Goal: Task Accomplishment & Management: Manage account settings

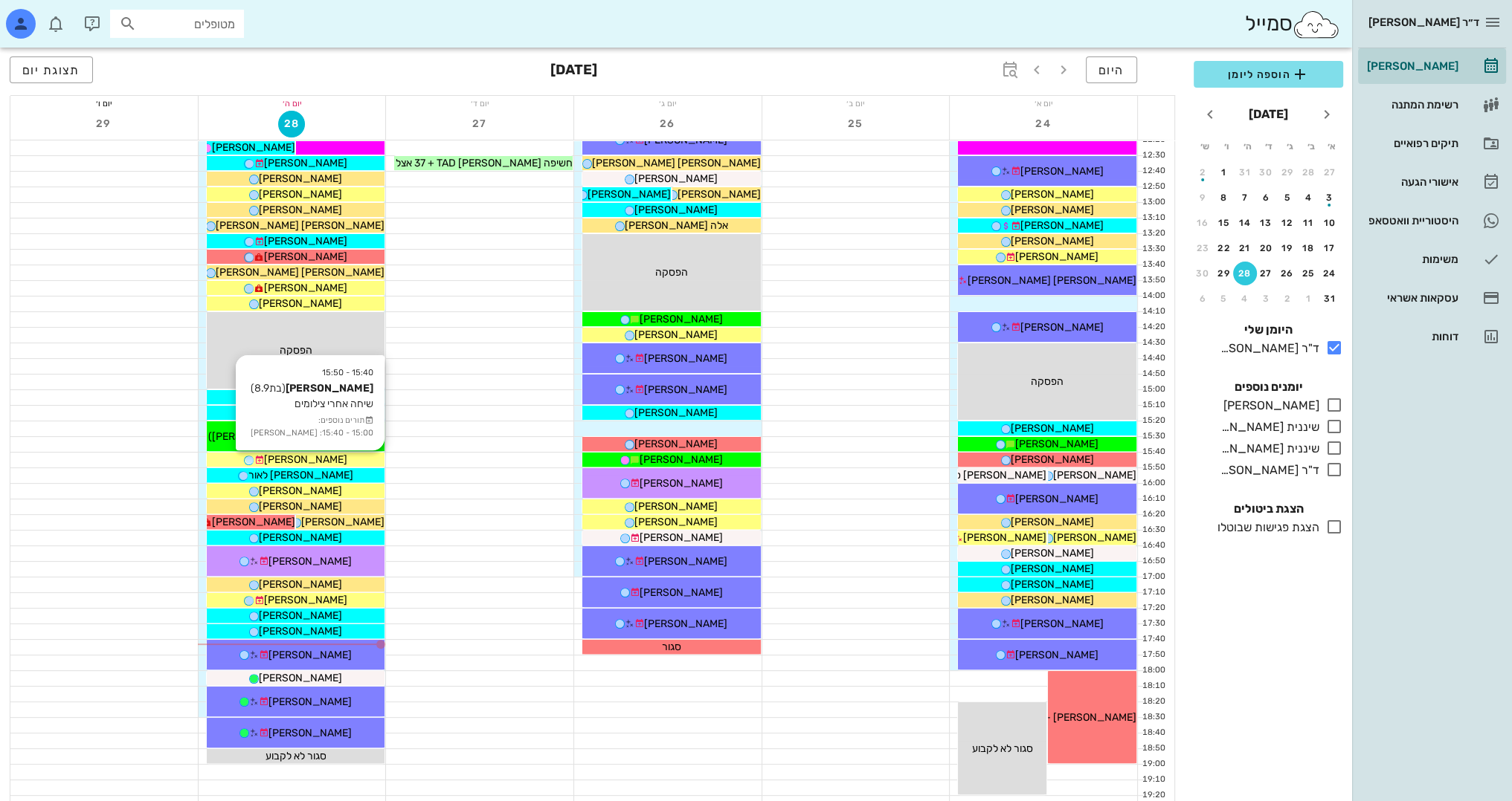
scroll to position [520, 0]
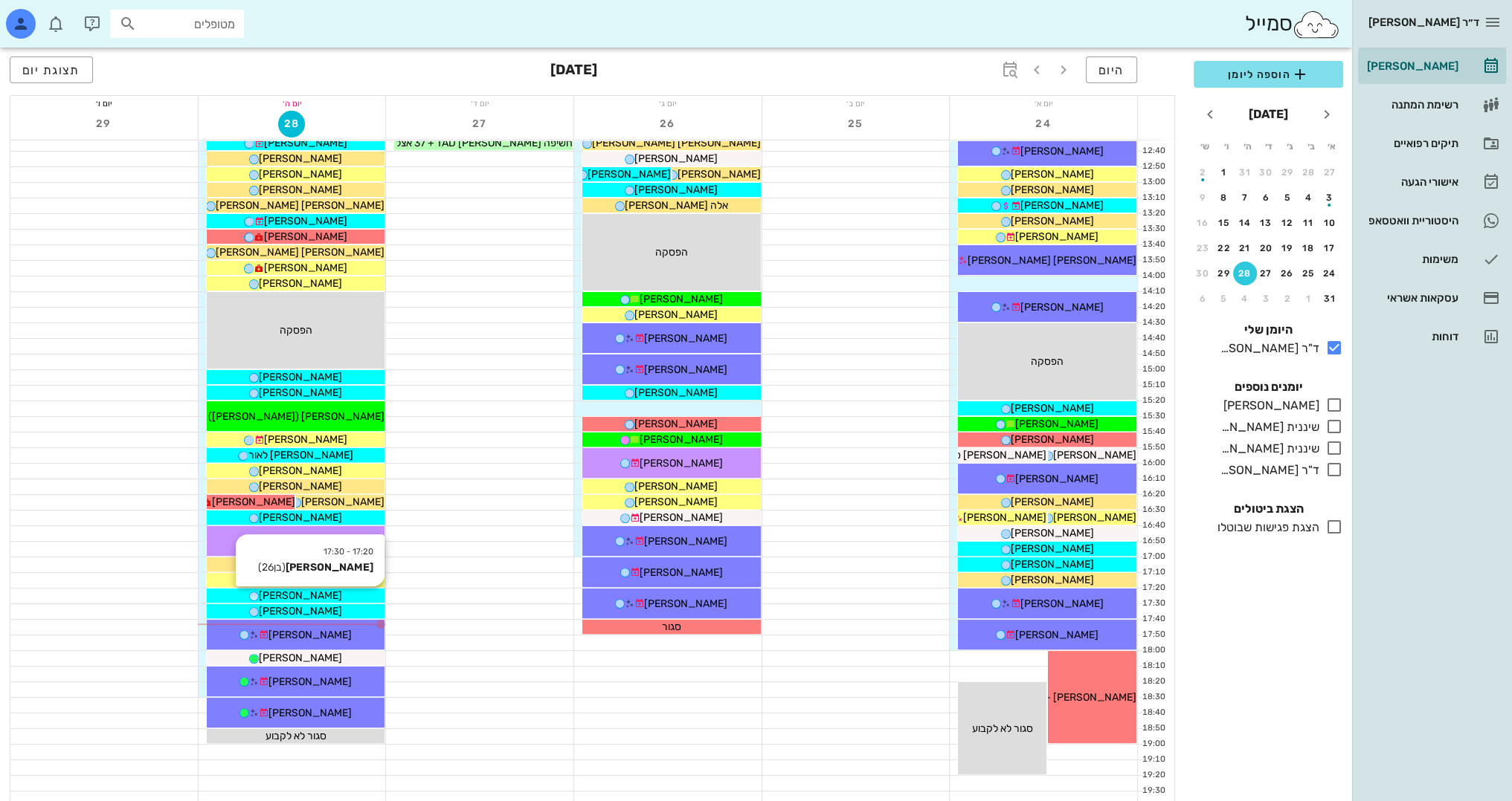
click at [348, 599] on div "[PERSON_NAME]" at bounding box center [296, 595] width 178 height 15
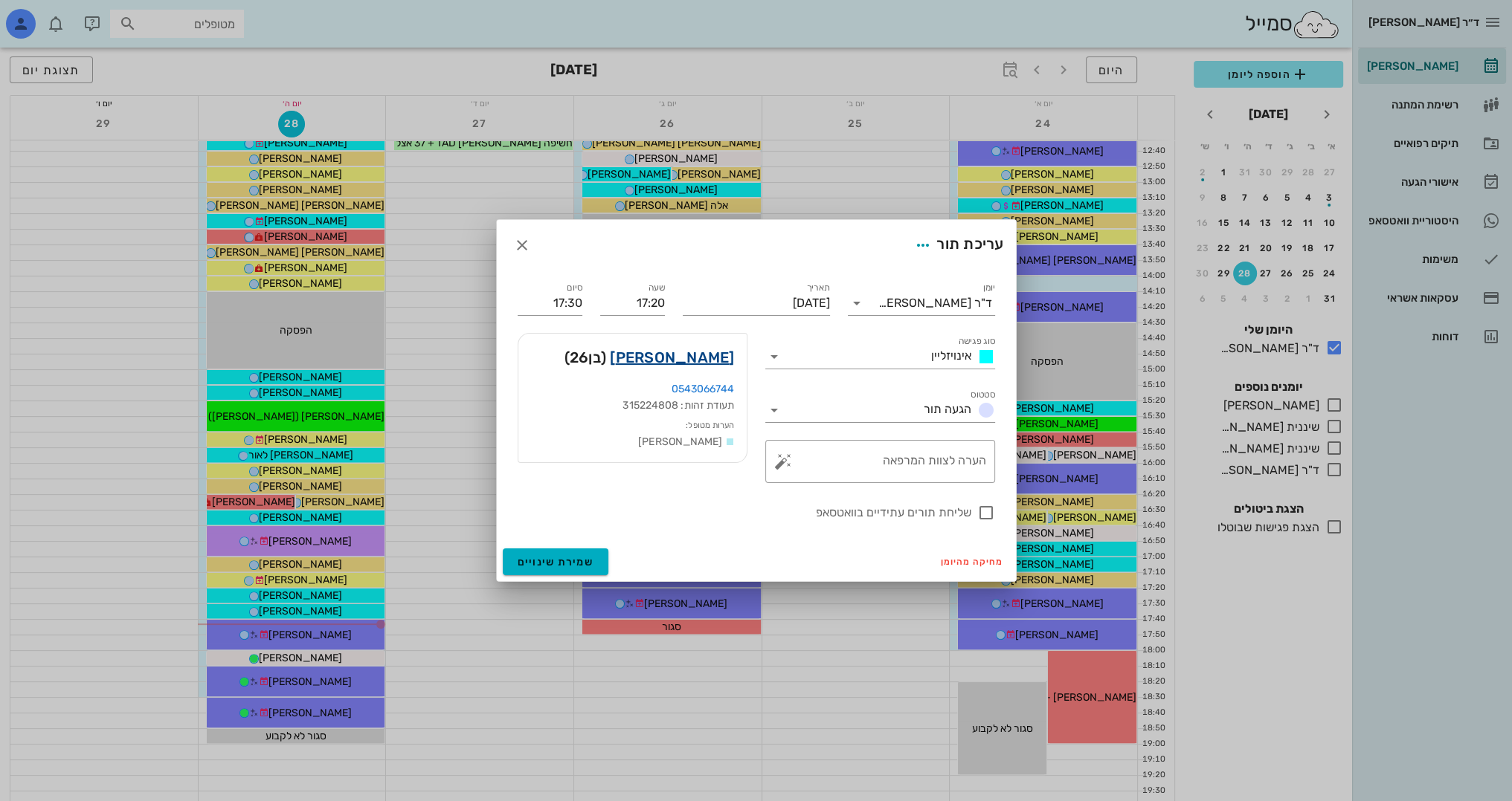
click at [721, 357] on link "[PERSON_NAME]" at bounding box center [672, 357] width 124 height 24
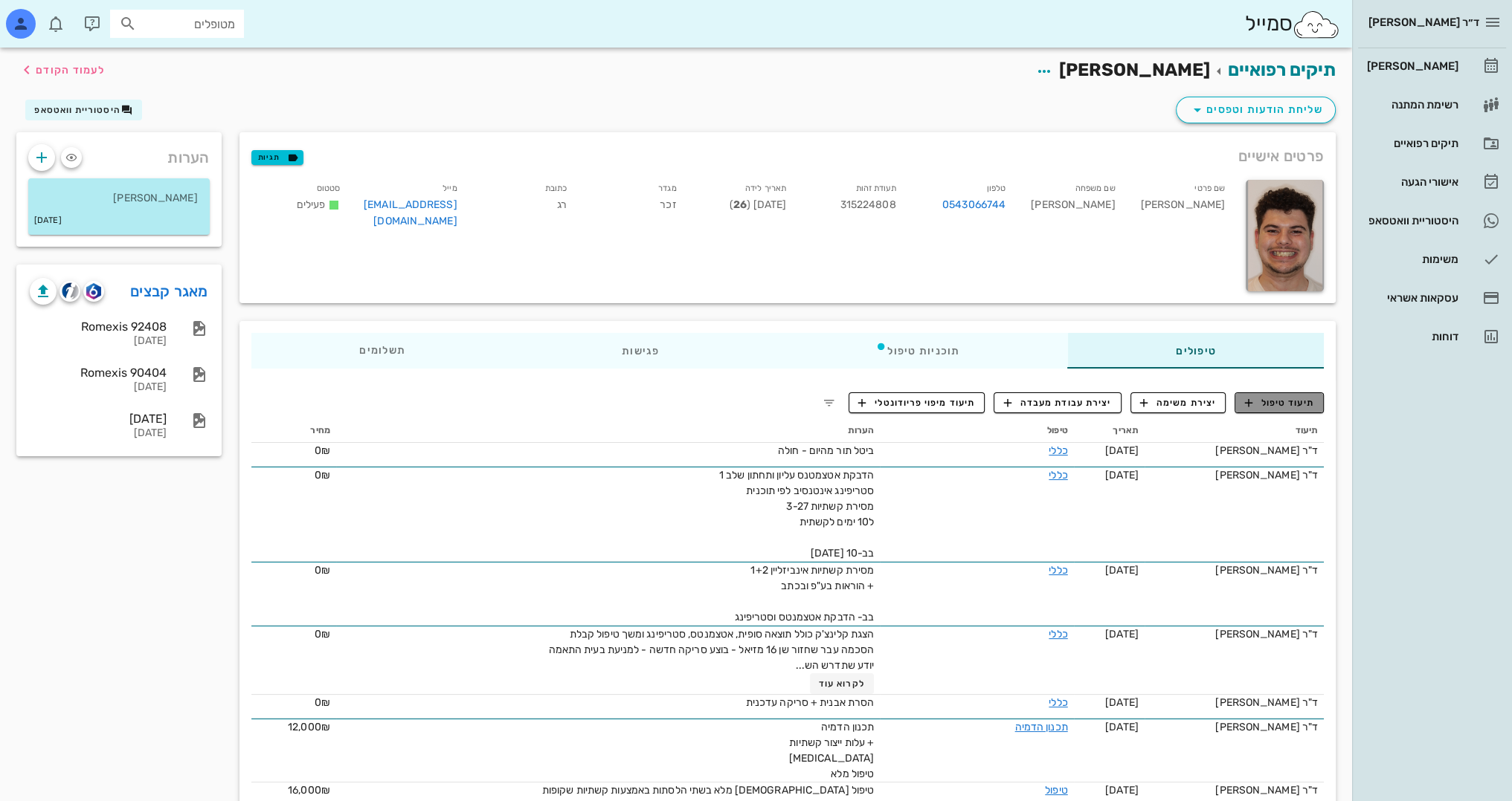
click at [1270, 409] on button "תיעוד טיפול" at bounding box center [1279, 403] width 89 height 21
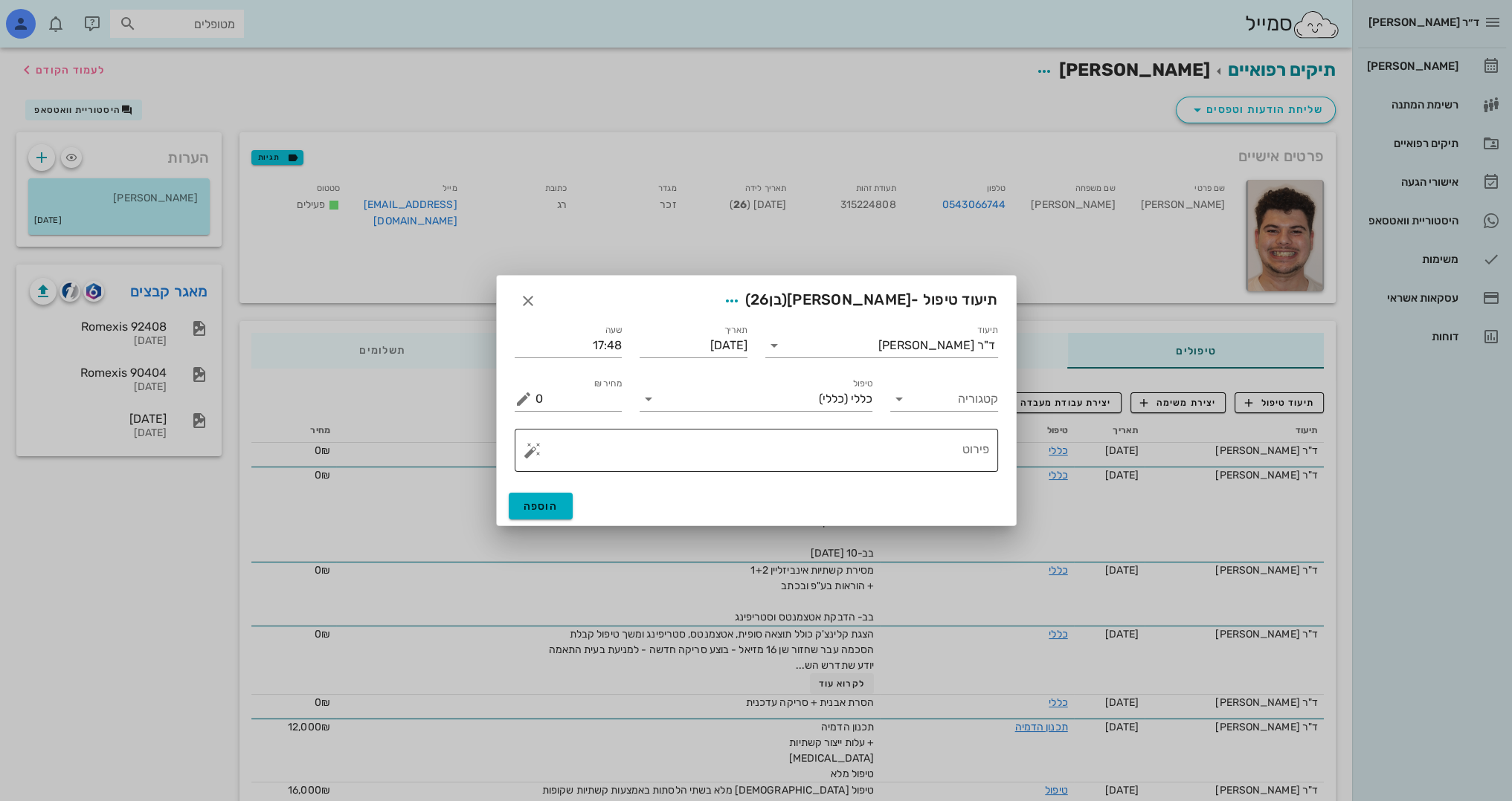
click at [910, 442] on textarea "פירוט" at bounding box center [762, 454] width 453 height 36
type textarea "n"
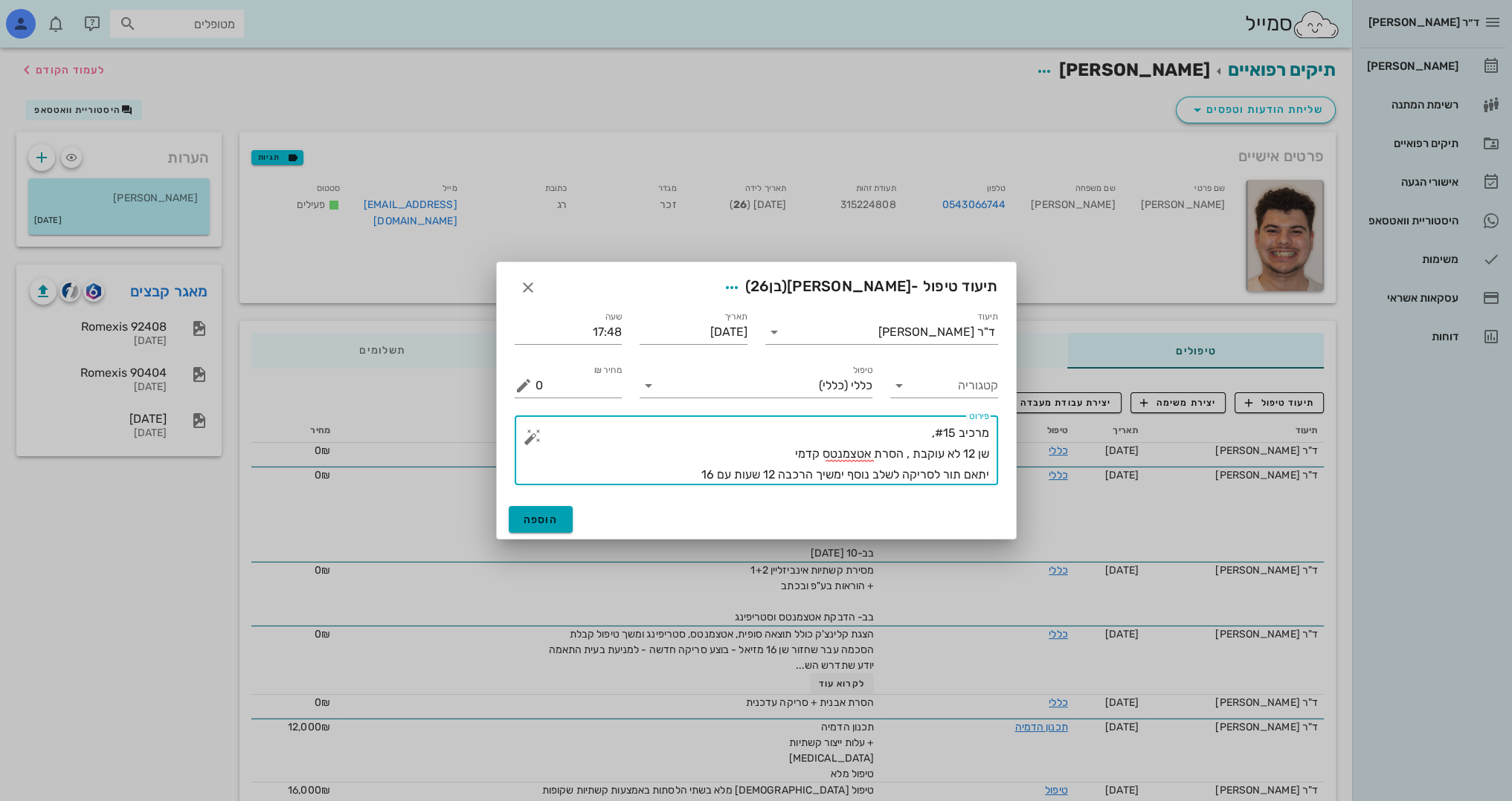
type textarea "מרכיב #15, שן 12 לא עוקבת , הסרת אטצמנטס קדמי יתאם תור לסריקה לשלב נוסף ימשיך ה…"
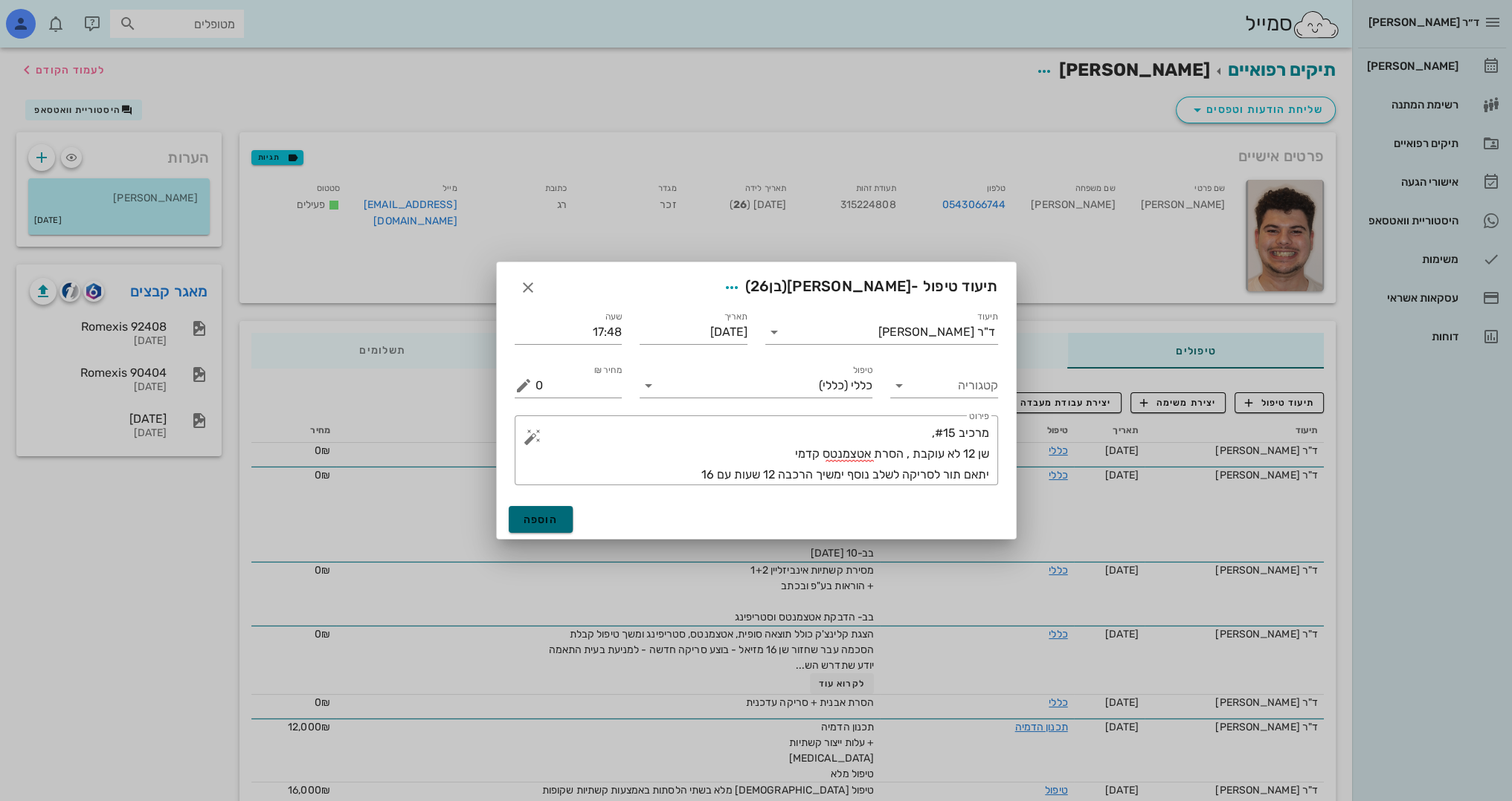
click at [544, 525] on button "הוספה" at bounding box center [541, 519] width 65 height 27
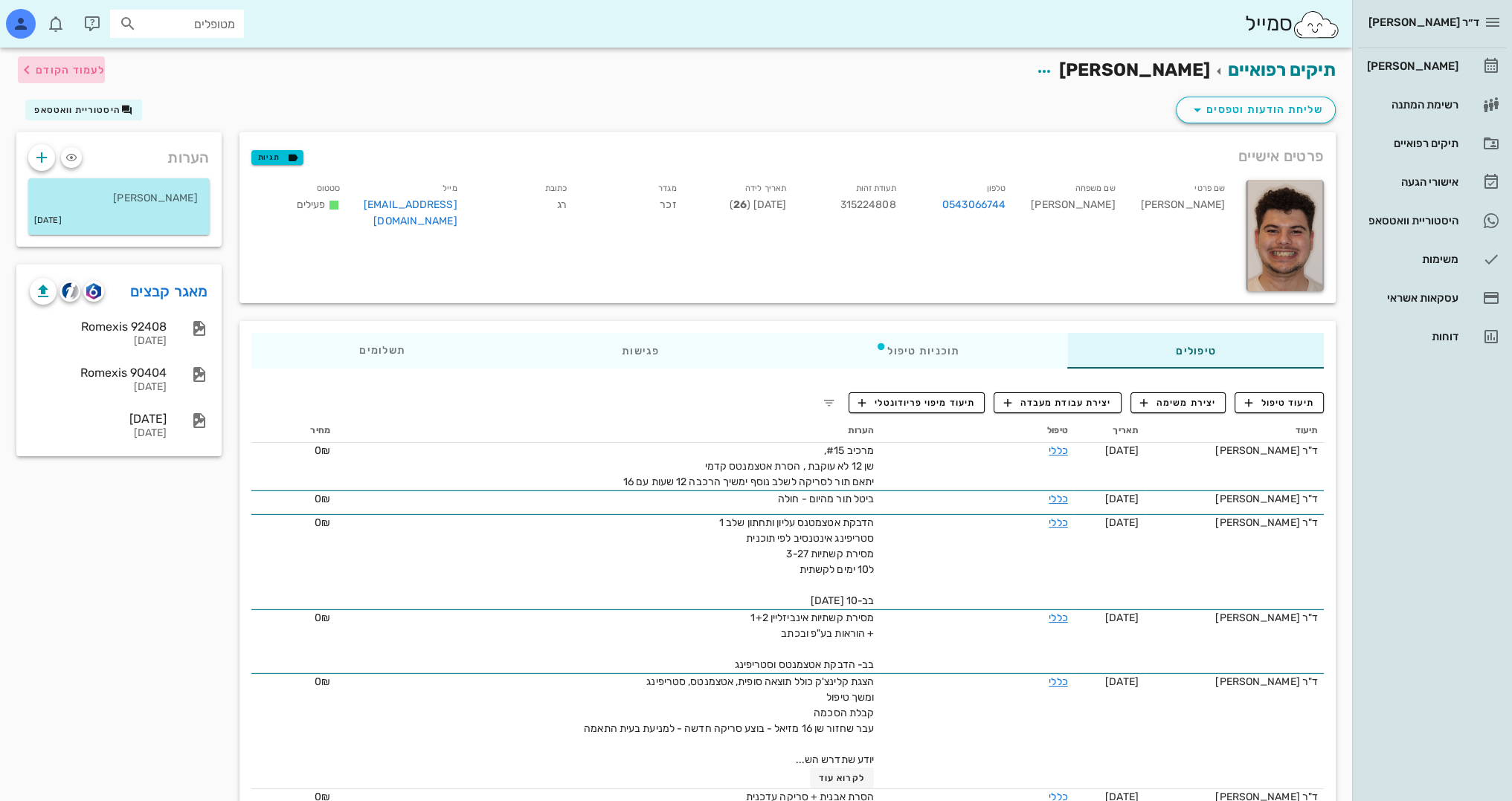
click at [54, 65] on span "לעמוד הקודם" at bounding box center [70, 71] width 69 height 13
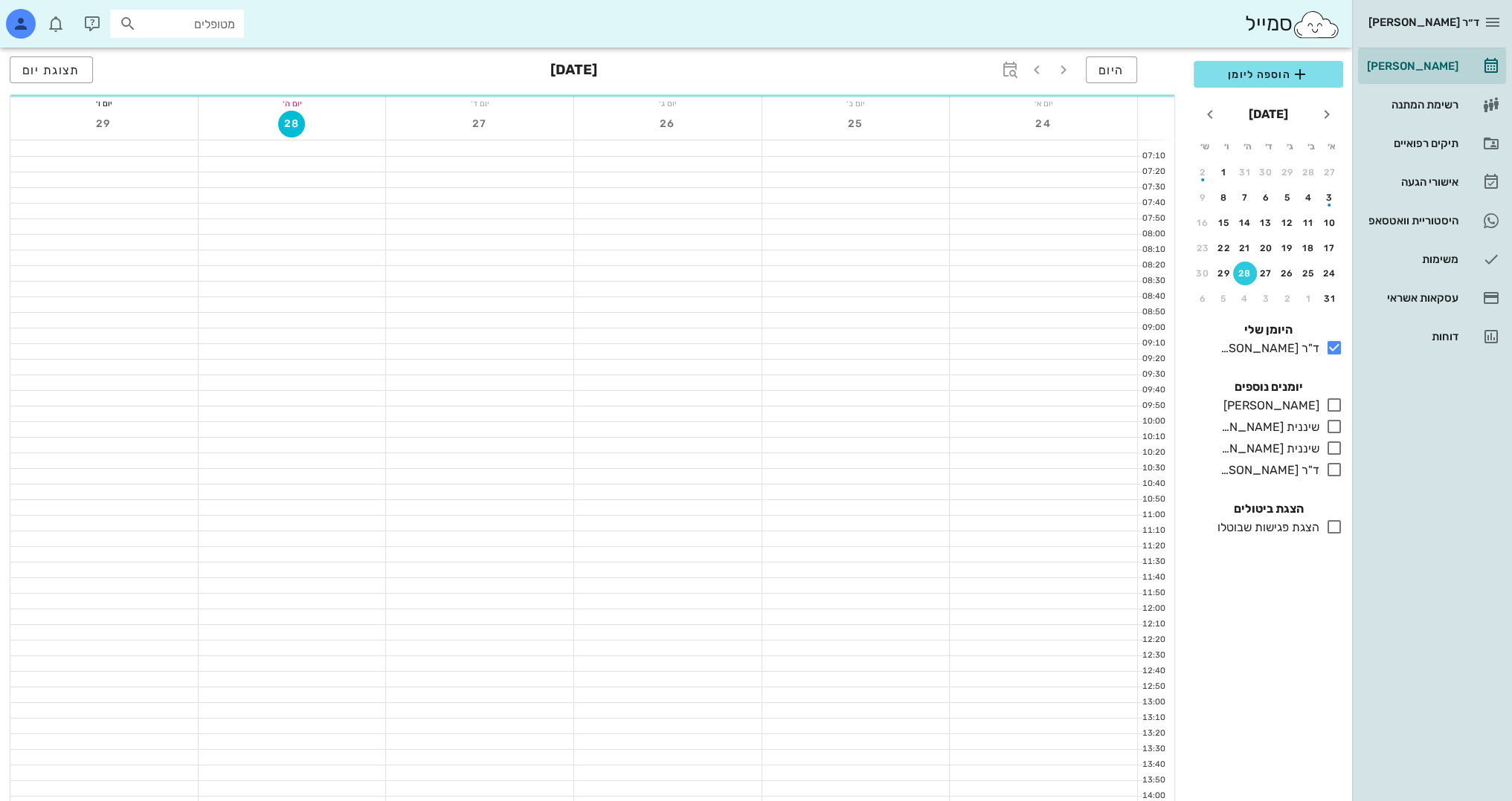
scroll to position [520, 0]
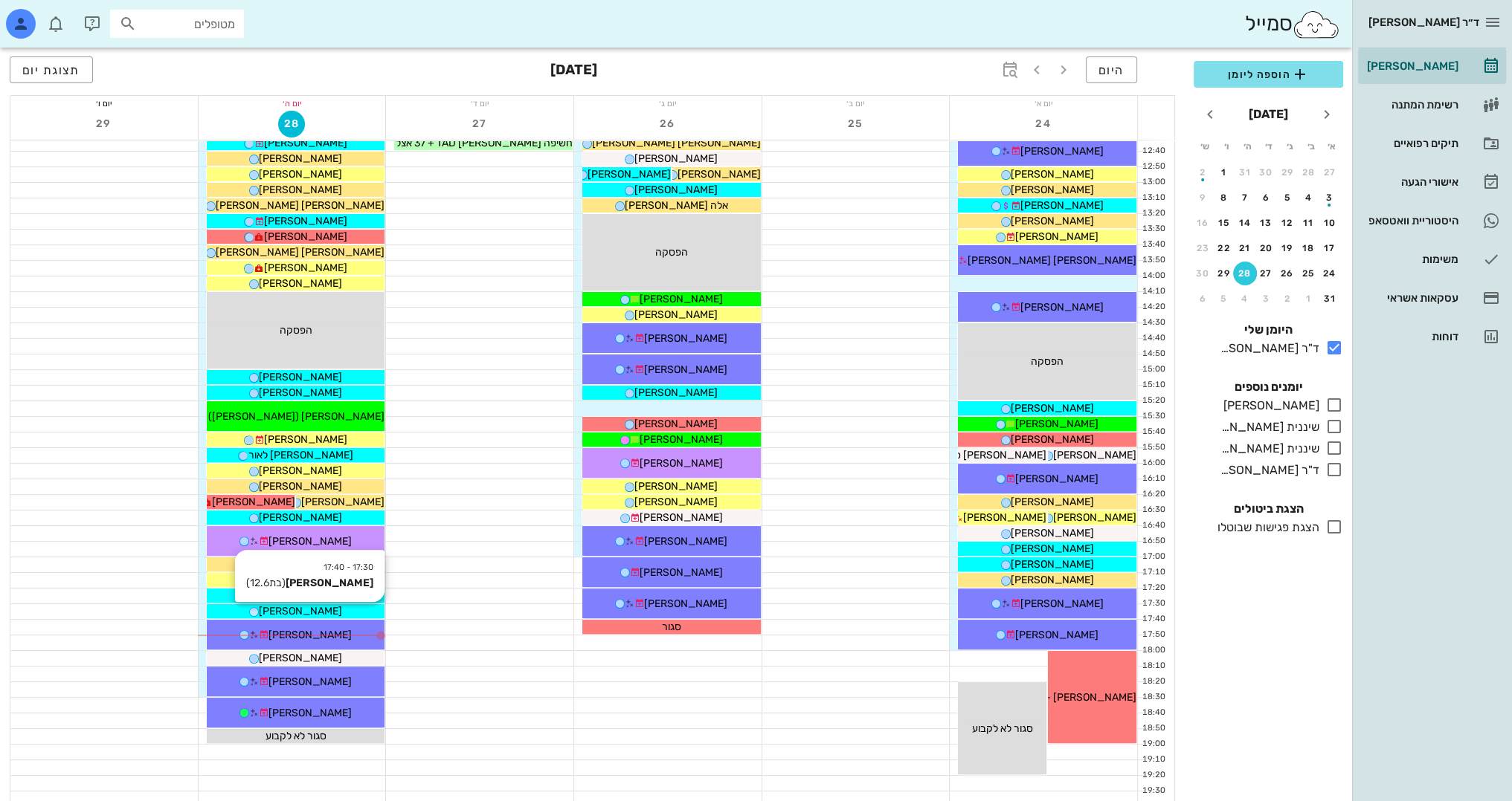
click at [361, 605] on div "[PERSON_NAME]" at bounding box center [296, 610] width 178 height 15
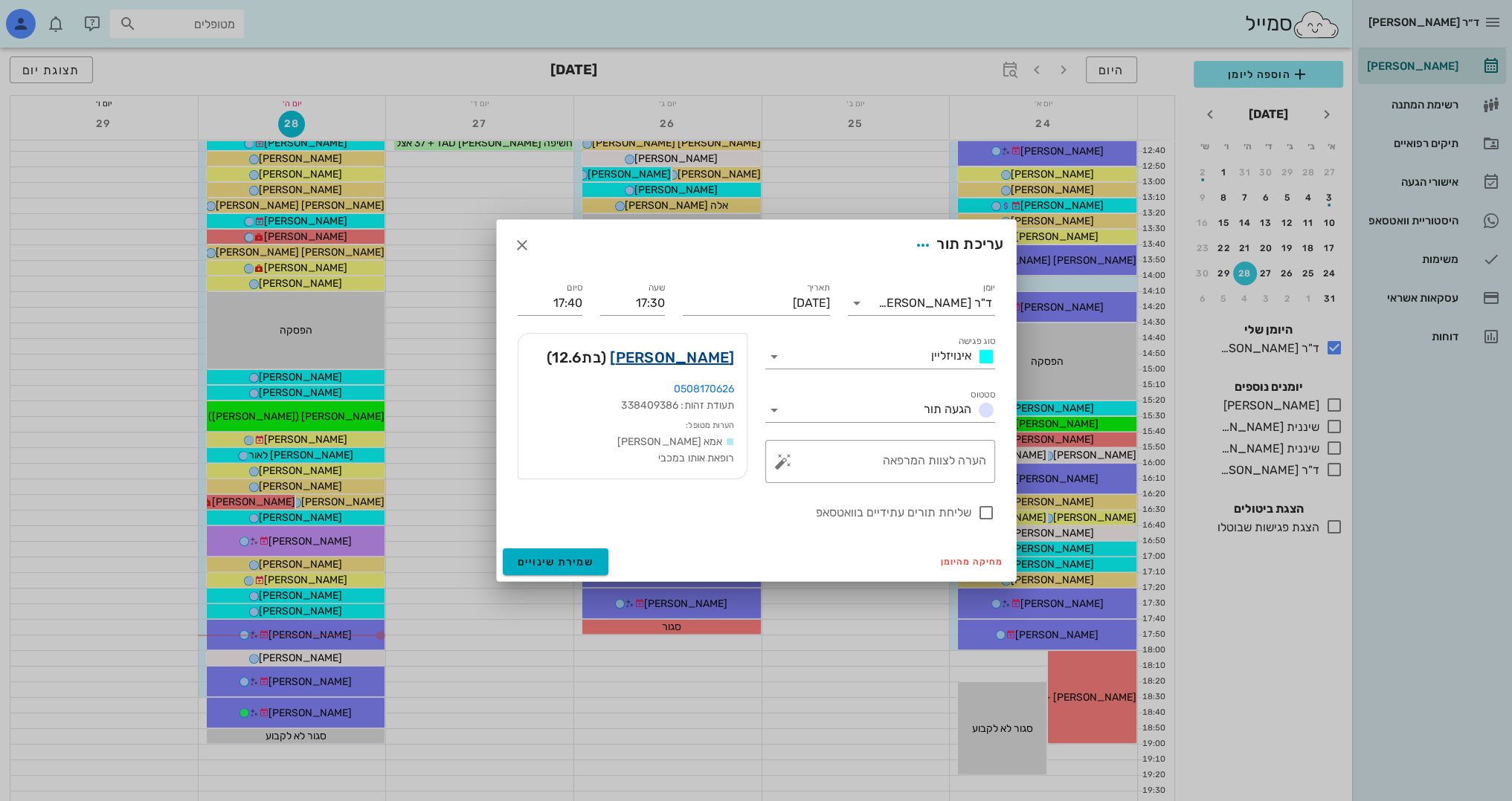
click at [728, 353] on link "יולי שטיין" at bounding box center [672, 357] width 124 height 24
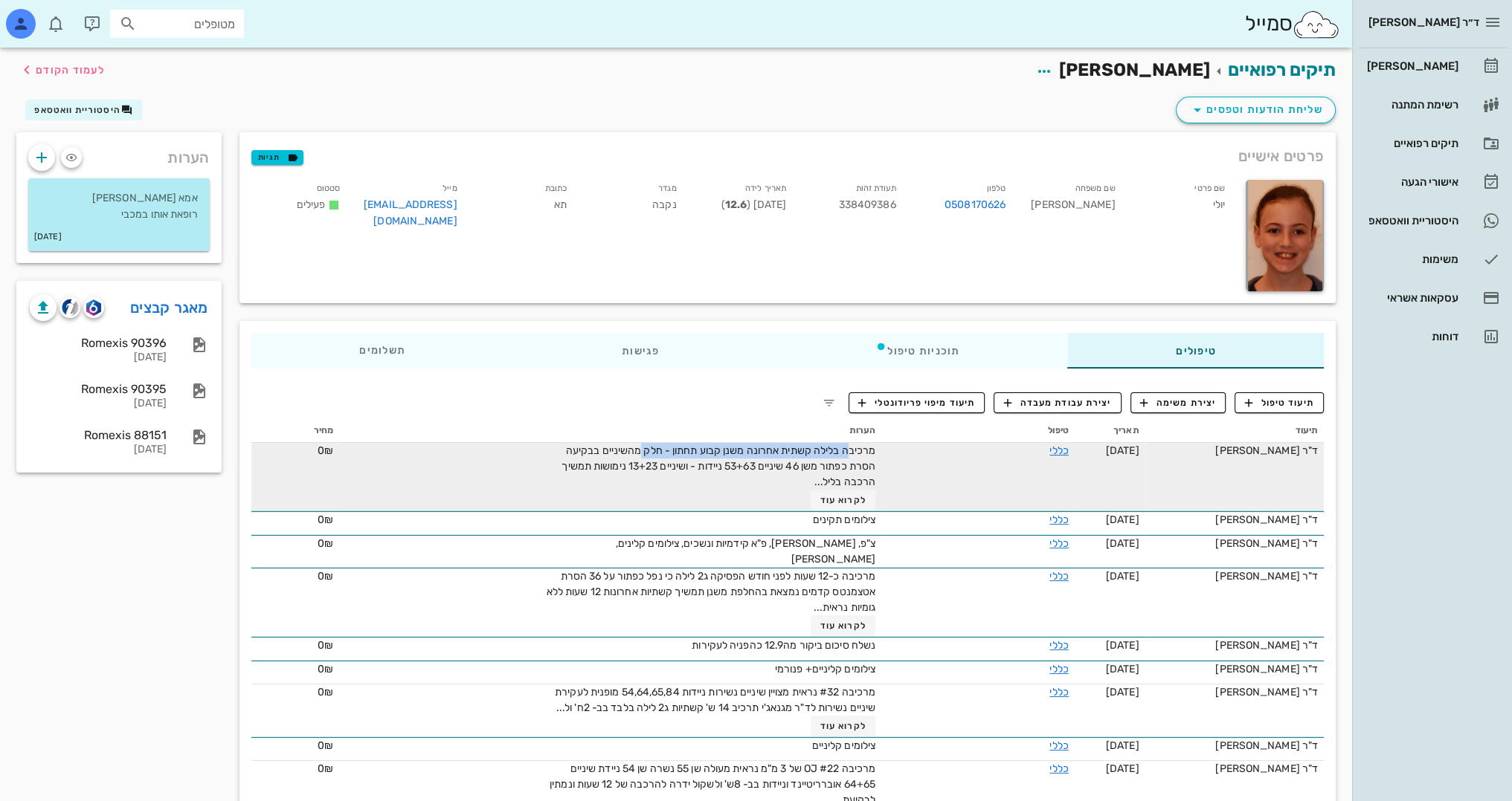
drag, startPoint x: 842, startPoint y: 451, endPoint x: 632, endPoint y: 457, distance: 210.1
click at [632, 457] on div "מרכיבה בלילה קשתית אחרונה משנן קבוע תחתון - חלק מהשיניים בבקיעה הסרת כפתור משן …" at bounding box center [708, 476] width 335 height 67
click at [662, 452] on span "מרכיבה בלילה קשתית אחרונה משנן קבוע תחתון - חלק מהשיניים בבקיעה הסרת כפתור משן …" at bounding box center [718, 466] width 314 height 44
drag, startPoint x: 808, startPoint y: 460, endPoint x: 534, endPoint y: 469, distance: 274.1
click at [530, 469] on td "מרכיבה בלילה קשתית אחרונה משנן קבוע תחתון - חלק מהשיניים בבקיעה הסרת כפתור משן …" at bounding box center [610, 477] width 542 height 68
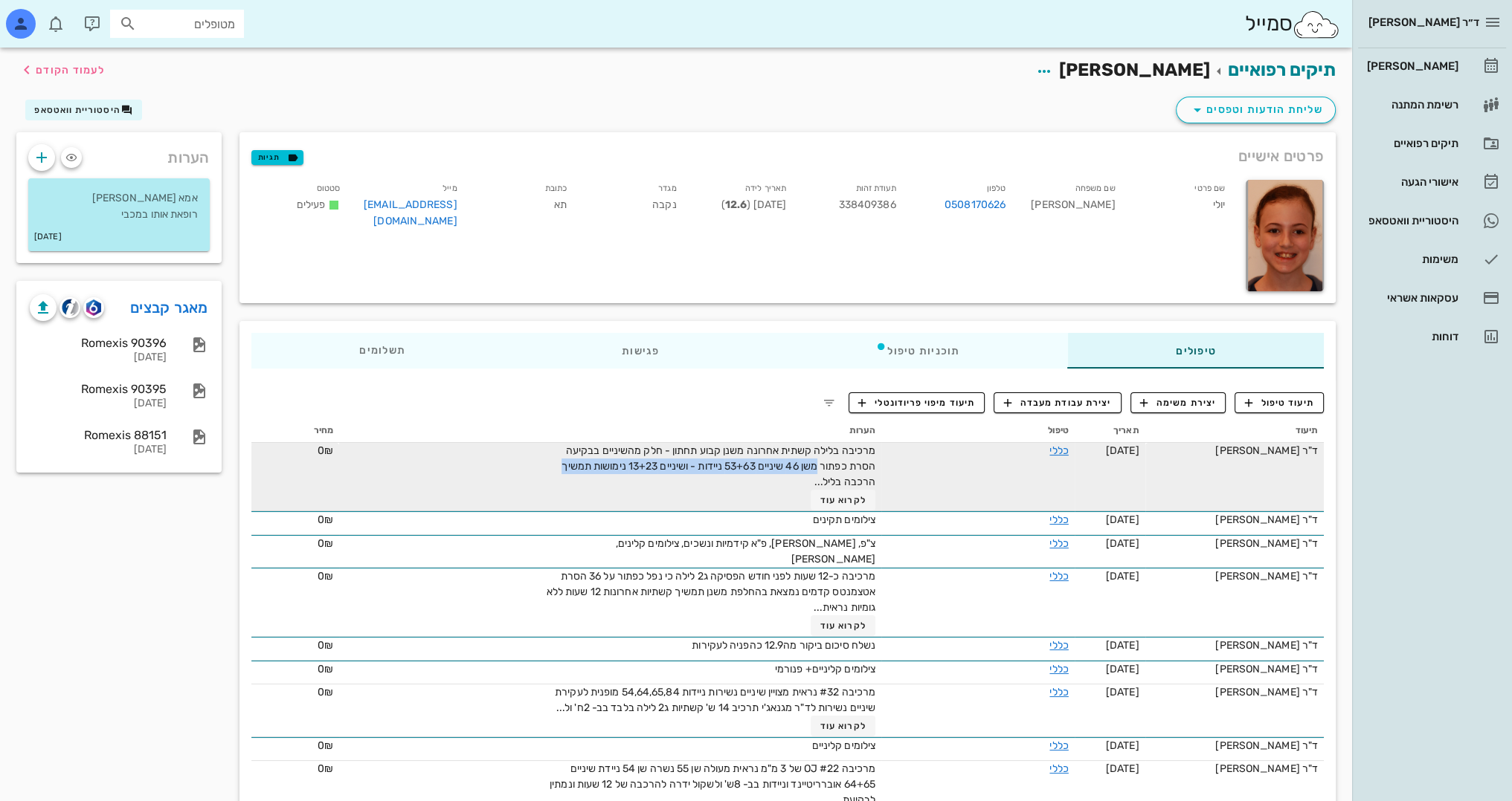
click at [642, 469] on span "מרכיבה בלילה קשתית אחרונה משנן קבוע תחתון - חלק מהשיניים בבקיעה הסרת כפתור משן …" at bounding box center [718, 466] width 314 height 44
click at [845, 505] on button "לקרוא עוד" at bounding box center [843, 500] width 65 height 21
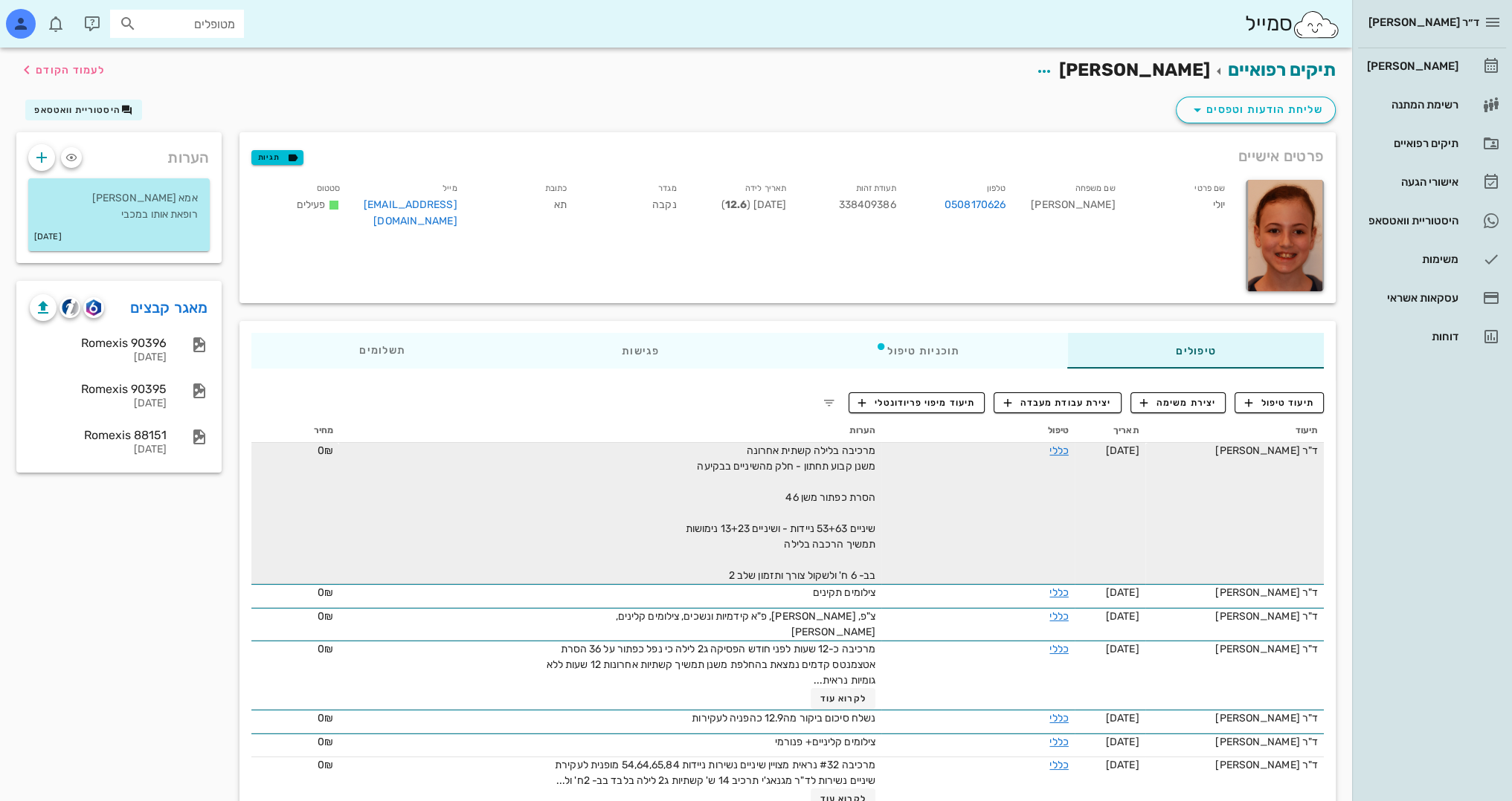
drag, startPoint x: 191, startPoint y: 574, endPoint x: 365, endPoint y: 623, distance: 180.8
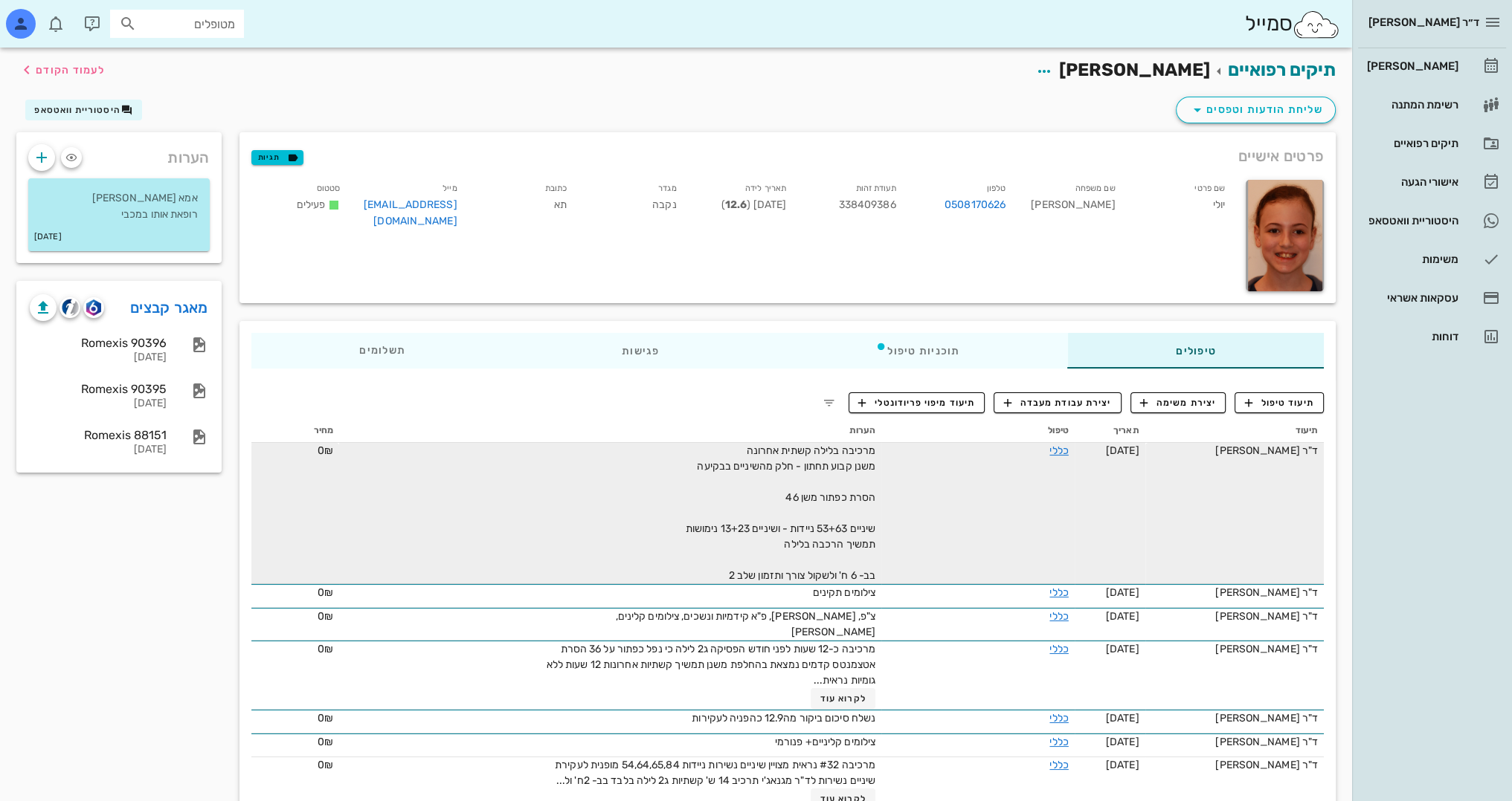
click at [1274, 400] on span "תיעוד טיפול" at bounding box center [1279, 403] width 69 height 14
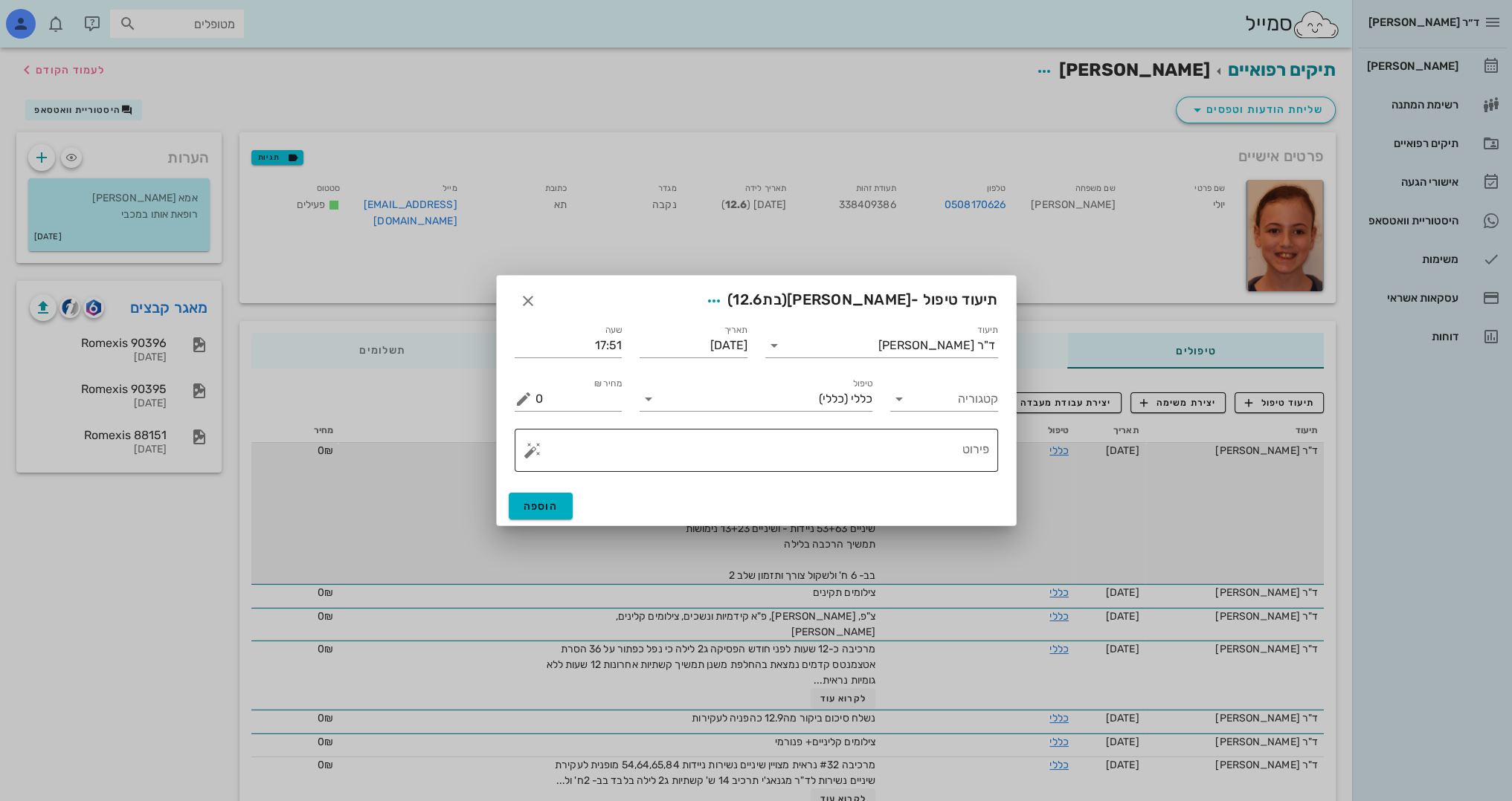
click at [973, 456] on textarea "פירוט" at bounding box center [762, 454] width 453 height 36
type textarea "מזה כחודש לא מרכיבה קשתית בלילה כי לא התאימה"
click at [541, 499] on button "הוספה" at bounding box center [541, 506] width 65 height 27
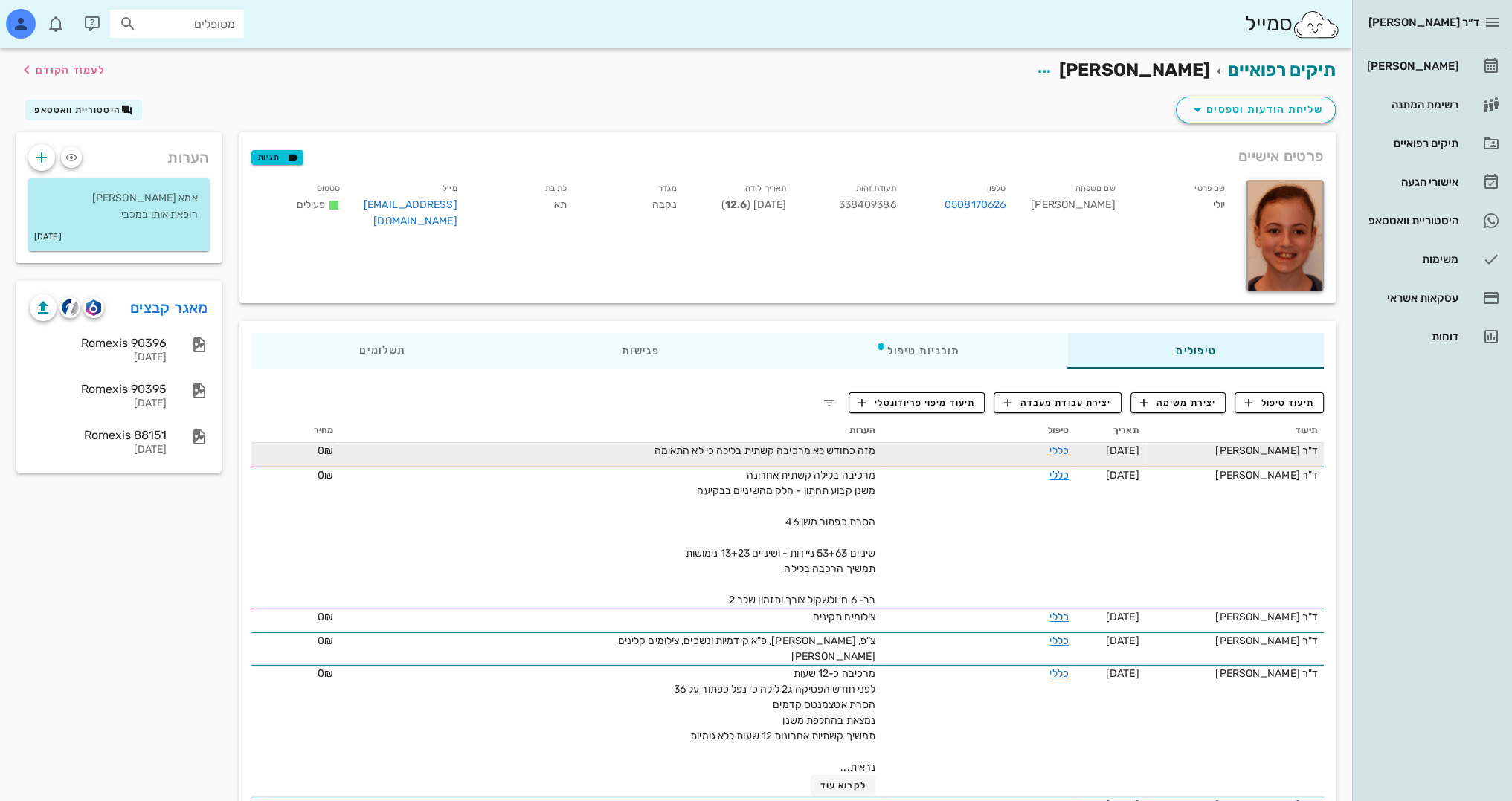
drag, startPoint x: 139, startPoint y: 629, endPoint x: 125, endPoint y: 593, distance: 38.6
click at [124, 355] on div "28-11-2024" at bounding box center [98, 358] width 137 height 13
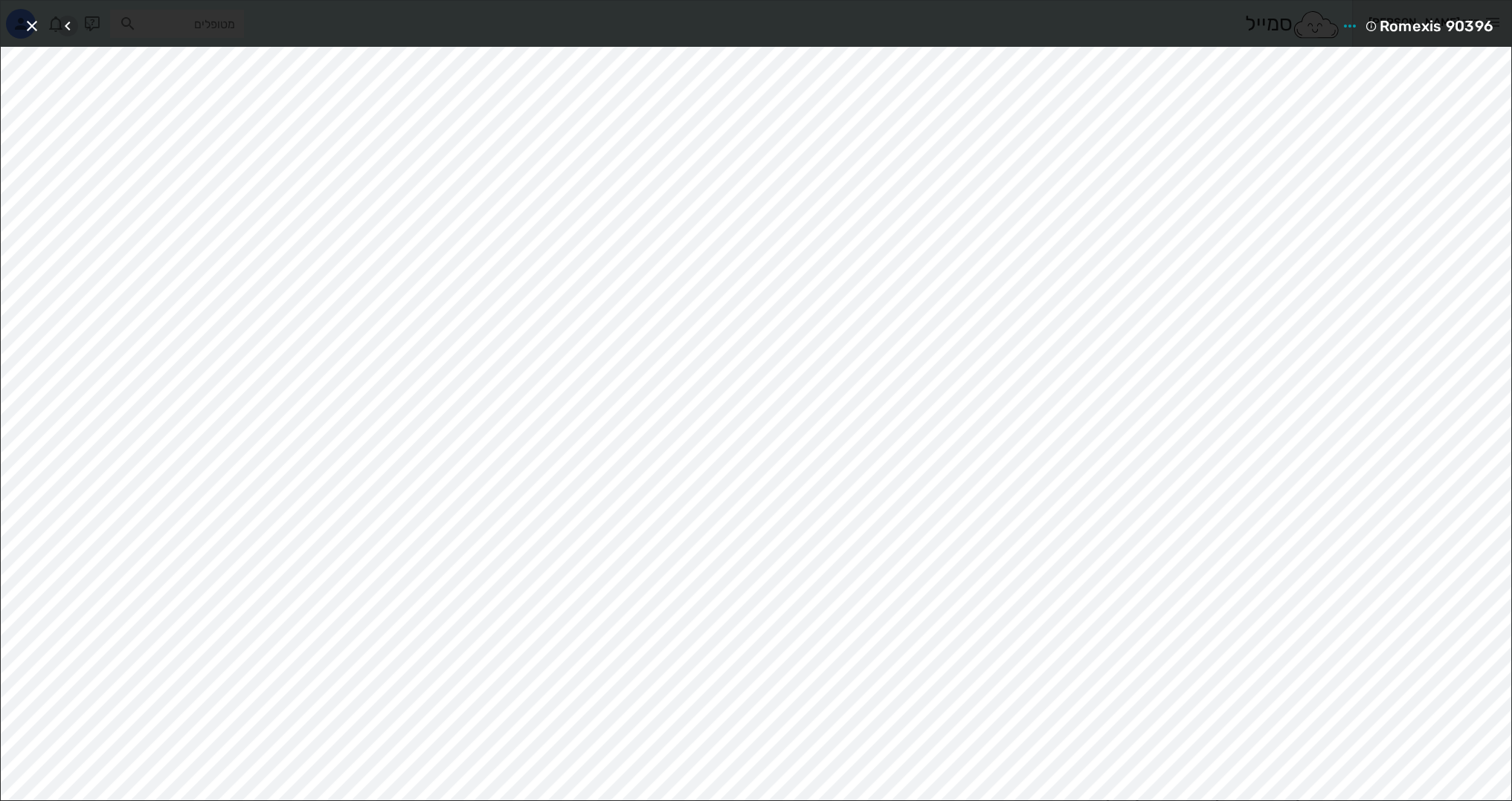
click at [65, 25] on icon "button" at bounding box center [67, 26] width 18 height 18
click at [66, 27] on icon "button" at bounding box center [67, 26] width 18 height 18
click at [66, 28] on div at bounding box center [78, 26] width 41 height 27
click at [31, 32] on icon "button" at bounding box center [32, 26] width 18 height 18
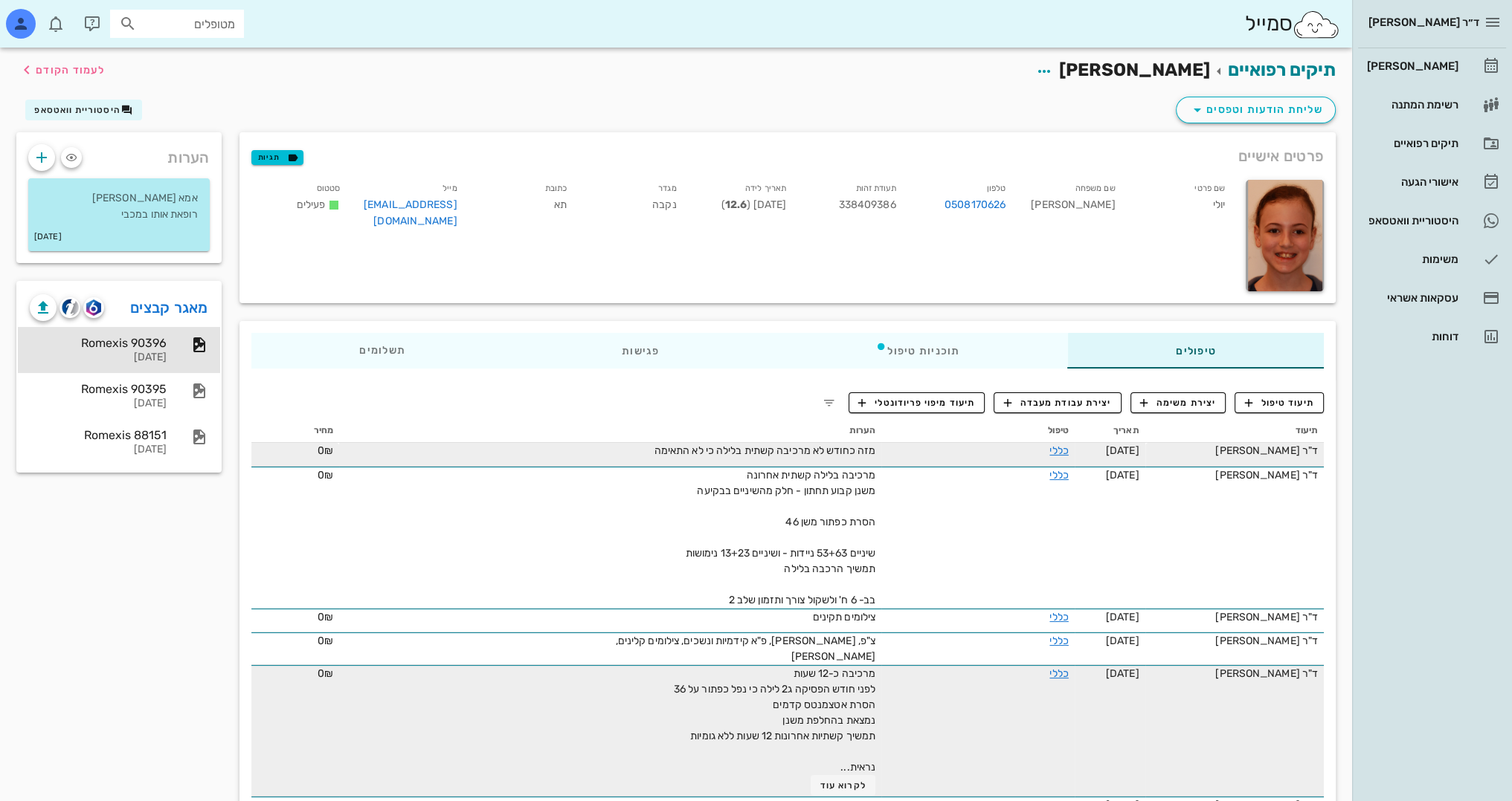
click at [553, 760] on div "מרכיבה כ-12 שעות לפני חודש הפסיקה ג2 לילה כי נפל כפתור על 36 הסרת אטצמנטס קדמים…" at bounding box center [708, 730] width 335 height 130
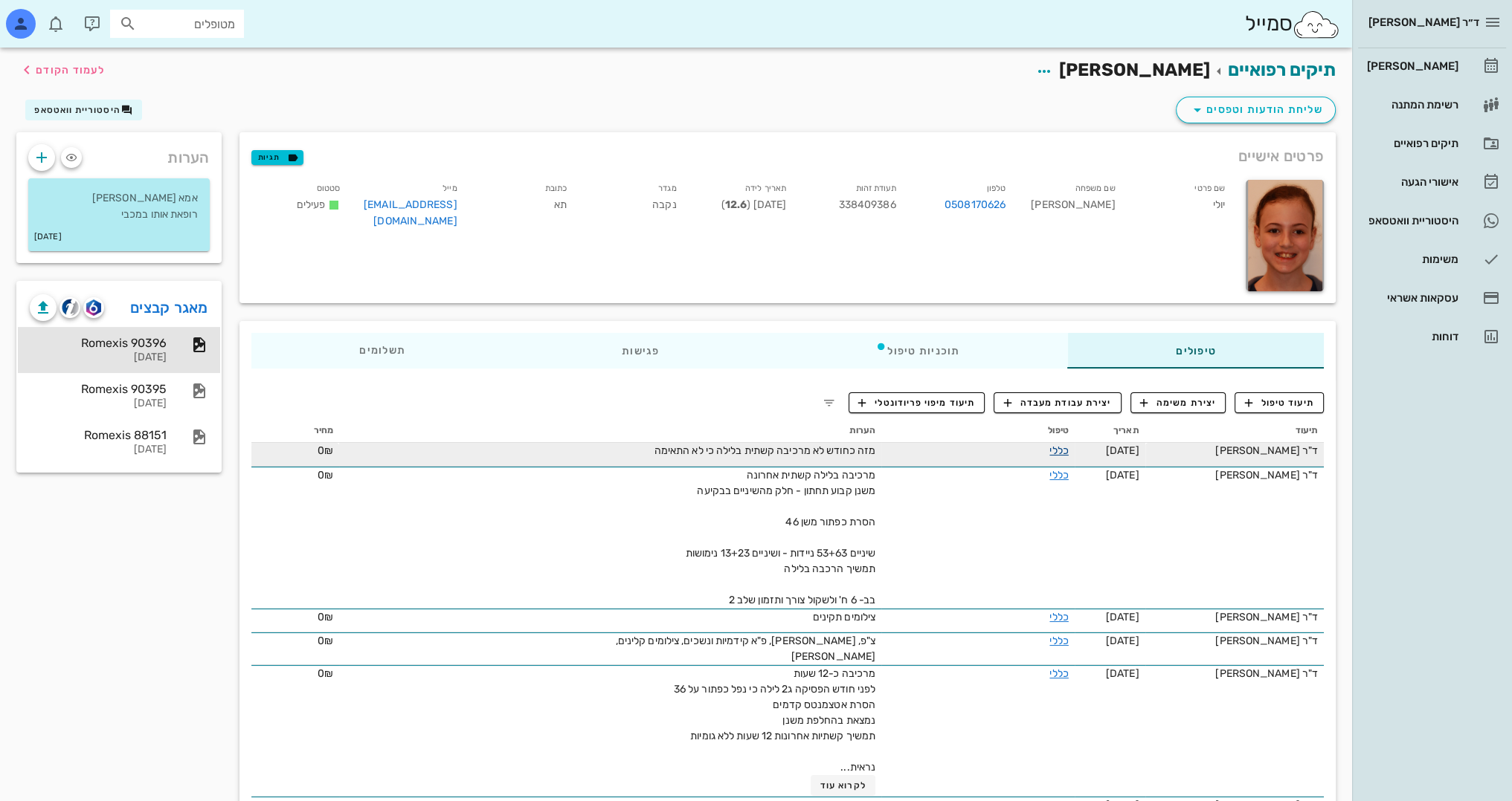
click at [1050, 456] on link "כללי" at bounding box center [1059, 451] width 19 height 13
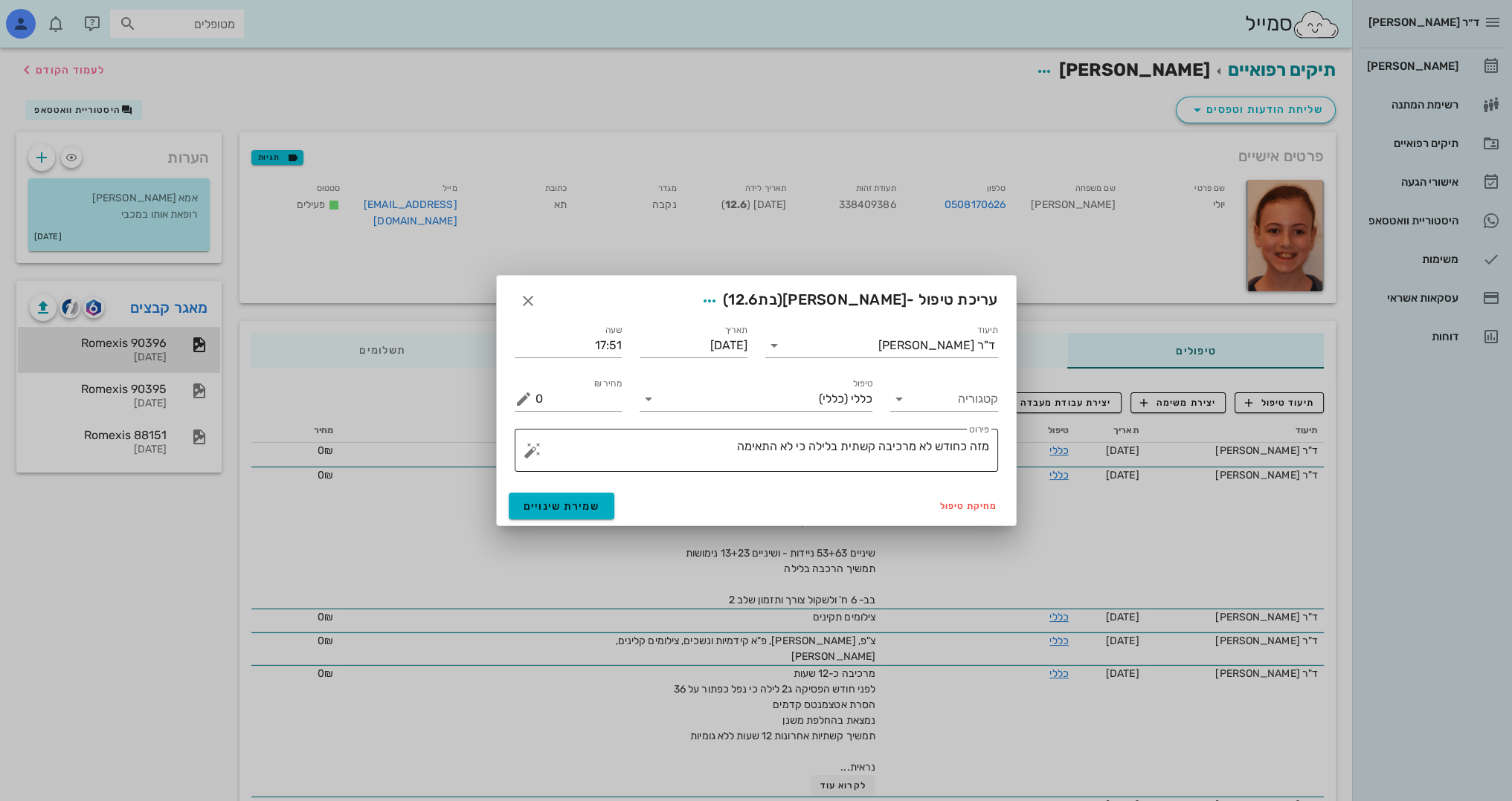
click at [719, 448] on textarea "מזה כחודש לא מרכיבה קשתית בלילה כי לא התאימה" at bounding box center [762, 454] width 453 height 36
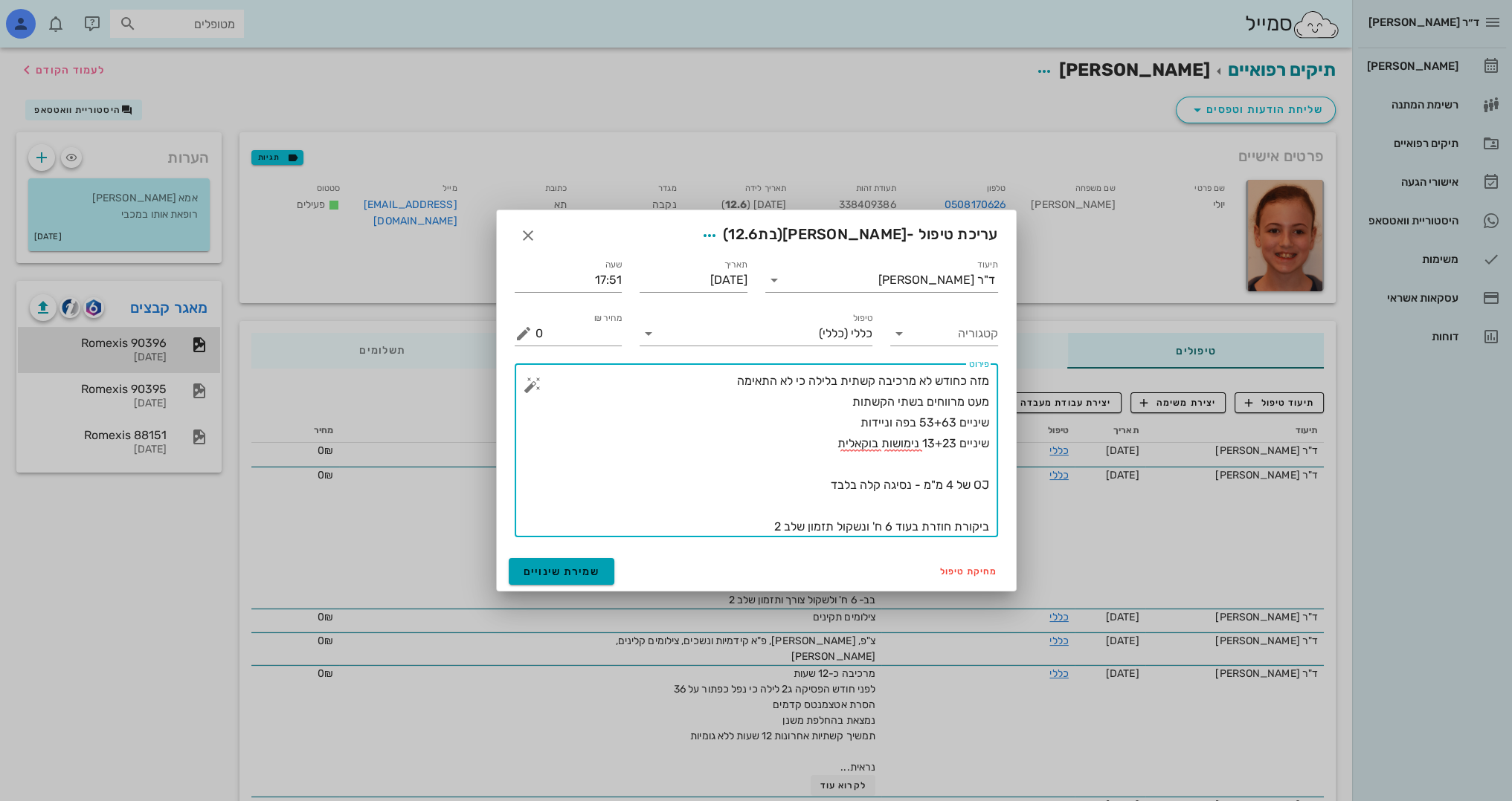
type textarea "מזה כחודש לא מרכיבה קשתית בלילה כי לא התאימה מעט מרווחים בשתי הקשתות שיניים 53+…"
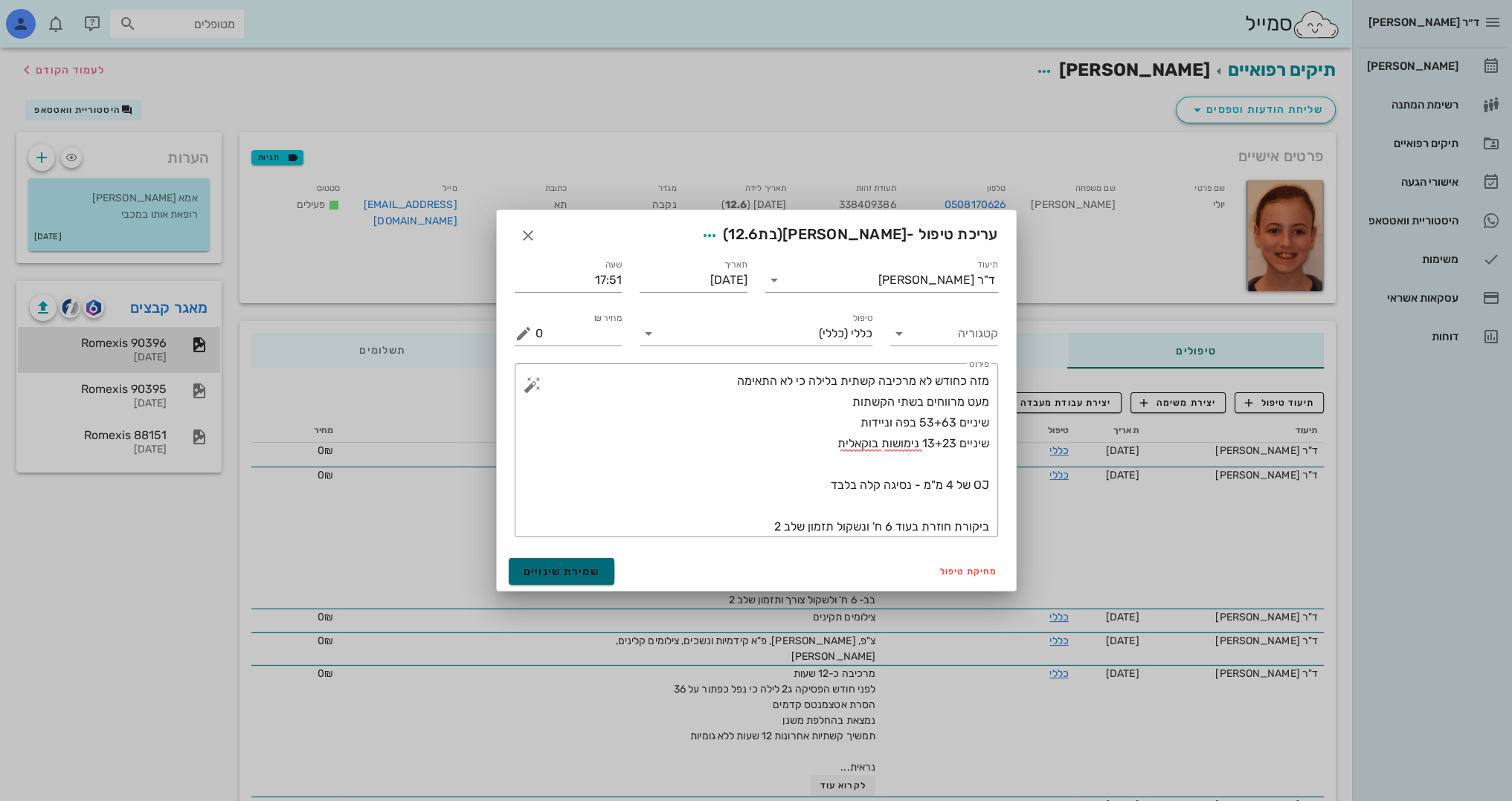
click at [590, 568] on span "שמירת שינויים" at bounding box center [561, 572] width 76 height 13
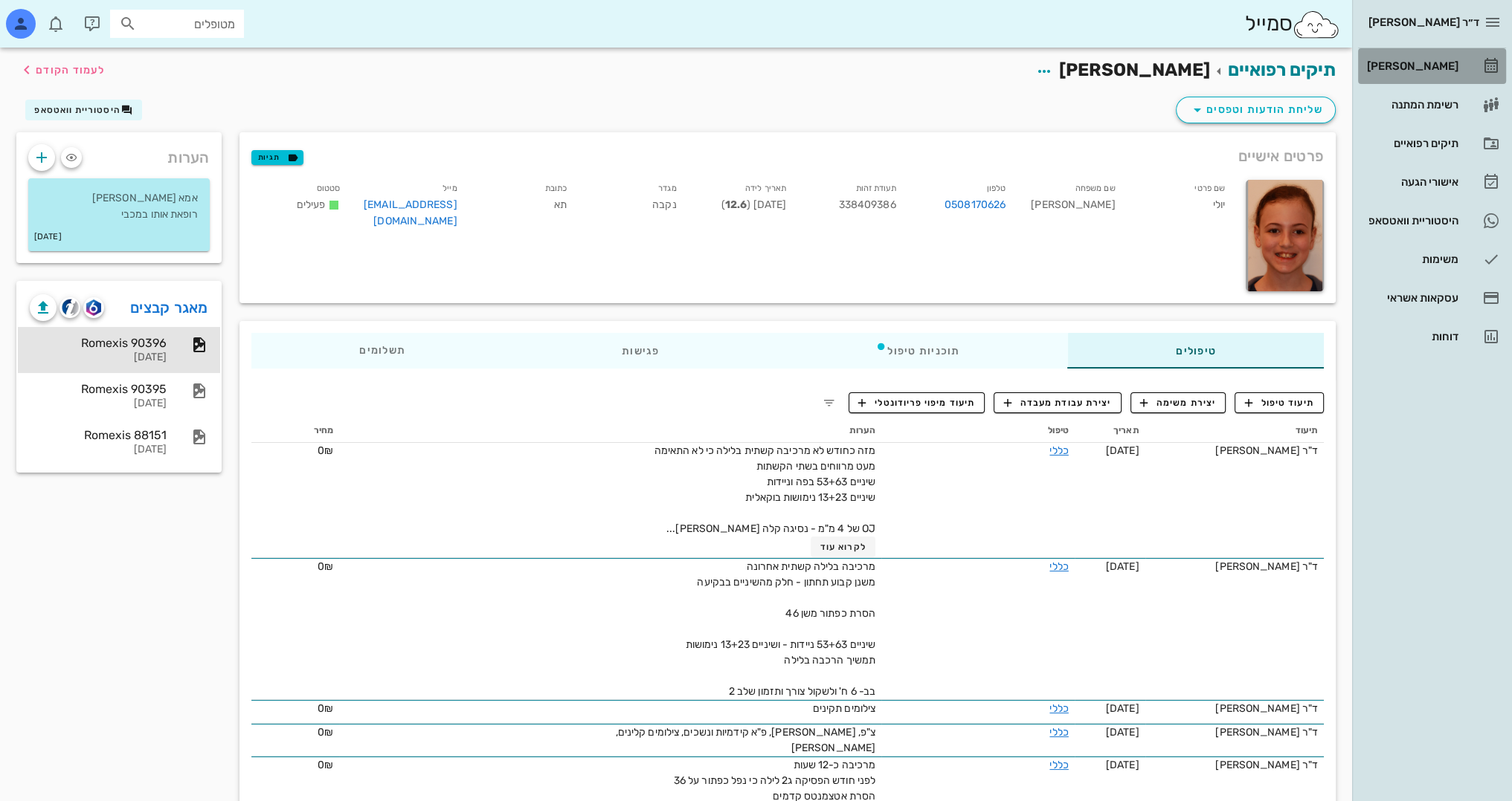
click at [1454, 54] on div "[PERSON_NAME]" at bounding box center [1411, 66] width 94 height 24
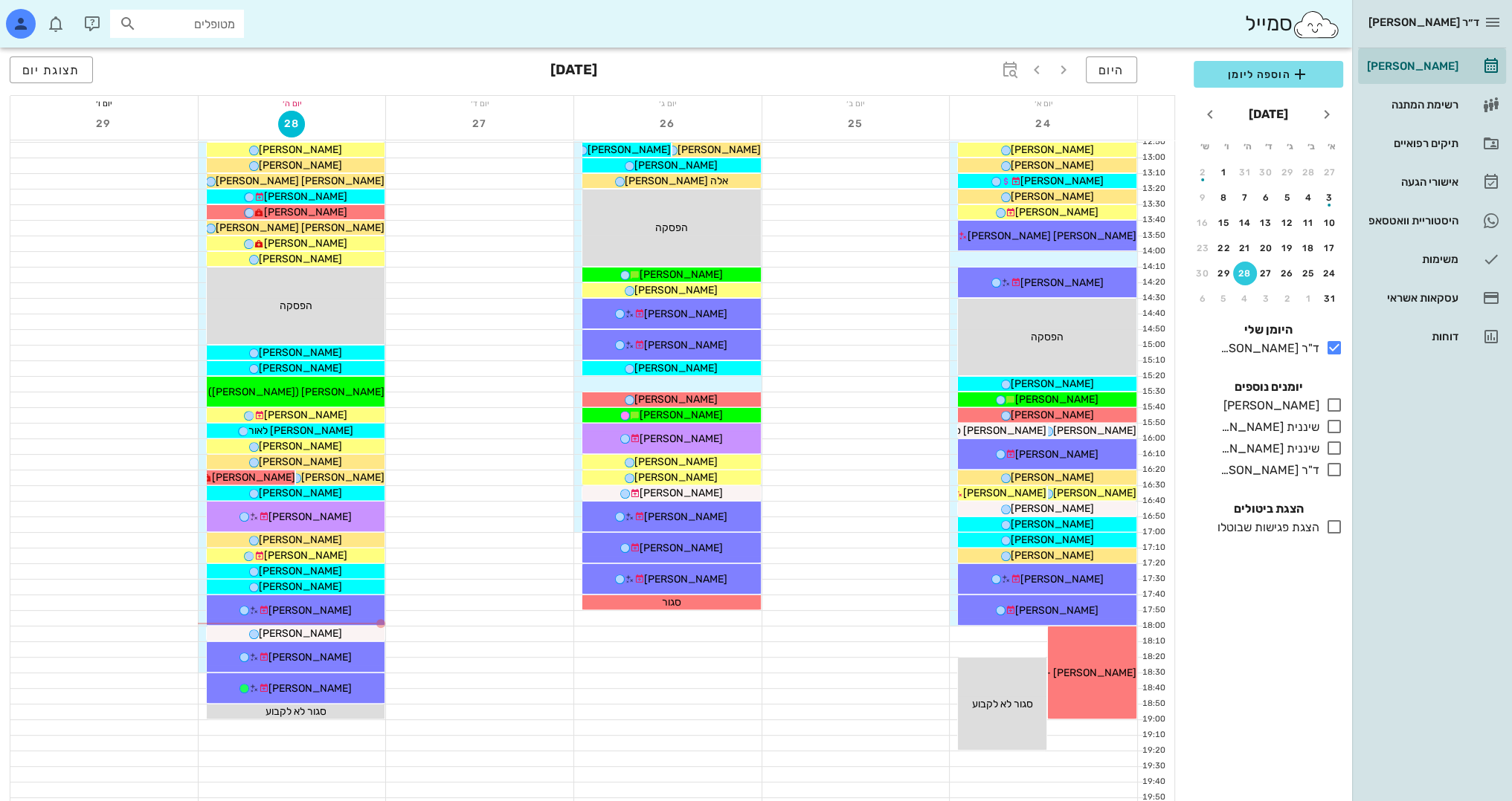
scroll to position [594, 0]
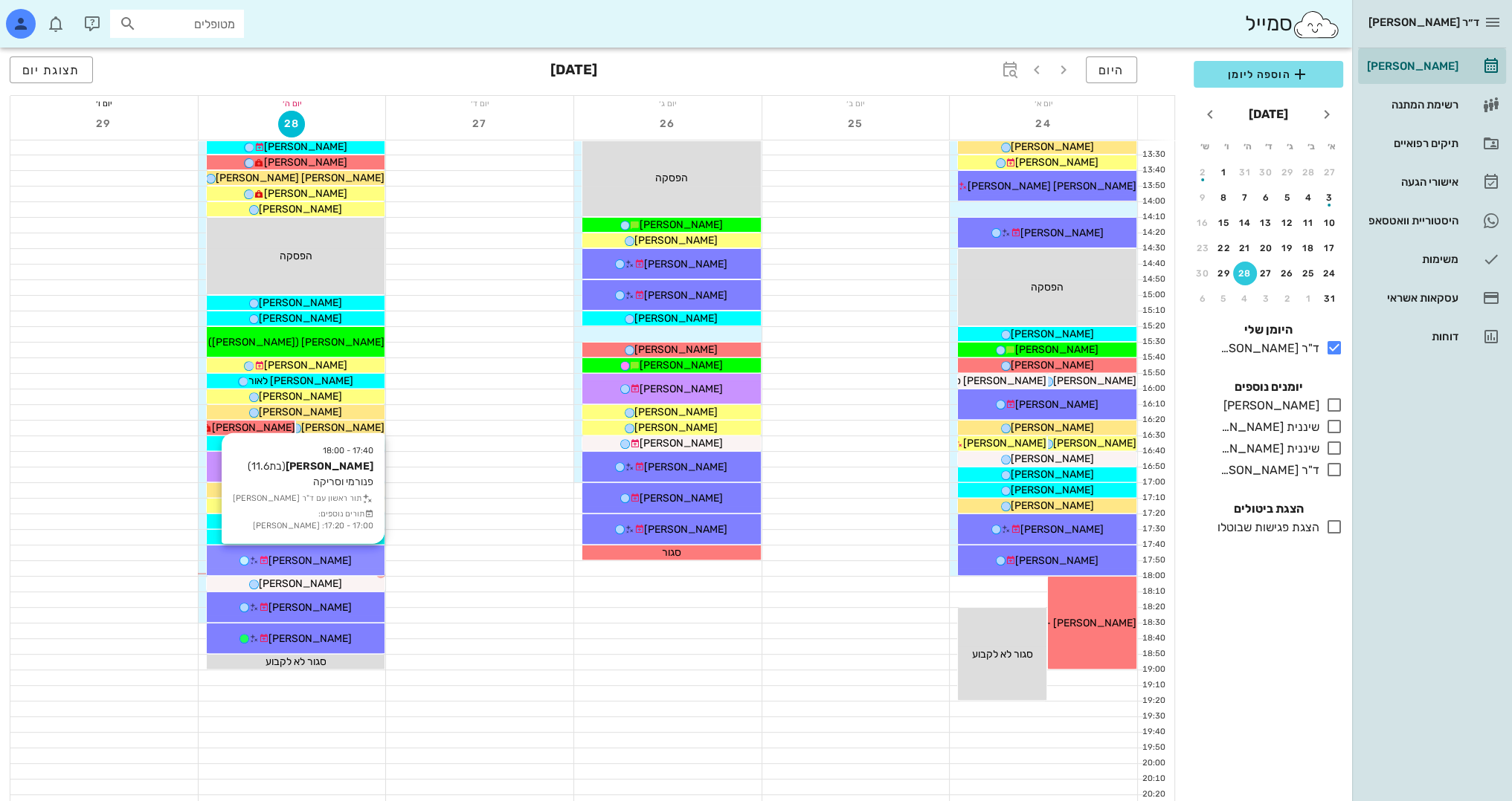
click at [337, 562] on div "[PERSON_NAME]" at bounding box center [296, 560] width 178 height 15
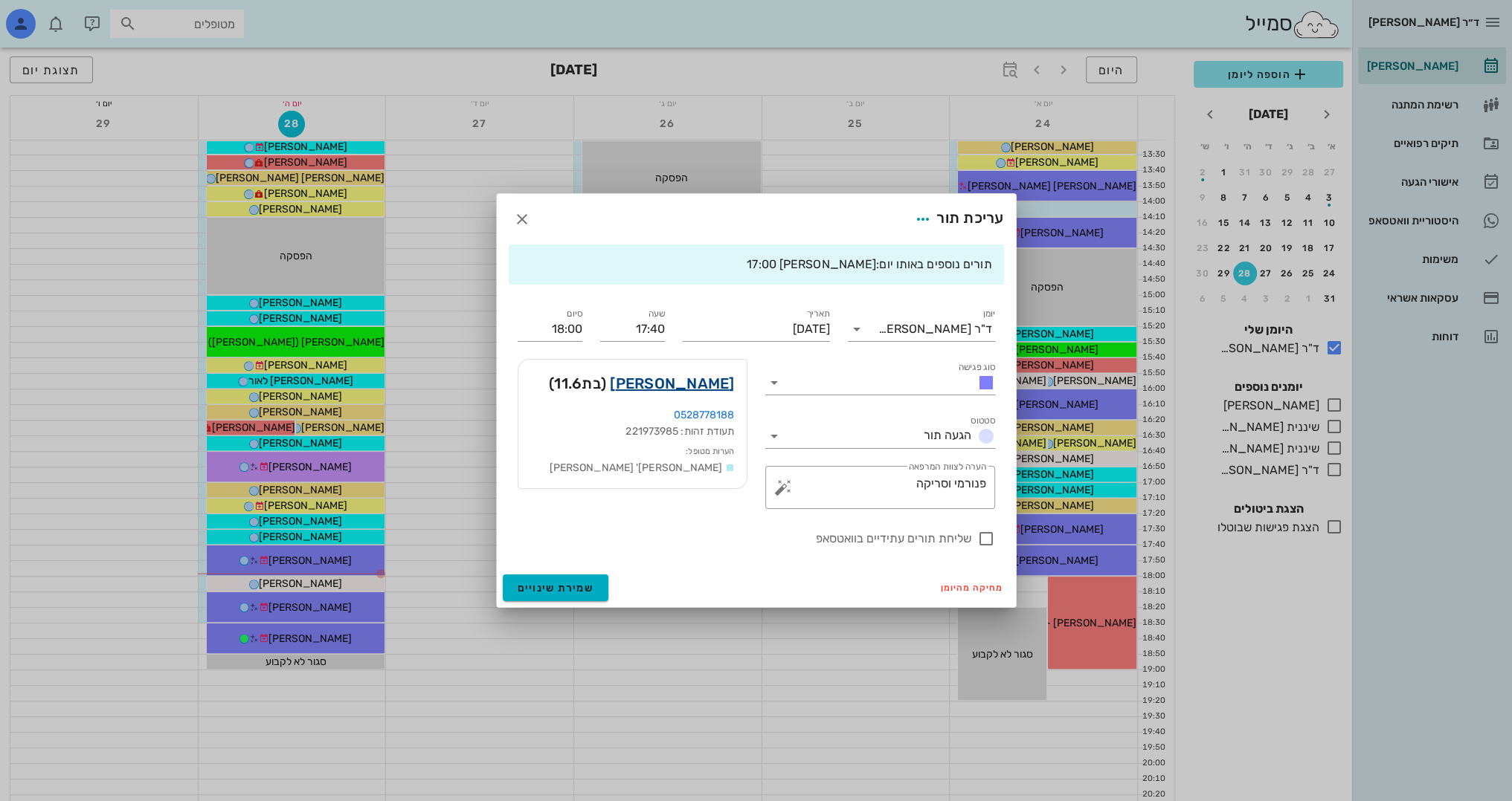
click at [711, 381] on link "[PERSON_NAME]" at bounding box center [672, 383] width 124 height 24
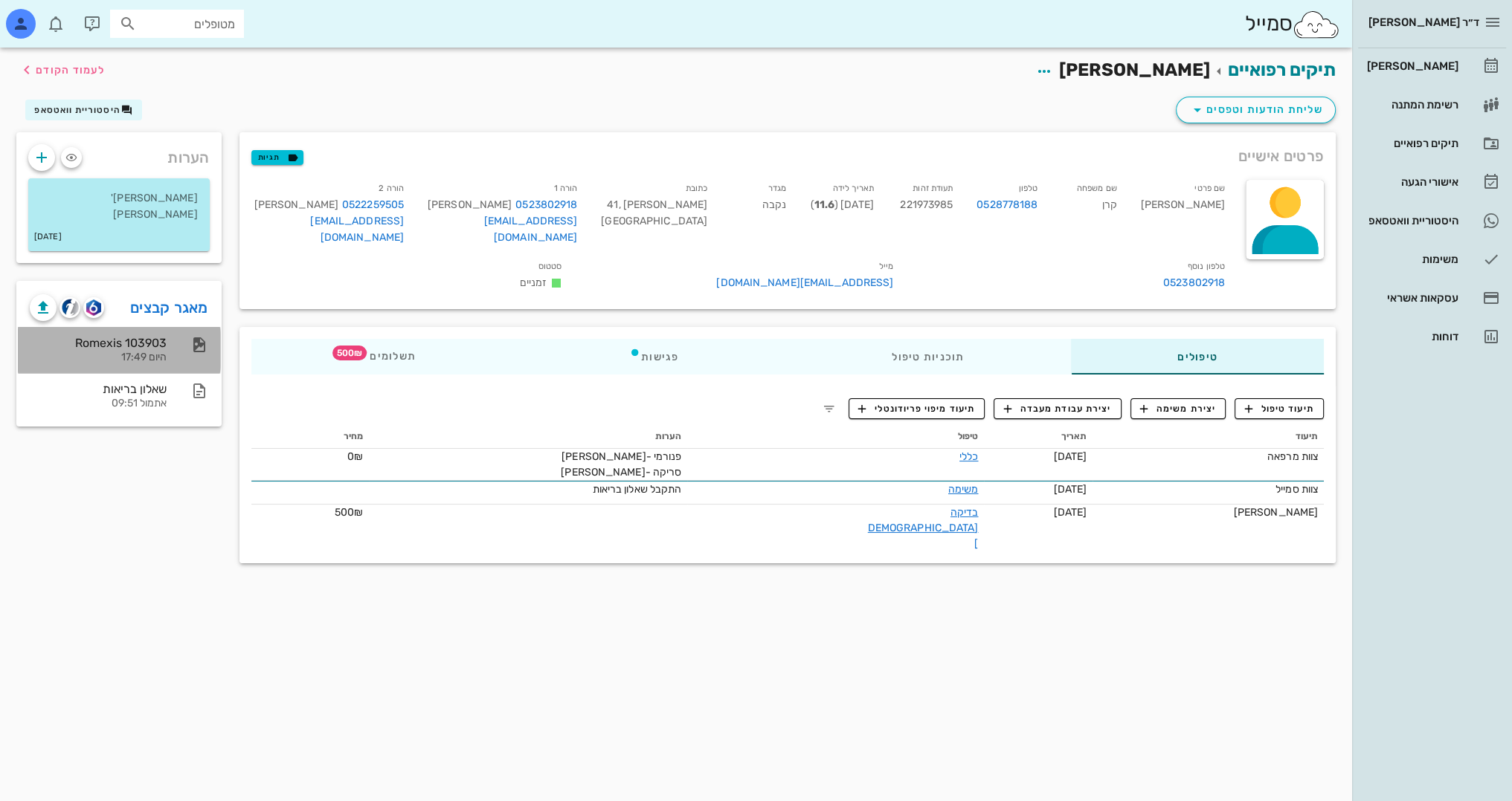
click at [122, 352] on div "היום 17:49" at bounding box center [98, 358] width 137 height 13
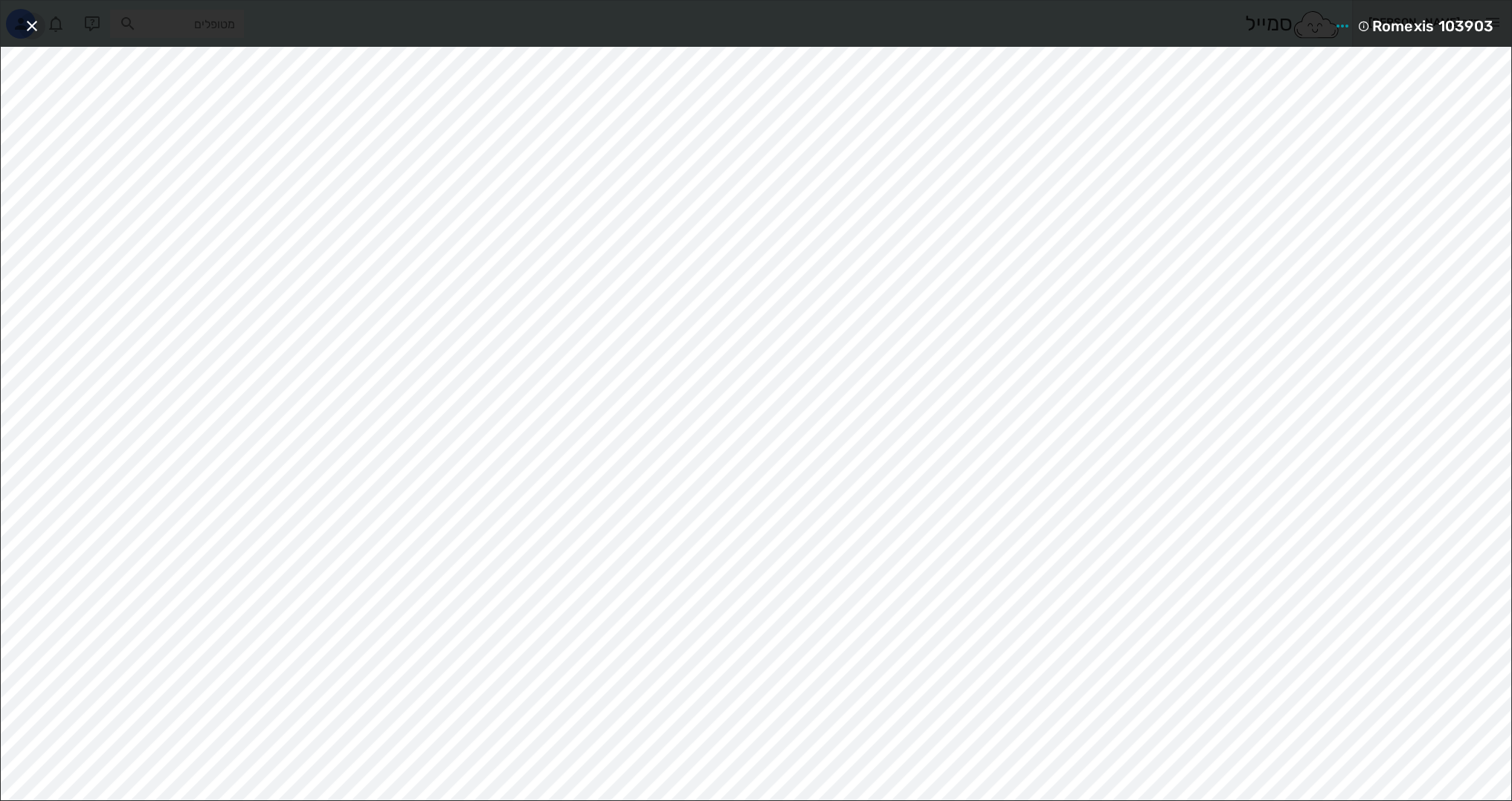
click at [29, 30] on icon "button" at bounding box center [32, 26] width 18 height 18
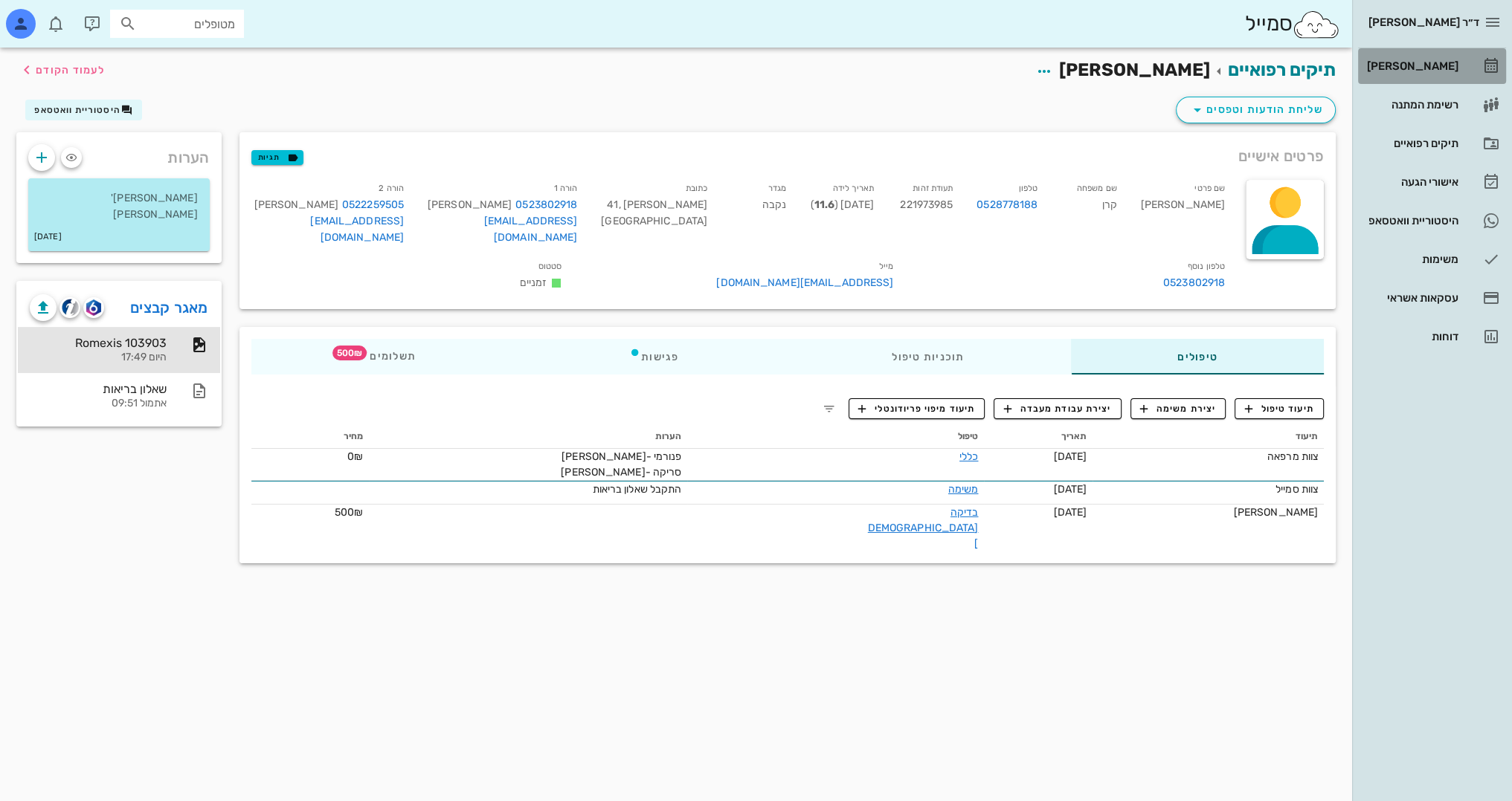
click at [1446, 68] on div "[PERSON_NAME]" at bounding box center [1411, 66] width 94 height 12
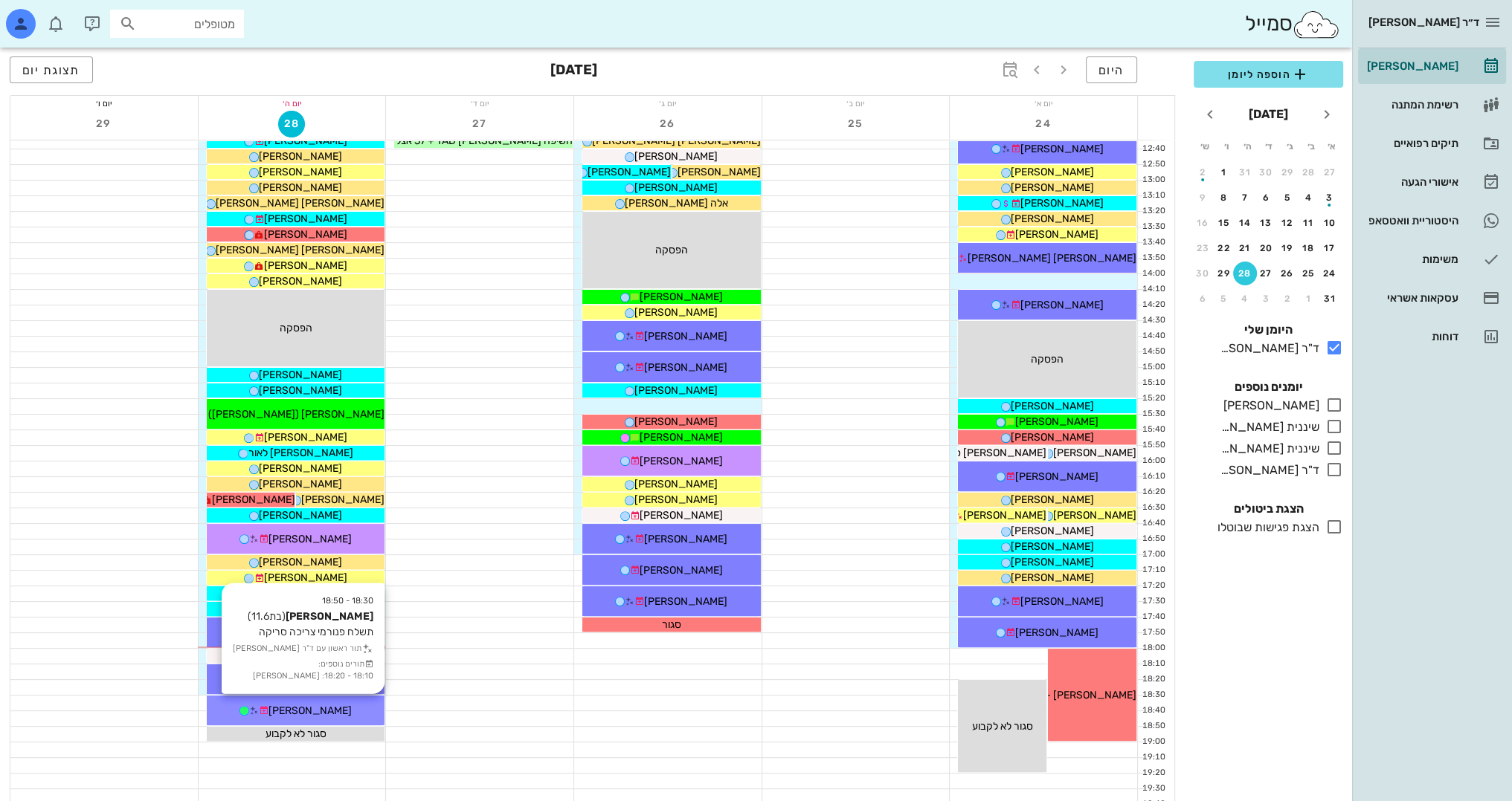
scroll to position [594, 0]
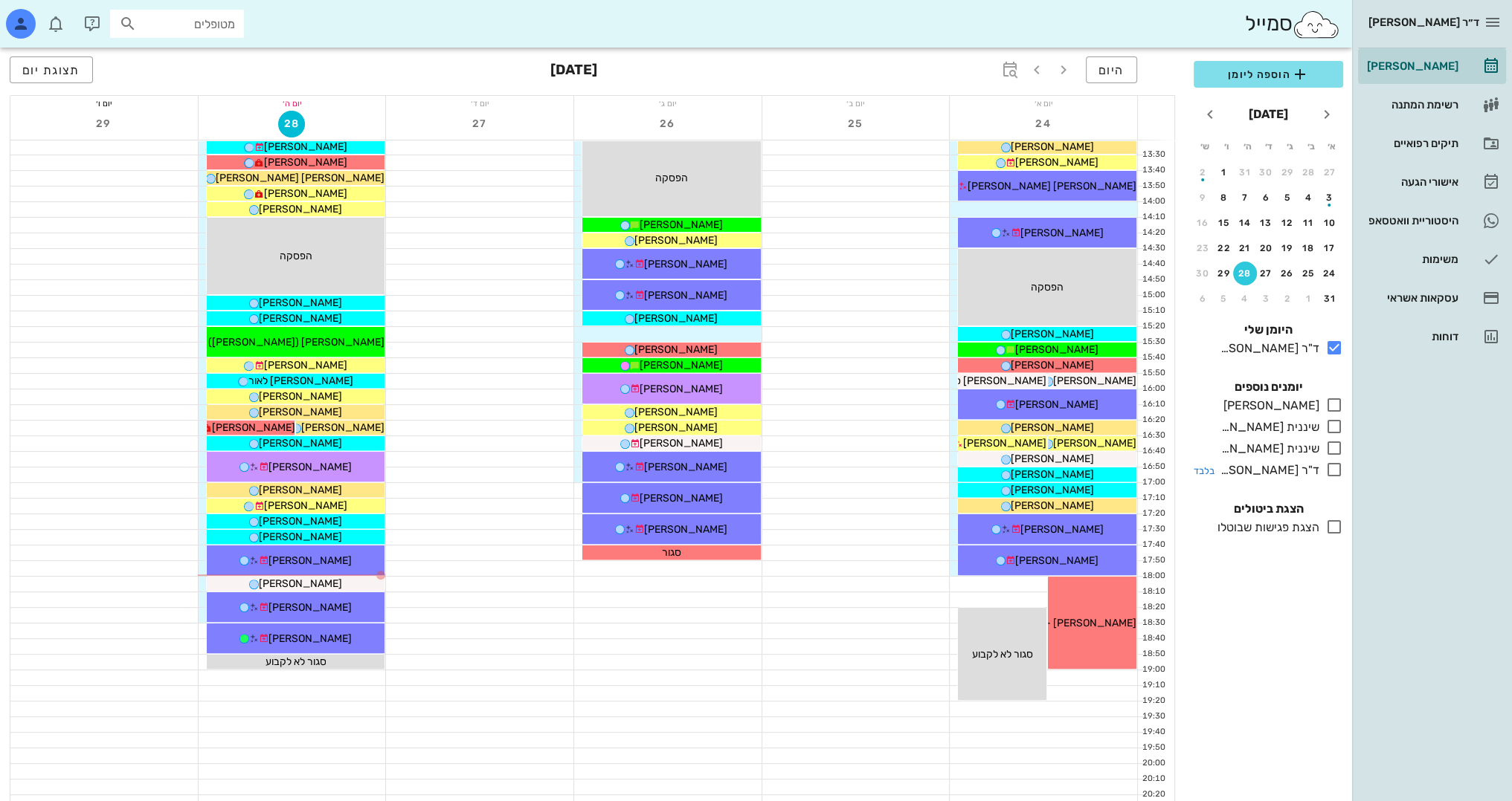
drag, startPoint x: 1338, startPoint y: 474, endPoint x: 1331, endPoint y: 469, distance: 8.6
click at [1338, 473] on icon at bounding box center [1334, 469] width 18 height 18
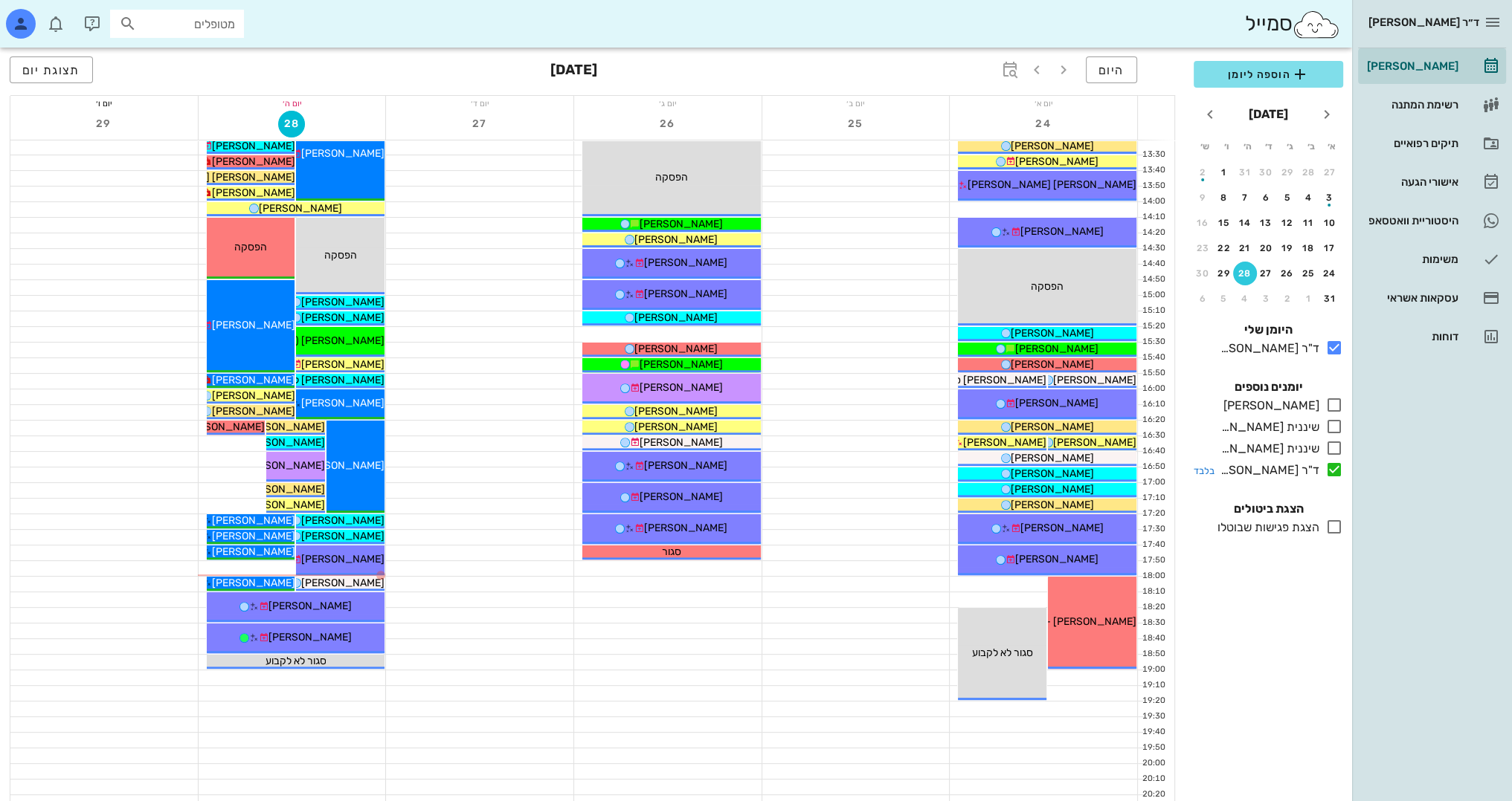
click at [1331, 469] on icon at bounding box center [1334, 469] width 18 height 18
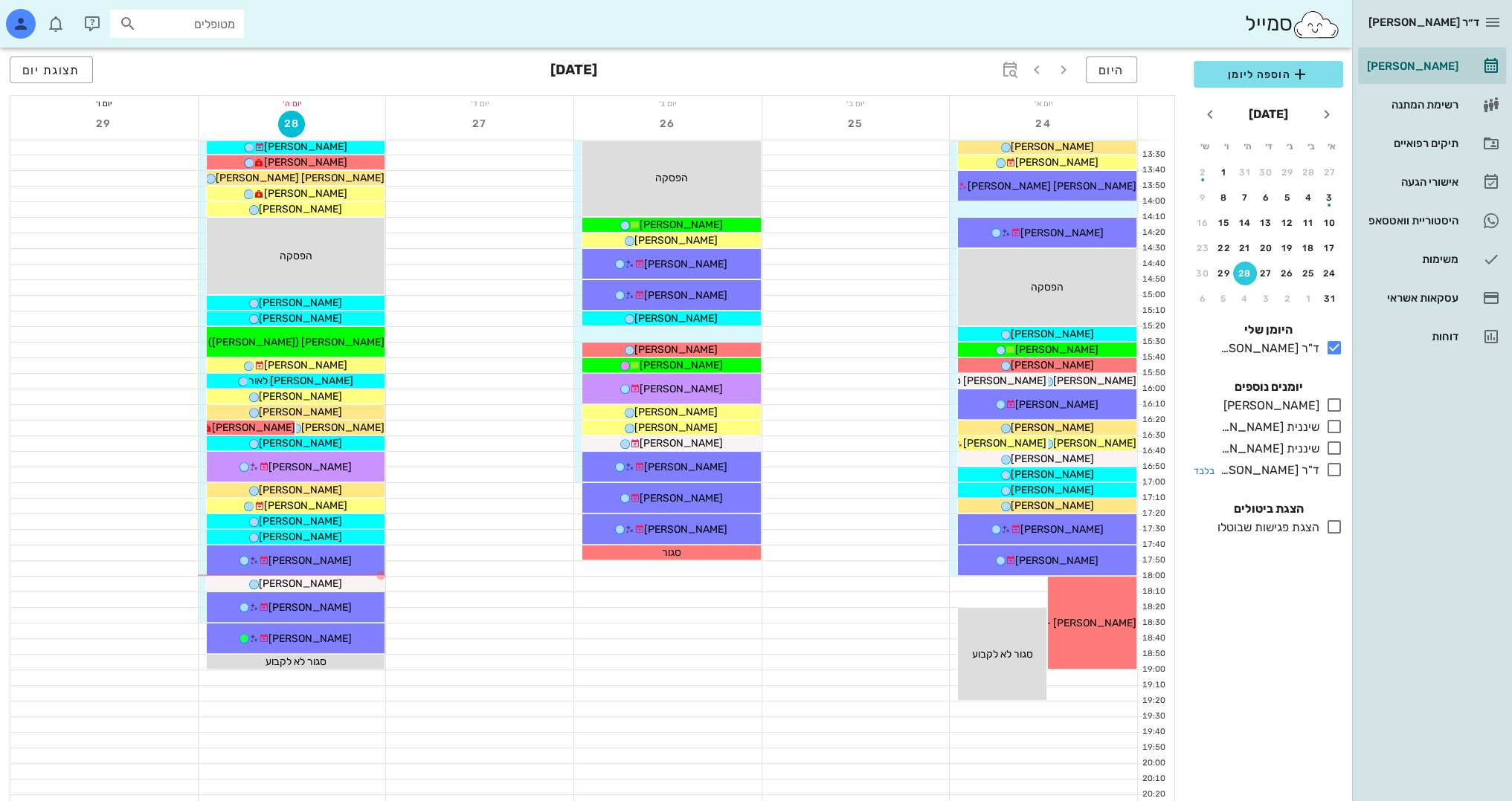
click at [1331, 469] on icon at bounding box center [1334, 469] width 18 height 18
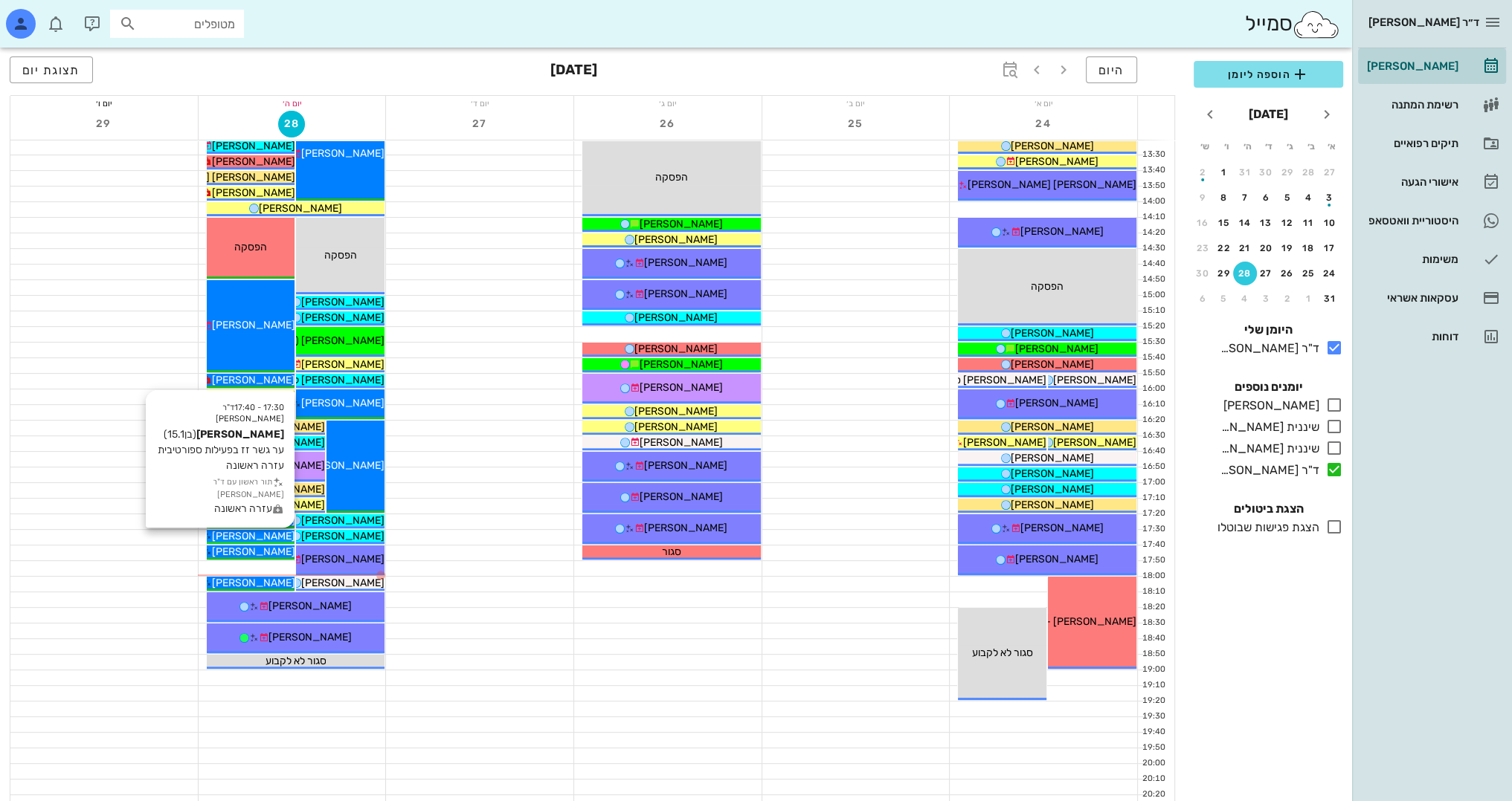
click at [282, 535] on span "[PERSON_NAME]" at bounding box center [252, 537] width 84 height 13
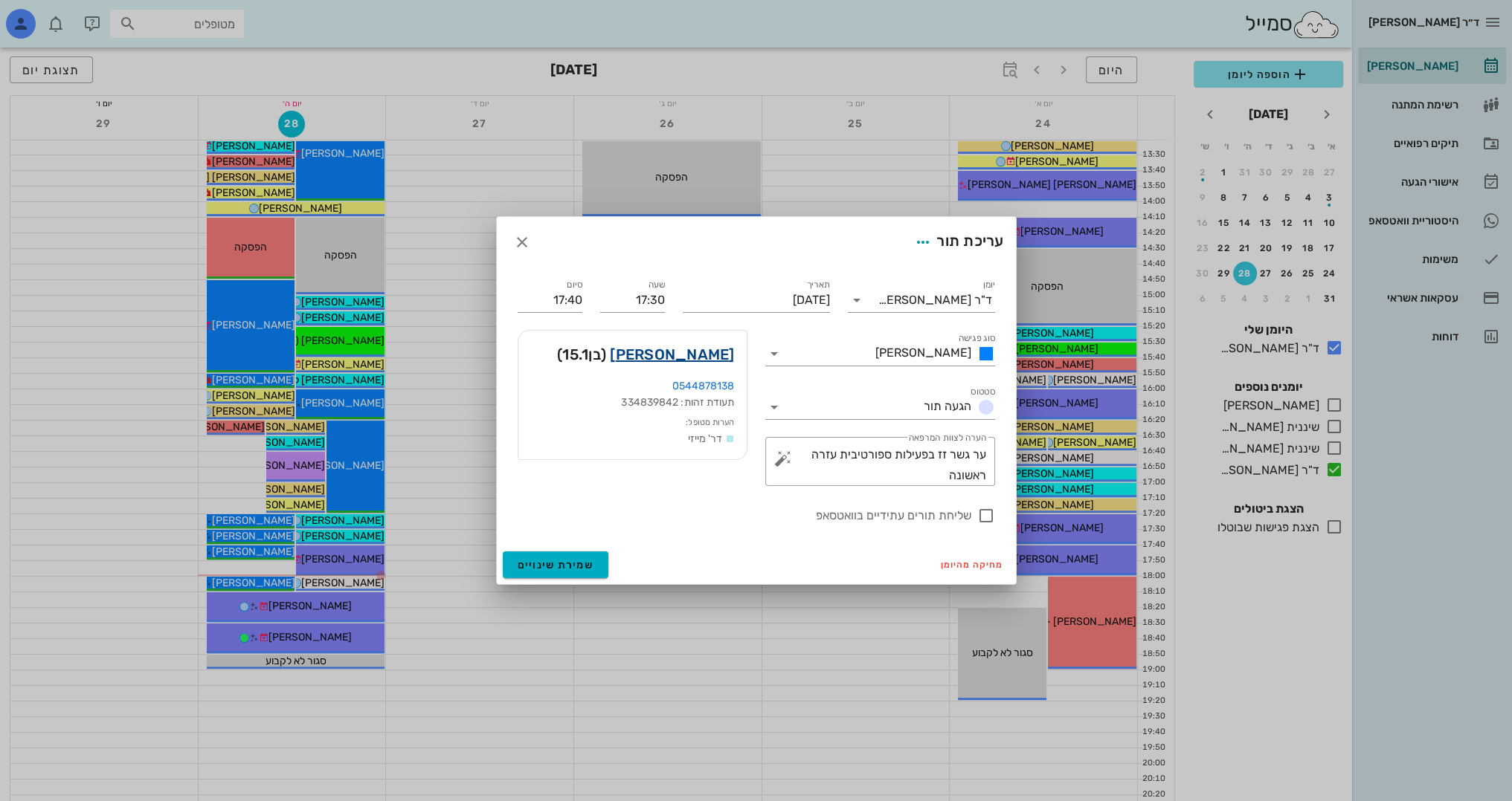
click at [698, 346] on link "עידו האן לביא" at bounding box center [672, 354] width 124 height 24
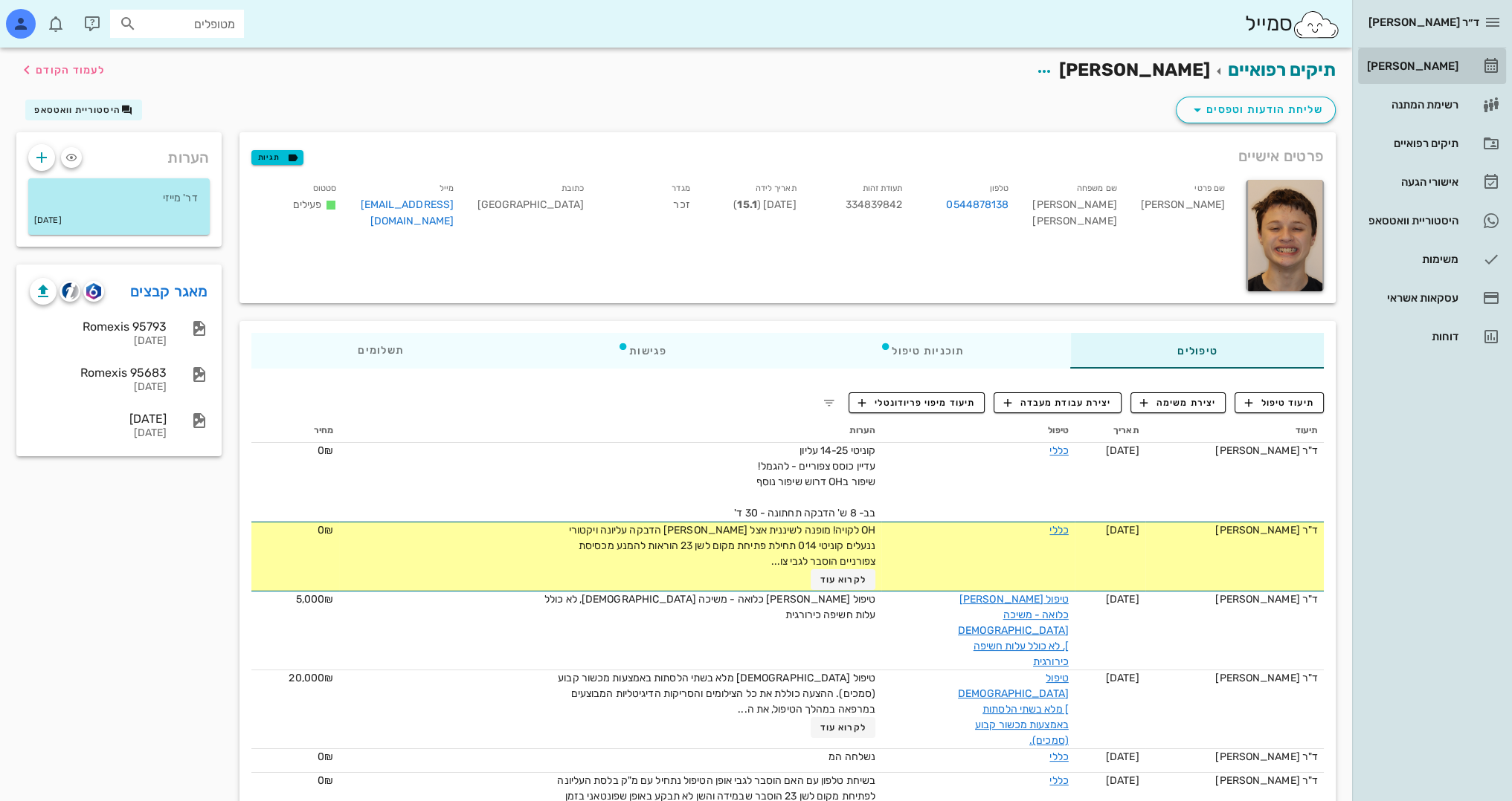
click at [1434, 61] on div "[PERSON_NAME]" at bounding box center [1411, 66] width 94 height 12
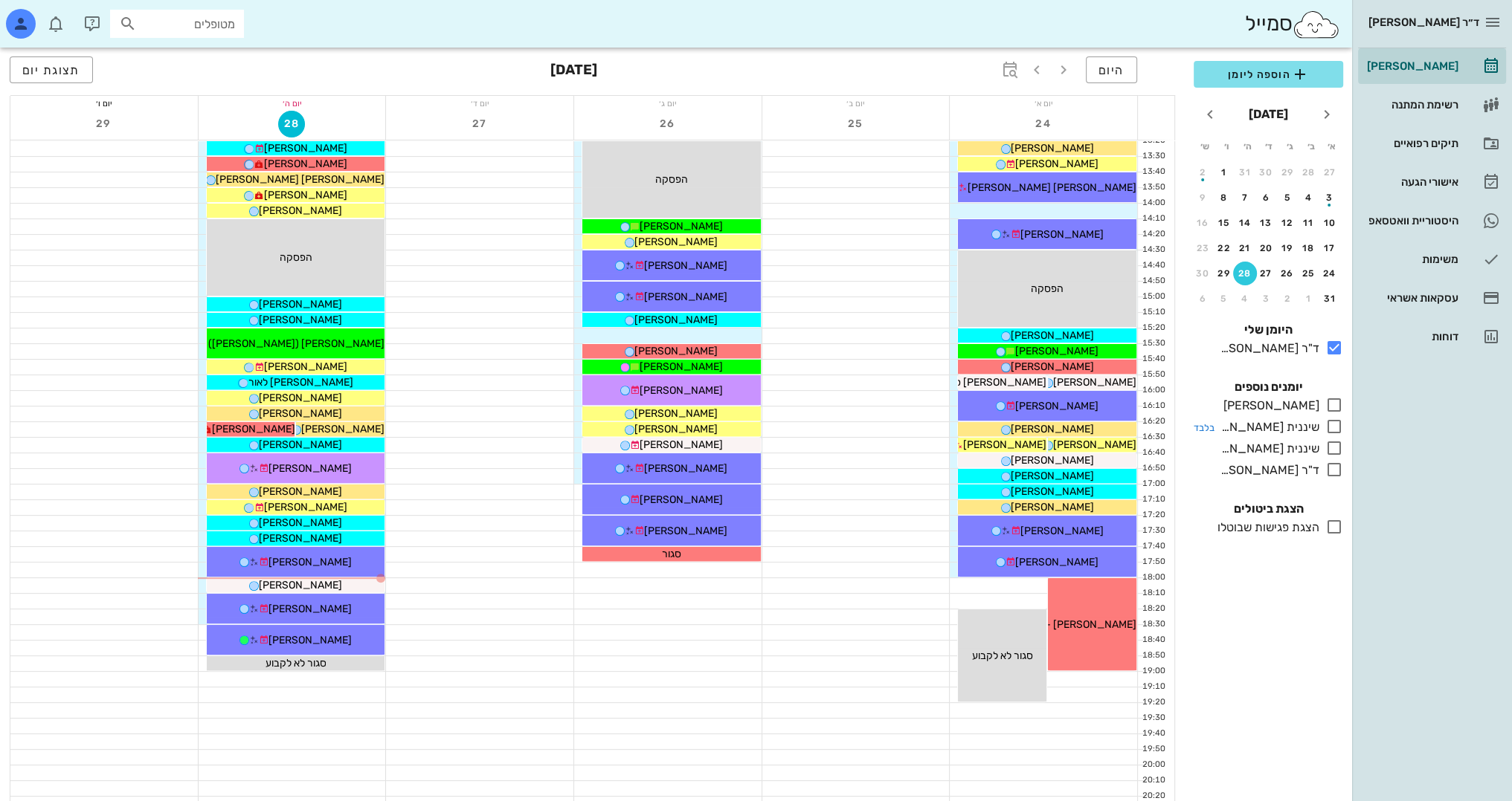
scroll to position [594, 0]
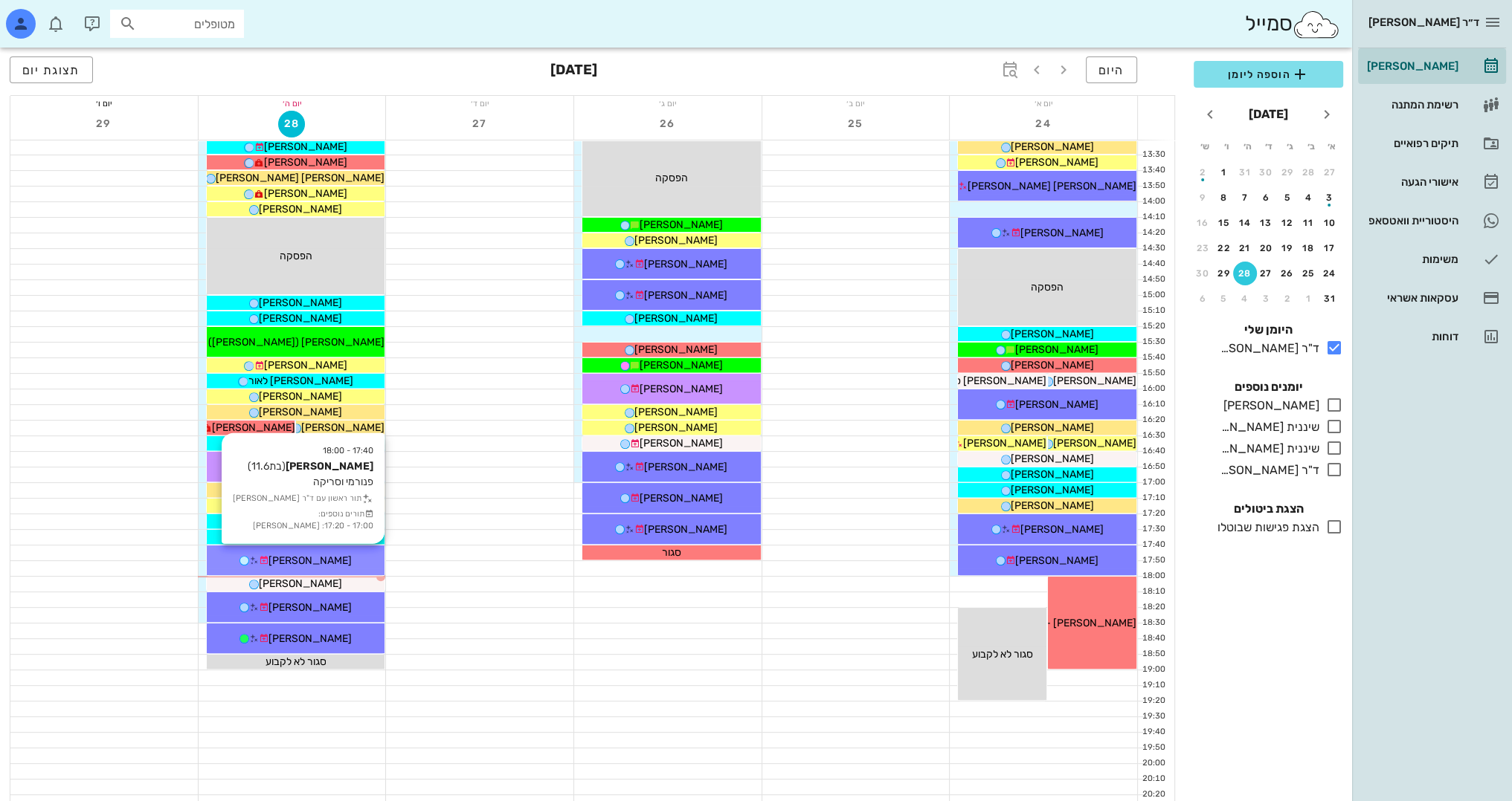
click at [351, 560] on div "[PERSON_NAME]" at bounding box center [296, 560] width 178 height 15
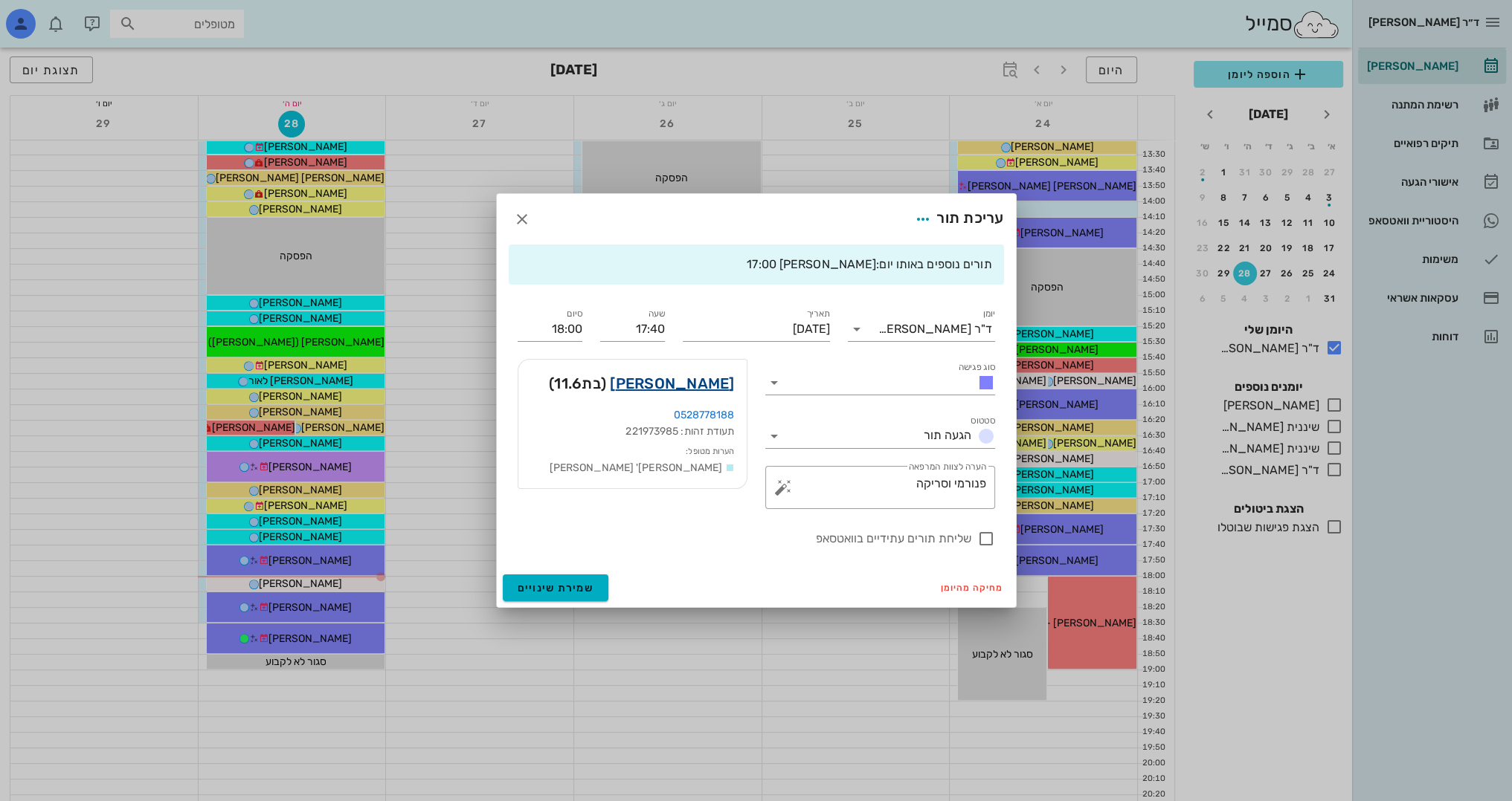
click at [725, 382] on link "[PERSON_NAME]" at bounding box center [672, 383] width 124 height 24
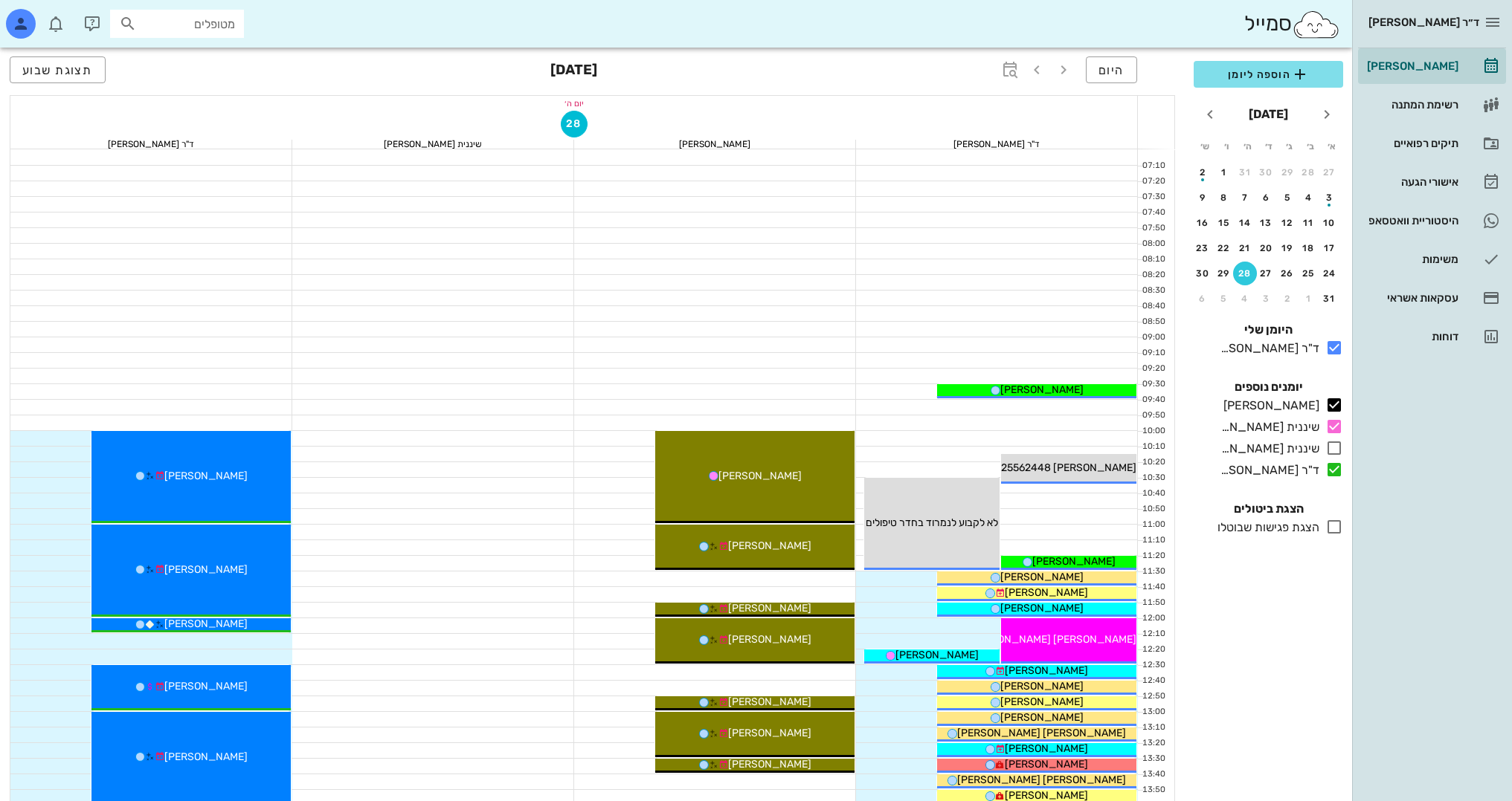
scroll to position [594, 0]
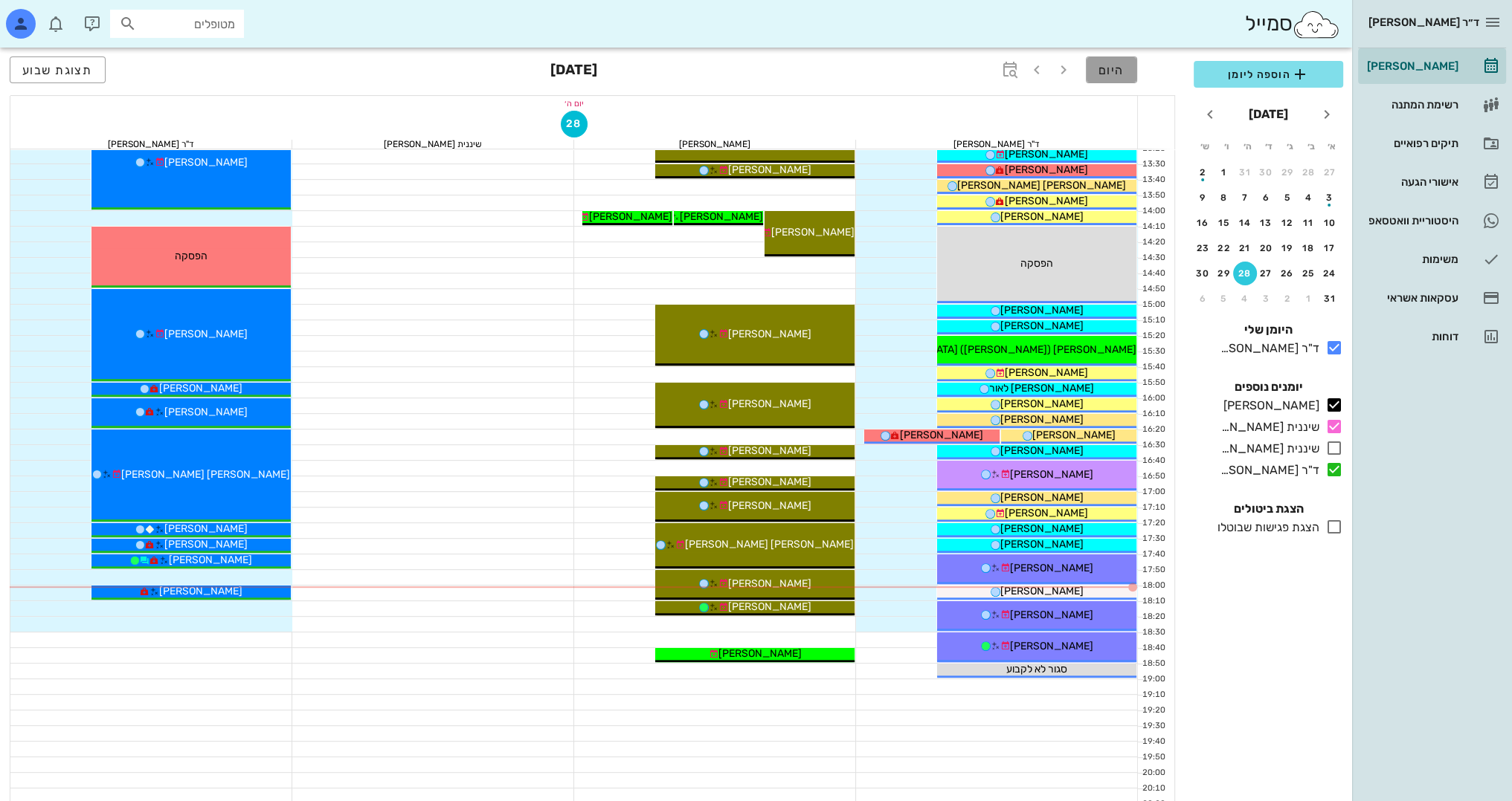
click at [1104, 75] on span "היום" at bounding box center [1111, 70] width 26 height 14
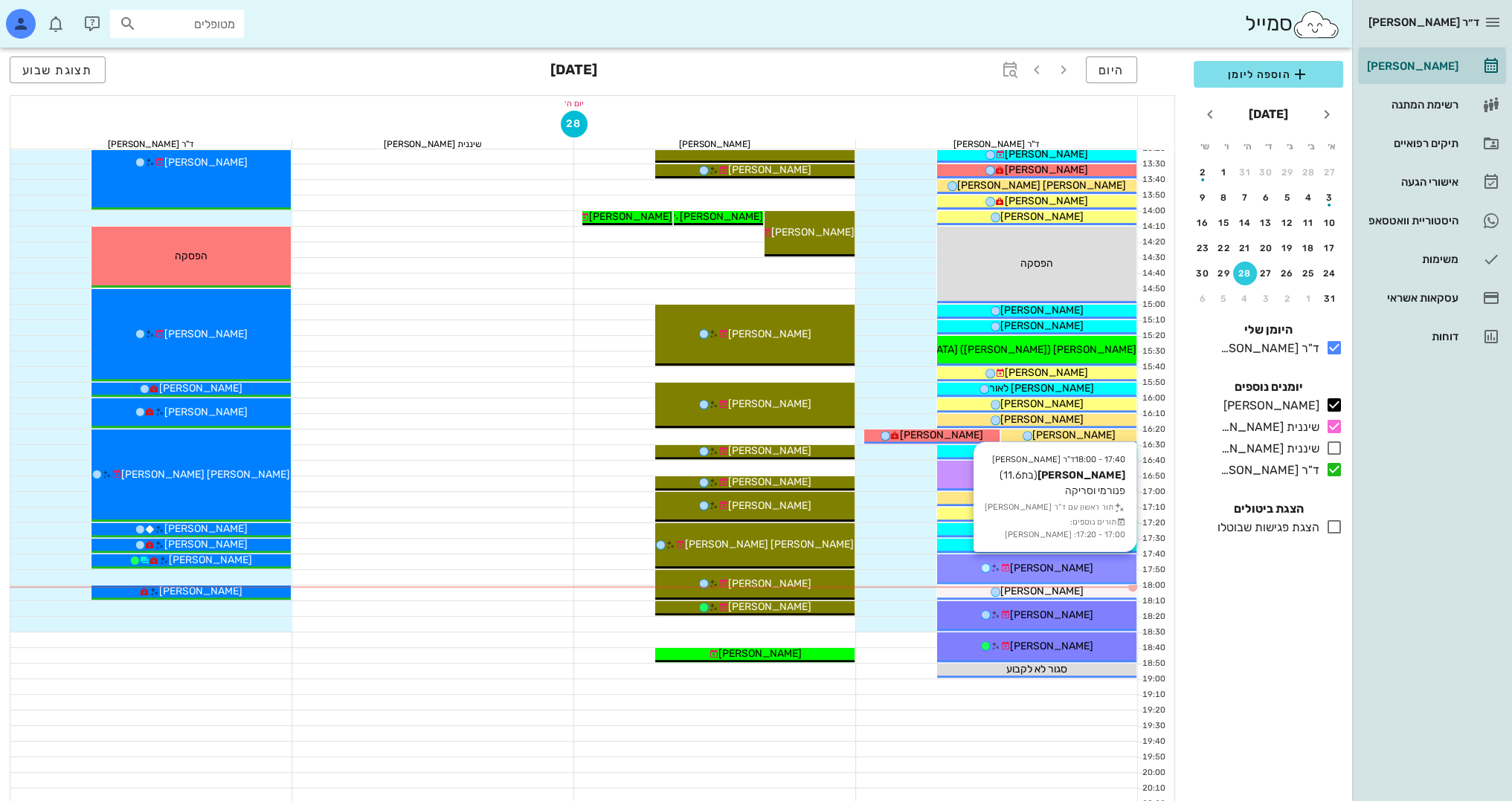
click at [1104, 565] on div "[PERSON_NAME]" at bounding box center [1037, 568] width 200 height 15
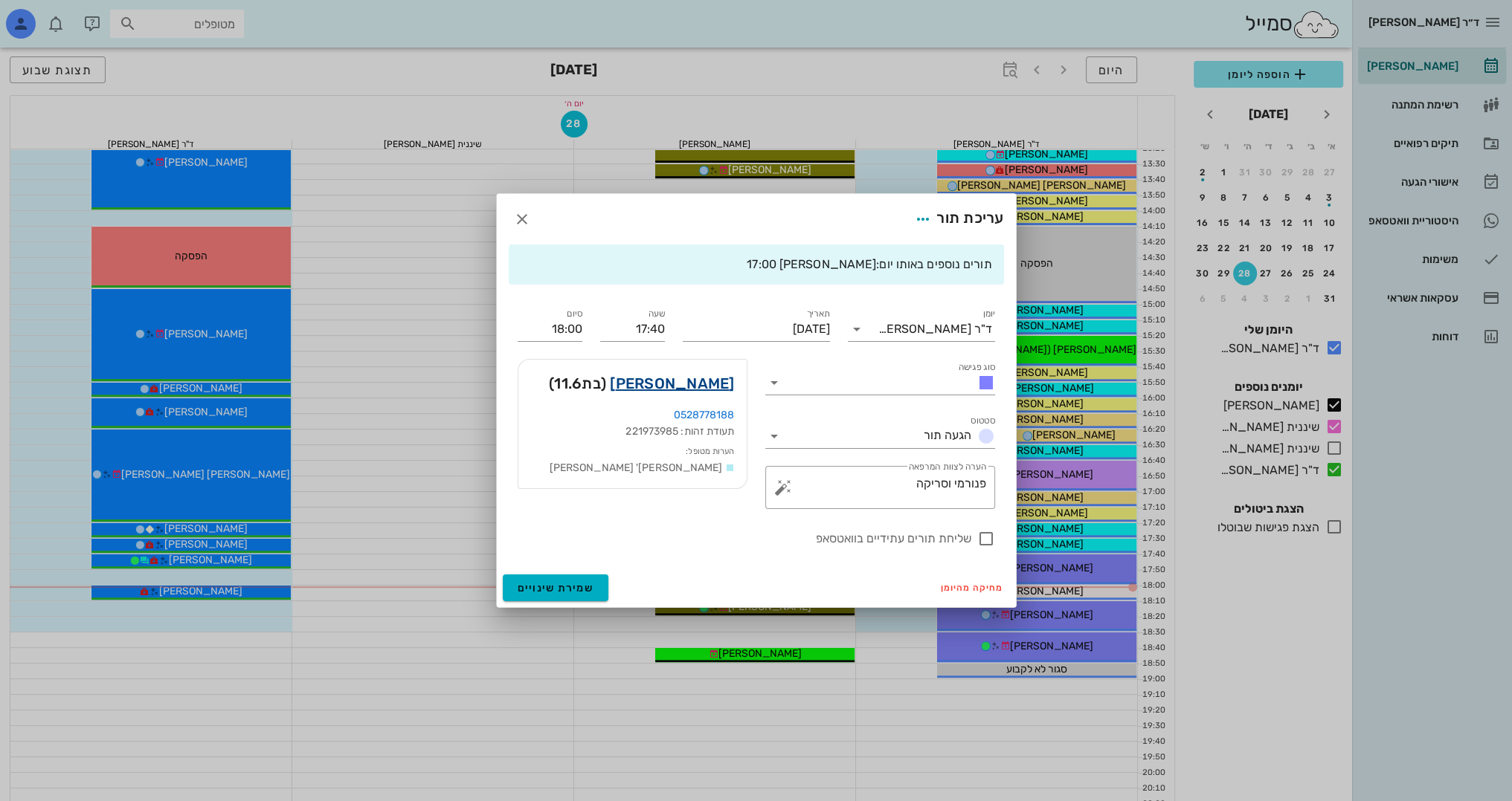
click at [720, 382] on link "[PERSON_NAME]" at bounding box center [672, 383] width 124 height 24
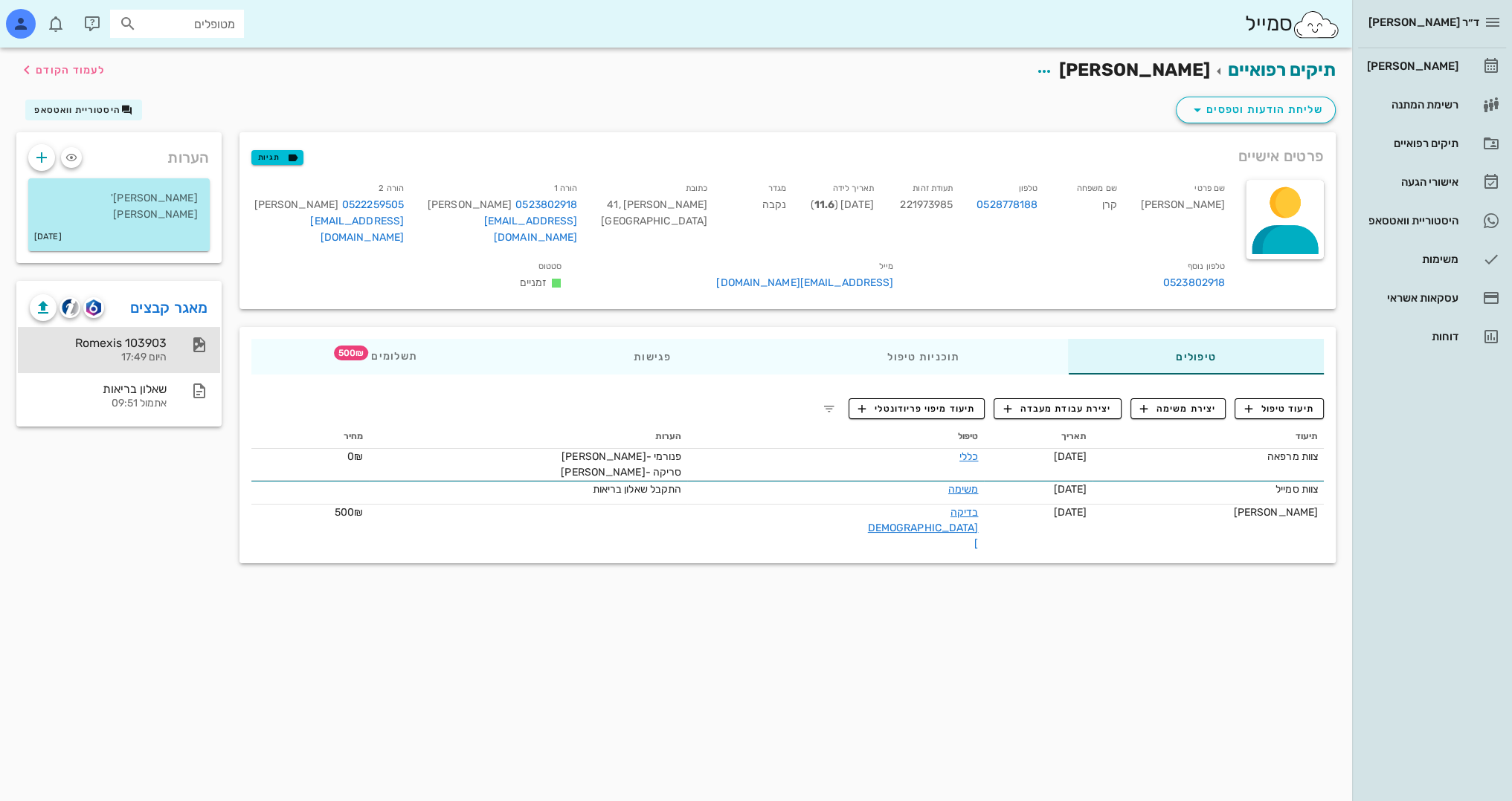
click at [144, 336] on div "Romexis 103903" at bounding box center [98, 342] width 137 height 14
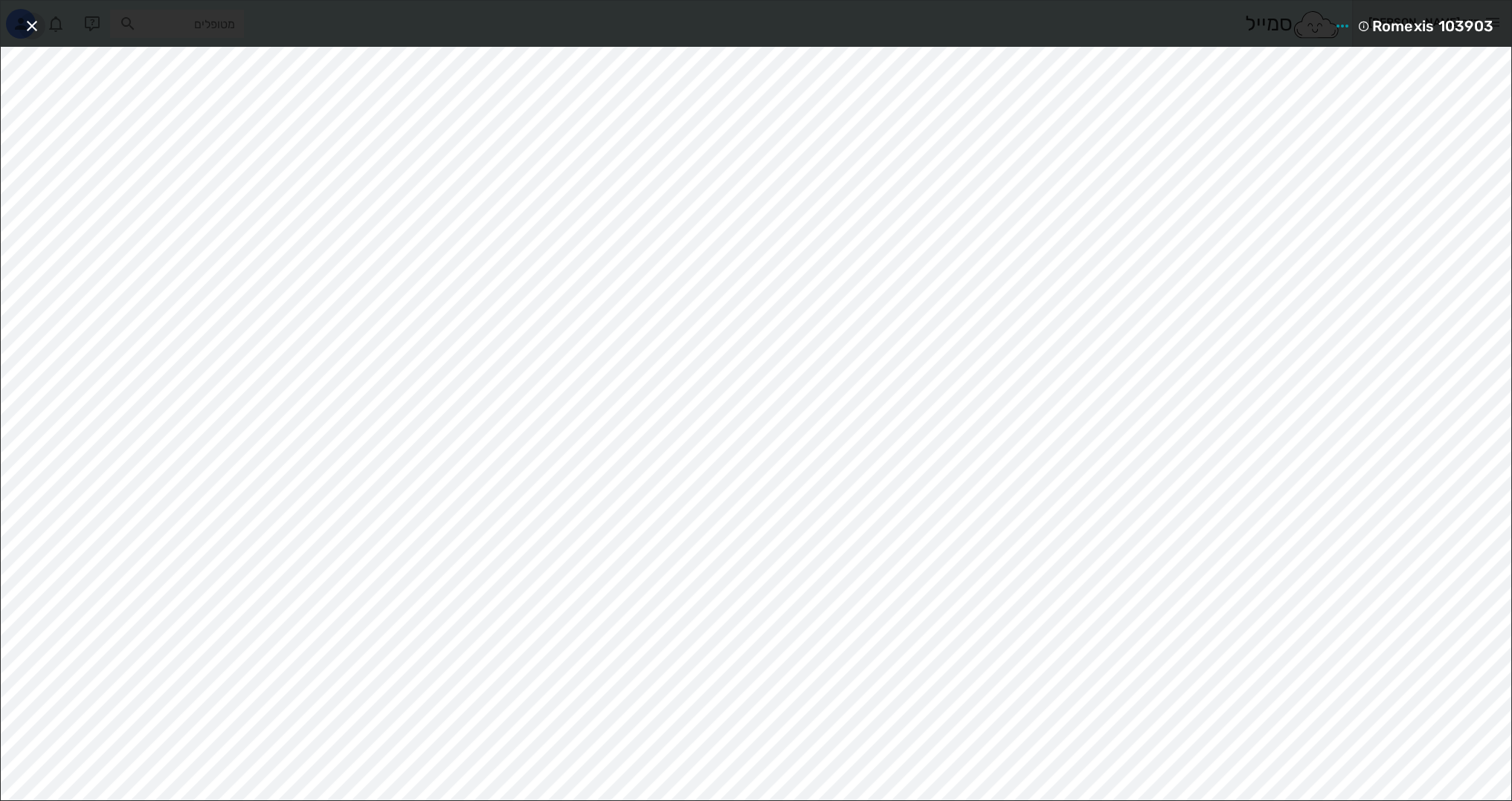
click at [32, 23] on icon "button" at bounding box center [32, 26] width 18 height 18
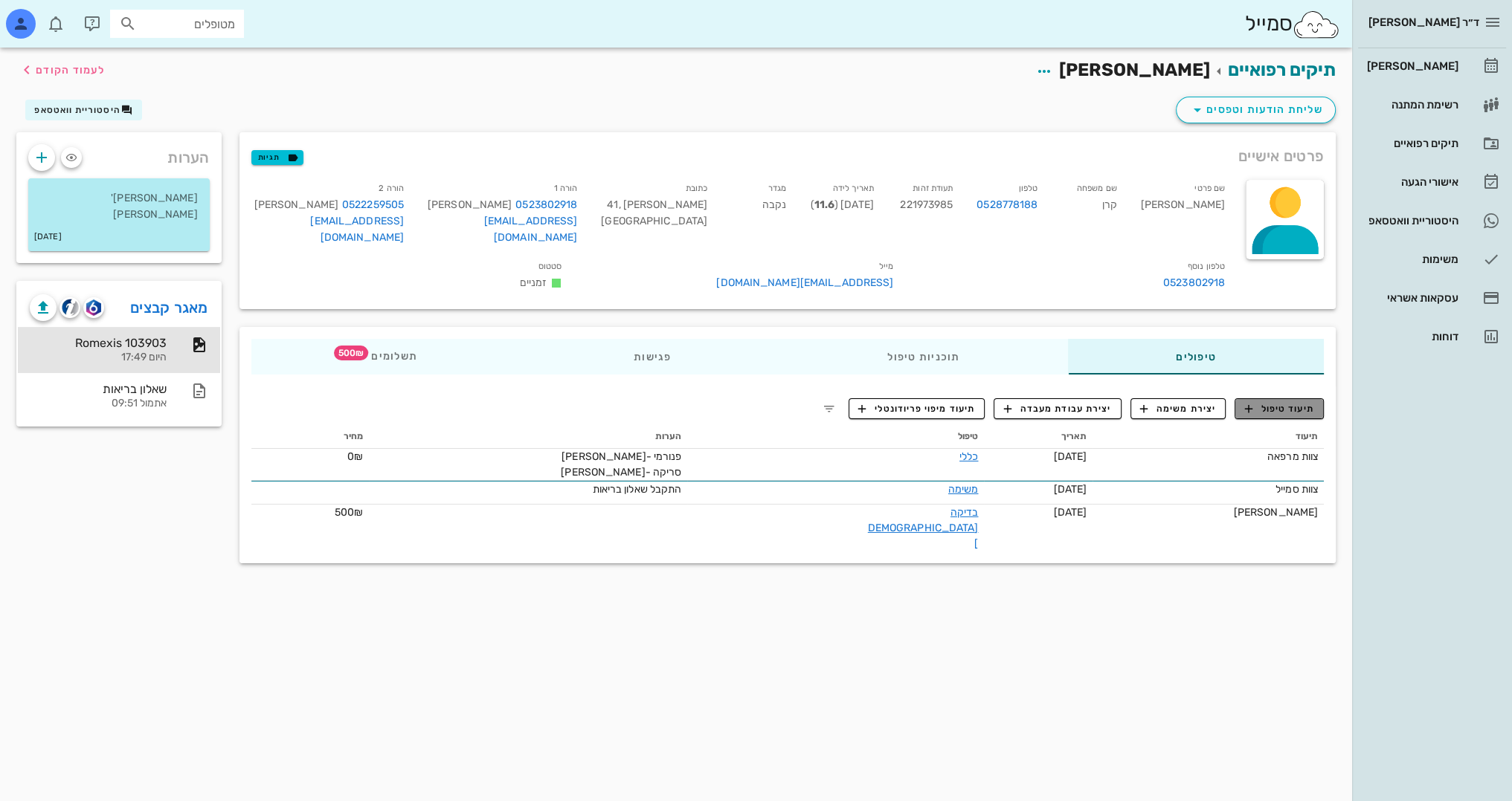
click at [1257, 402] on span "תיעוד טיפול" at bounding box center [1279, 409] width 69 height 14
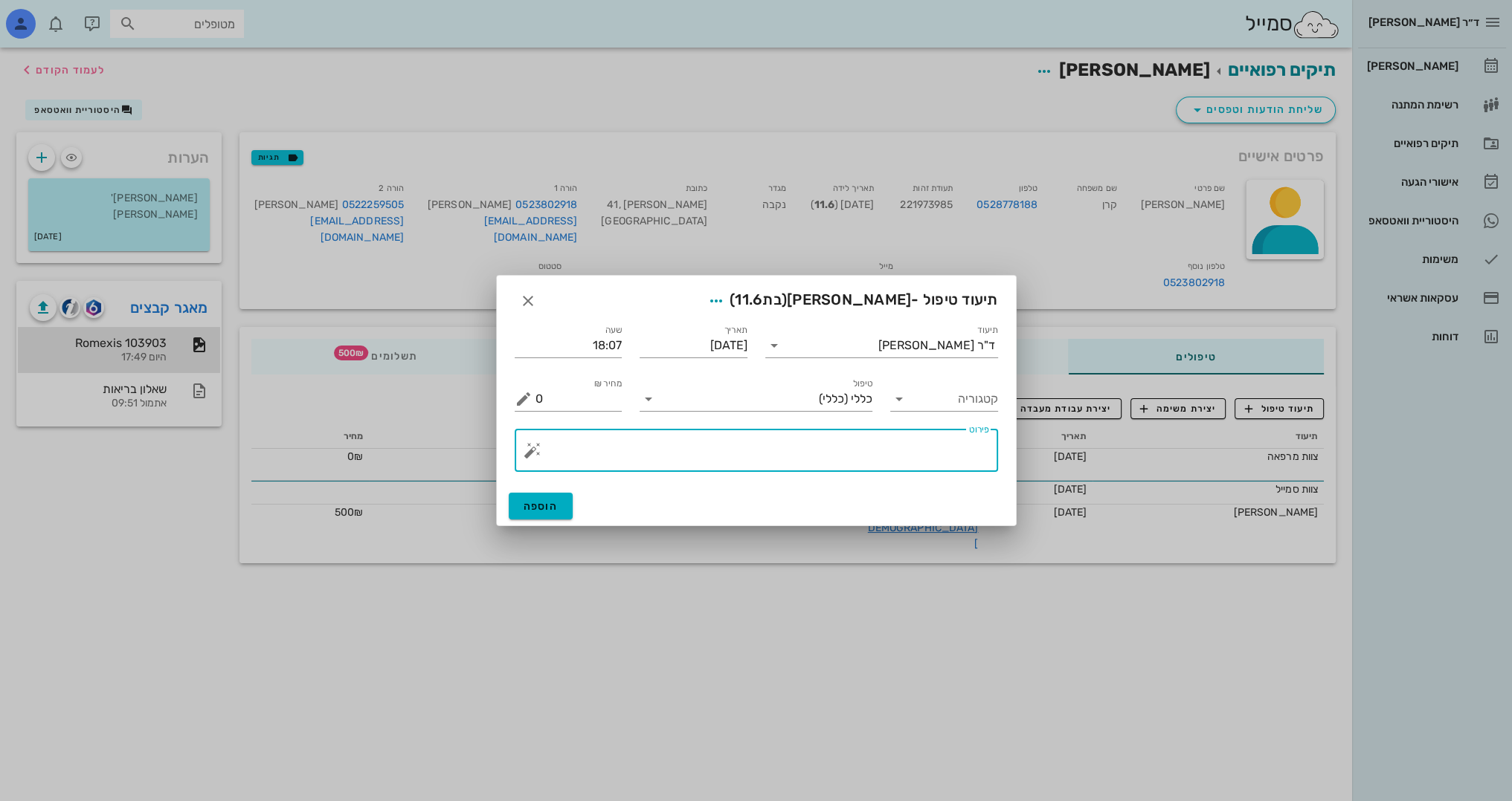
click at [855, 453] on textarea "פירוט" at bounding box center [762, 454] width 453 height 36
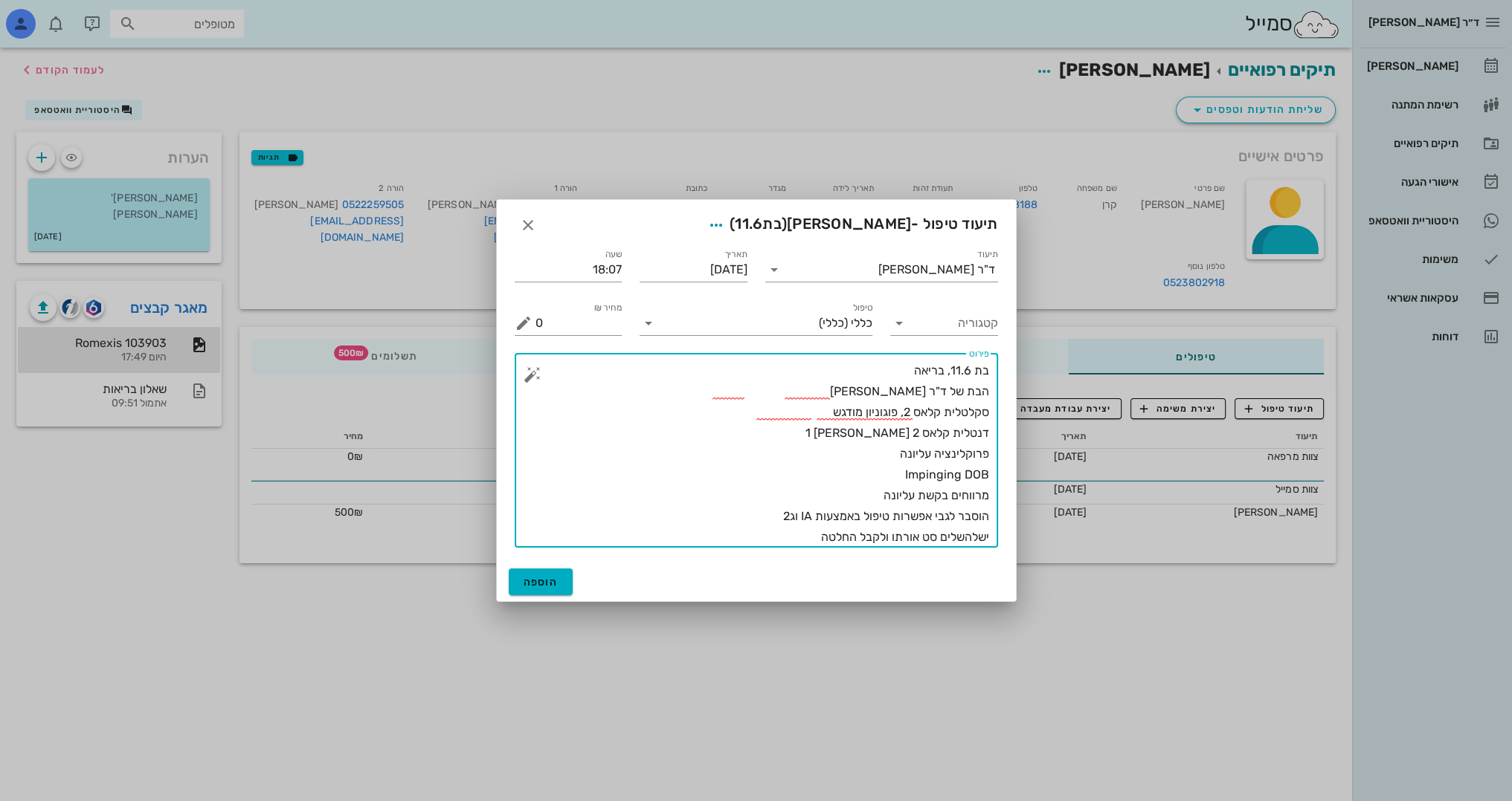
click at [976, 538] on textarea "בת 11.6, בריאה הבת של ד"ר [PERSON_NAME] סקלטלית קלאס 2, פוגוניון מודגש דנטלית ק…" at bounding box center [762, 454] width 453 height 187
click at [901, 371] on textarea "בת 11.6, בריאה הבת של ד"ר [PERSON_NAME] סקלטלית קלאס 2, פוגוניון מודגש דנטלית ק…" at bounding box center [762, 454] width 453 height 187
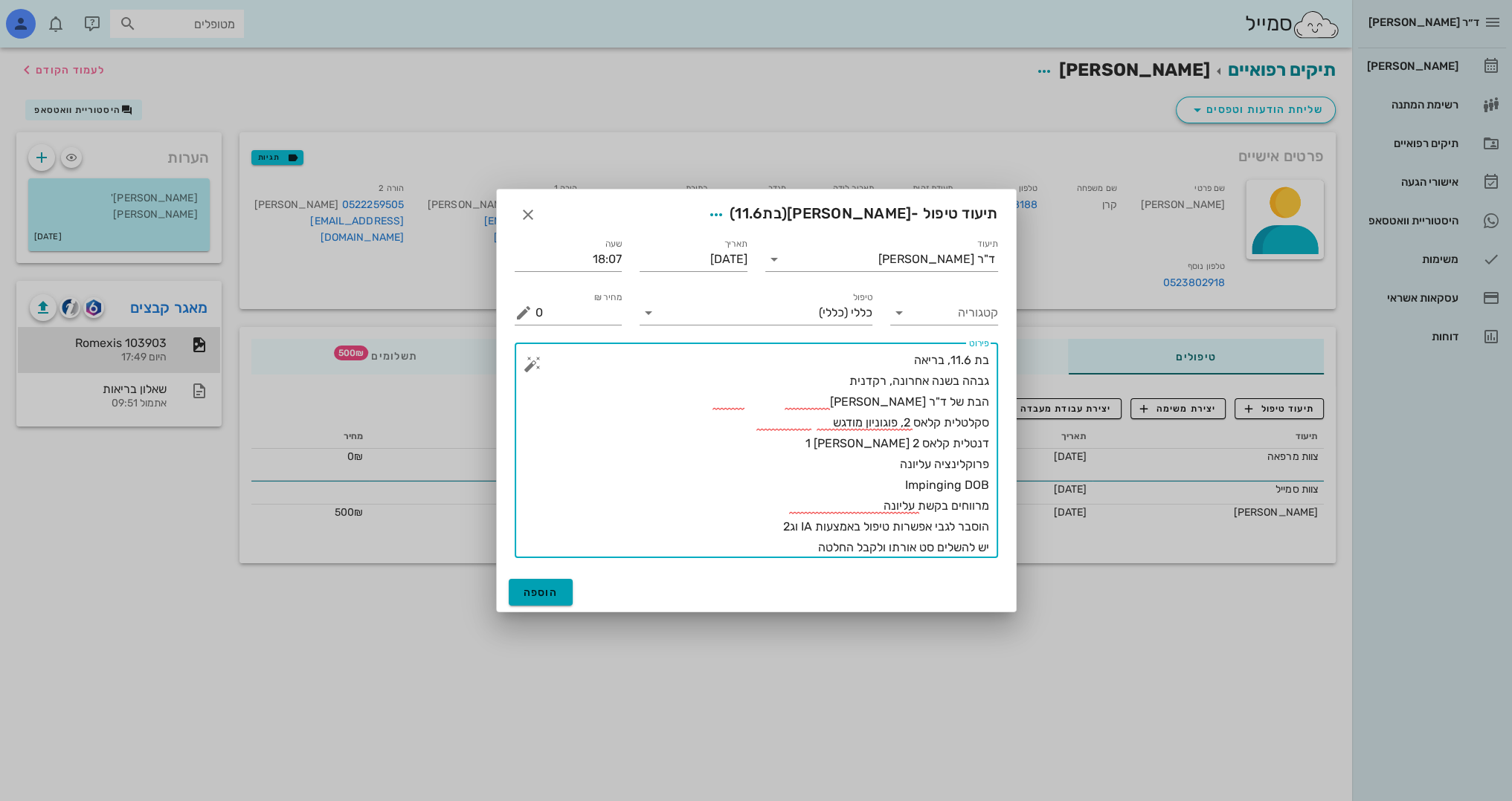
type textarea "בת 11.6, בריאה גבהה בשנה אחרונה, רקדנית הבת של ד"ר [PERSON_NAME] סקלטלית קלאס 2…"
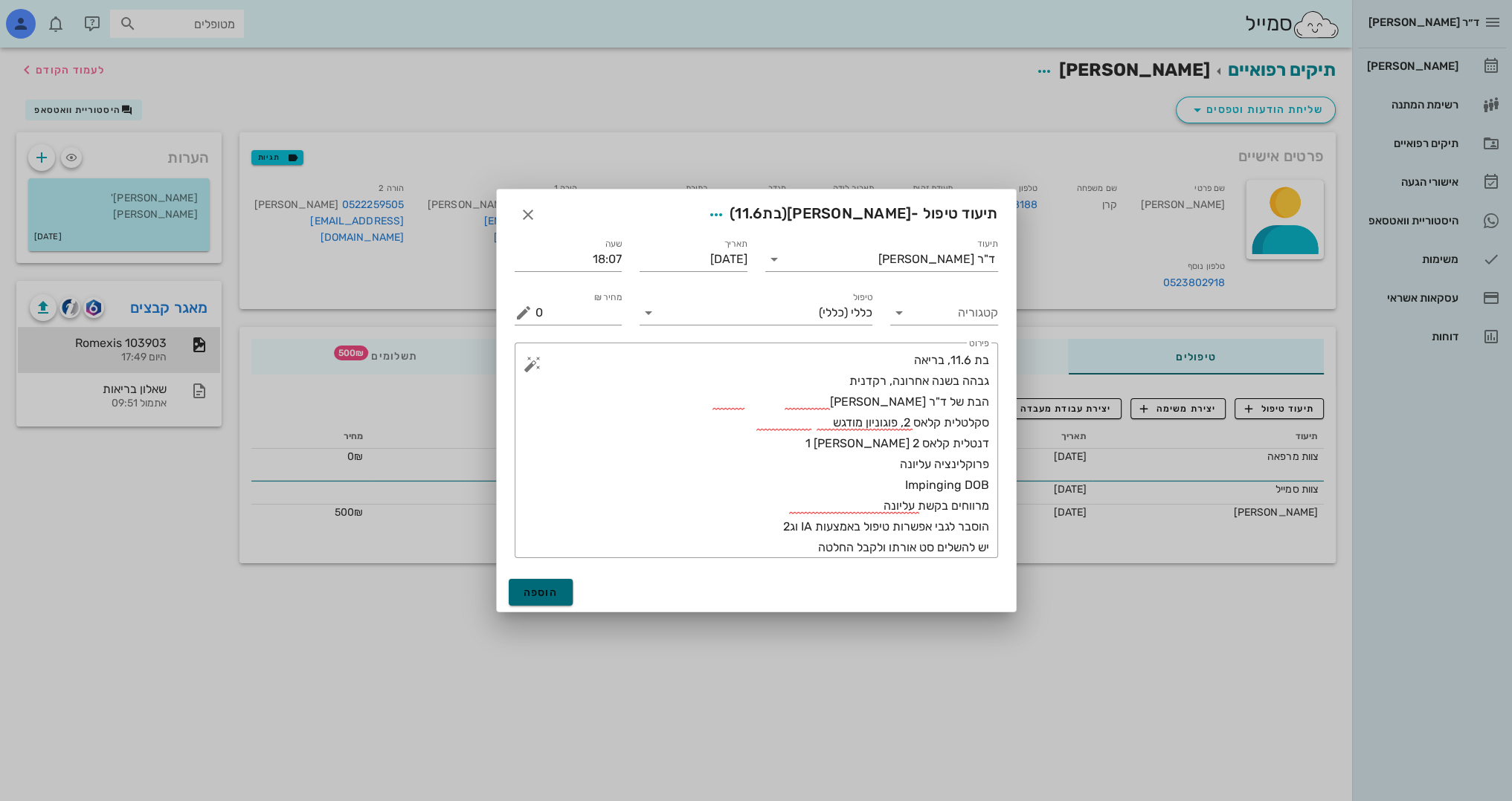
click at [530, 595] on span "הוספה" at bounding box center [540, 593] width 35 height 13
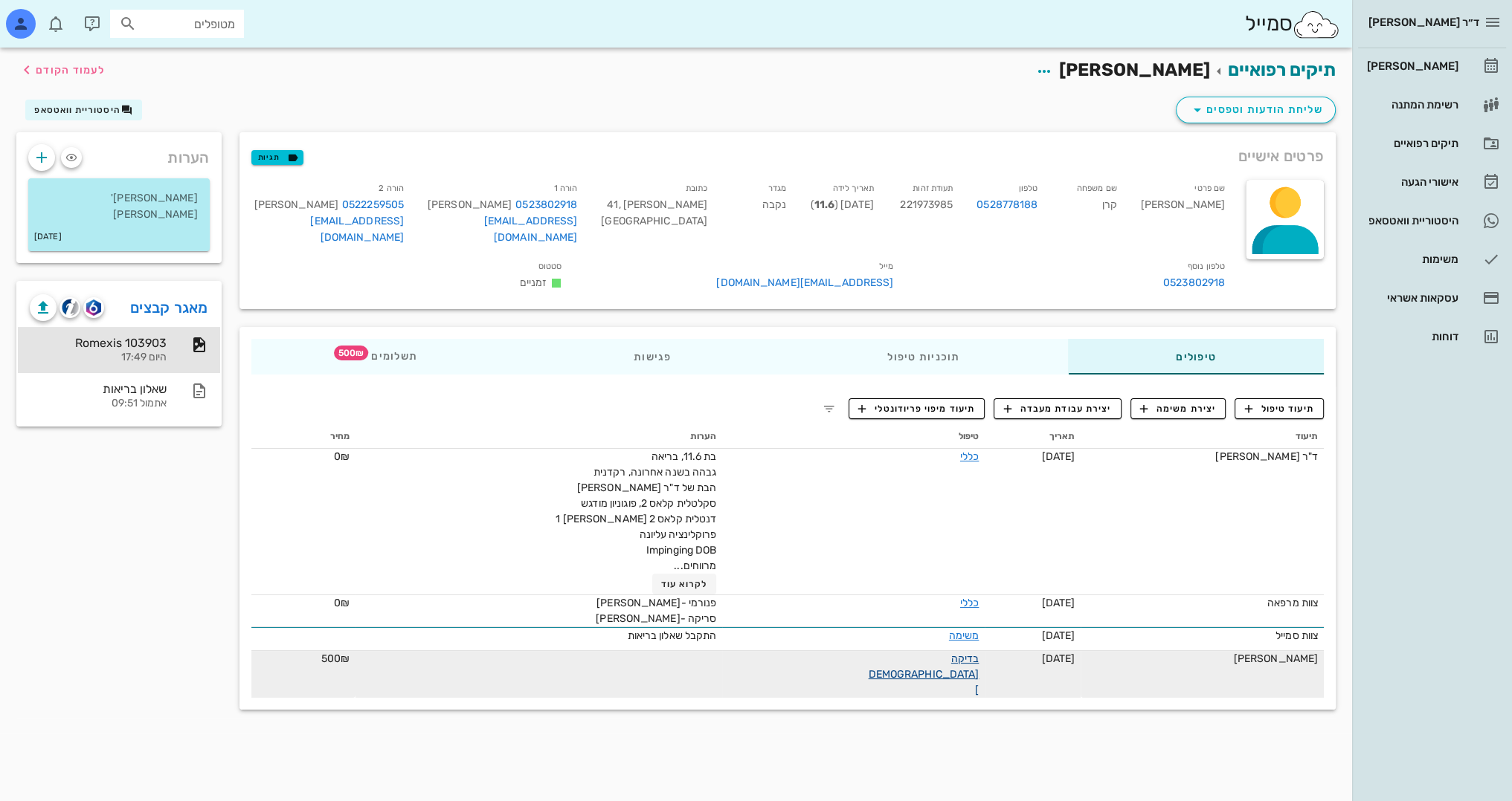
click at [902, 653] on link "בדיקה [DEMOGRAPHIC_DATA]" at bounding box center [924, 675] width 111 height 44
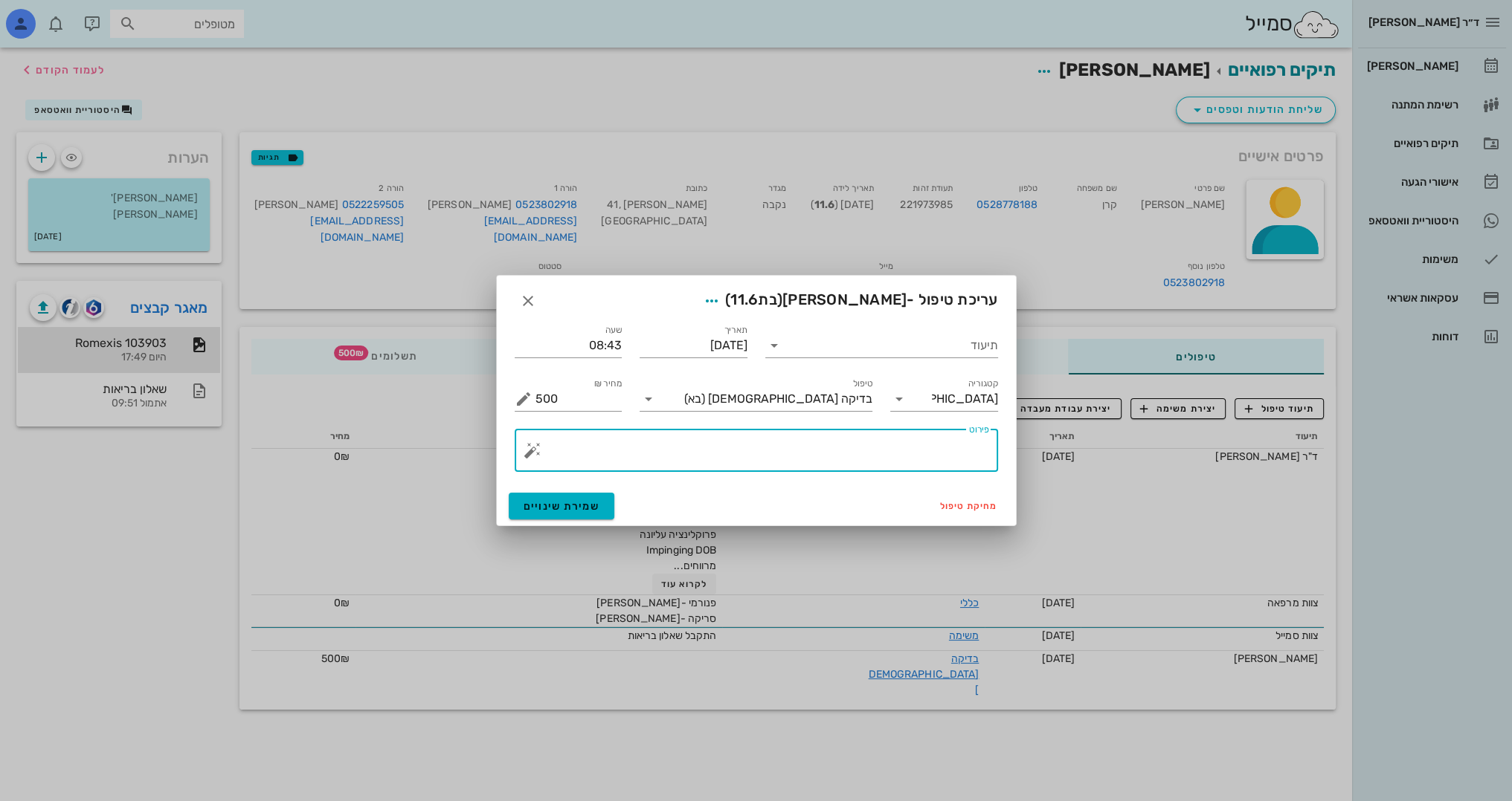
click at [853, 462] on textarea "פירוט" at bounding box center [762, 454] width 453 height 36
type textarea "בדיקה ללא חיוב"
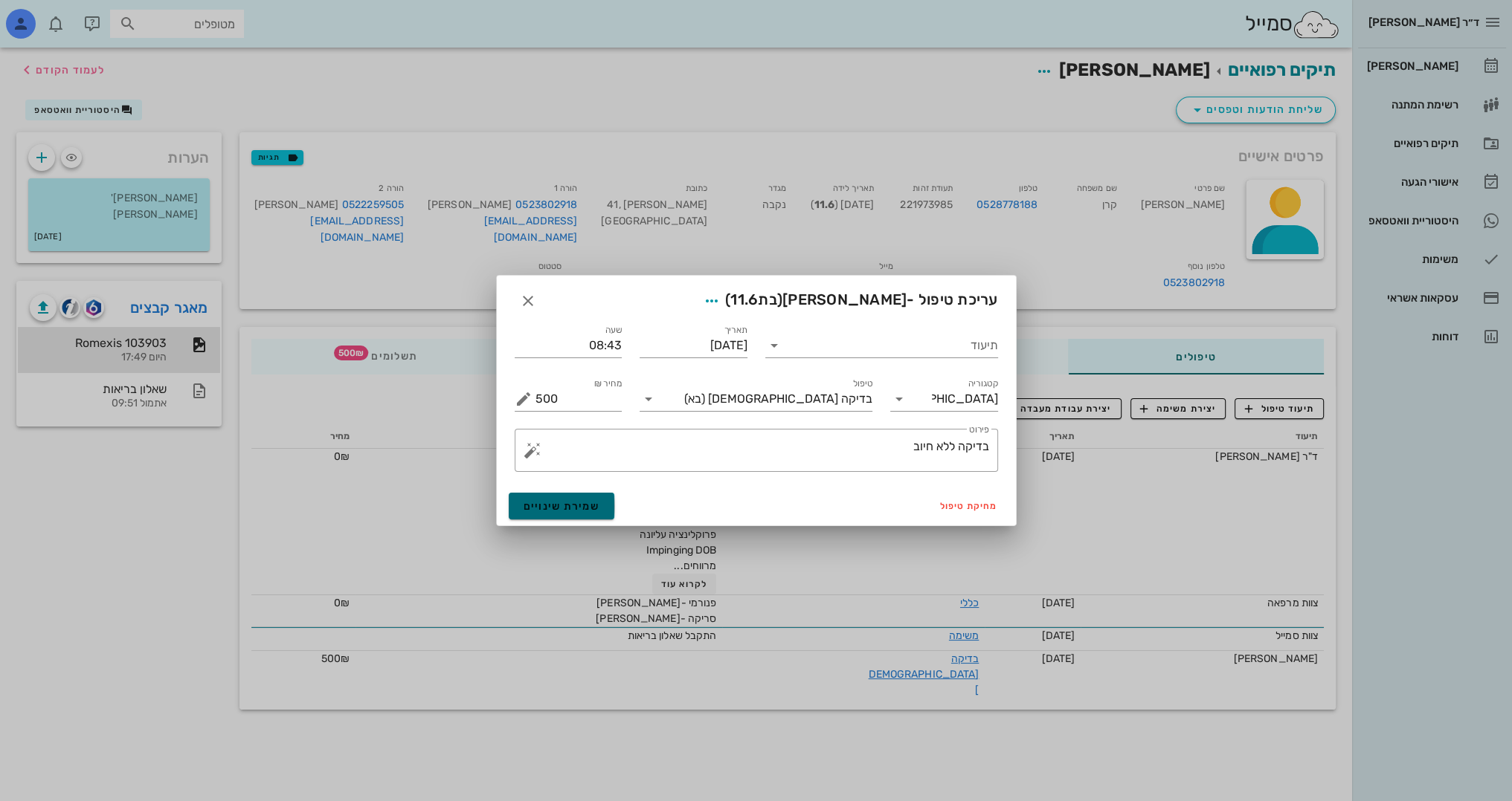
click at [595, 495] on button "שמירת שינויים" at bounding box center [561, 506] width 106 height 27
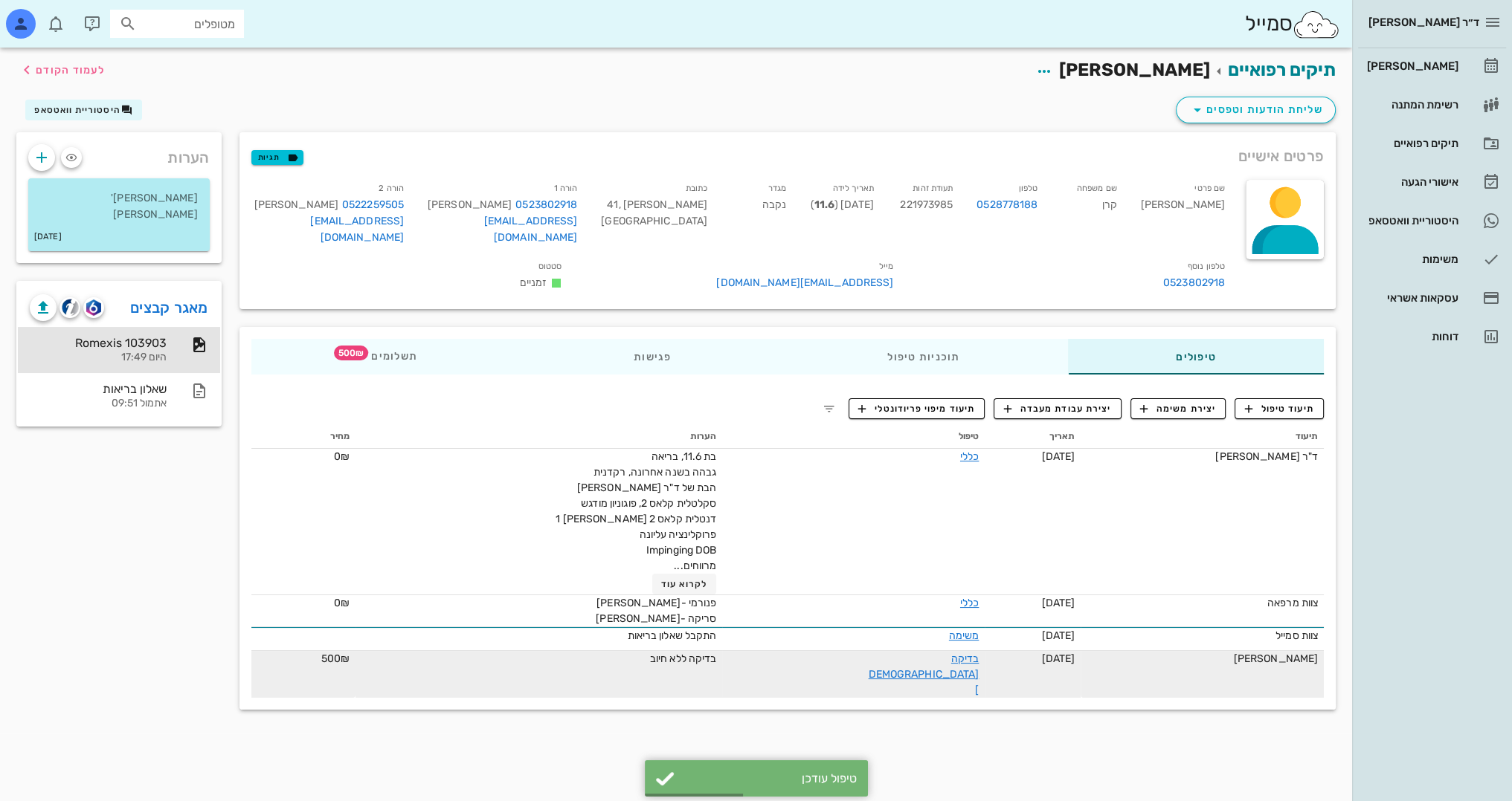
click at [902, 651] on div "בדיקה [DEMOGRAPHIC_DATA]" at bounding box center [923, 675] width 112 height 47
click at [901, 653] on link "בדיקה [DEMOGRAPHIC_DATA]" at bounding box center [924, 675] width 111 height 44
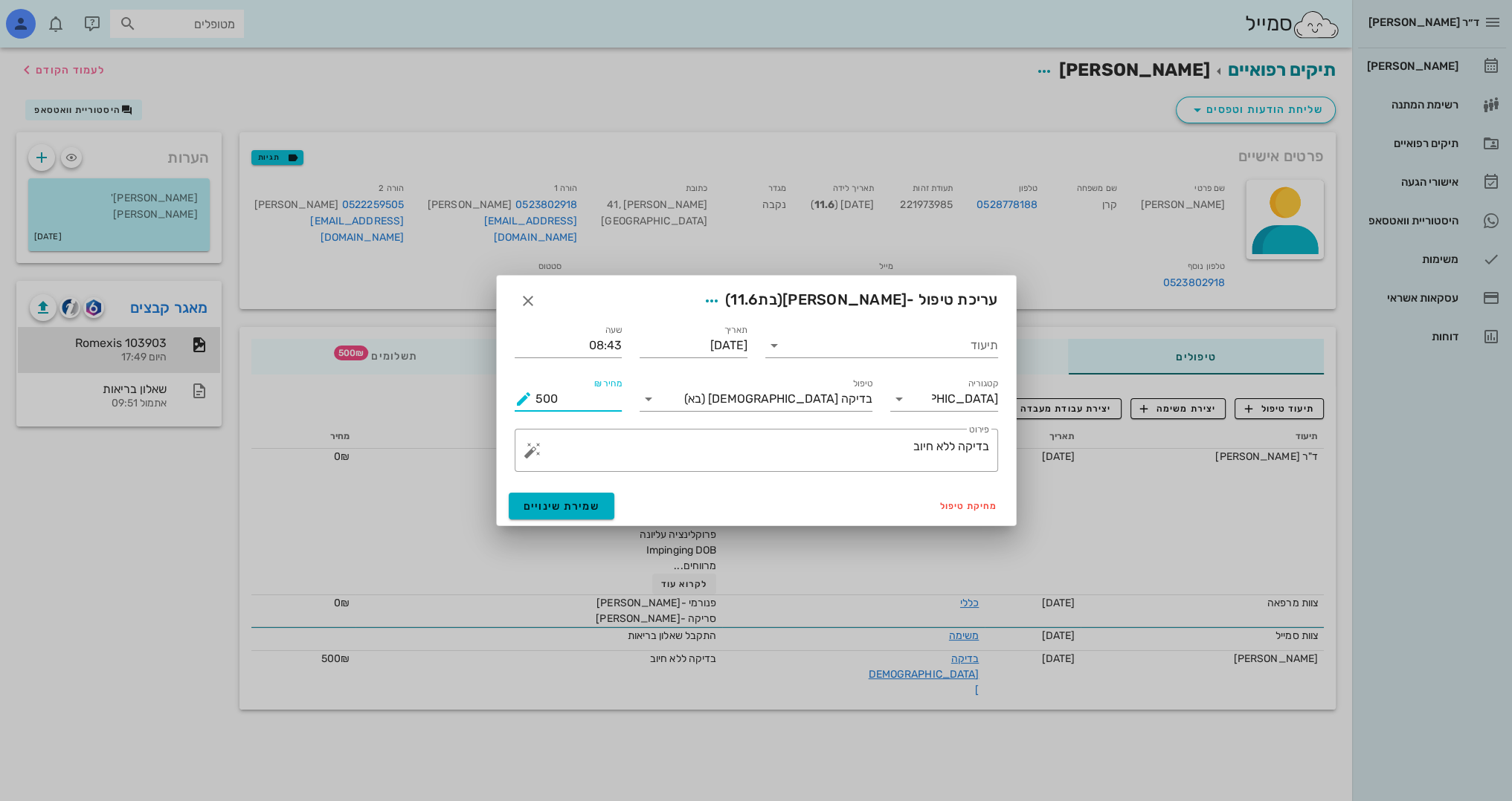
drag, startPoint x: 578, startPoint y: 400, endPoint x: 434, endPoint y: 403, distance: 144.0
click at [434, 400] on div "ד״ר [PERSON_NAME] [PERSON_NAME] רשימת המתנה תיקים רפואיים אישורי הגעה היסטוריית…" at bounding box center [756, 400] width 1512 height 801
type input "00"
click at [582, 503] on span "שמירת שינויים" at bounding box center [561, 507] width 76 height 13
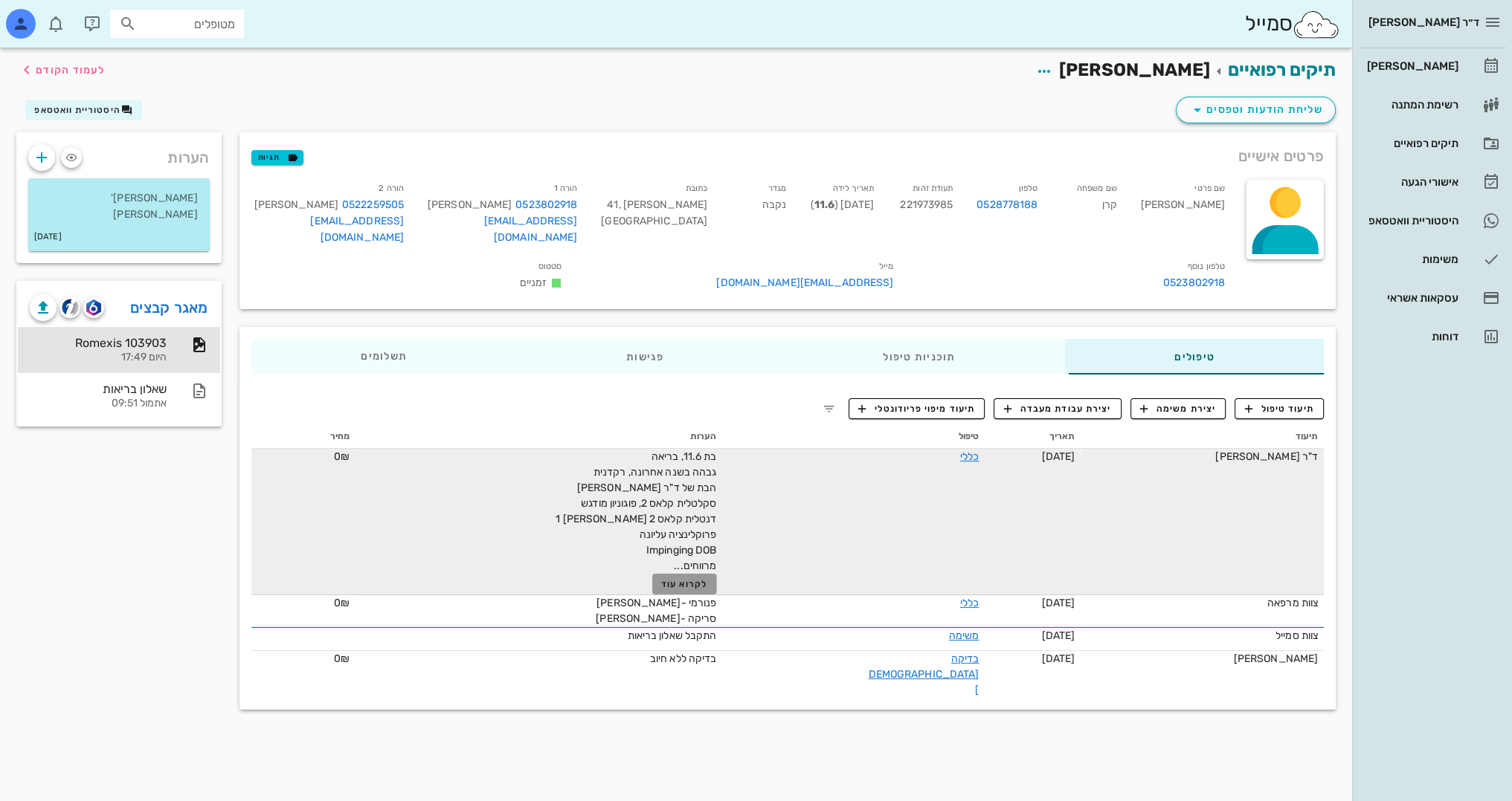
click at [670, 579] on span "לקרוא עוד" at bounding box center [684, 584] width 46 height 11
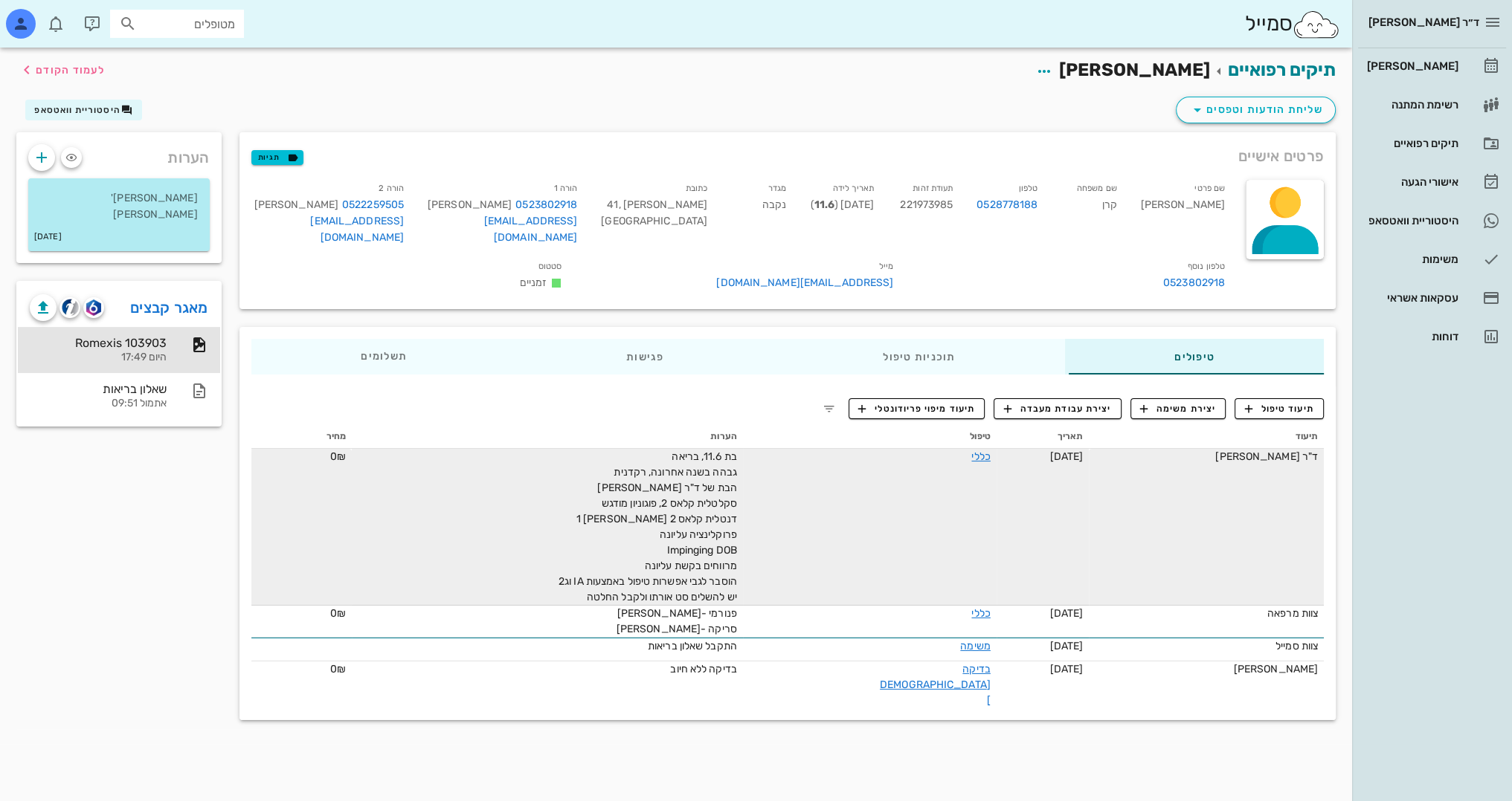
click at [595, 576] on div "בת 11.6, בריאה גבהה בשנה אחרונה, רקדנית הבת של ד"ר [PERSON_NAME] סקלטלית קלאס 2…" at bounding box center [569, 527] width 335 height 156
click at [971, 451] on link "כללי" at bounding box center [980, 457] width 19 height 13
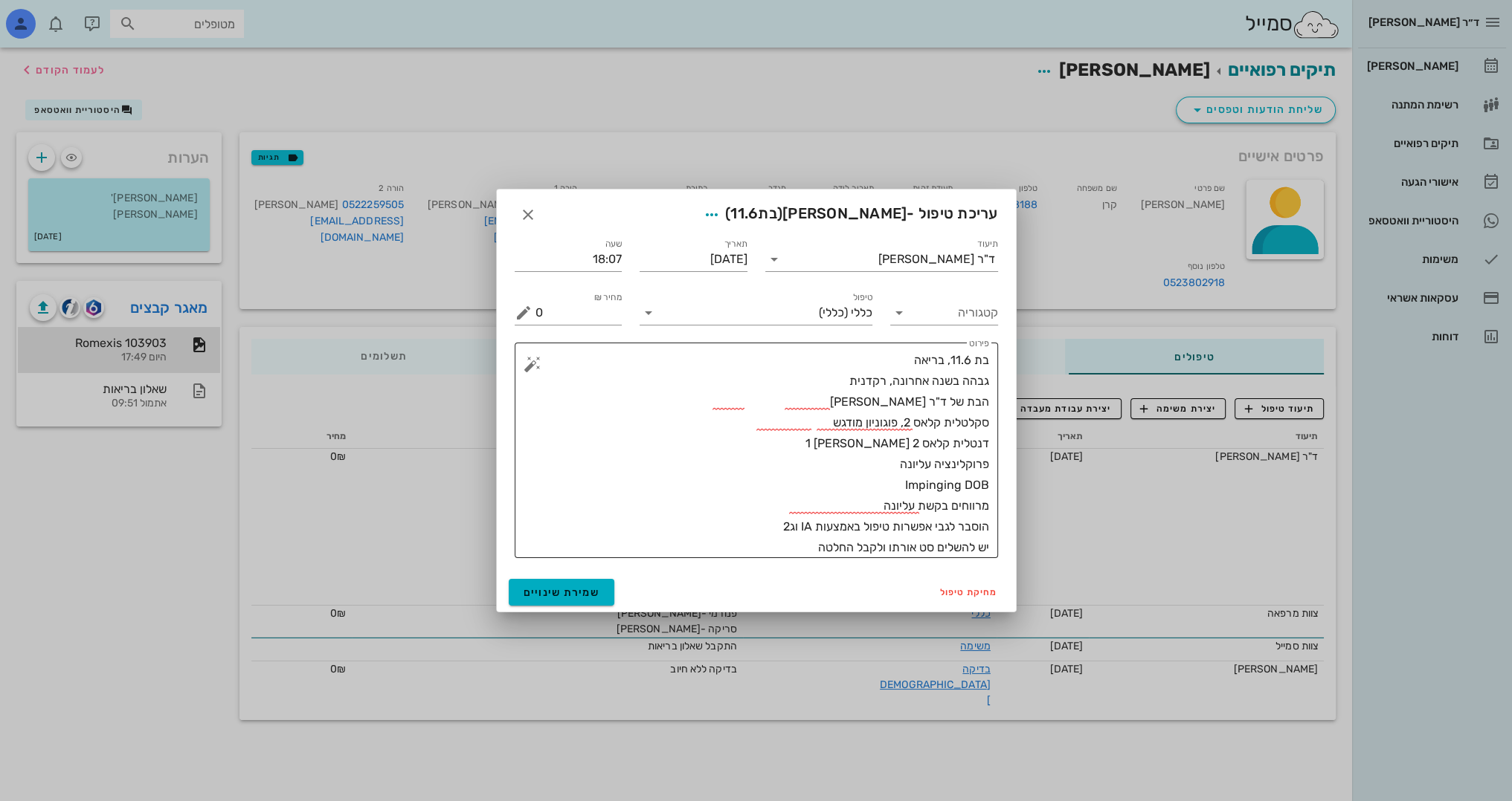
click at [793, 552] on textarea "בת 11.6, בריאה גבהה בשנה אחרונה, רקדנית הבת של ד"ר [PERSON_NAME] סקלטלית קלאס 2…" at bounding box center [762, 454] width 453 height 208
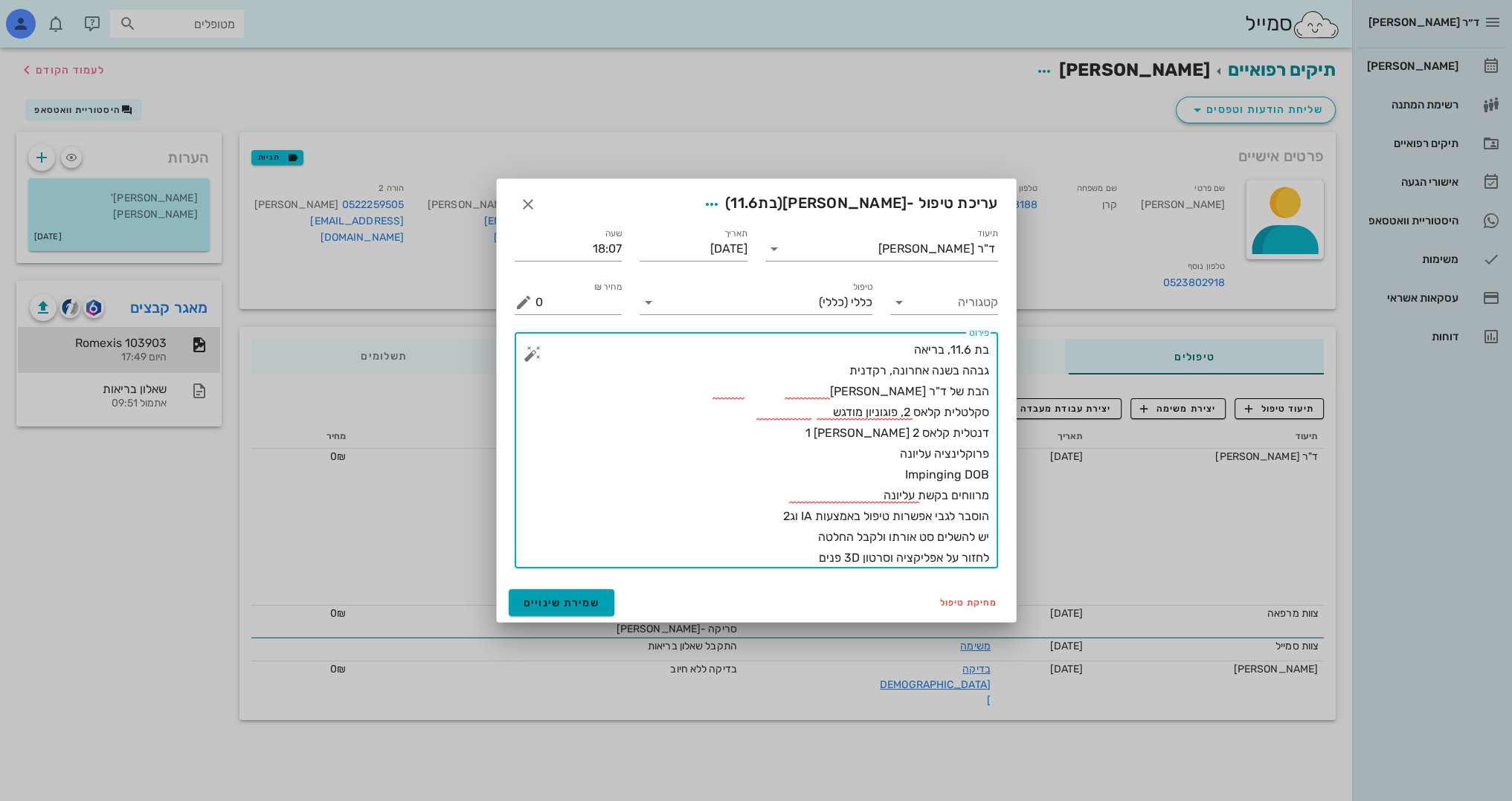
type textarea "בת 11.6, בריאה גבהה בשנה אחרונה, רקדנית הבת של ד"ר [PERSON_NAME] סקלטלית קלאס 2…"
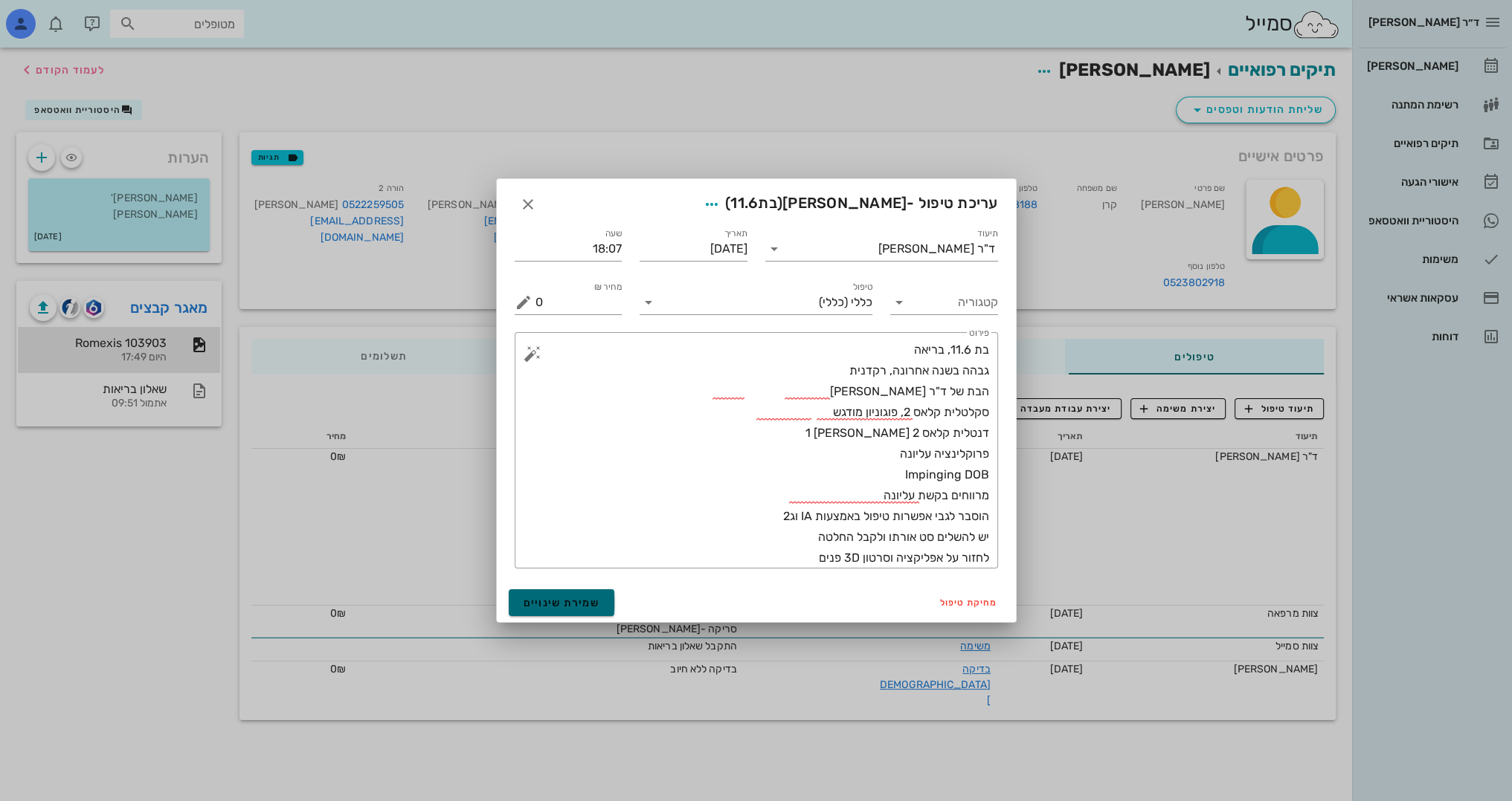
click at [533, 610] on button "שמירת שינויים" at bounding box center [561, 602] width 106 height 27
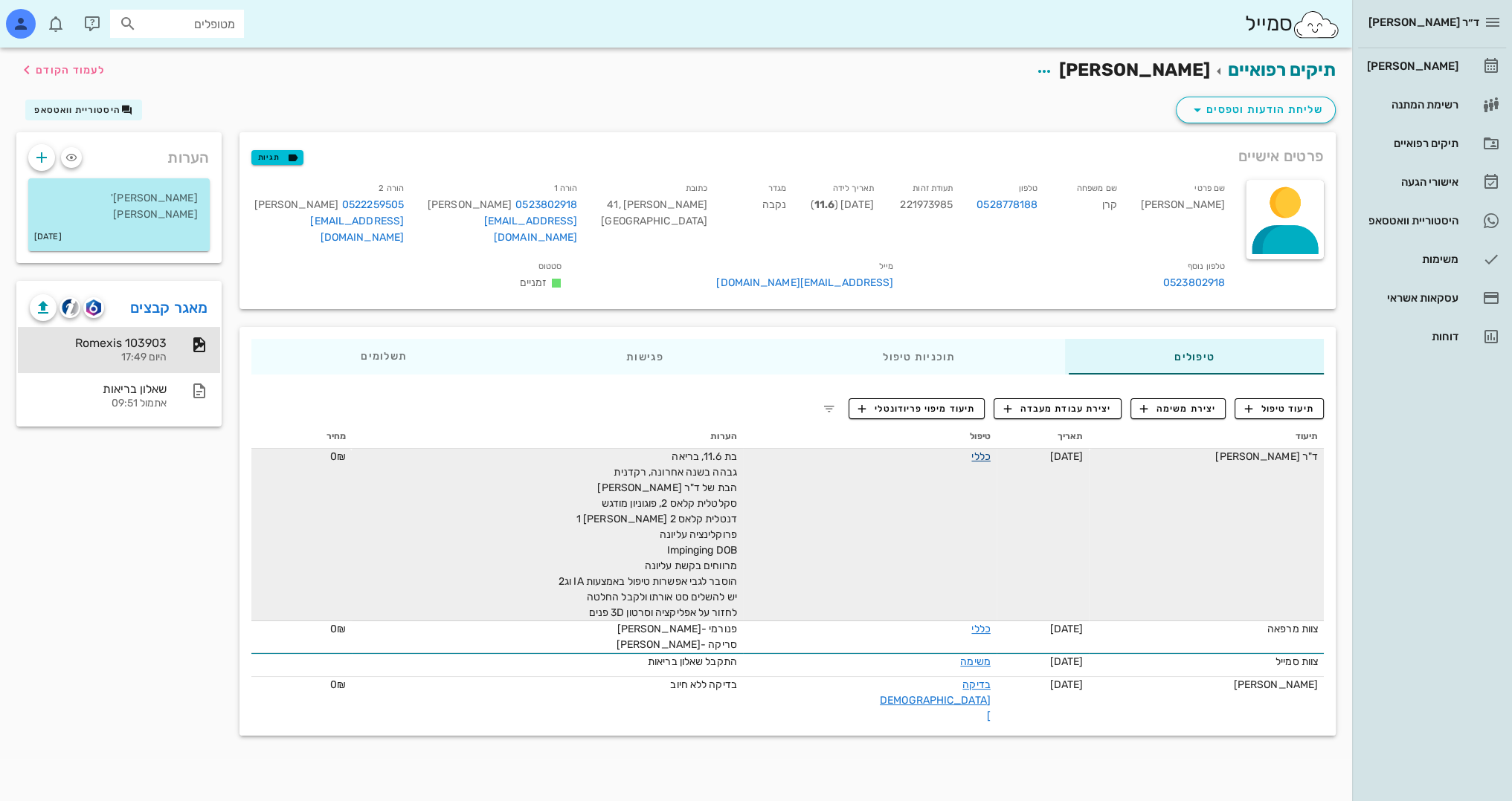
click at [971, 451] on link "כללי" at bounding box center [980, 457] width 19 height 13
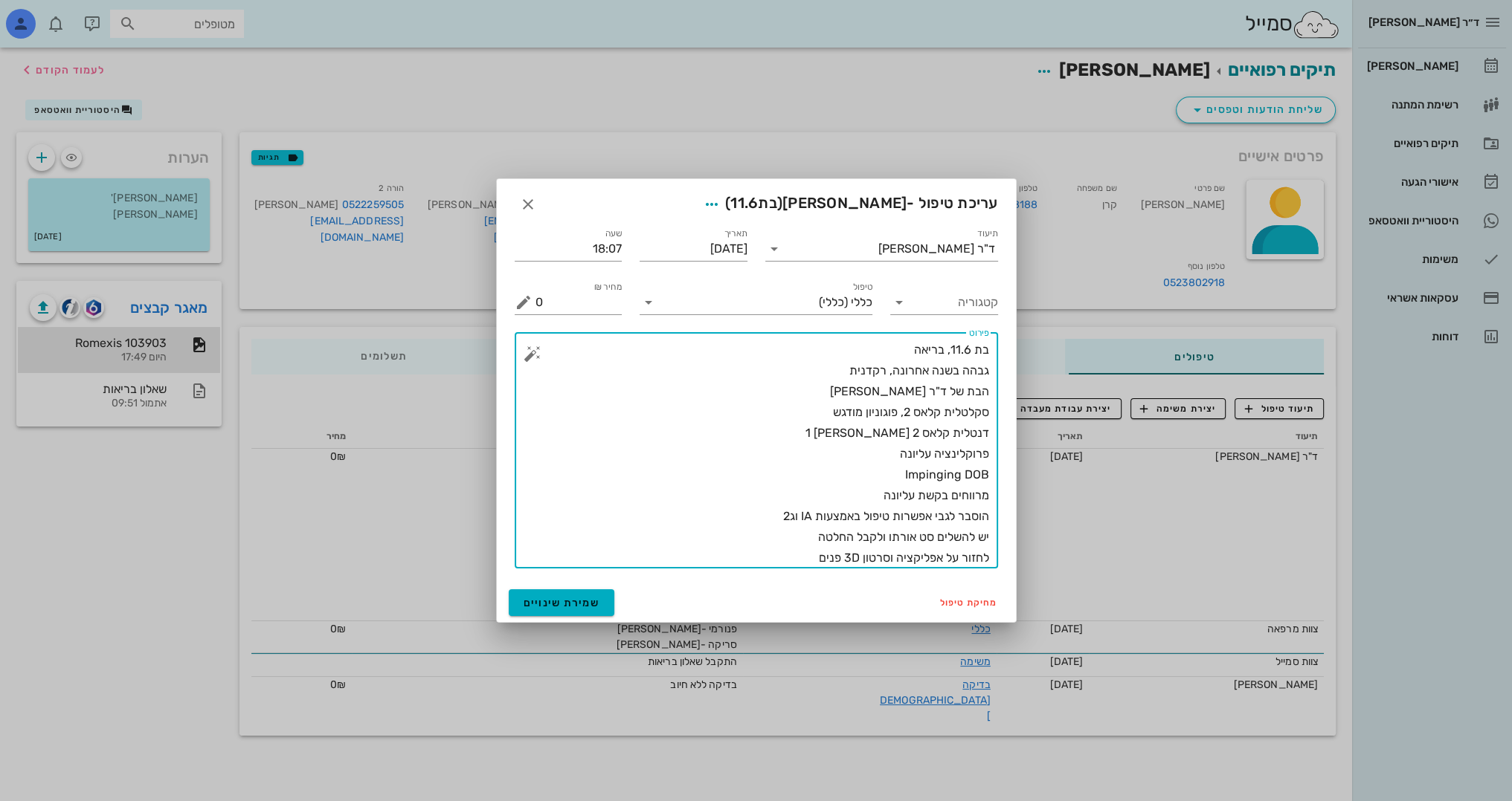
click at [887, 478] on textarea "בת 11.6, בריאה גבהה בשנה אחרונה, רקדנית הבת של ד"ר [PERSON_NAME] סקלטלית קלאס 2…" at bounding box center [762, 454] width 453 height 229
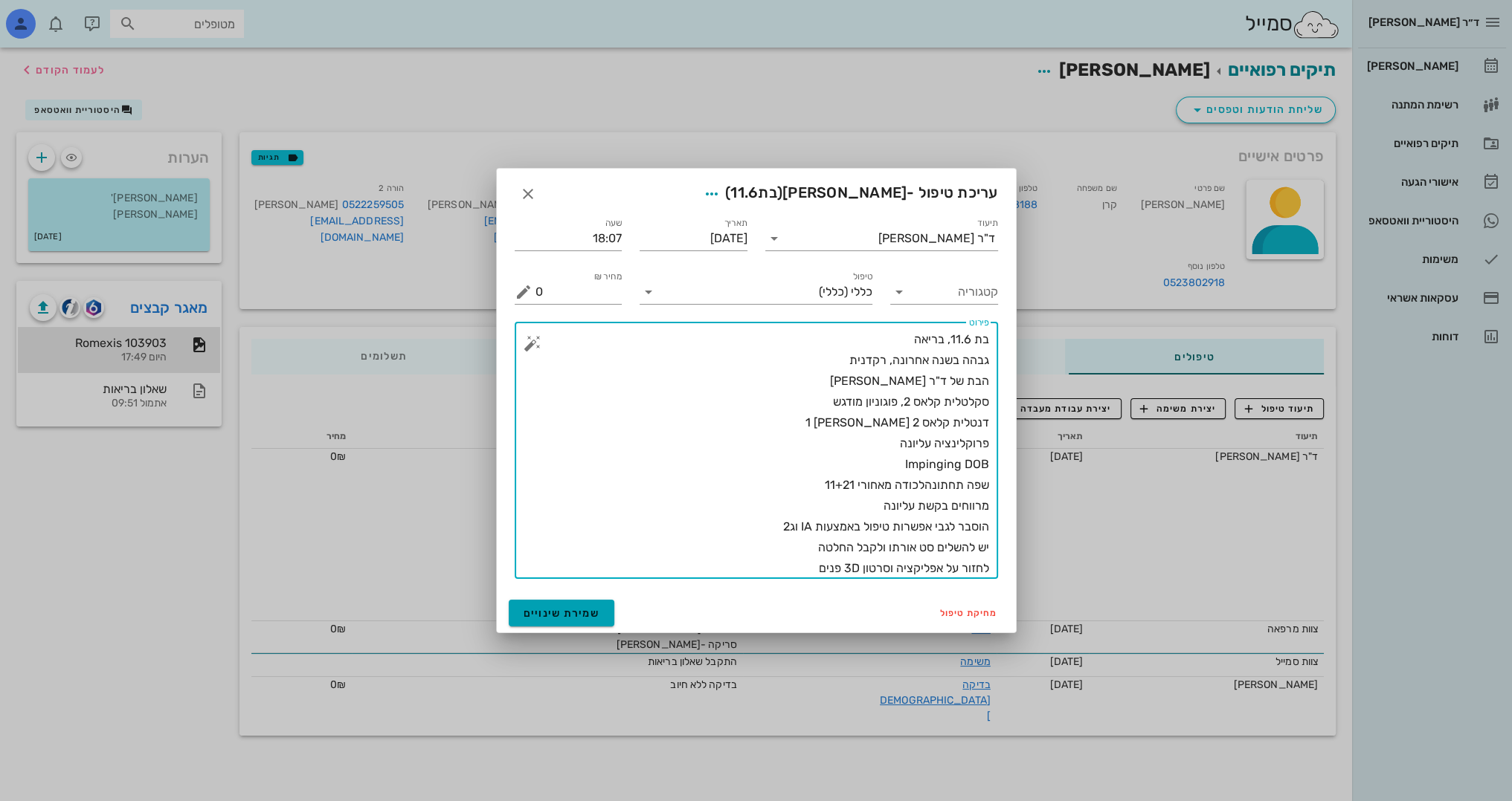
type textarea "בת 11.6, בריאה גבהה בשנה אחרונה, רקדנית הבת של ד"ר [PERSON_NAME] סקלטלית קלאס 2…"
click at [565, 612] on span "שמירת שינויים" at bounding box center [561, 614] width 76 height 13
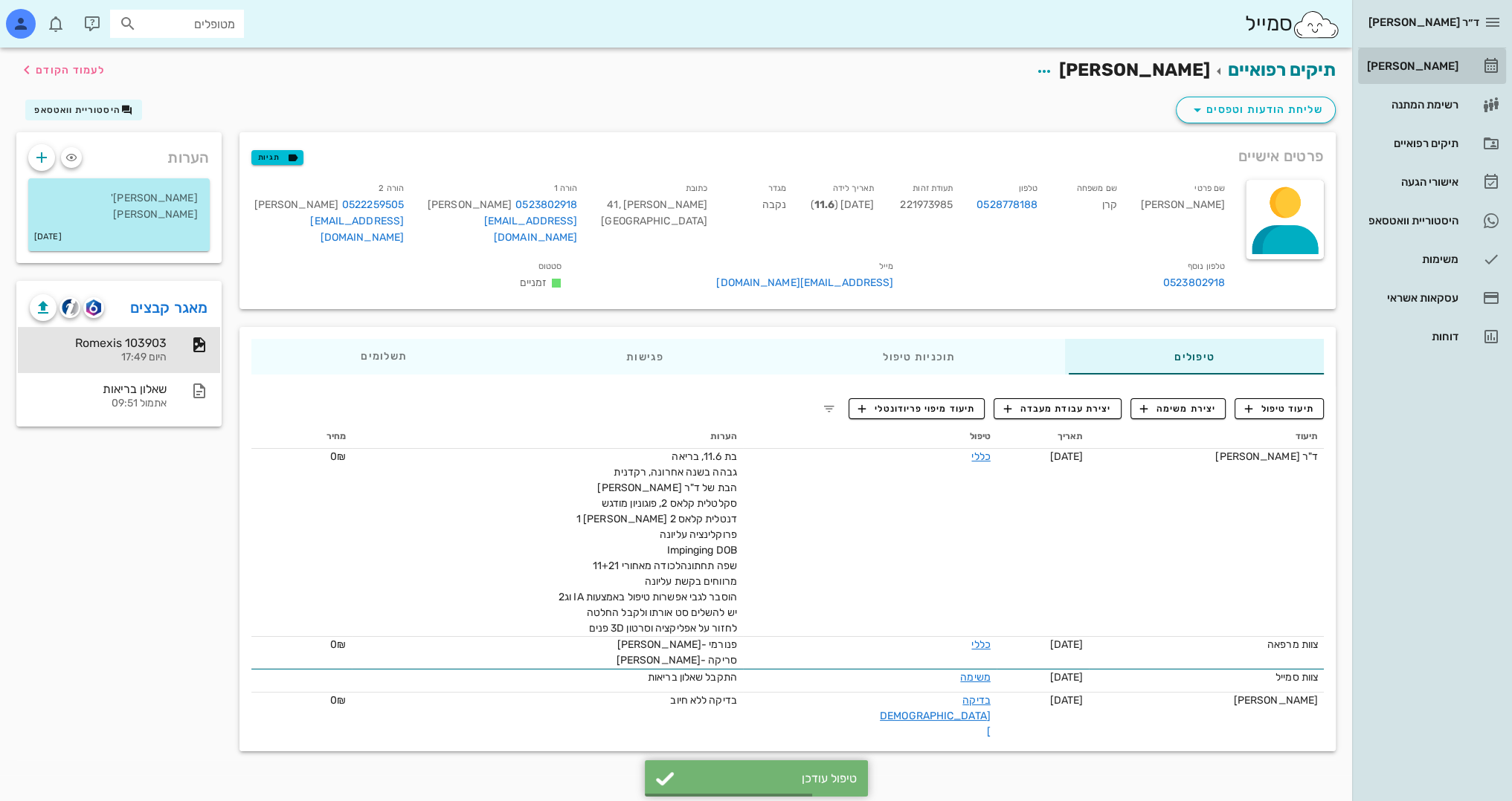
click at [1444, 58] on div "[PERSON_NAME]" at bounding box center [1411, 66] width 94 height 24
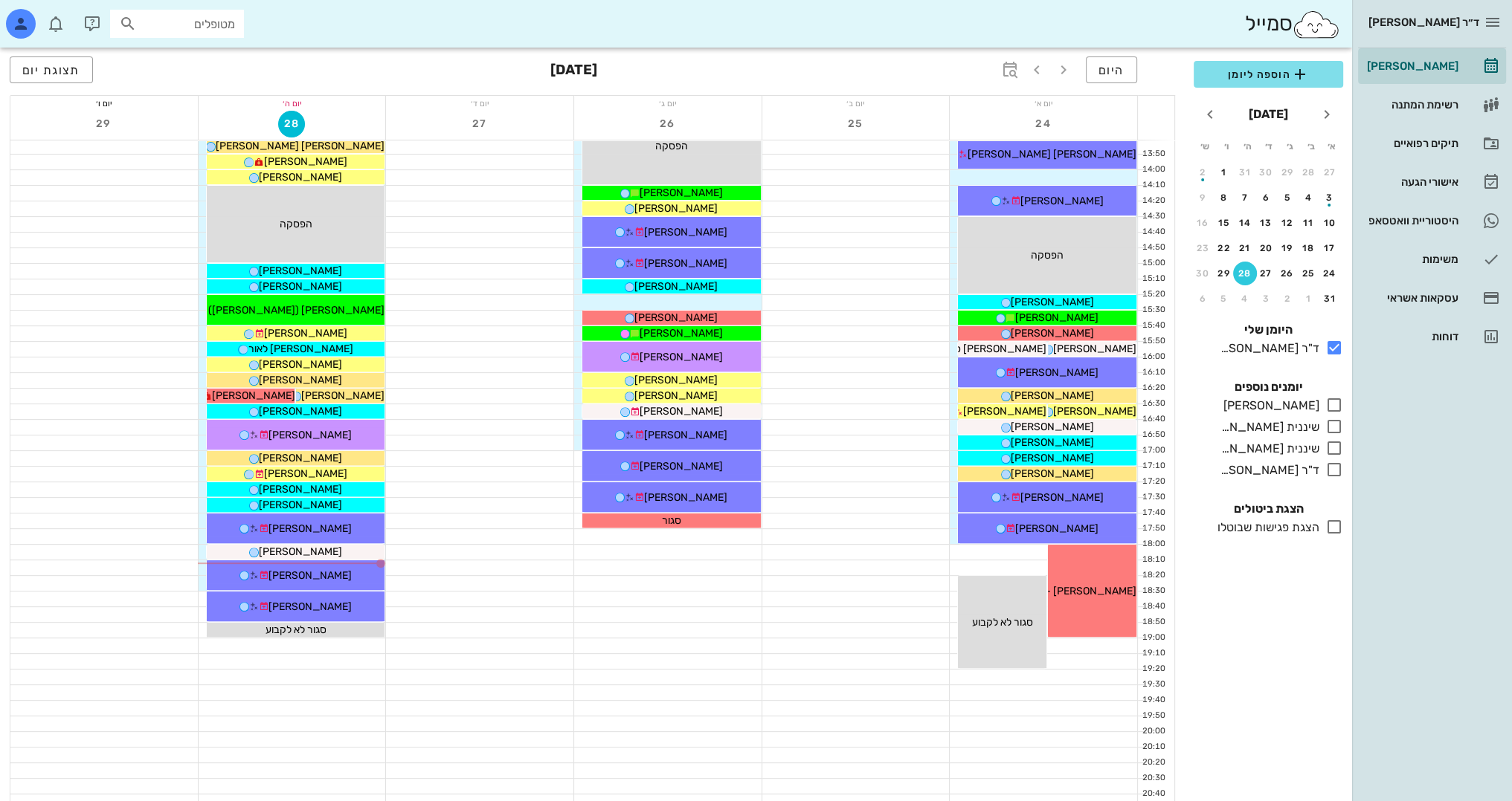
scroll to position [649, 0]
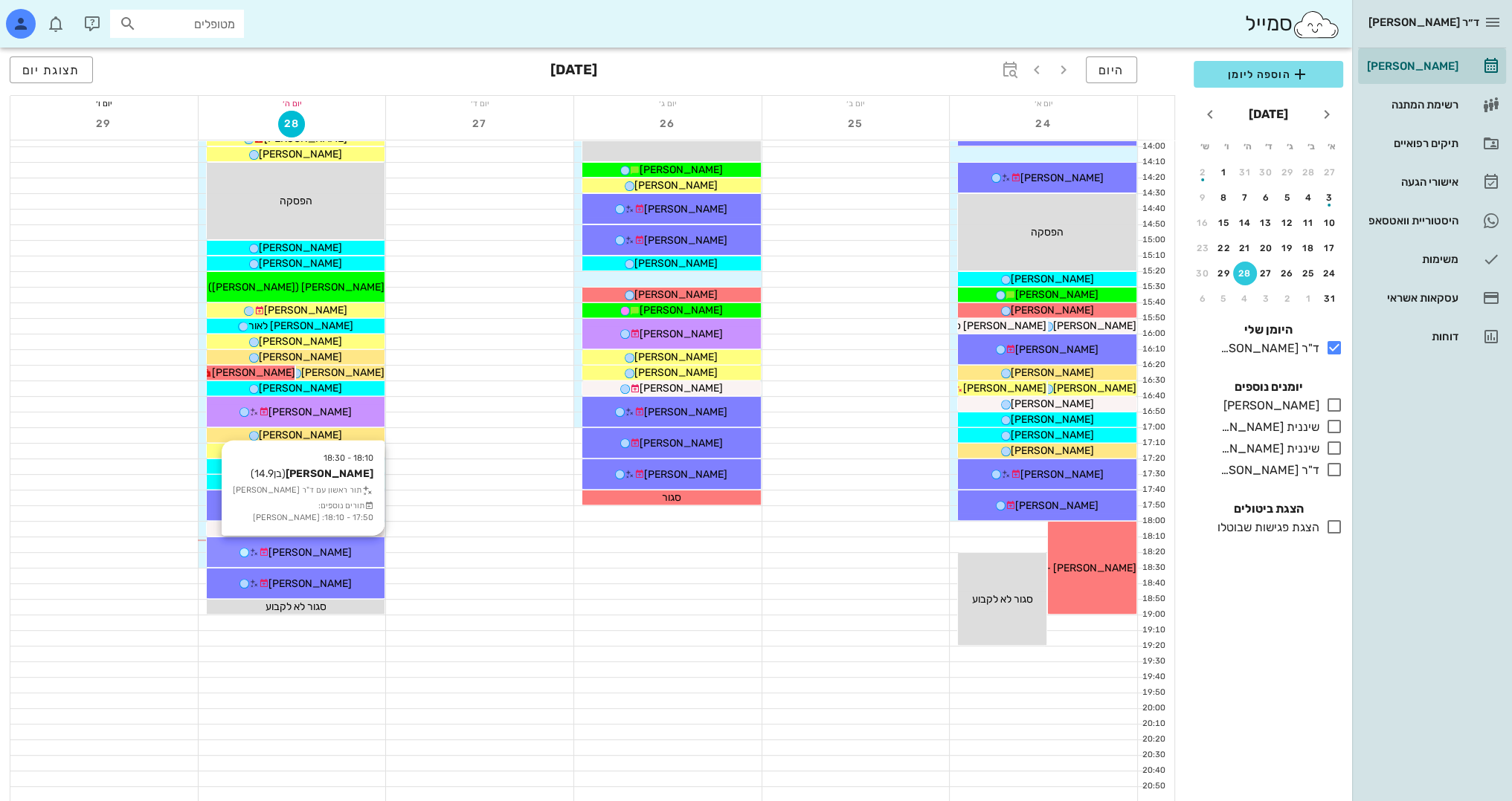
click at [336, 557] on div "[PERSON_NAME]" at bounding box center [296, 552] width 178 height 15
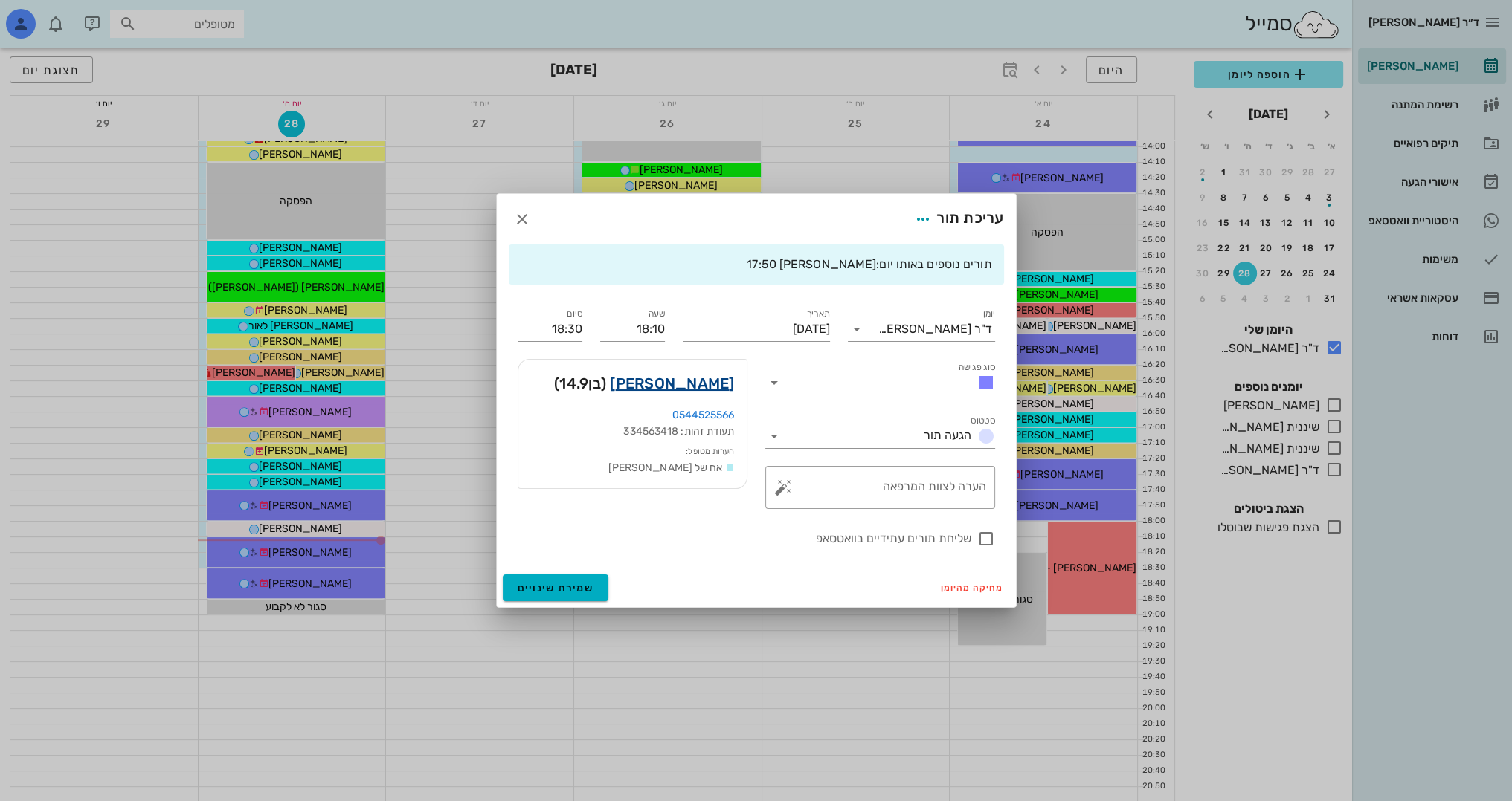
click at [709, 382] on link "[PERSON_NAME]" at bounding box center [672, 383] width 124 height 24
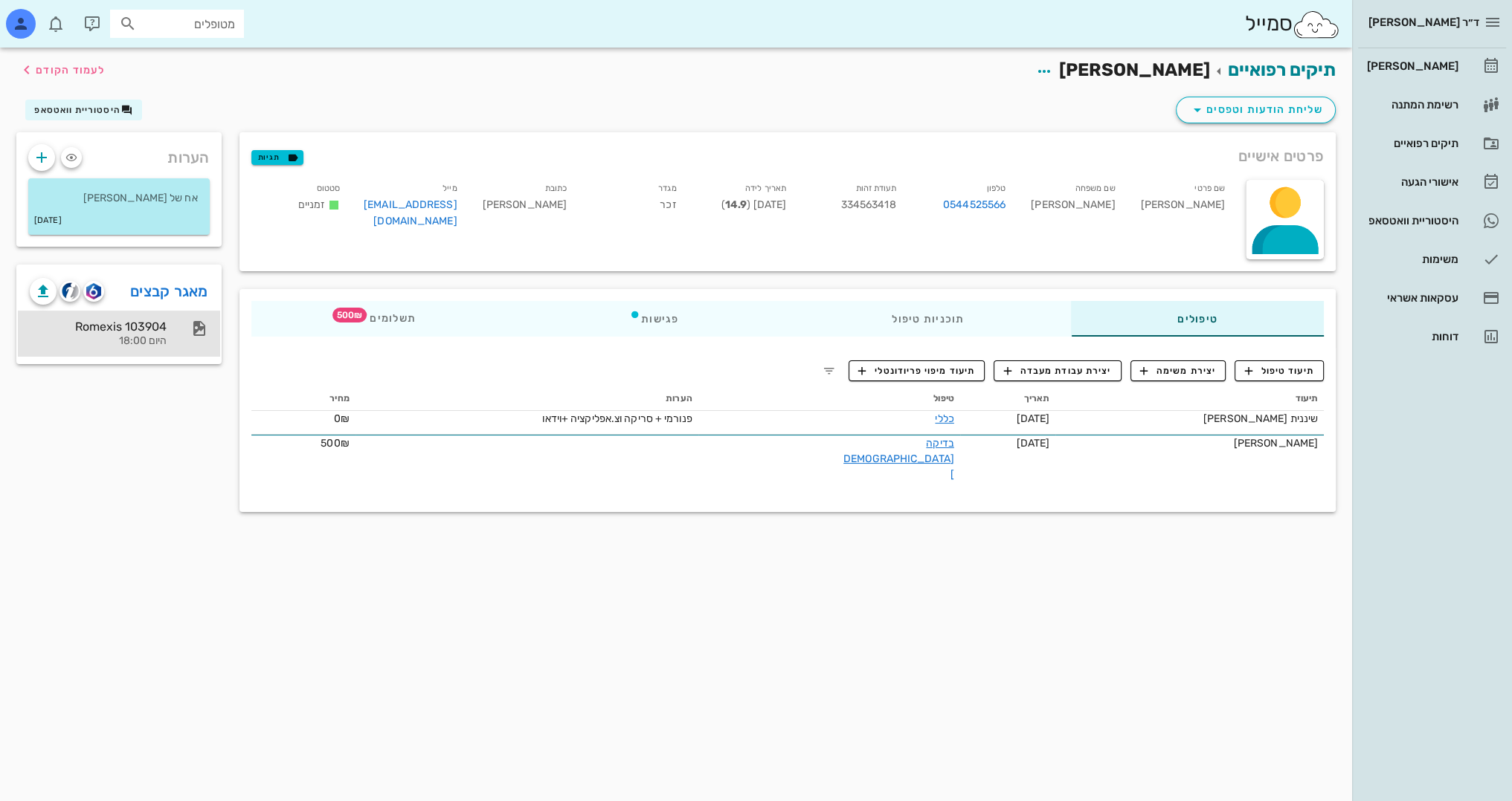
click at [161, 336] on div "היום 18:00" at bounding box center [98, 341] width 137 height 13
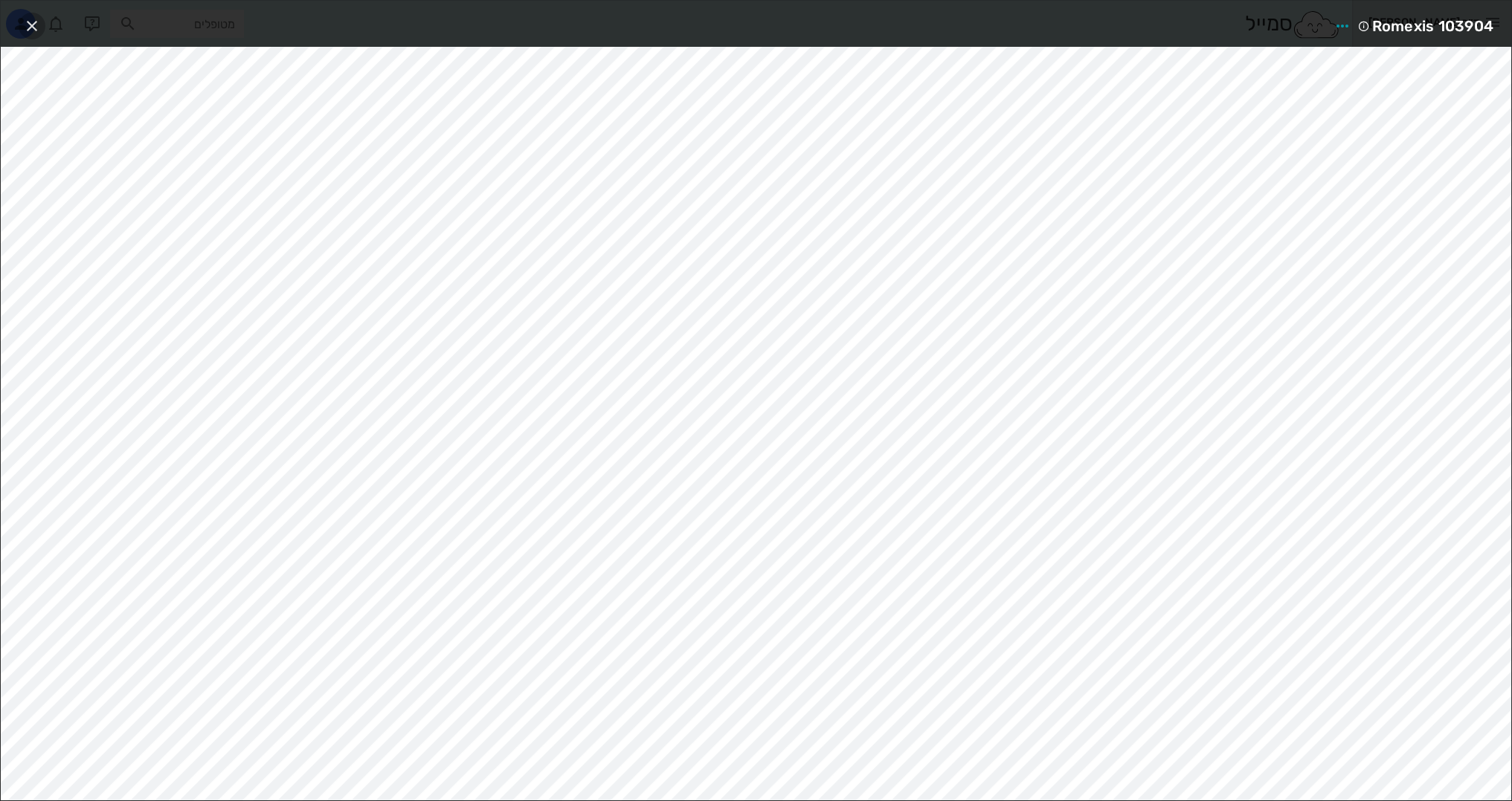
click at [33, 23] on icon "button" at bounding box center [32, 26] width 18 height 18
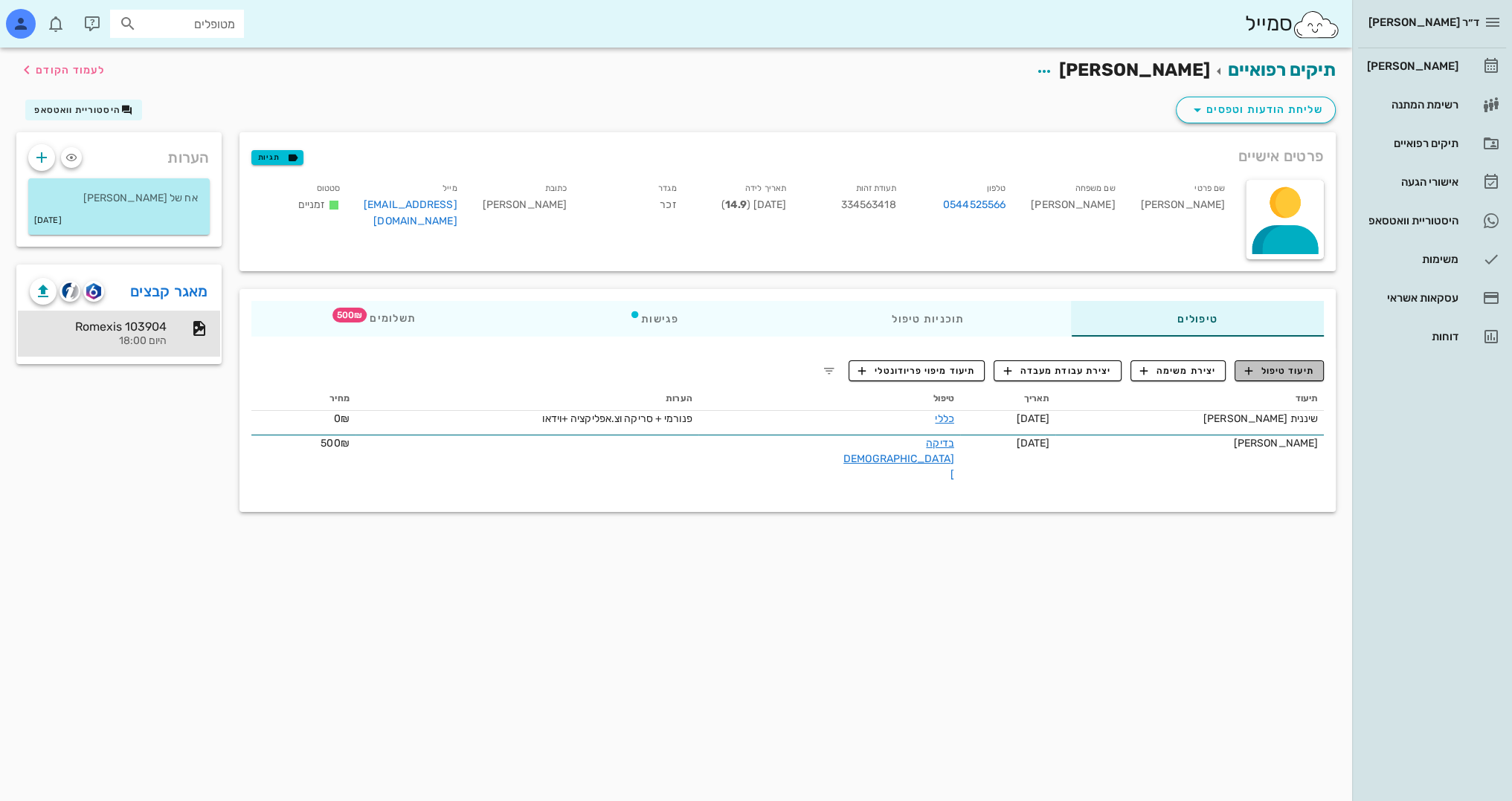
click at [1282, 369] on span "תיעוד טיפול" at bounding box center [1279, 371] width 69 height 14
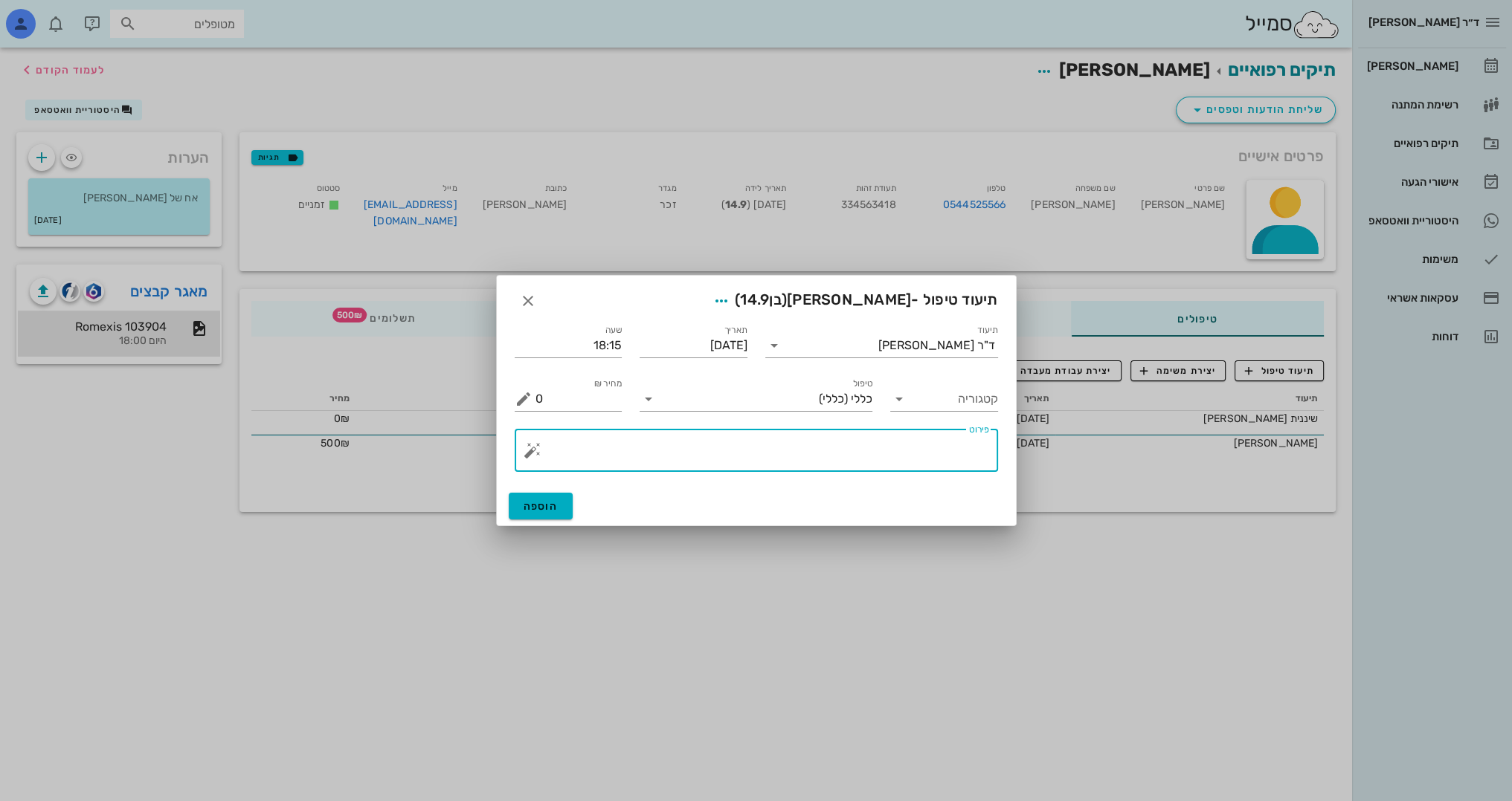
click at [882, 445] on textarea "פירוט" at bounding box center [762, 454] width 453 height 36
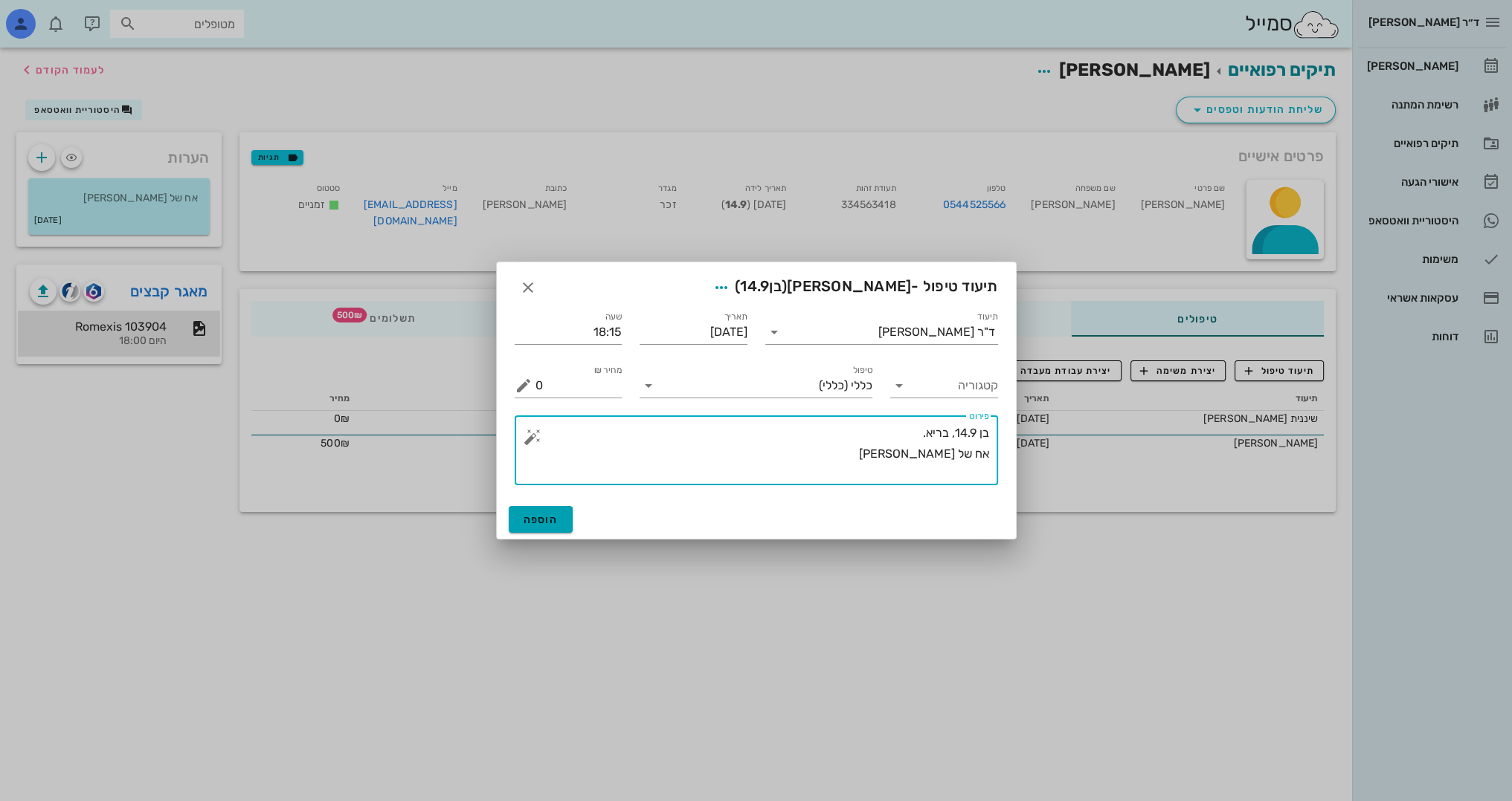
type textarea "בן 14.9, בריא. אח של [PERSON_NAME]"
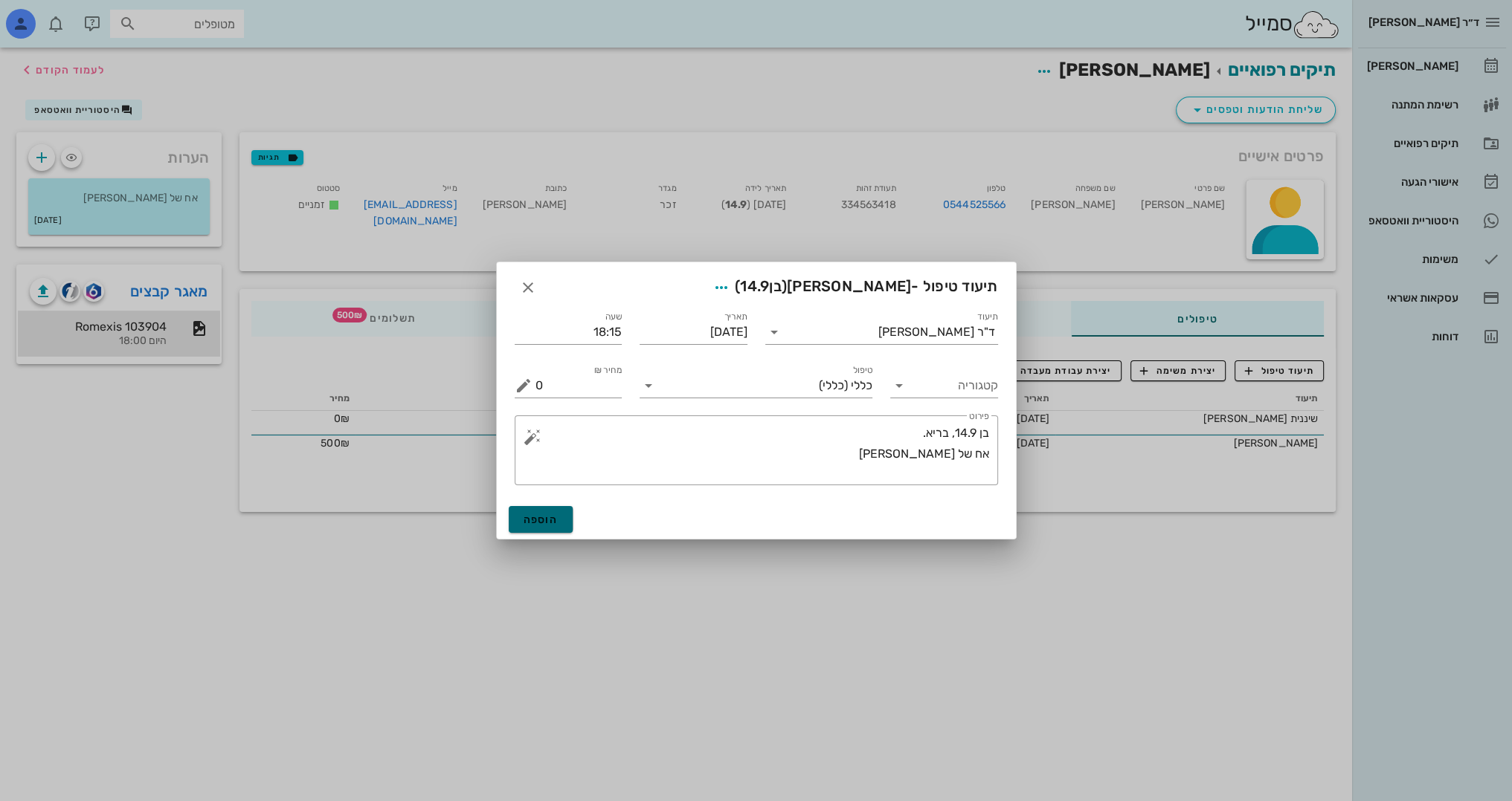
click at [541, 522] on span "הוספה" at bounding box center [540, 520] width 35 height 13
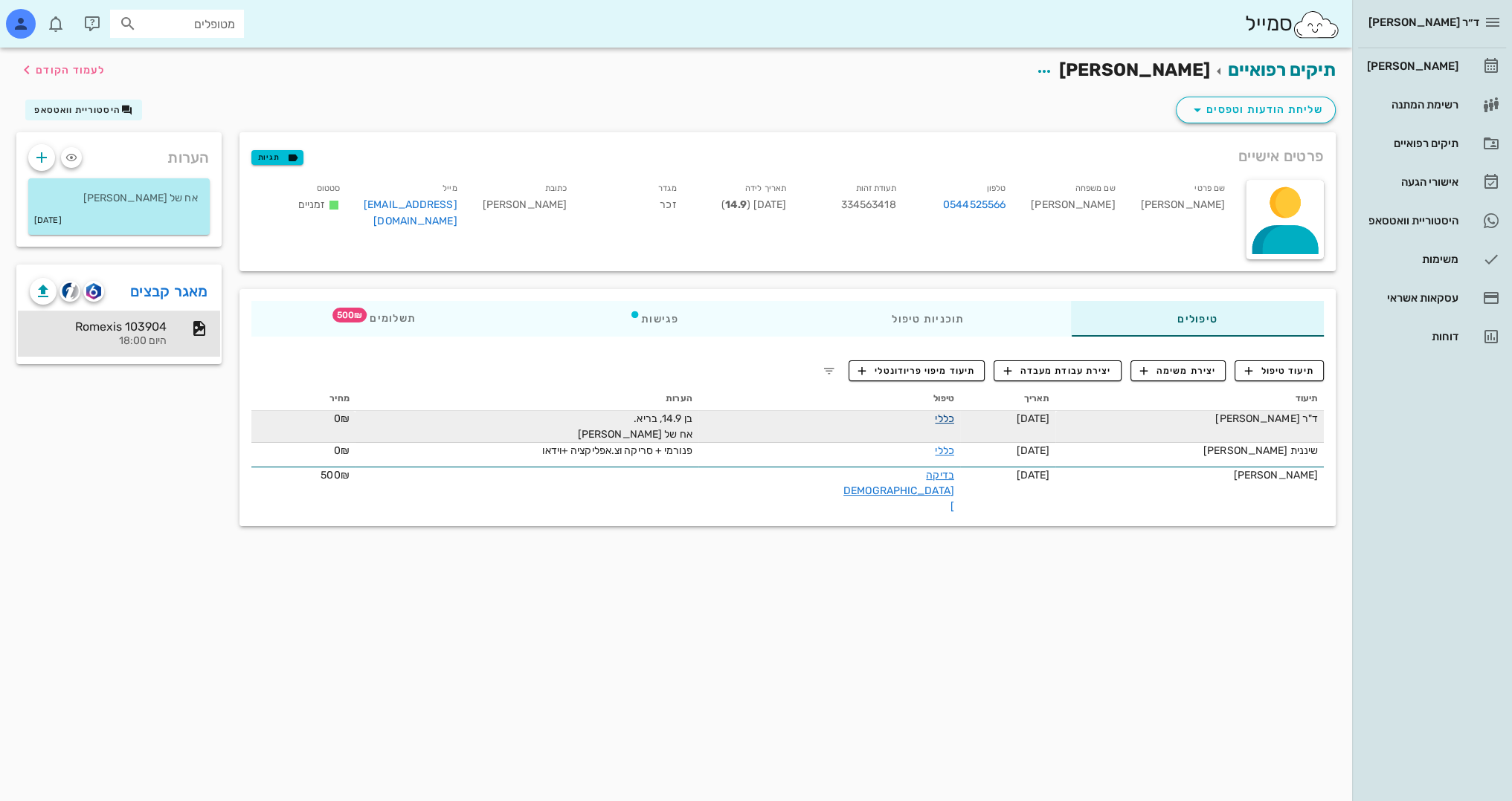
click at [934, 421] on link "כללי" at bounding box center [943, 419] width 19 height 13
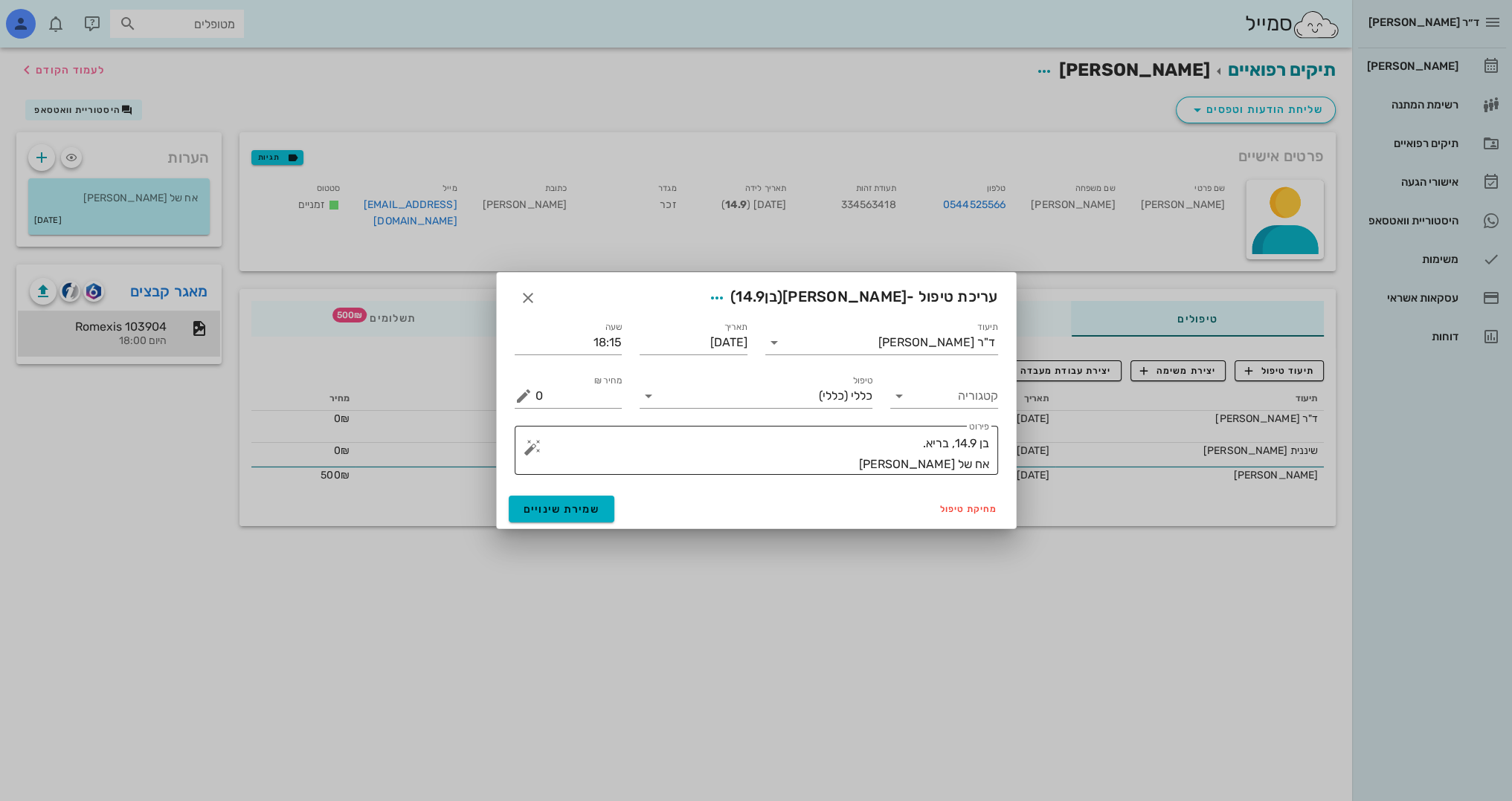
click at [883, 468] on textarea "בן 14.9, בריא. אח של [PERSON_NAME]" at bounding box center [762, 454] width 453 height 41
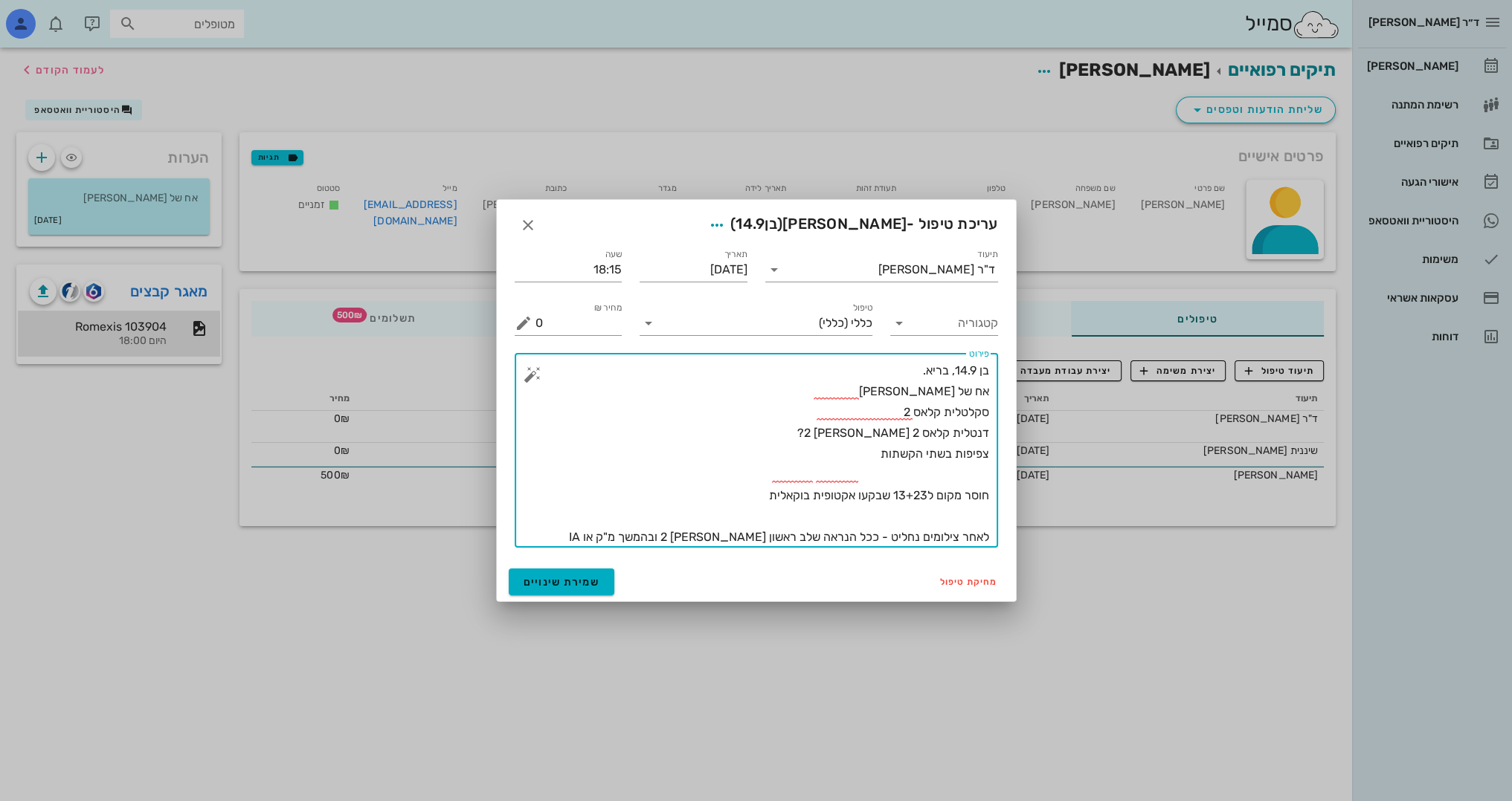
click at [968, 508] on textarea "בן 14.9, בריא. אח של [PERSON_NAME] סקלטלית קלאס 2 דנטלית קלאס 2 [PERSON_NAME] 2…" at bounding box center [762, 454] width 453 height 187
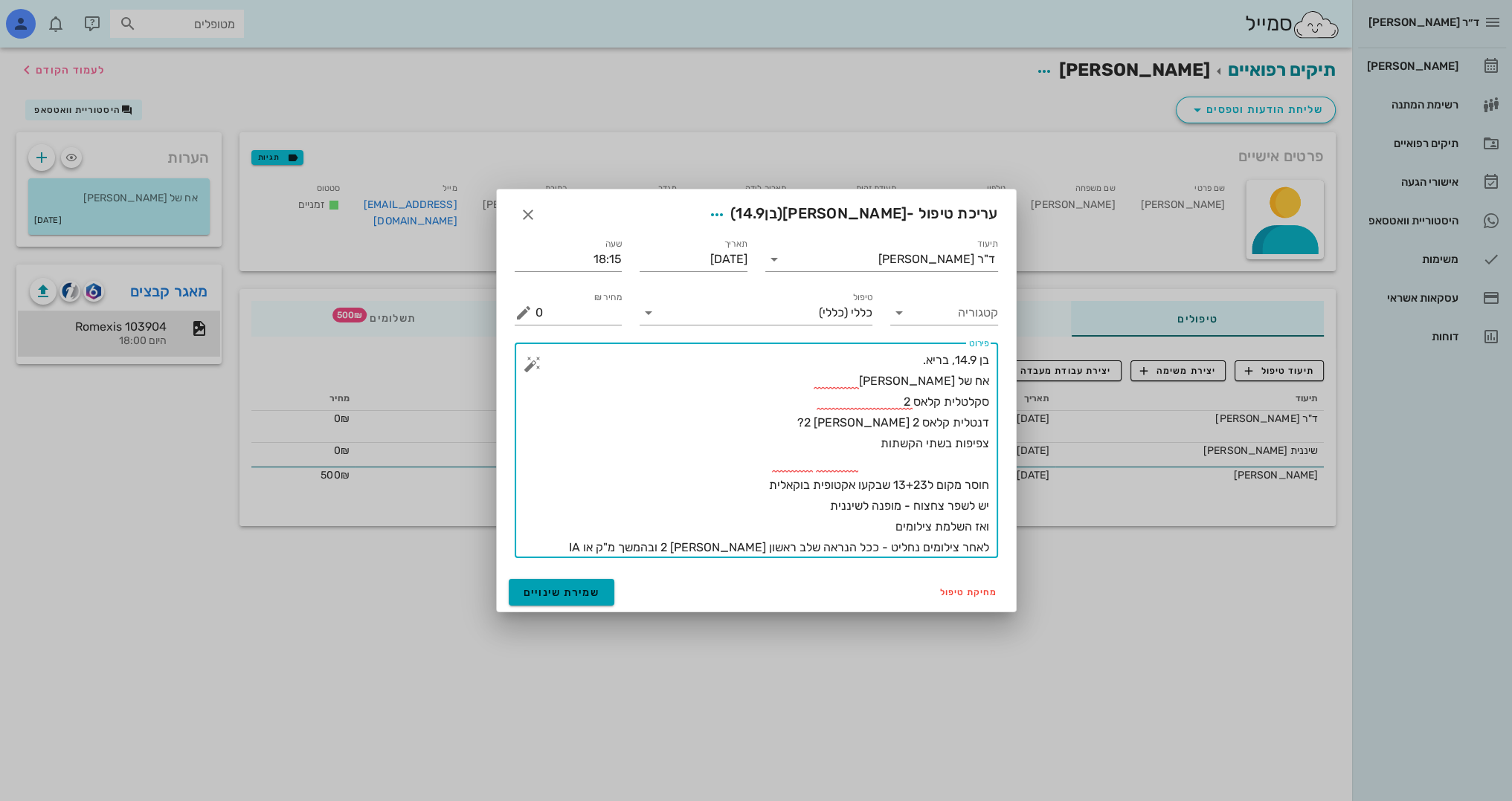
type textarea "בן 14.9, בריא. אח של [PERSON_NAME] סקלטלית קלאס 2 דנטלית קלאס 2 [PERSON_NAME] 2…"
click at [556, 602] on button "שמירת שינויים" at bounding box center [561, 592] width 106 height 27
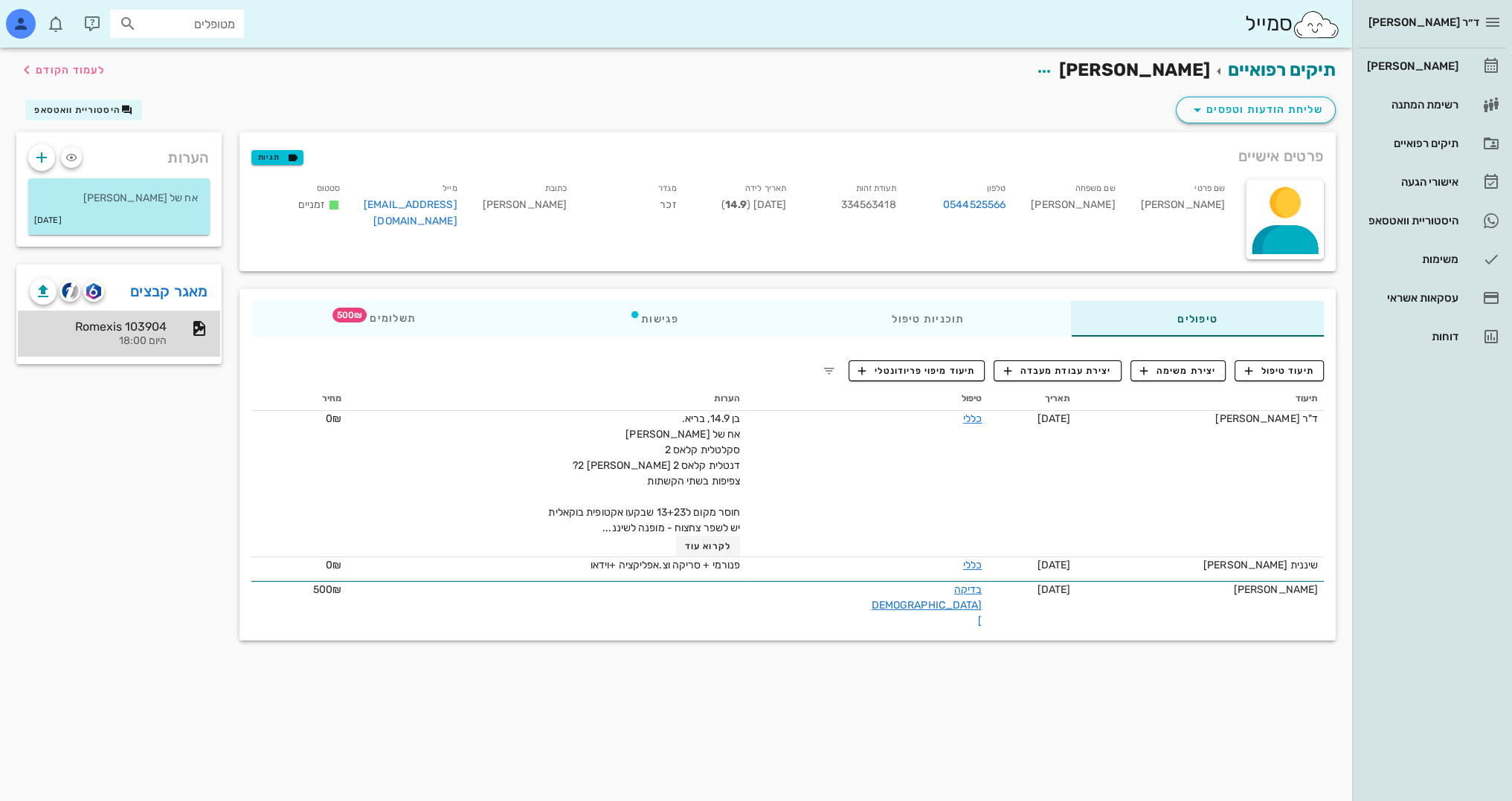
click at [162, 344] on div "היום 18:00" at bounding box center [98, 341] width 137 height 13
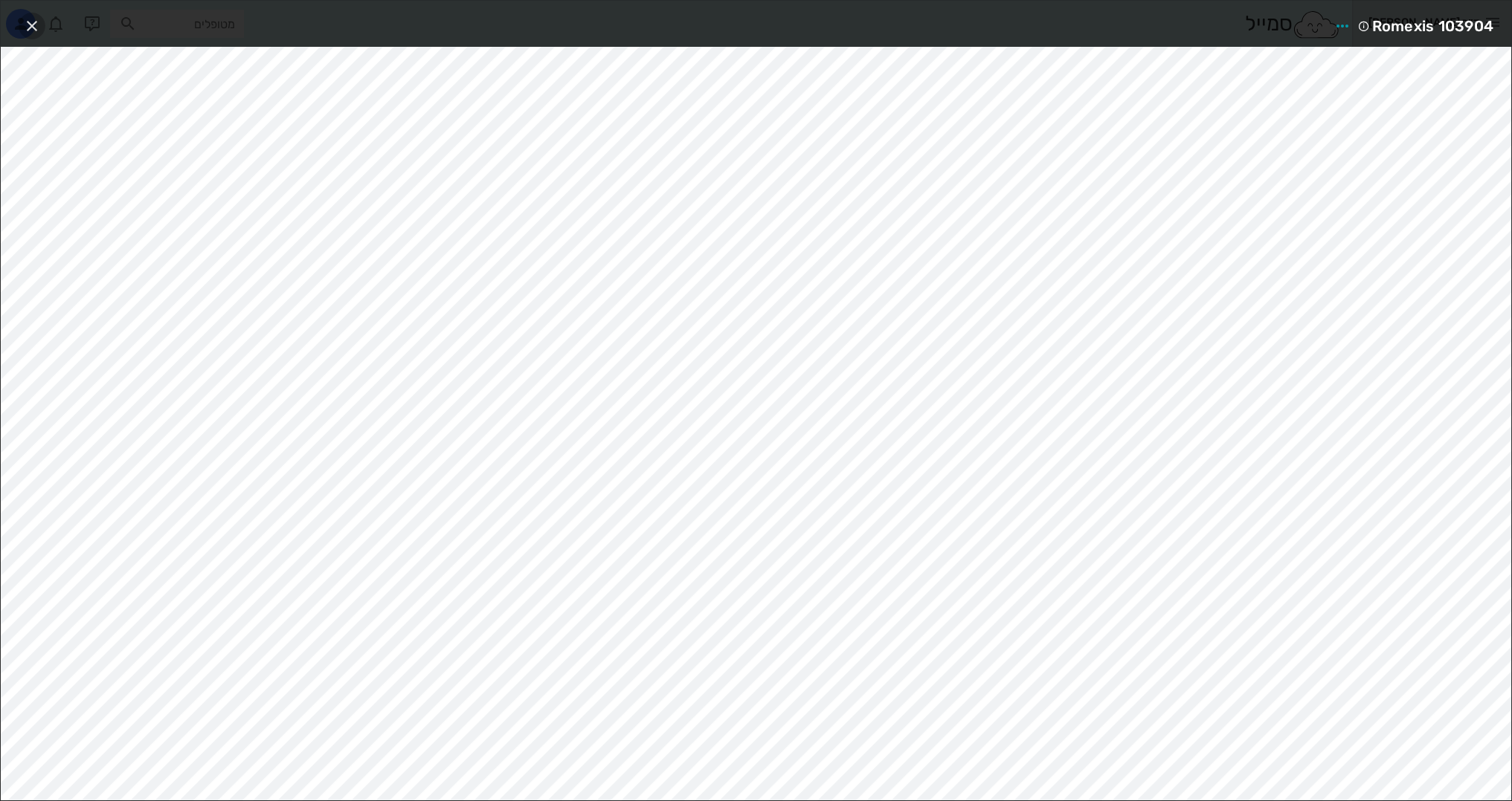
click at [32, 25] on icon "button" at bounding box center [32, 26] width 18 height 18
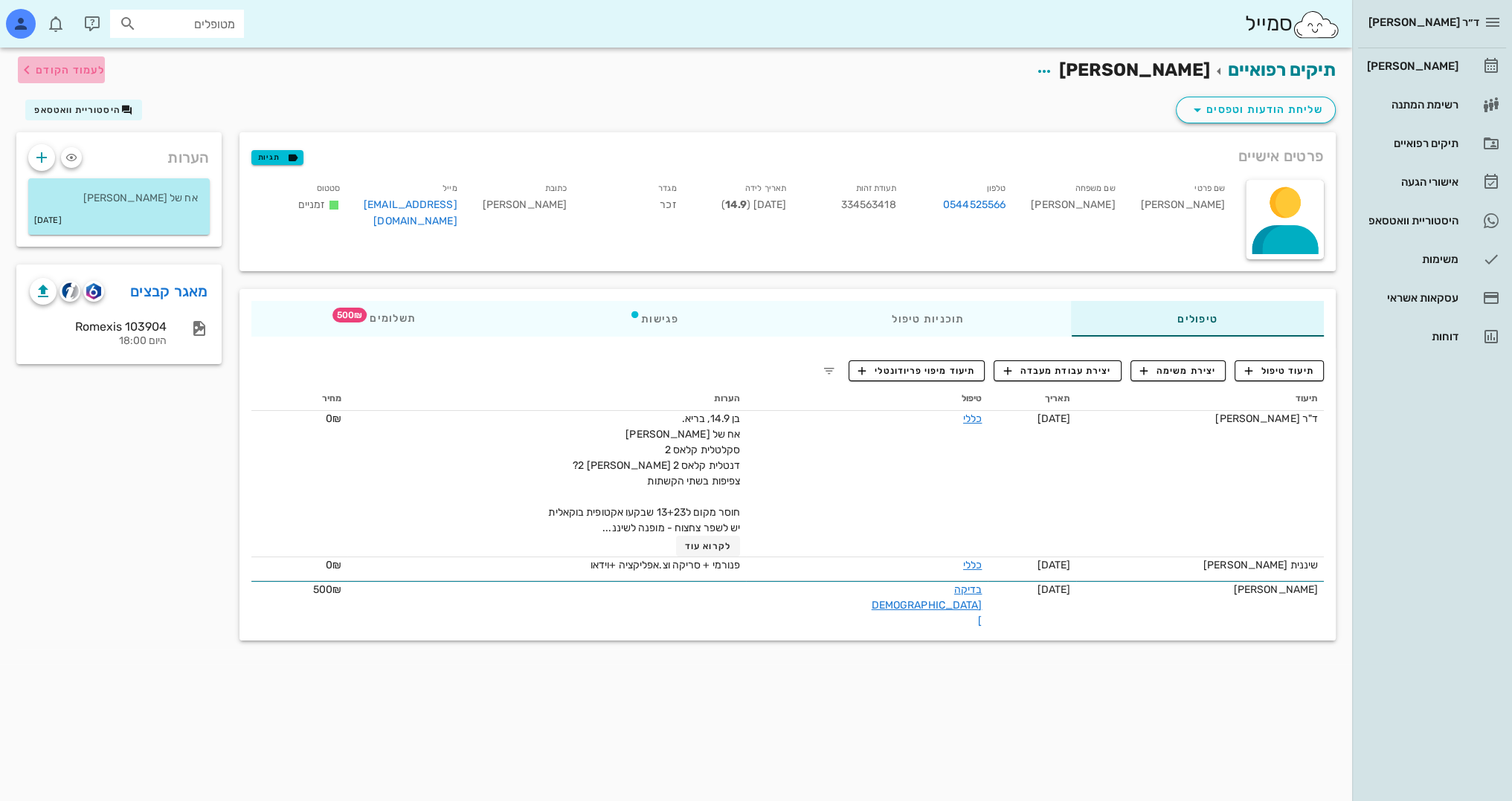
click at [57, 68] on span "לעמוד הקודם" at bounding box center [70, 71] width 69 height 13
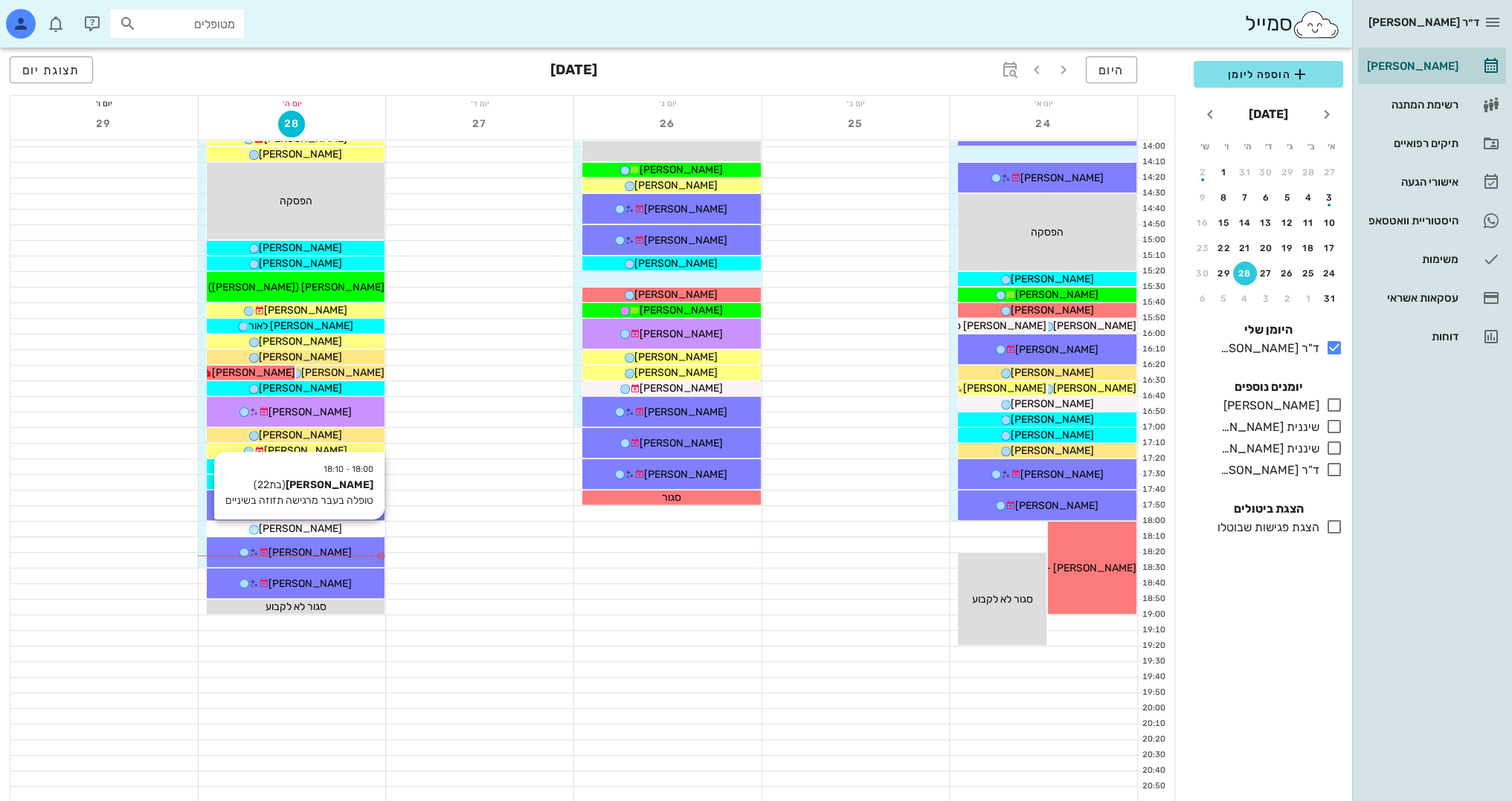
click at [350, 526] on div "[PERSON_NAME]" at bounding box center [296, 529] width 178 height 15
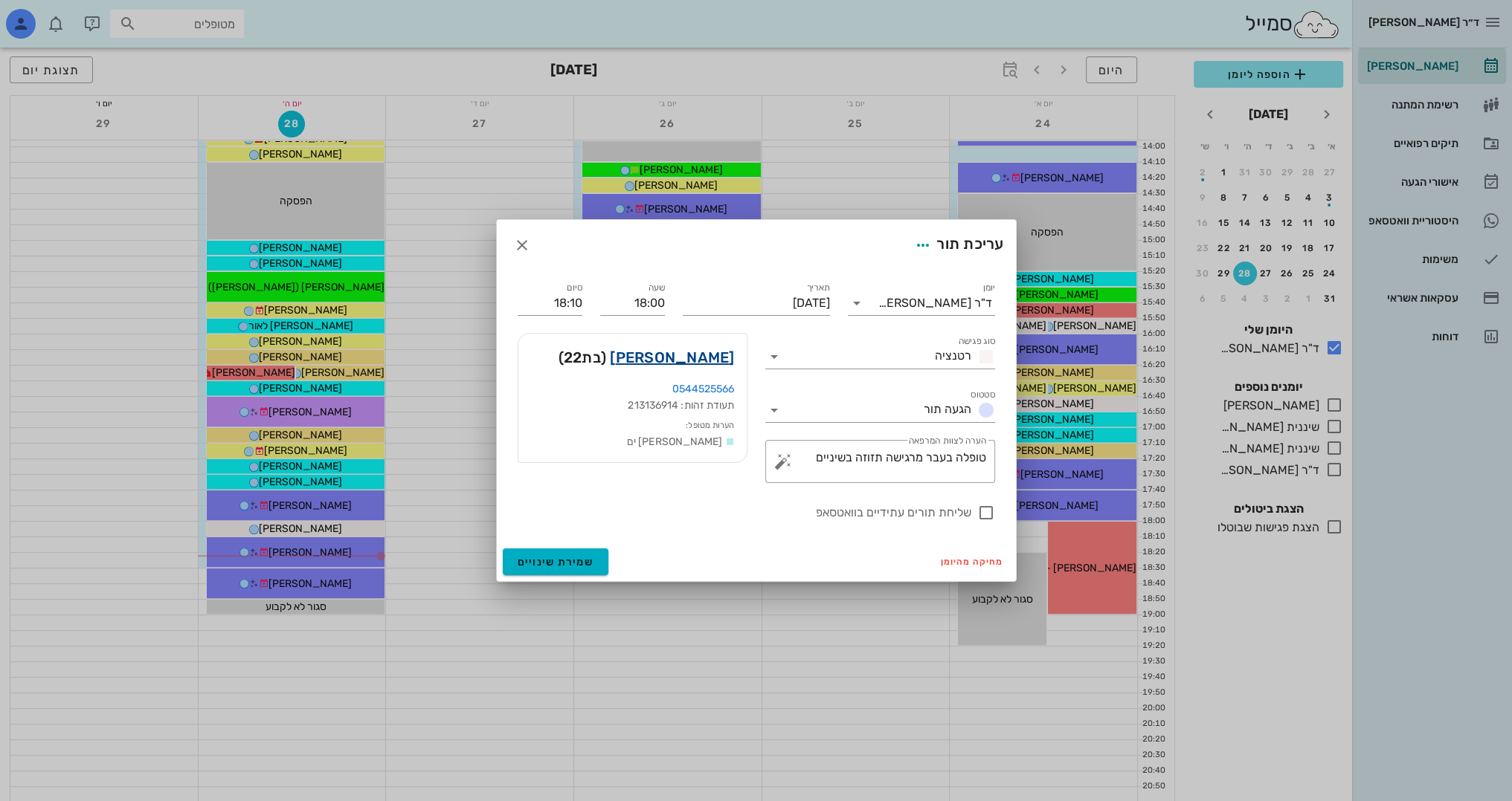
click at [728, 356] on link "[PERSON_NAME]" at bounding box center [672, 357] width 124 height 24
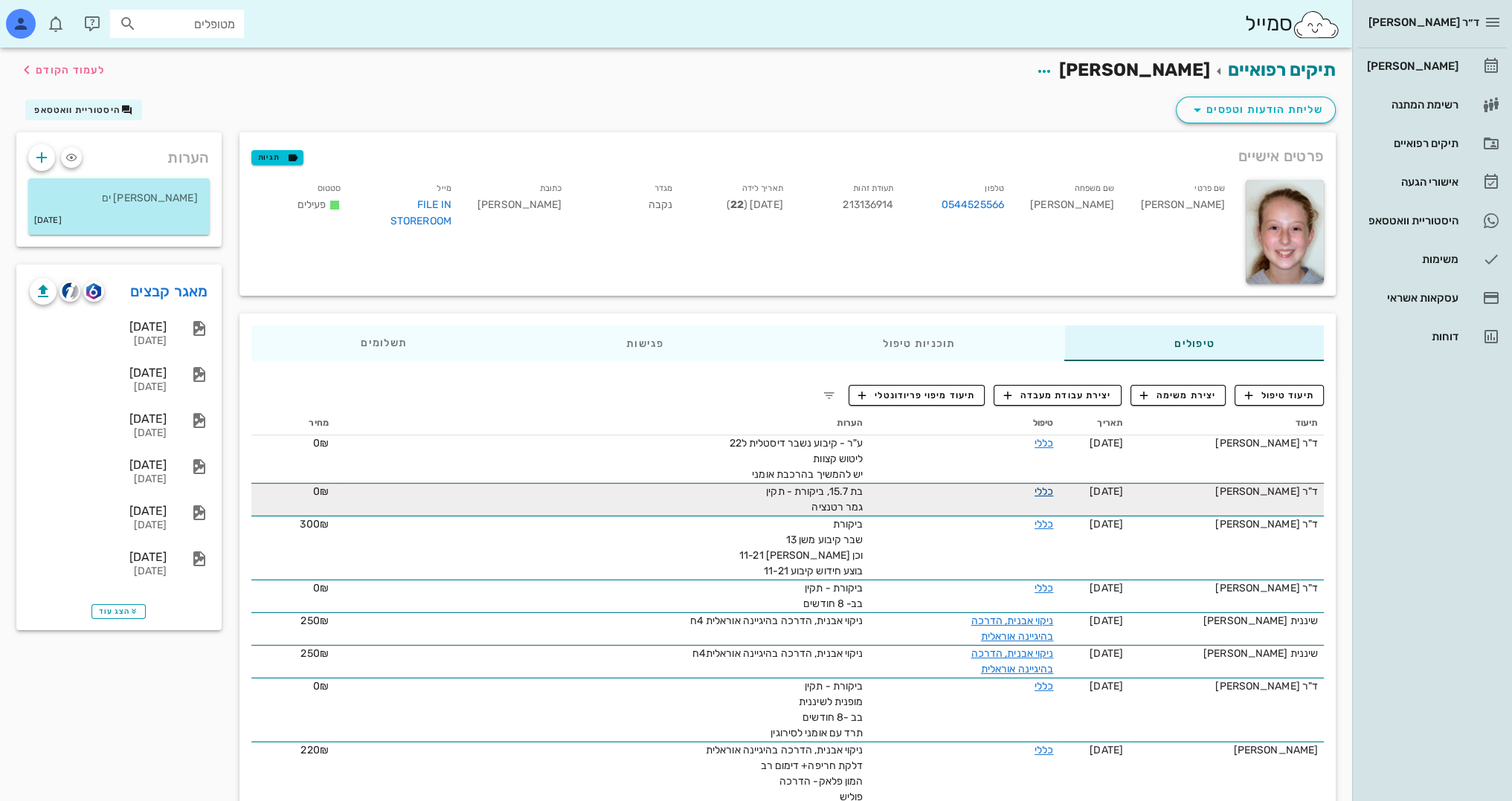
click at [1047, 489] on link "כללי" at bounding box center [1043, 492] width 19 height 13
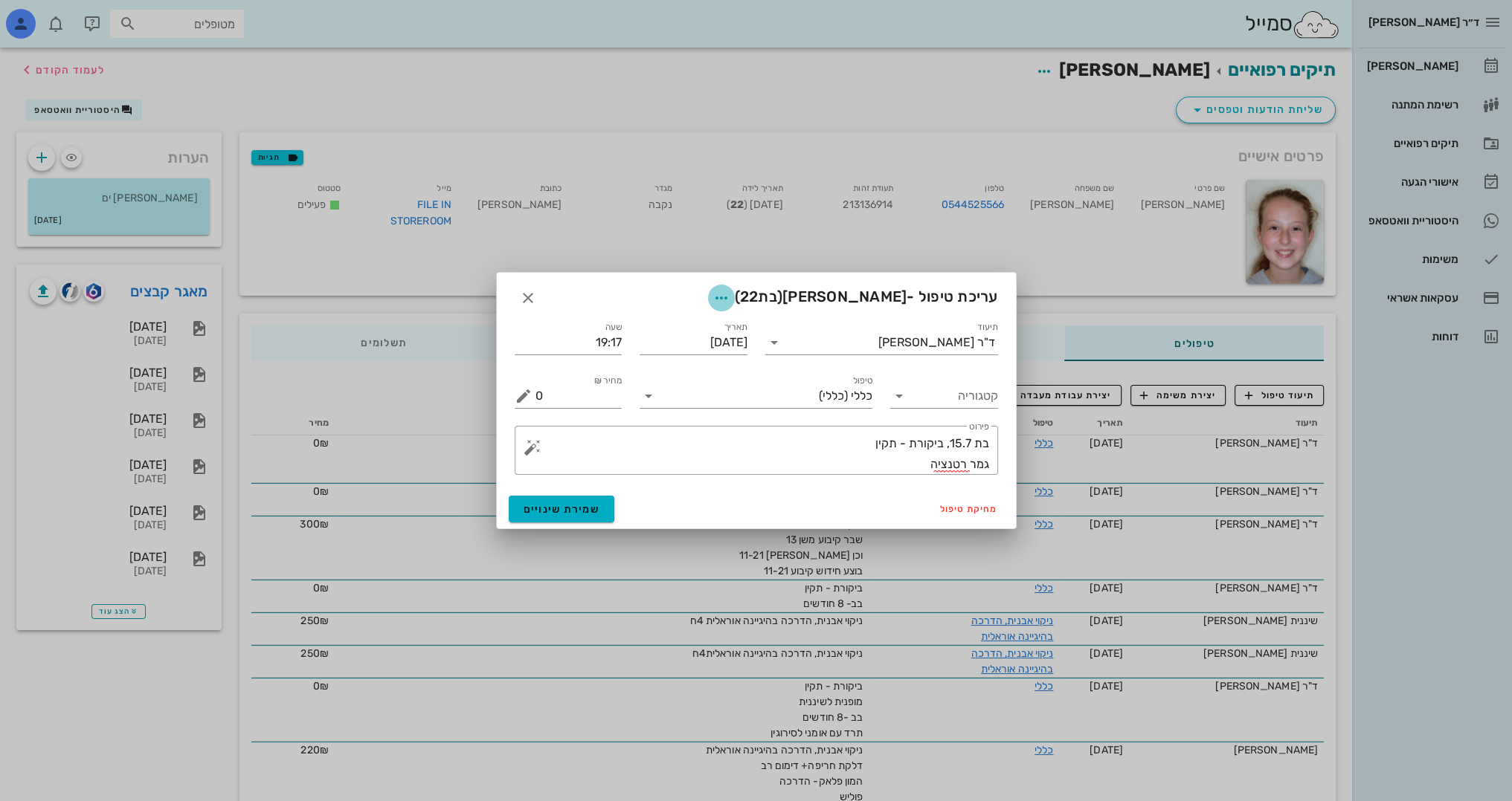
click at [730, 294] on icon "button" at bounding box center [721, 298] width 18 height 18
click at [741, 369] on div "צבע רשומה" at bounding box center [716, 371] width 101 height 14
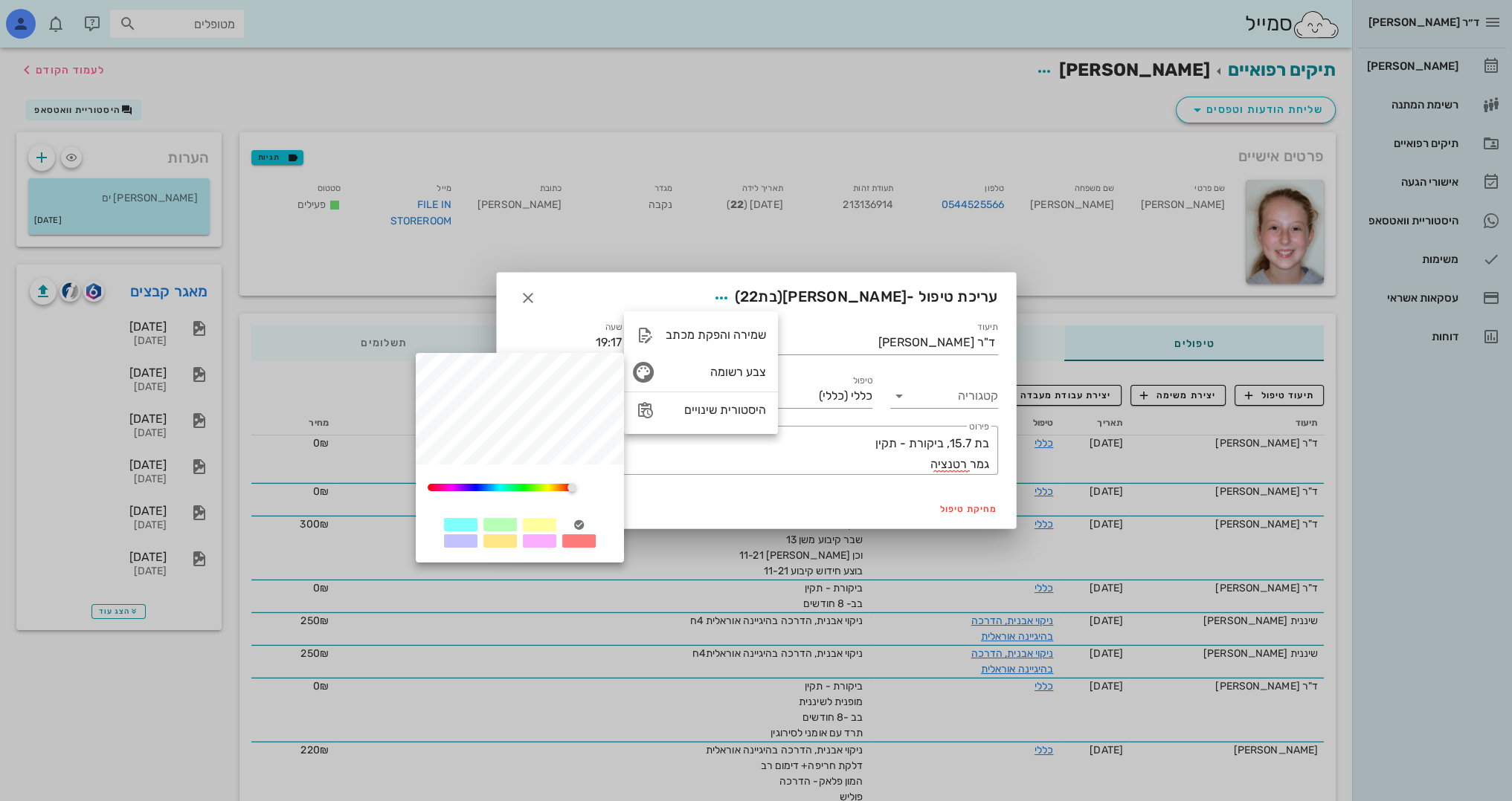
click at [539, 545] on div at bounding box center [539, 541] width 33 height 14
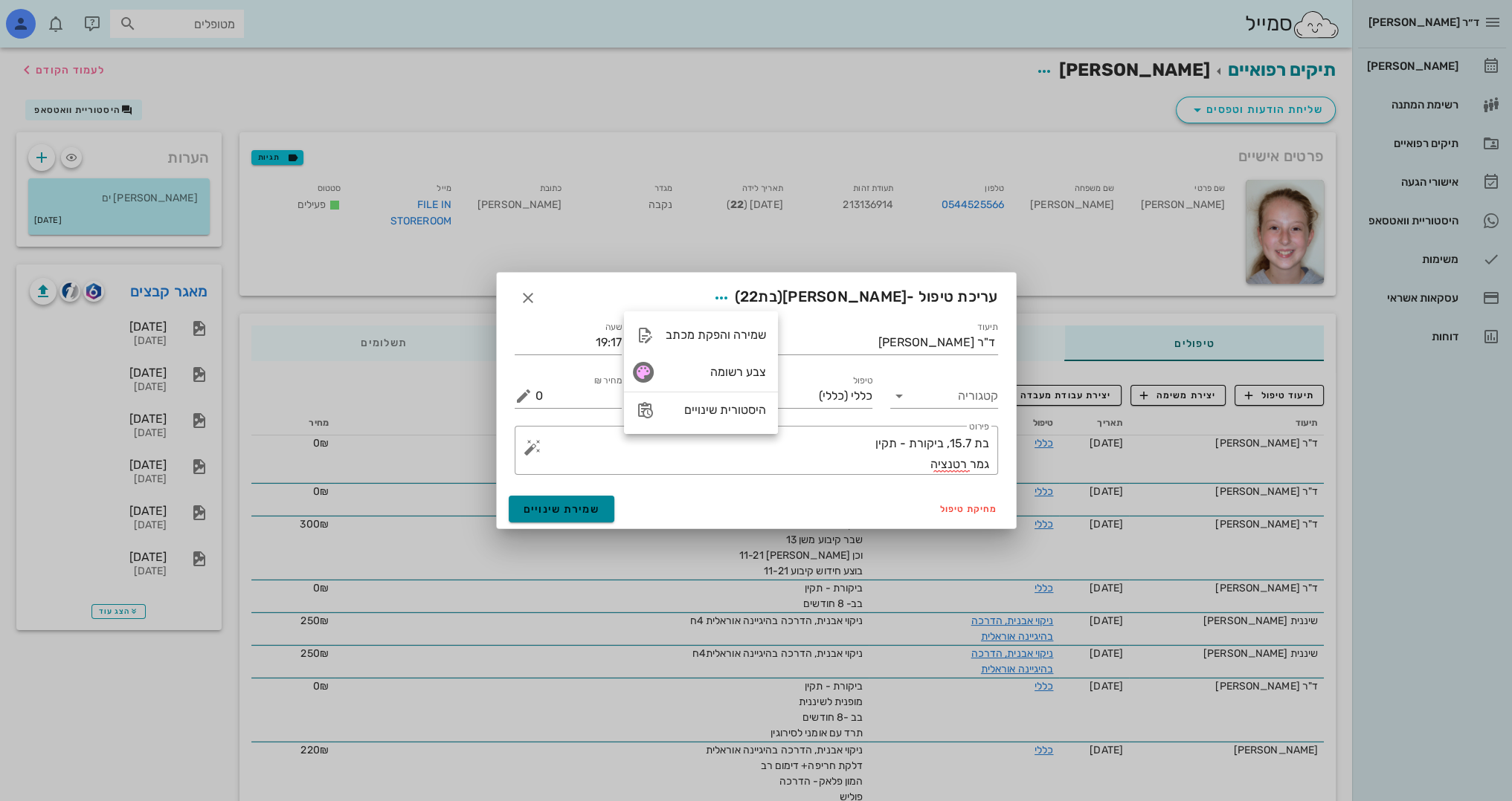
click at [604, 505] on button "שמירת שינויים" at bounding box center [561, 509] width 106 height 27
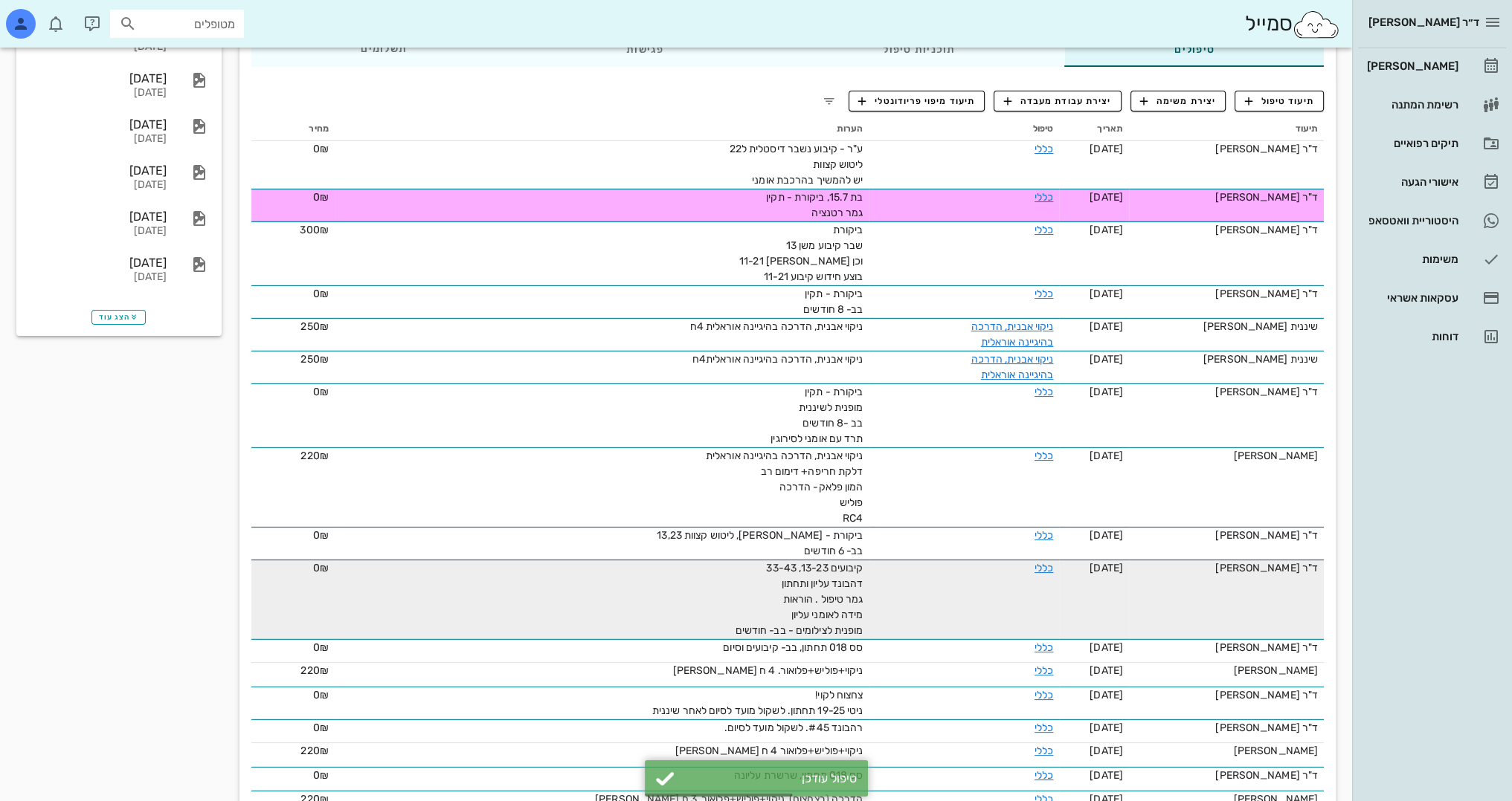
scroll to position [298, 0]
click at [1051, 564] on link "כללי" at bounding box center [1043, 565] width 19 height 13
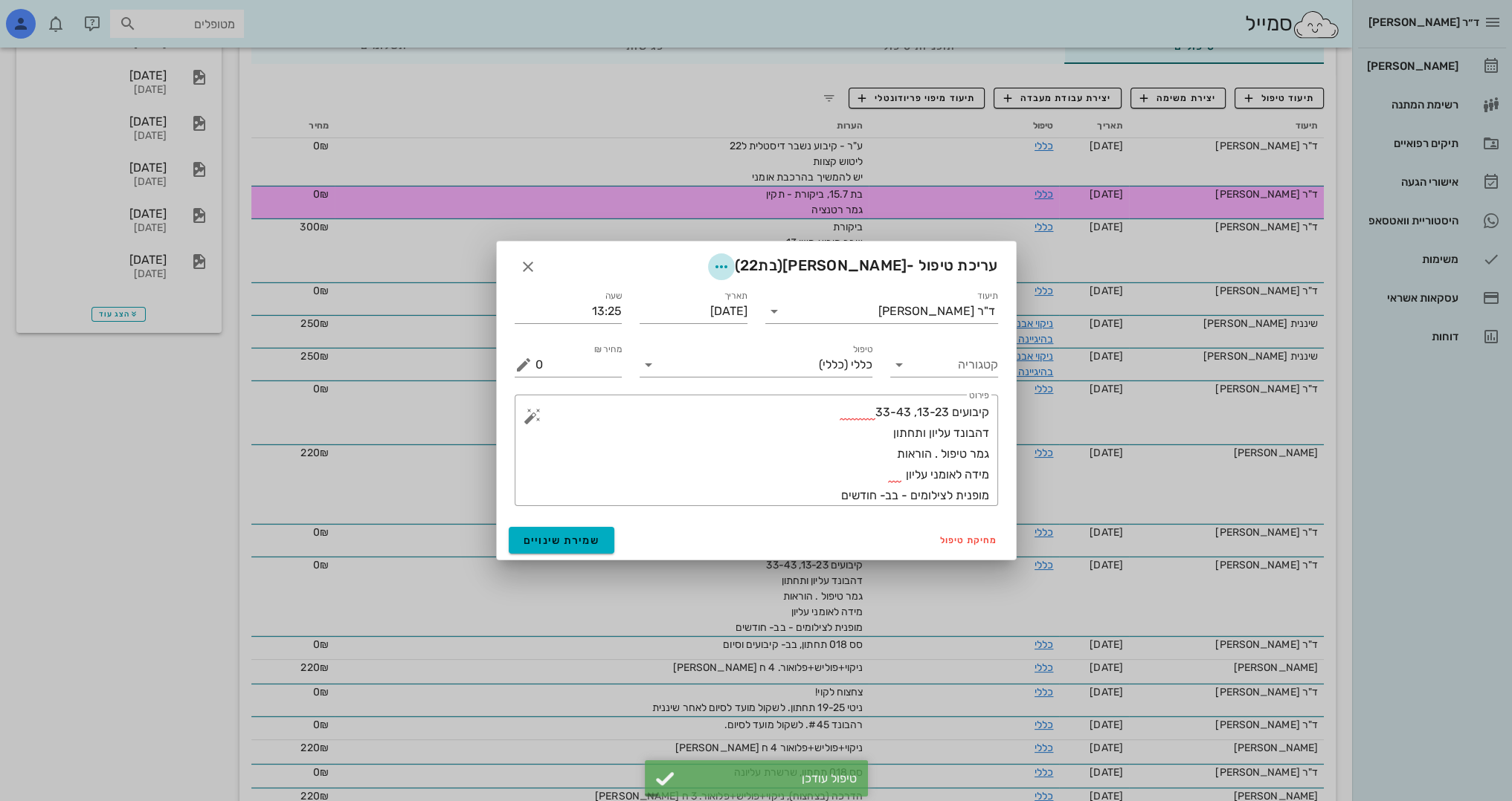
click at [730, 264] on icon "button" at bounding box center [721, 267] width 18 height 18
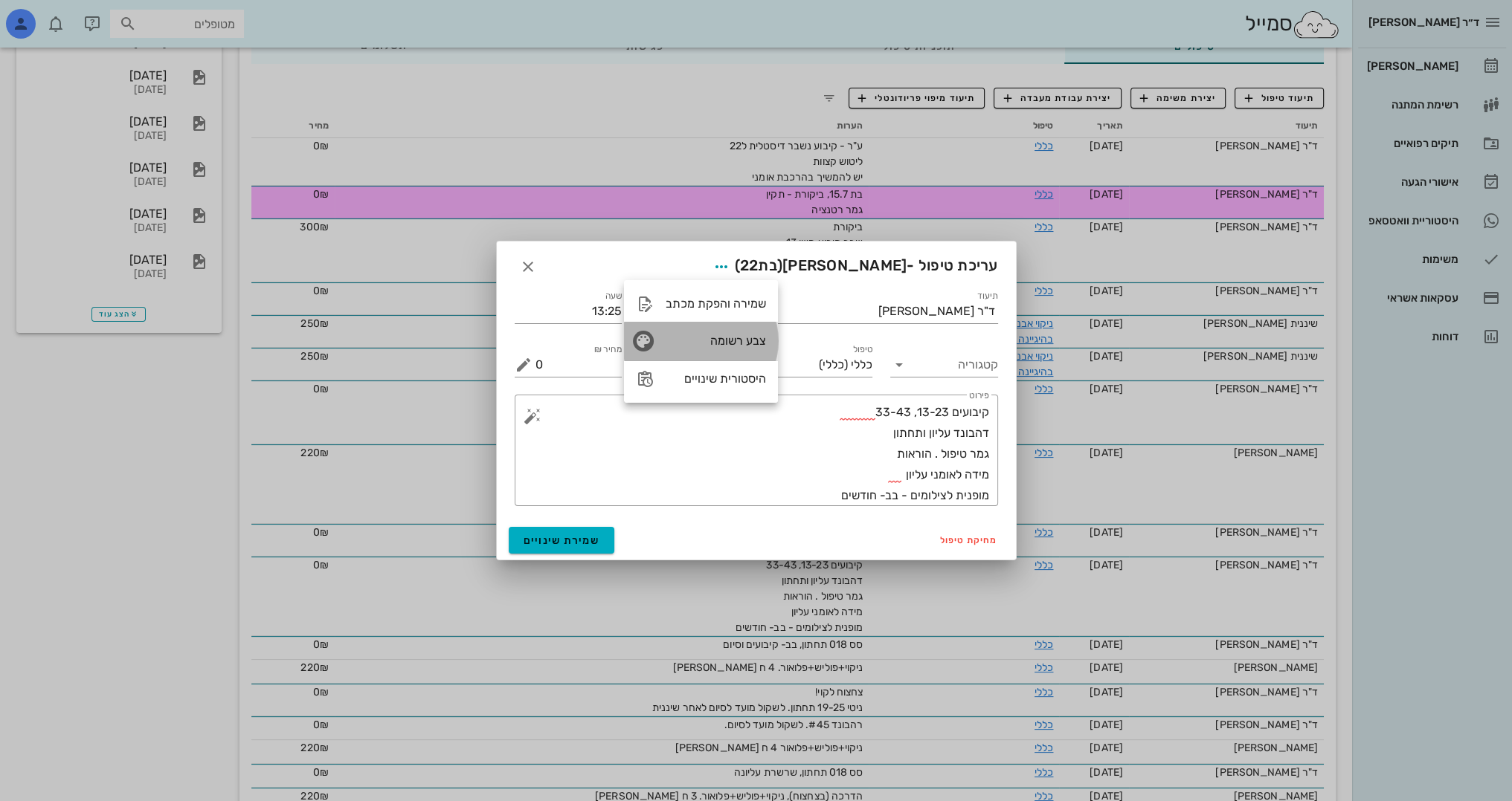
click at [732, 335] on div "צבע רשומה" at bounding box center [716, 341] width 101 height 14
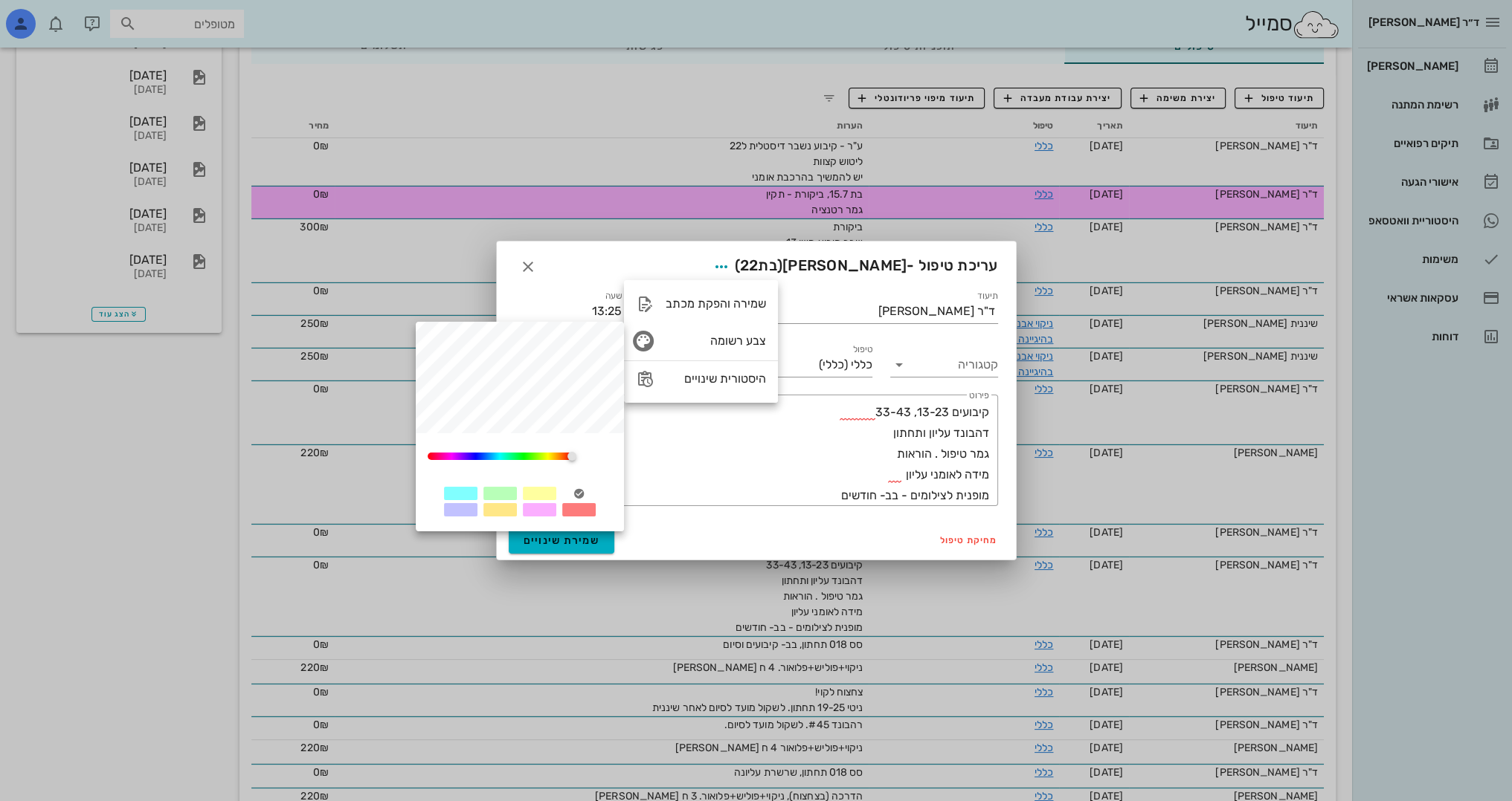
click at [507, 495] on div at bounding box center [500, 494] width 33 height 14
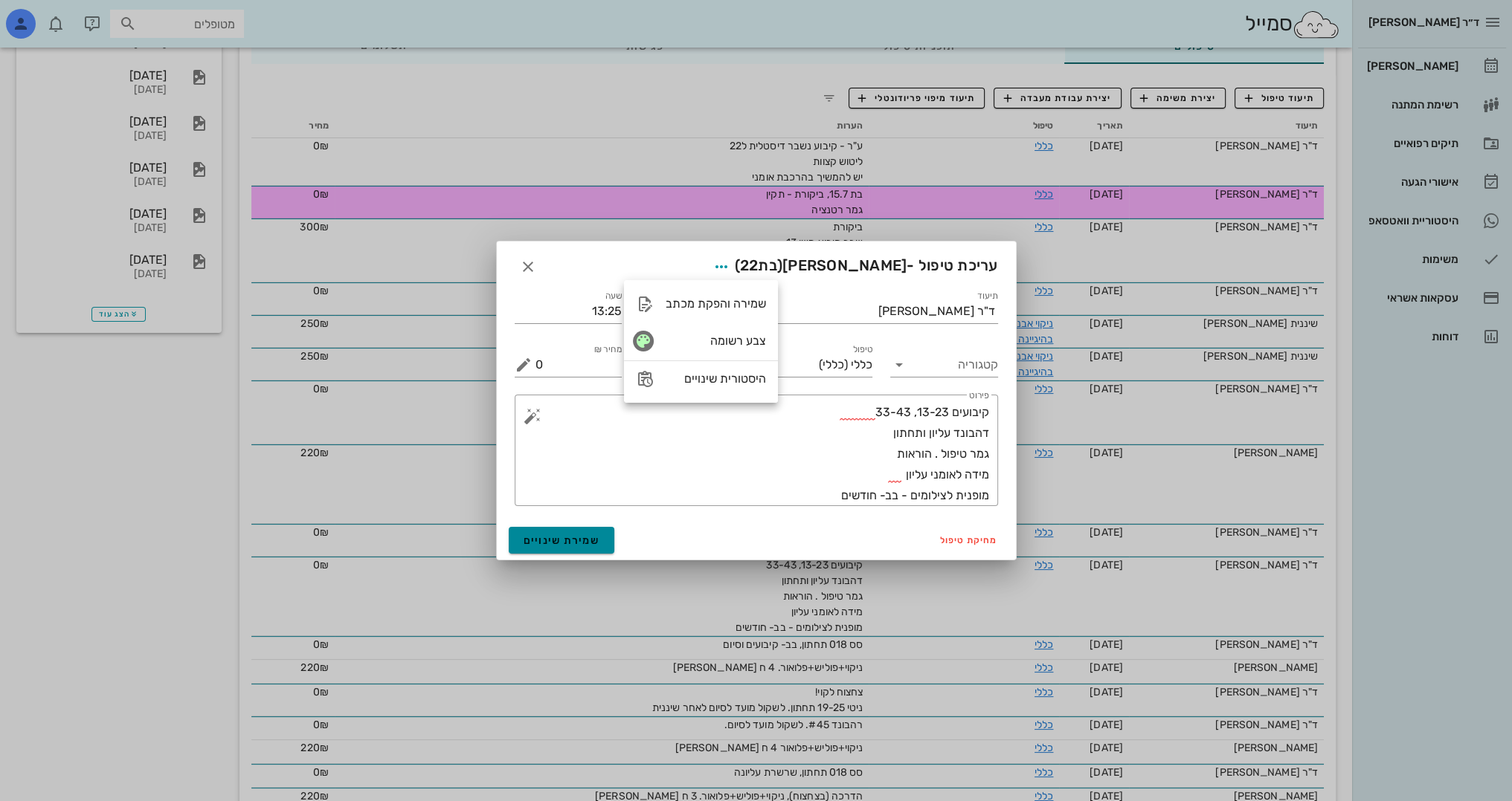
click at [561, 538] on span "שמירת שינויים" at bounding box center [561, 541] width 76 height 13
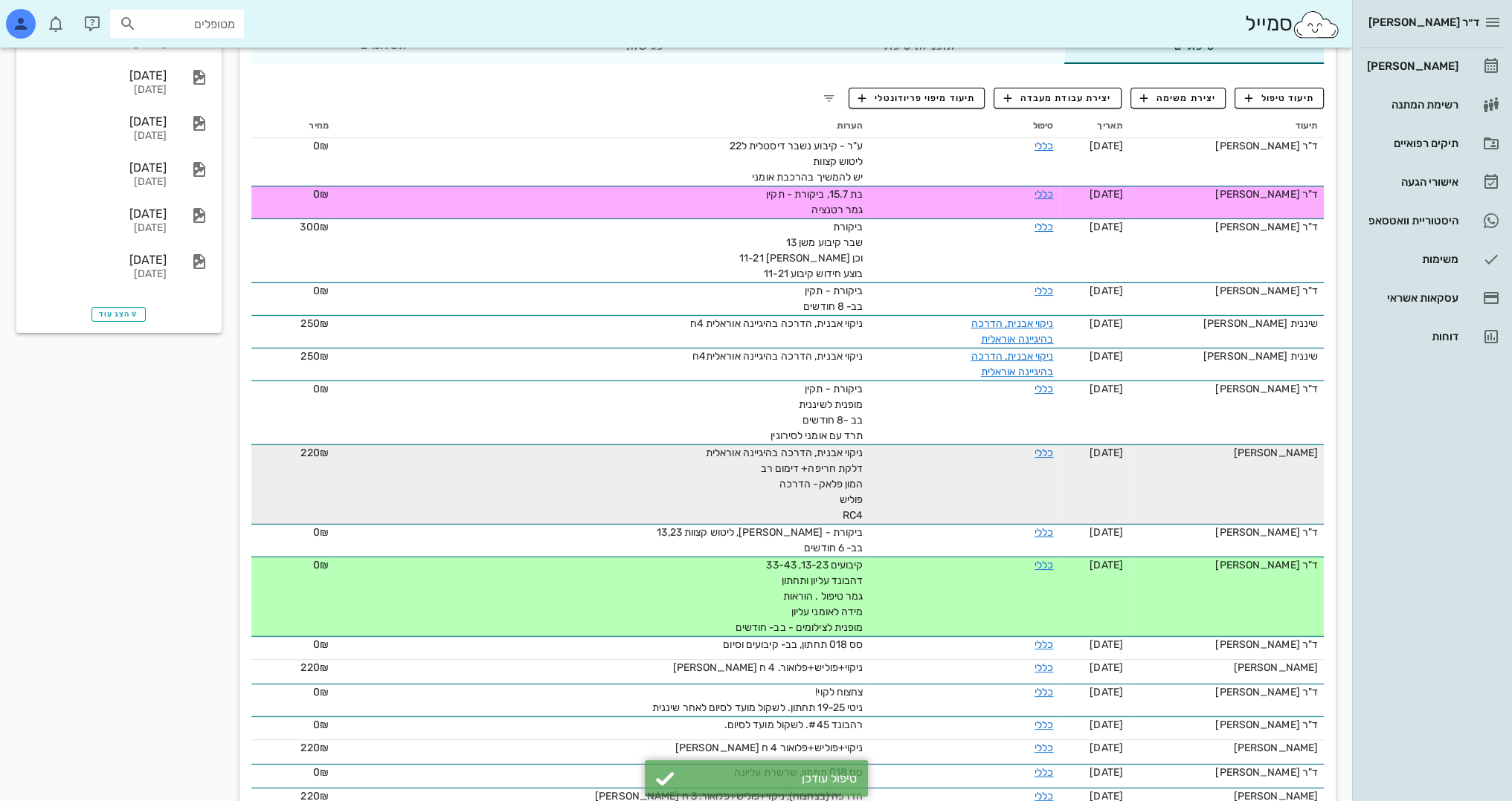
scroll to position [0, 0]
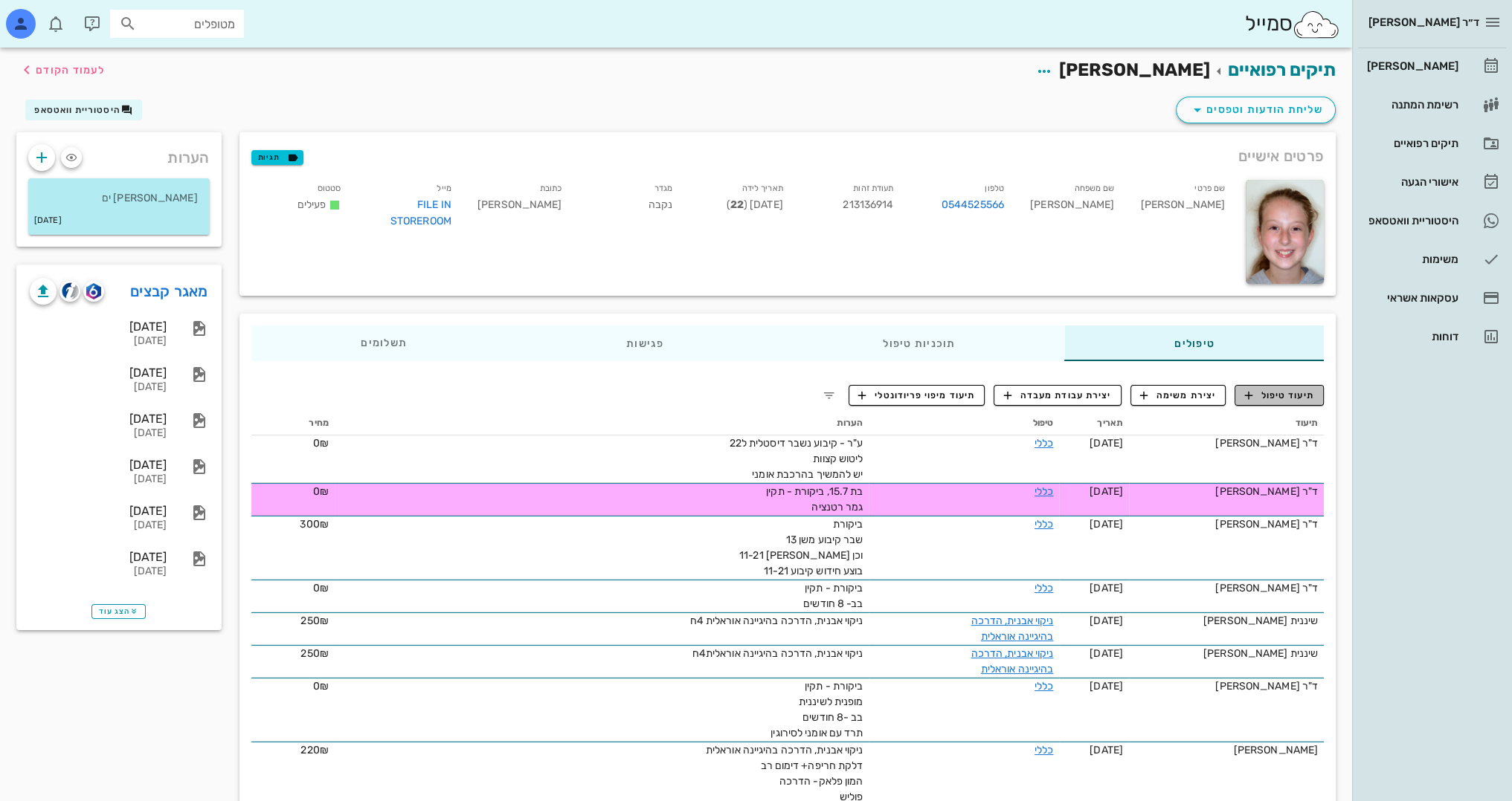
click at [1282, 400] on span "תיעוד טיפול" at bounding box center [1279, 396] width 69 height 14
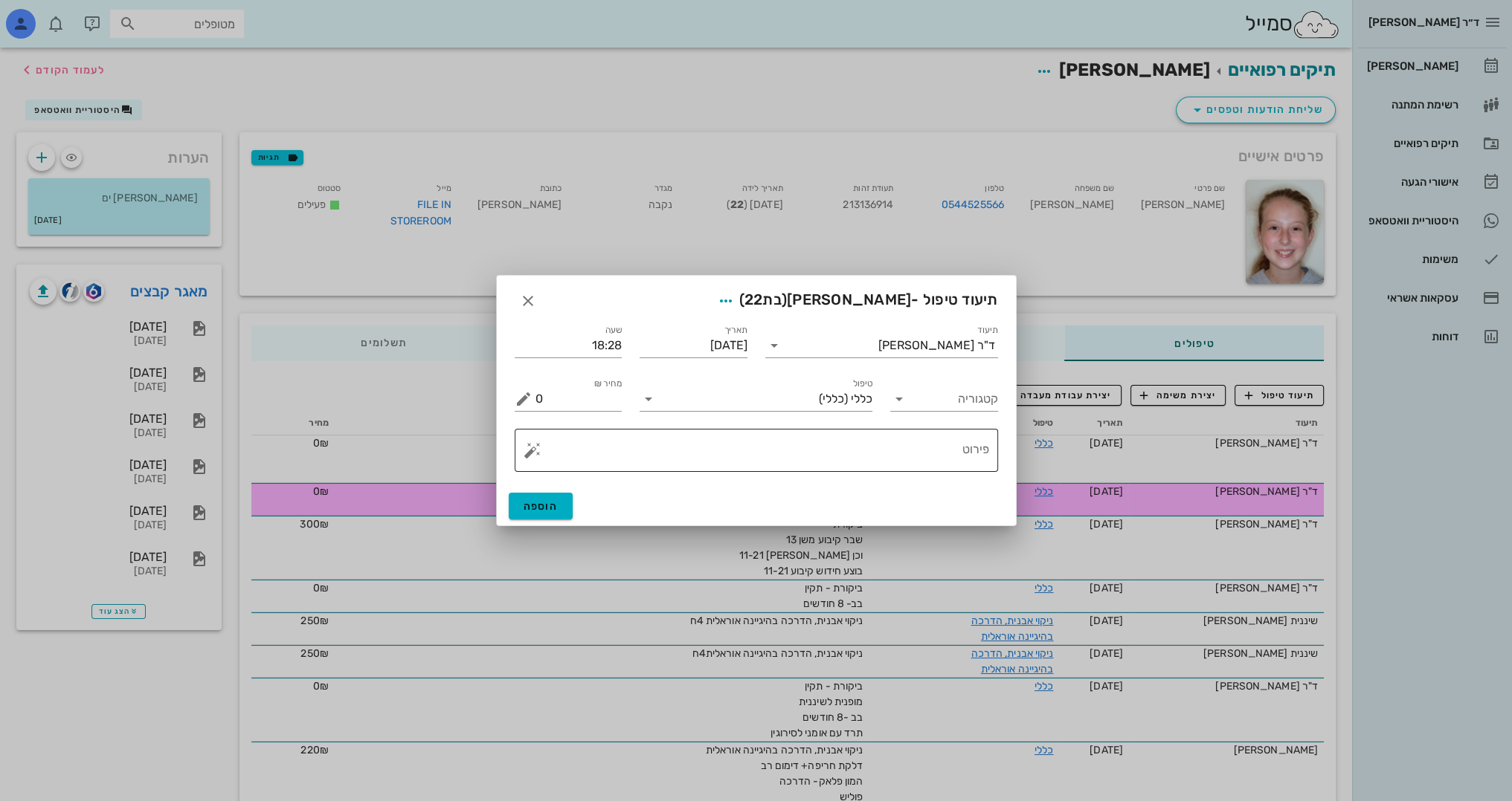
click at [942, 460] on textarea "פירוט" at bounding box center [762, 454] width 453 height 36
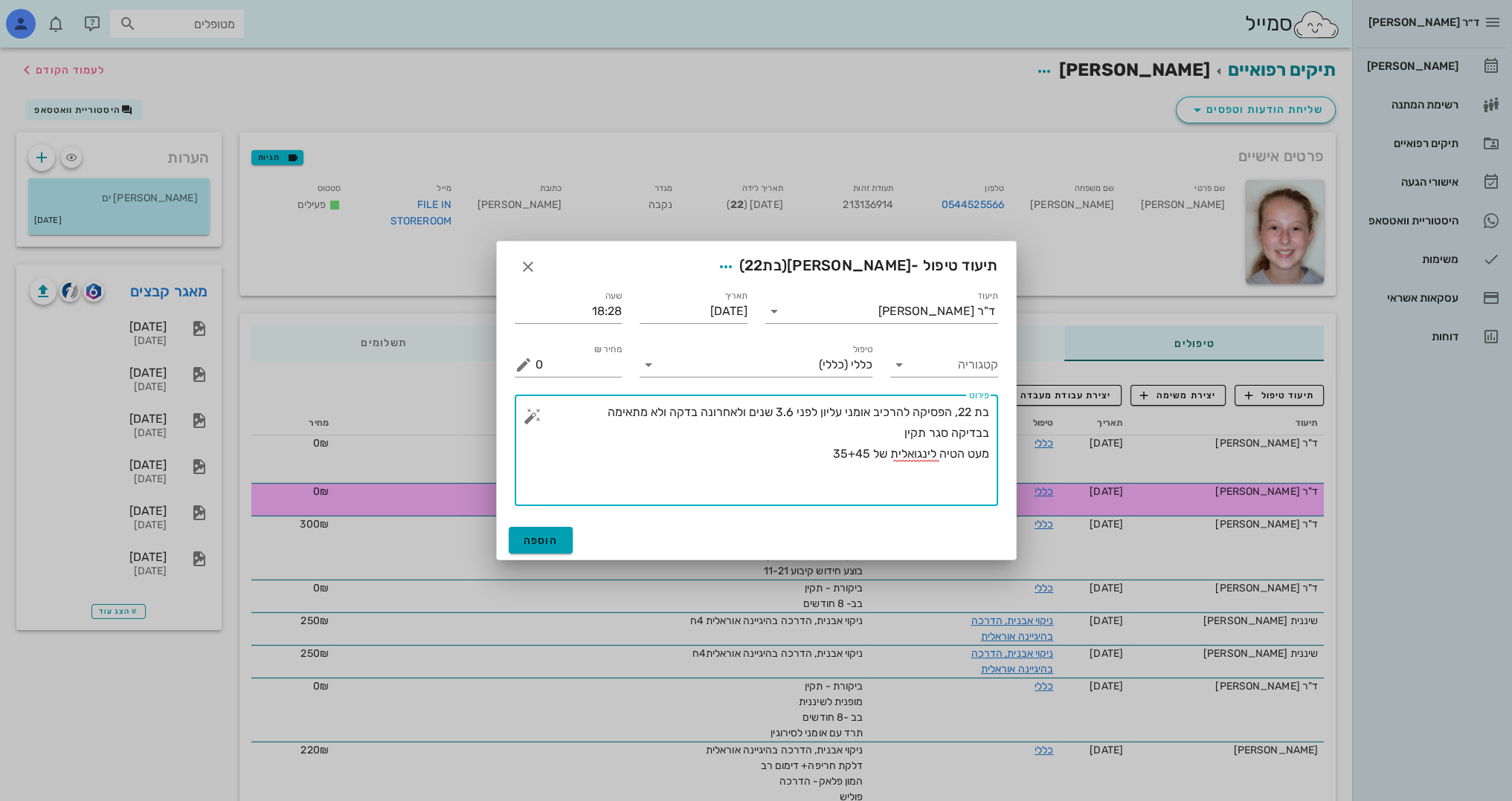
type textarea "בת 22, הפסיקה להרכיב אומני עליון לפני 3.6 שנים ולאחרונה בדקה ולא מתאימה בבדיקה …"
click at [528, 534] on span "הוספה" at bounding box center [540, 541] width 35 height 13
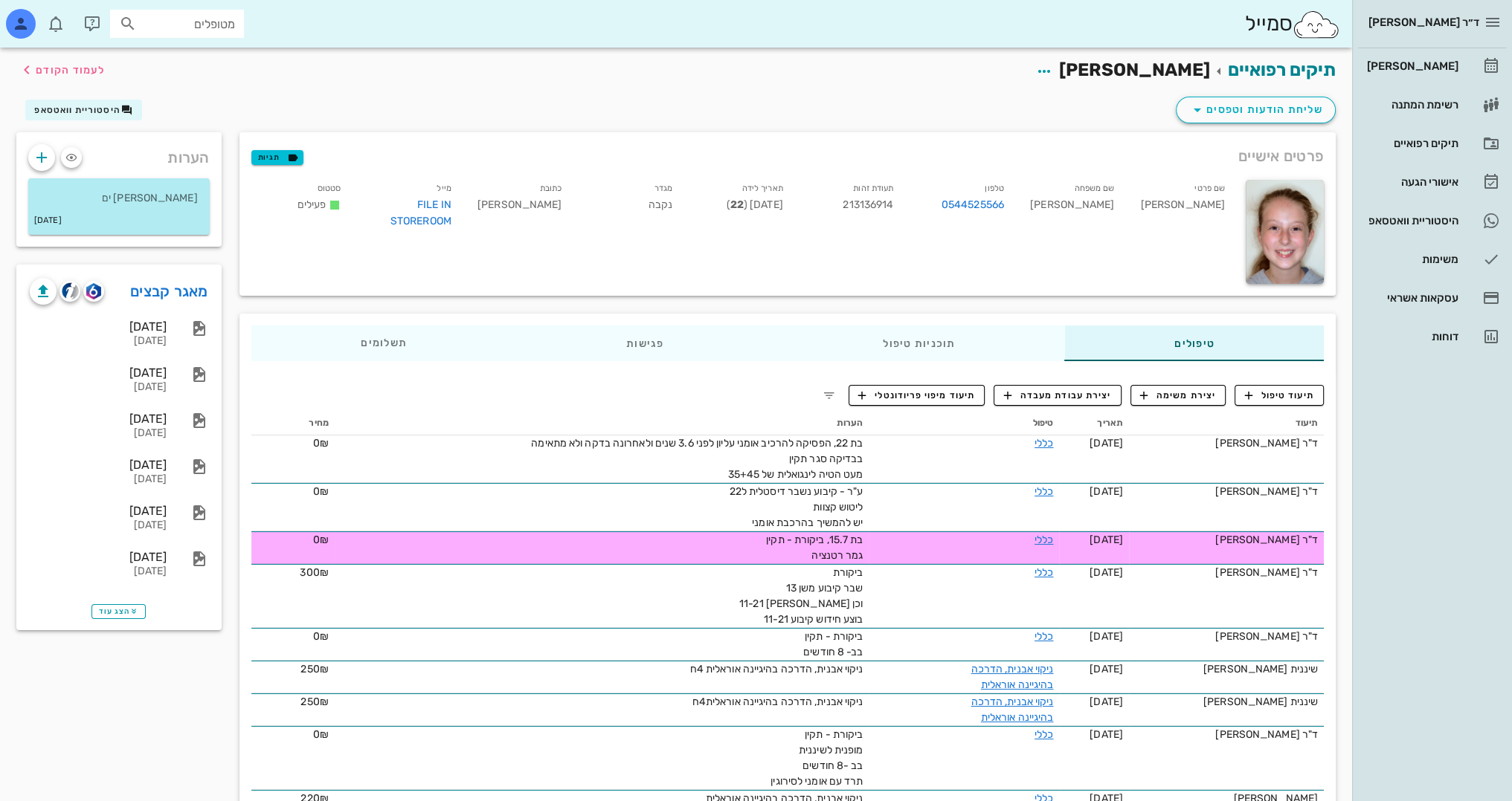
click at [345, 283] on div "שם פרטי [PERSON_NAME] שם משפחה [PERSON_NAME] טלפון 0544525566 תעודת זהות 213136…" at bounding box center [740, 232] width 994 height 122
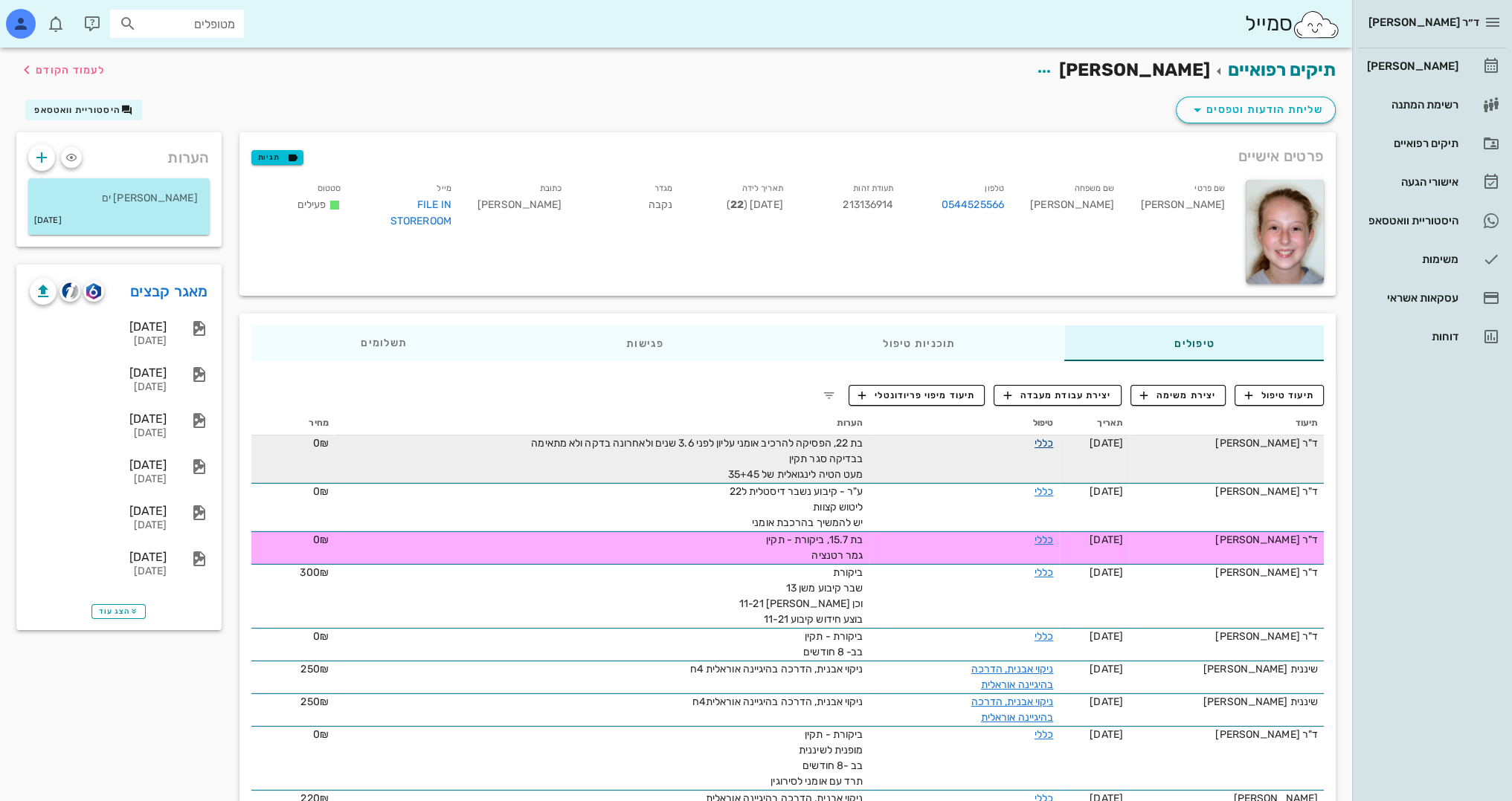
click at [1052, 437] on link "כללי" at bounding box center [1043, 443] width 19 height 13
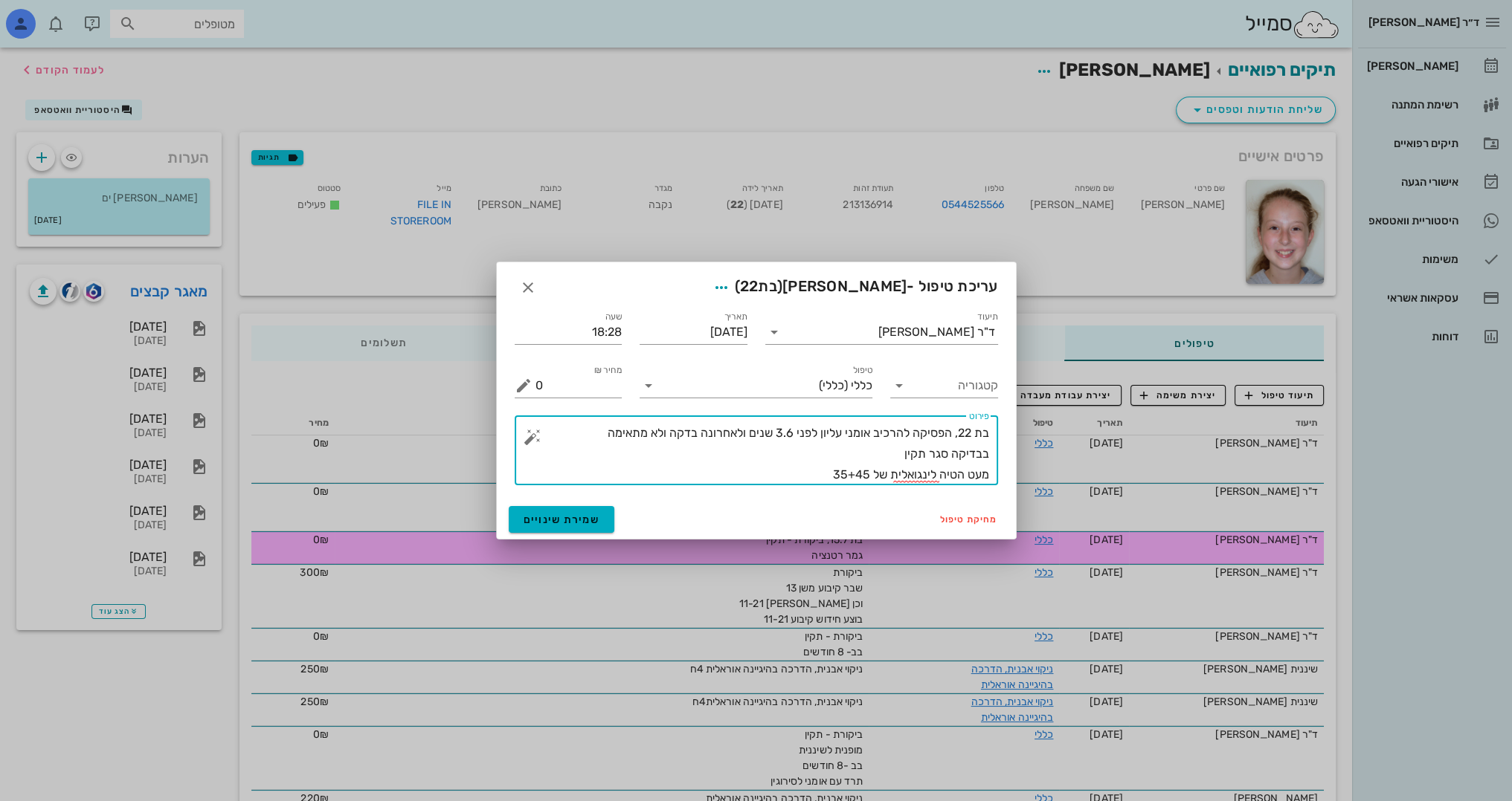
click at [822, 474] on textarea "בת 22, הפסיקה להרכיב אומני עליון לפני 3.6 שנים ולאחרונה בדקה ולא מתאימה בבדיקה …" at bounding box center [762, 454] width 453 height 62
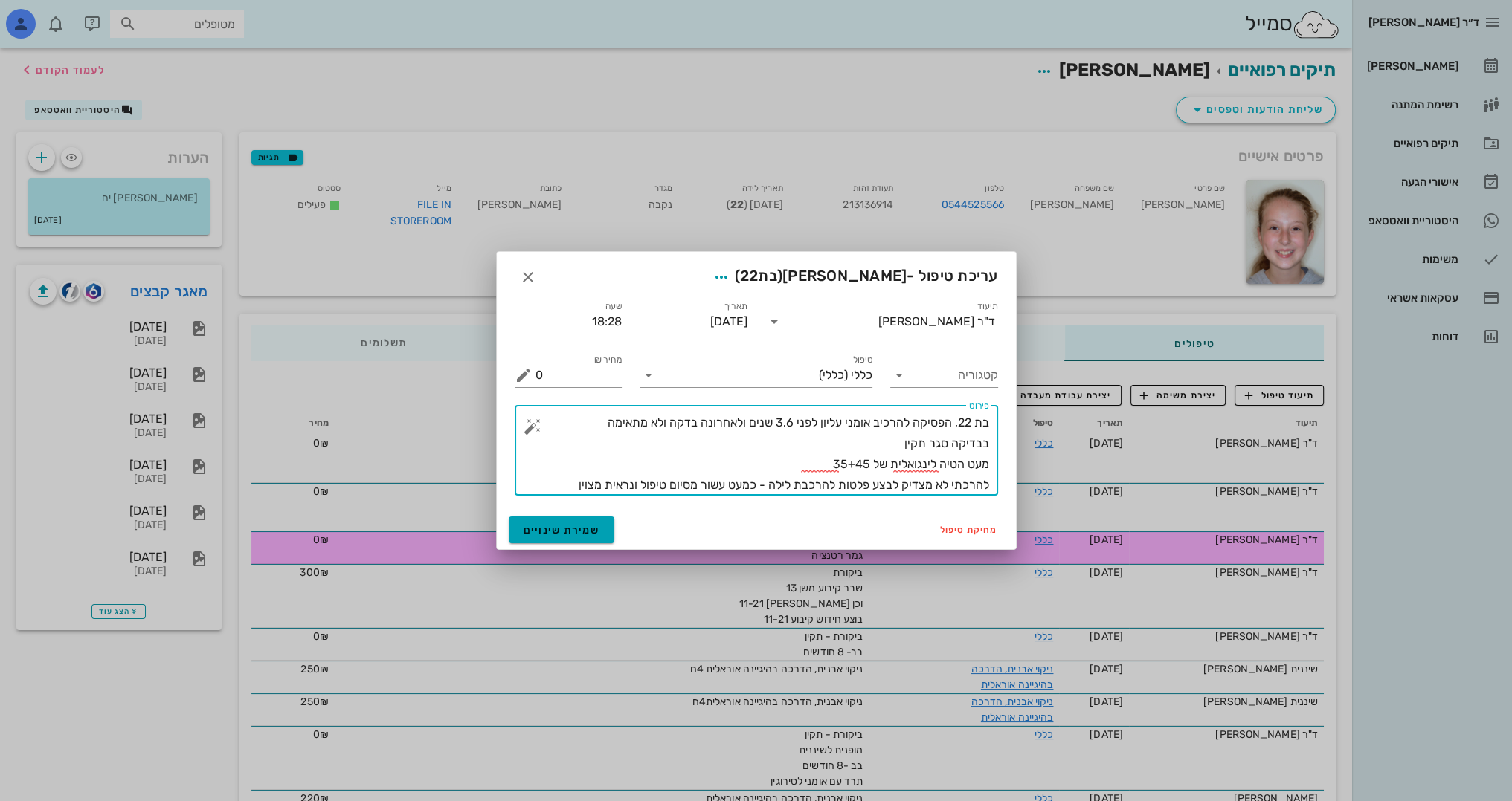
type textarea "בת 22, הפסיקה להרכיב אומני עליון לפני 3.6 שנים ולאחרונה בדקה ולא מתאימה בבדיקה …"
click at [588, 526] on span "שמירת שינויים" at bounding box center [561, 530] width 76 height 13
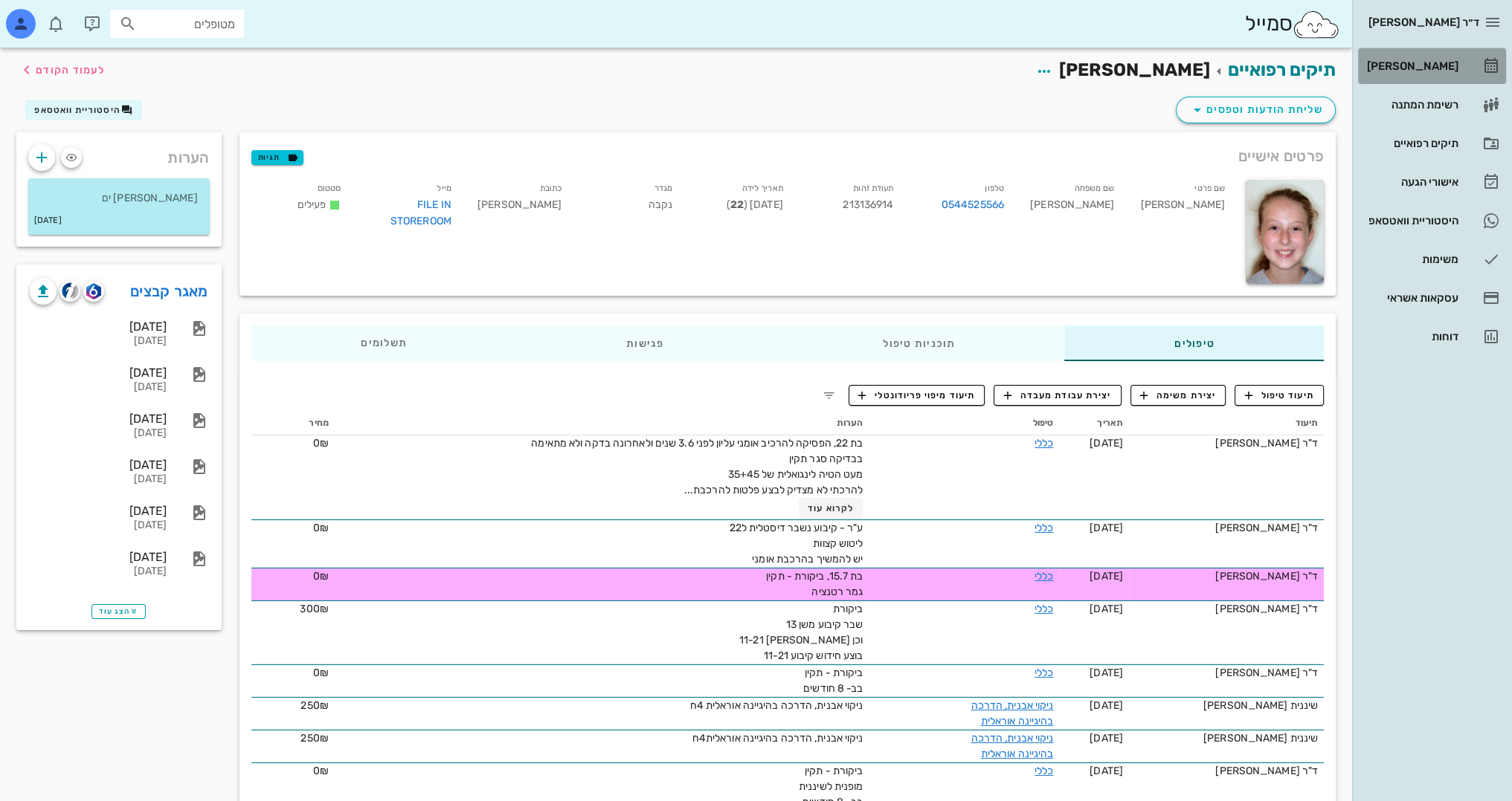
click at [1455, 73] on div "[PERSON_NAME]" at bounding box center [1411, 66] width 94 height 24
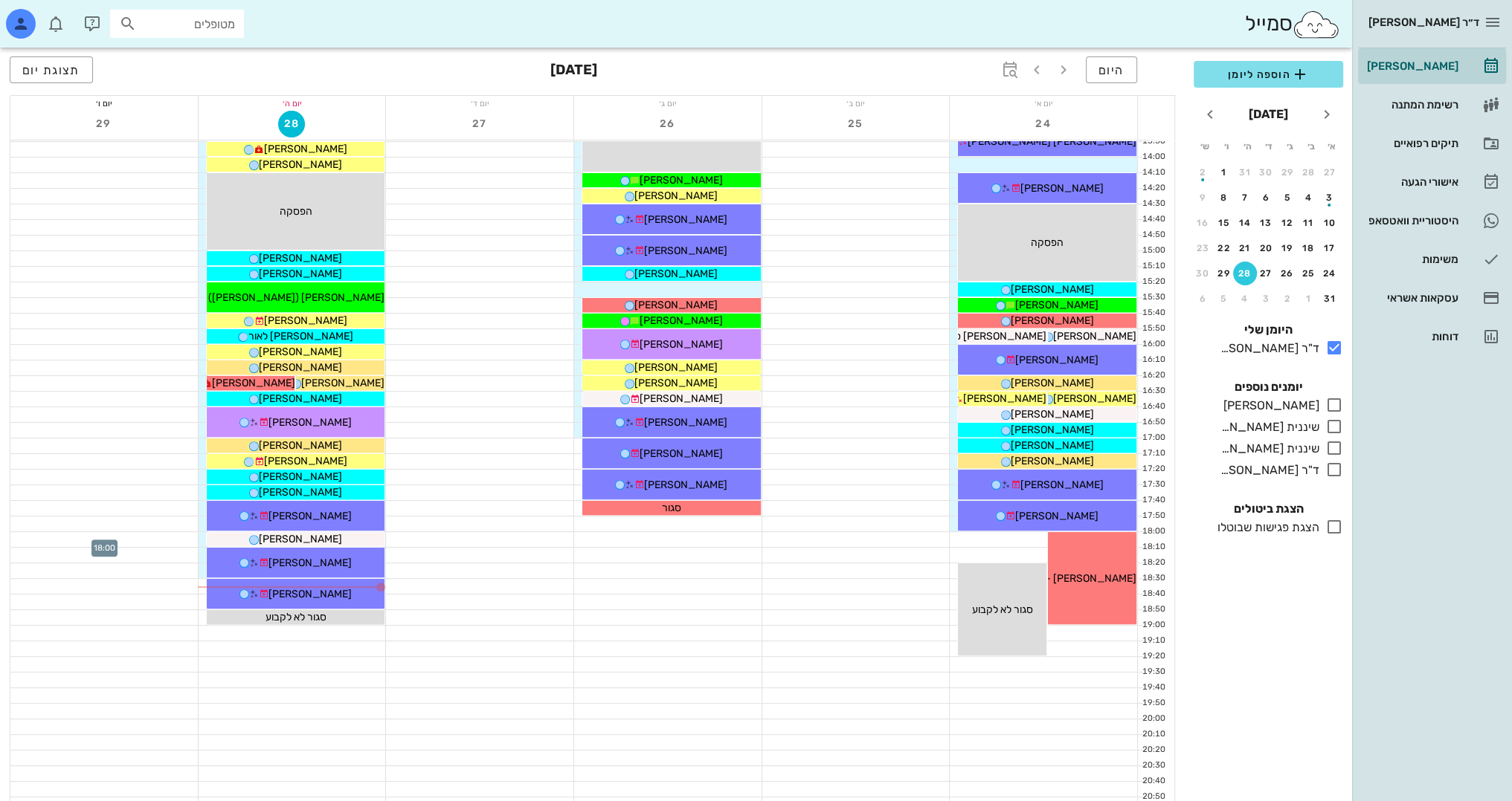
scroll to position [649, 0]
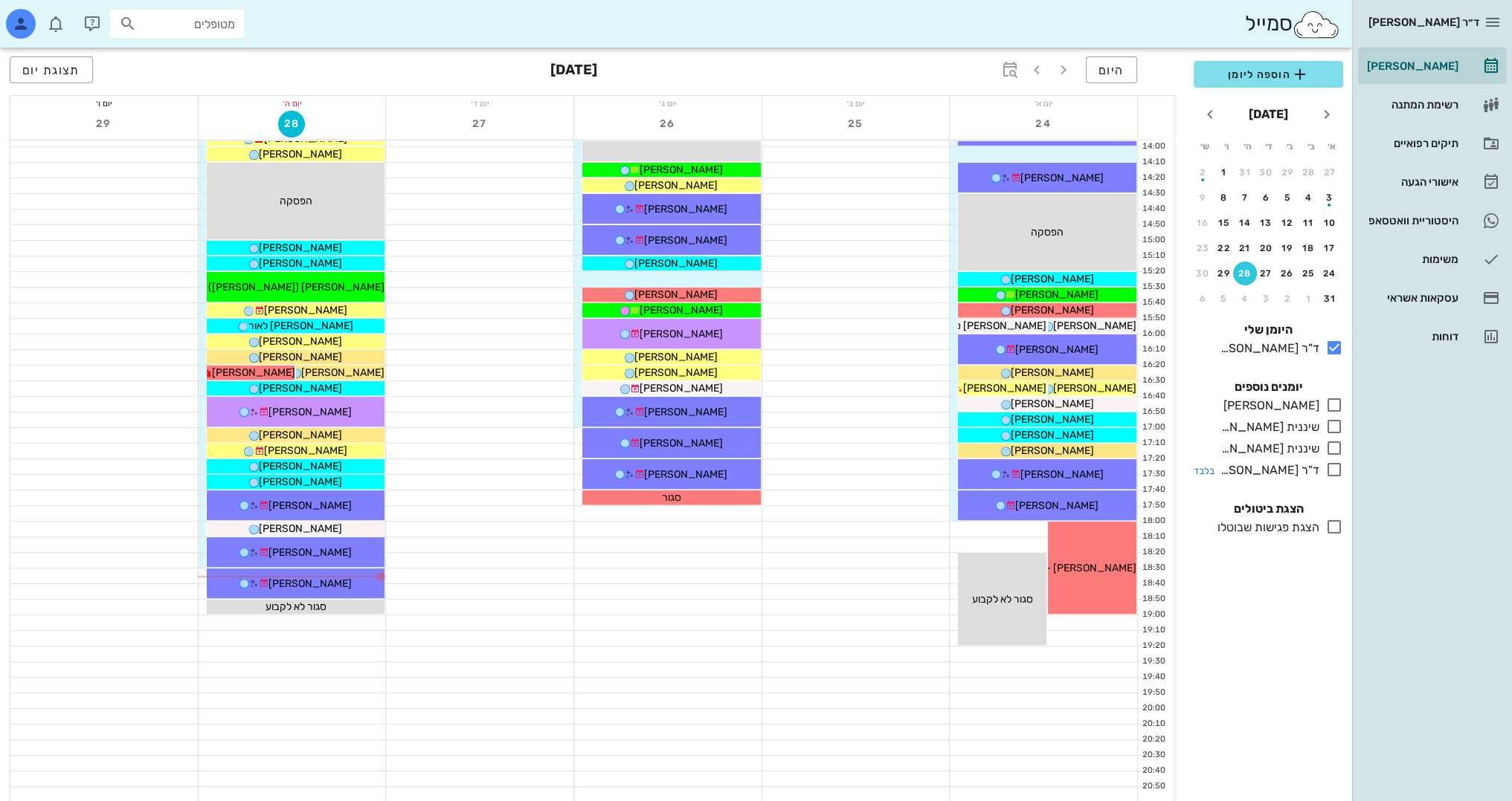
click at [1335, 471] on icon at bounding box center [1334, 469] width 18 height 18
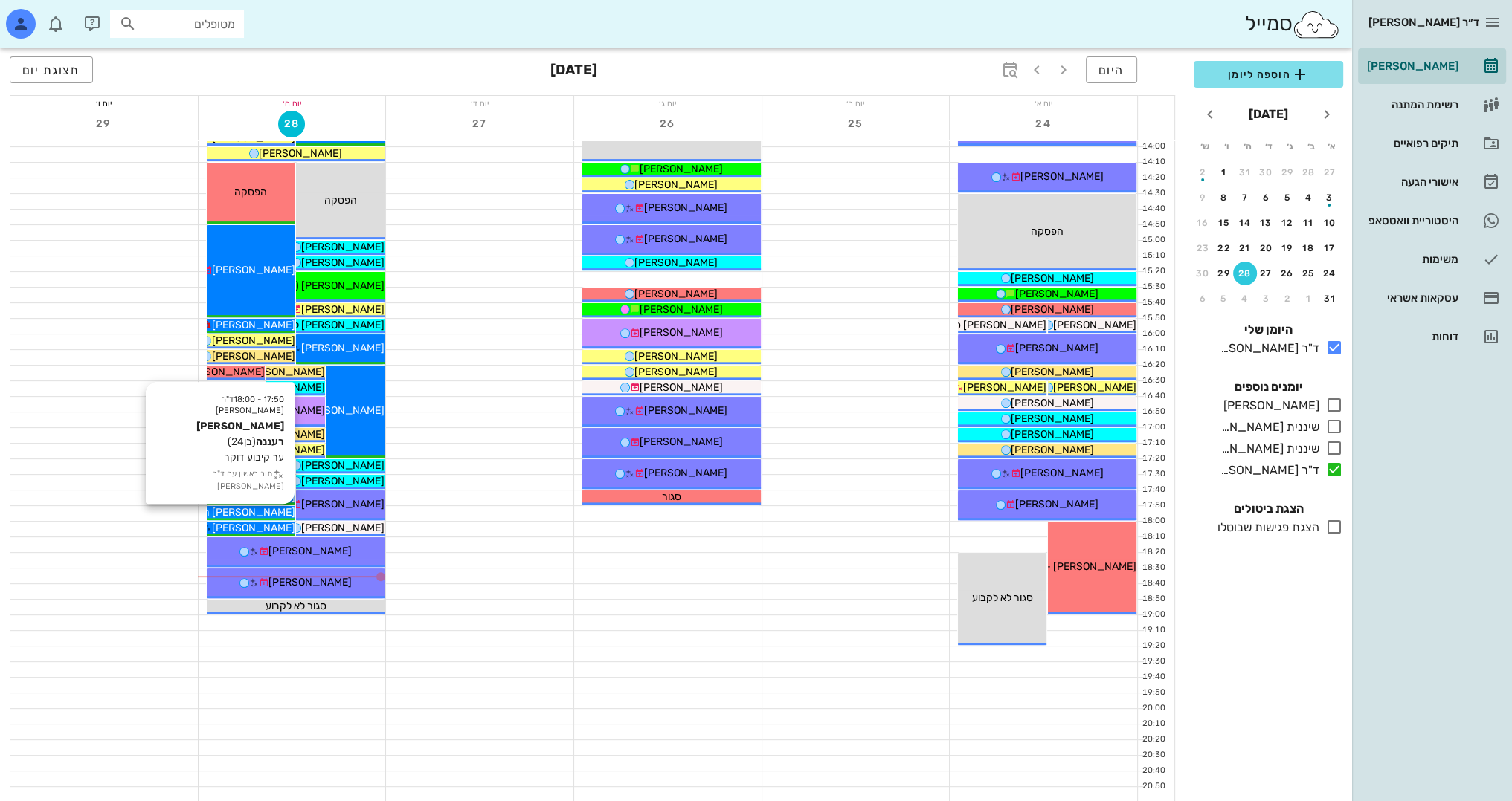
click at [266, 510] on span "[PERSON_NAME] רעננה" at bounding box center [238, 512] width 113 height 13
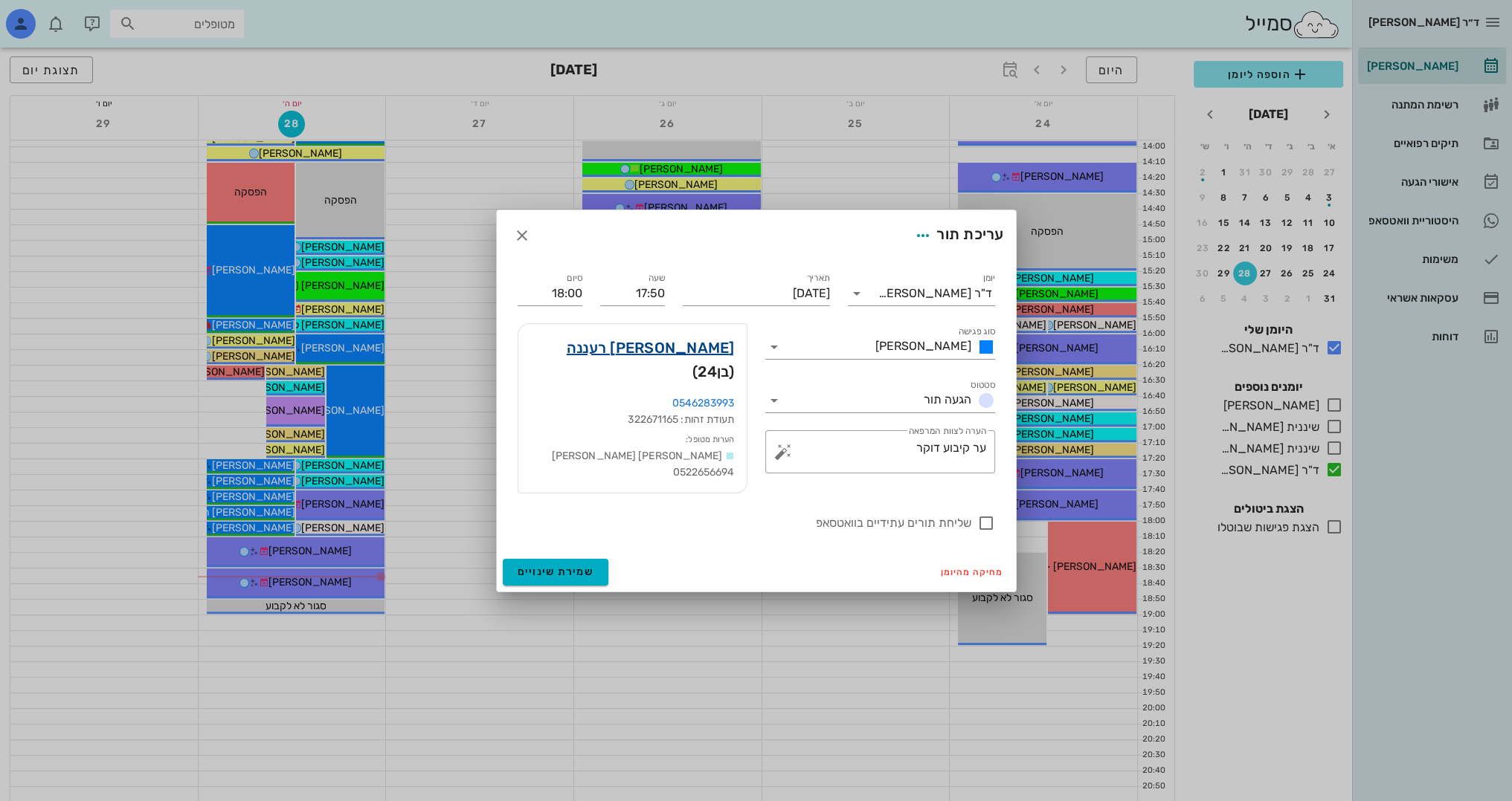
click at [681, 353] on link "[PERSON_NAME] רעננה" at bounding box center [651, 347] width 168 height 24
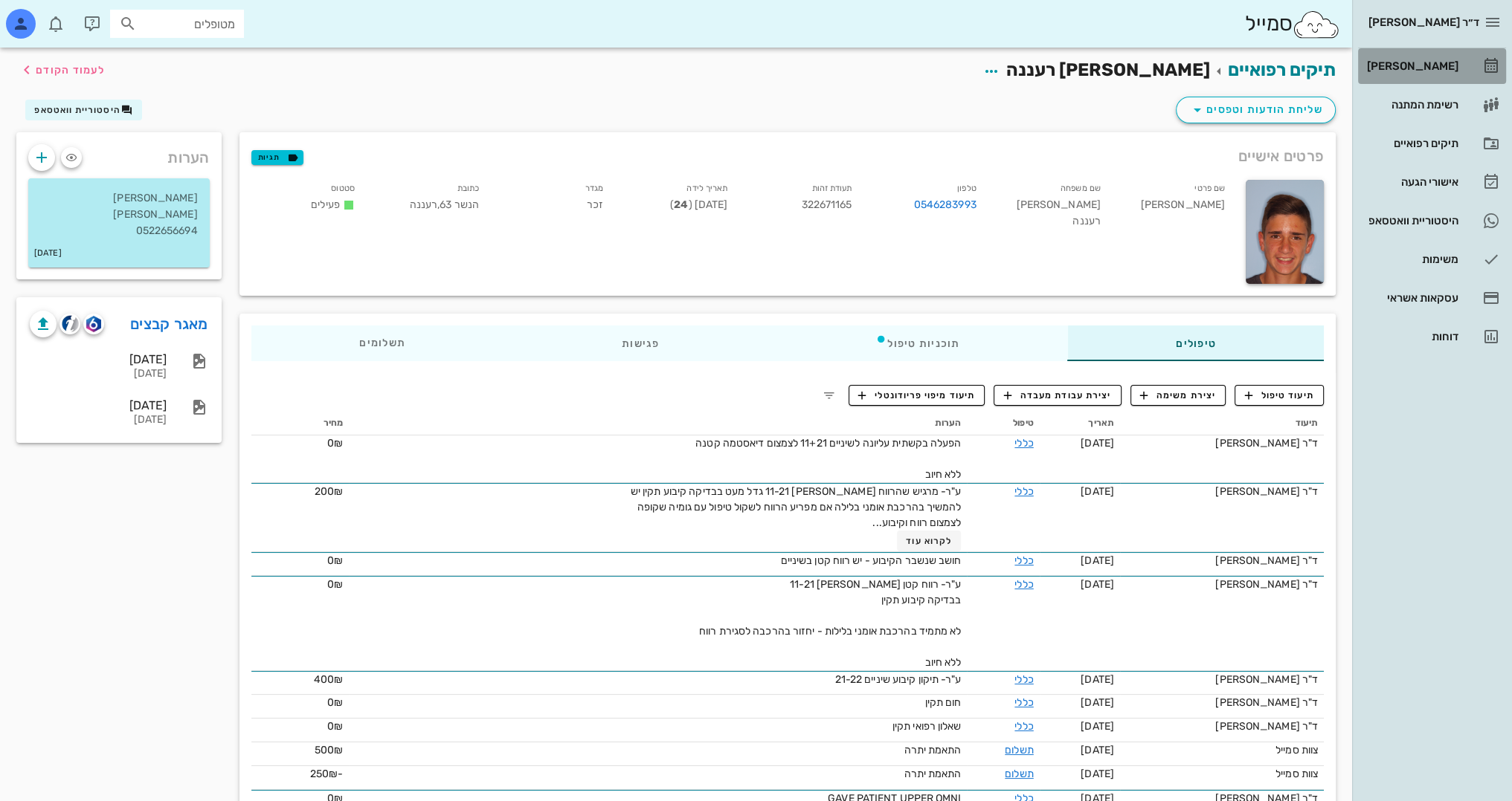
click at [1431, 64] on div "[PERSON_NAME]" at bounding box center [1411, 66] width 94 height 12
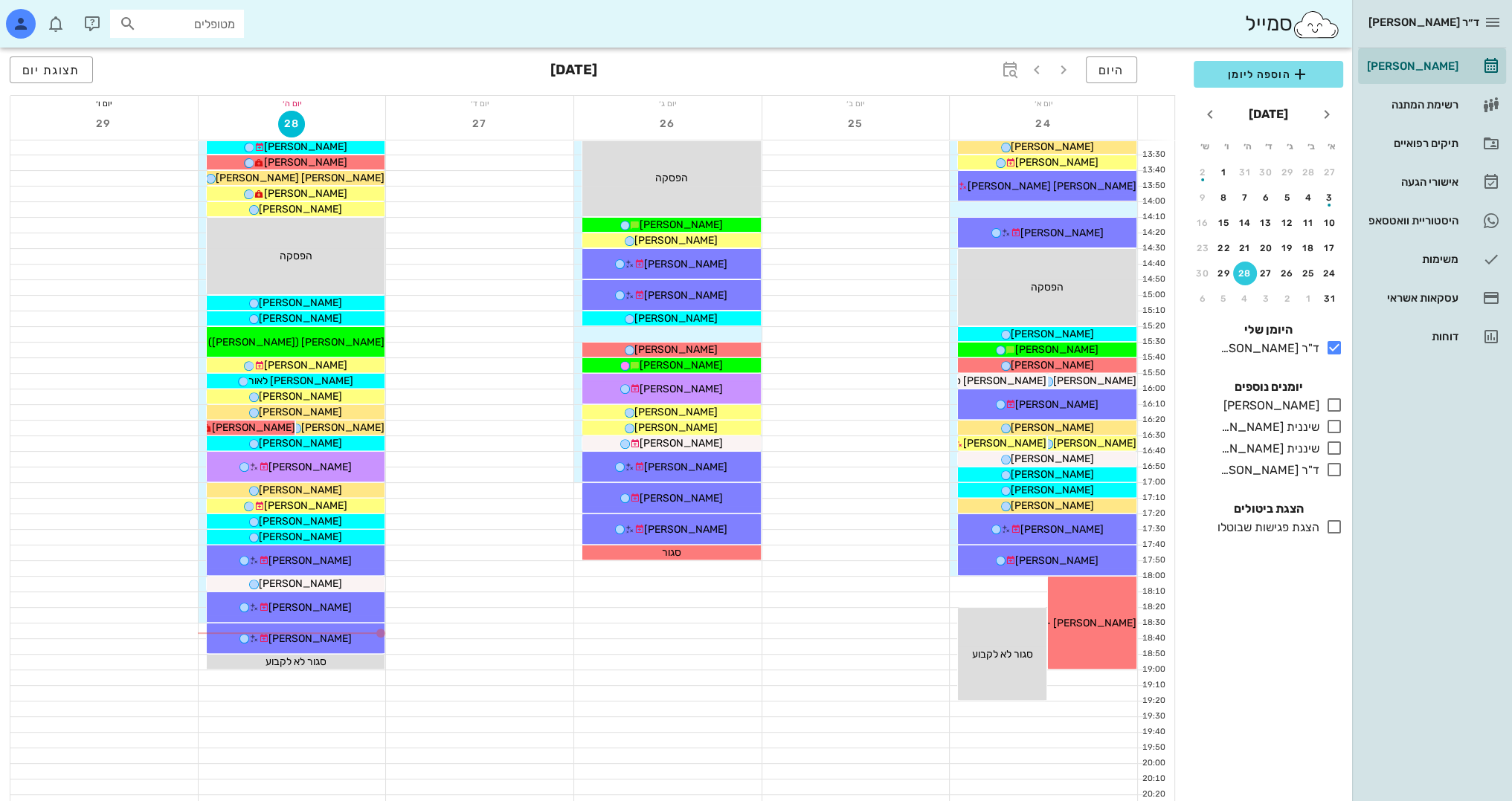
scroll to position [649, 0]
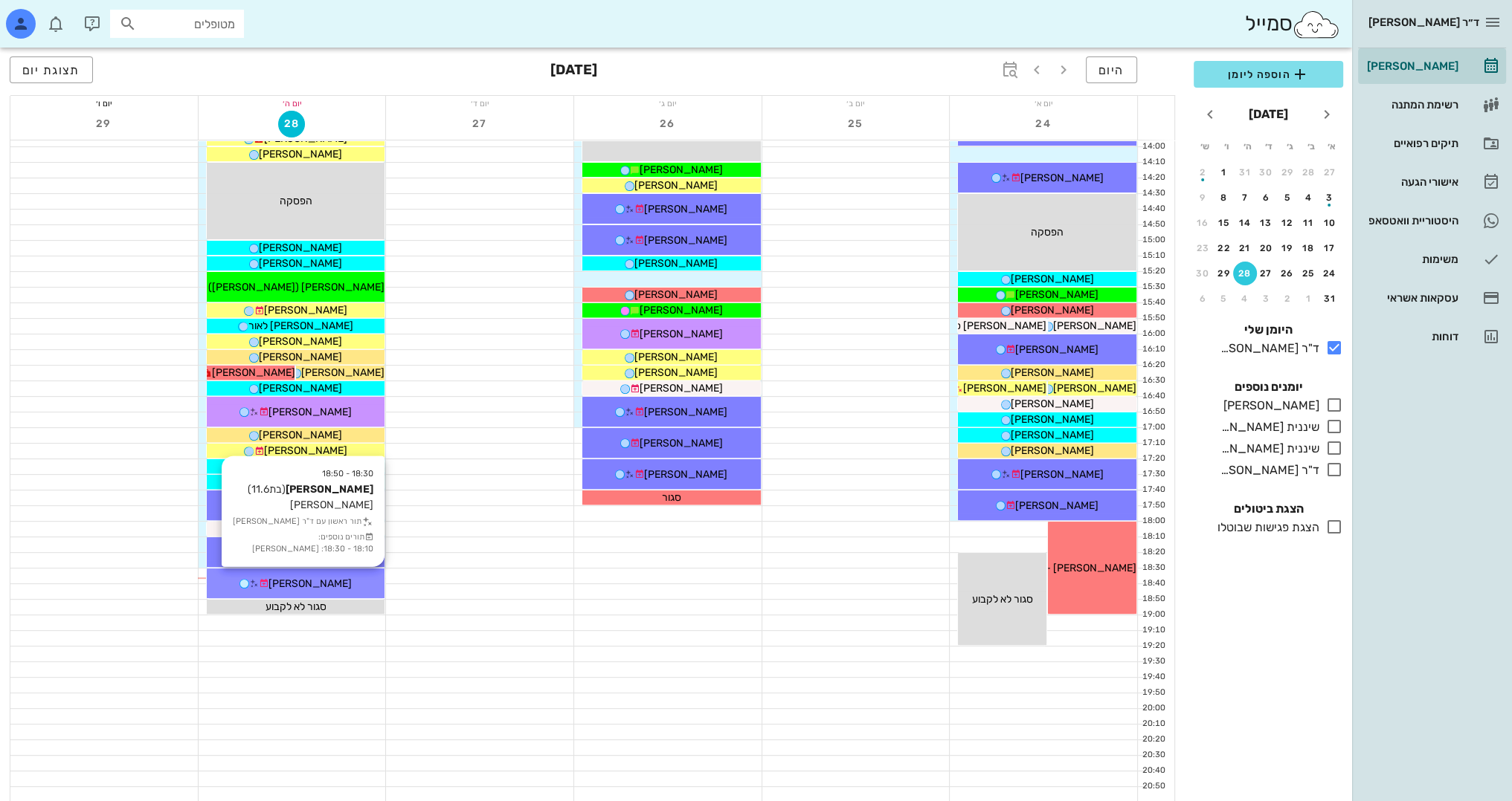
click at [351, 583] on span "[PERSON_NAME]" at bounding box center [310, 584] width 84 height 13
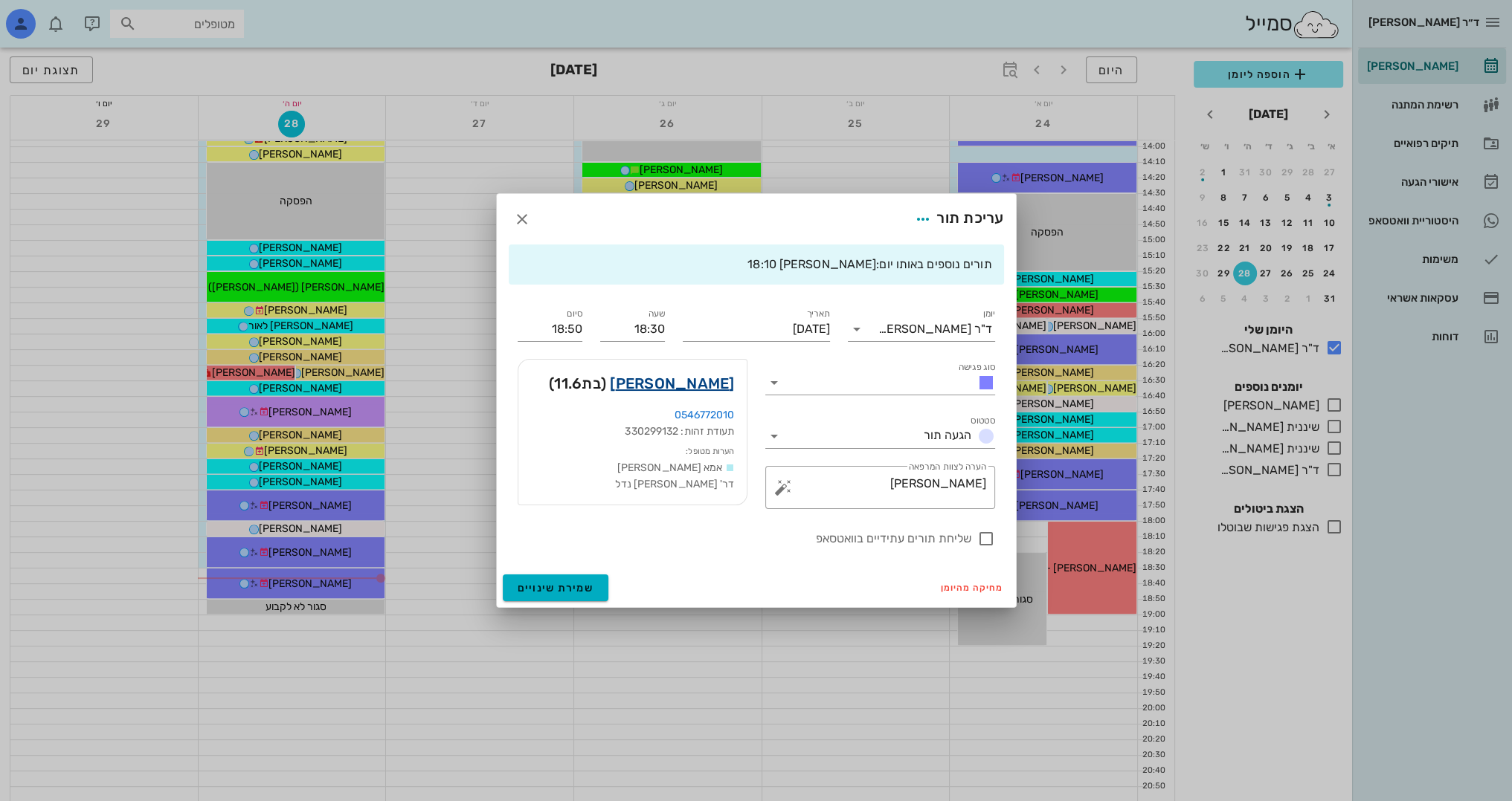
click at [651, 371] on link "[PERSON_NAME]" at bounding box center [672, 383] width 124 height 24
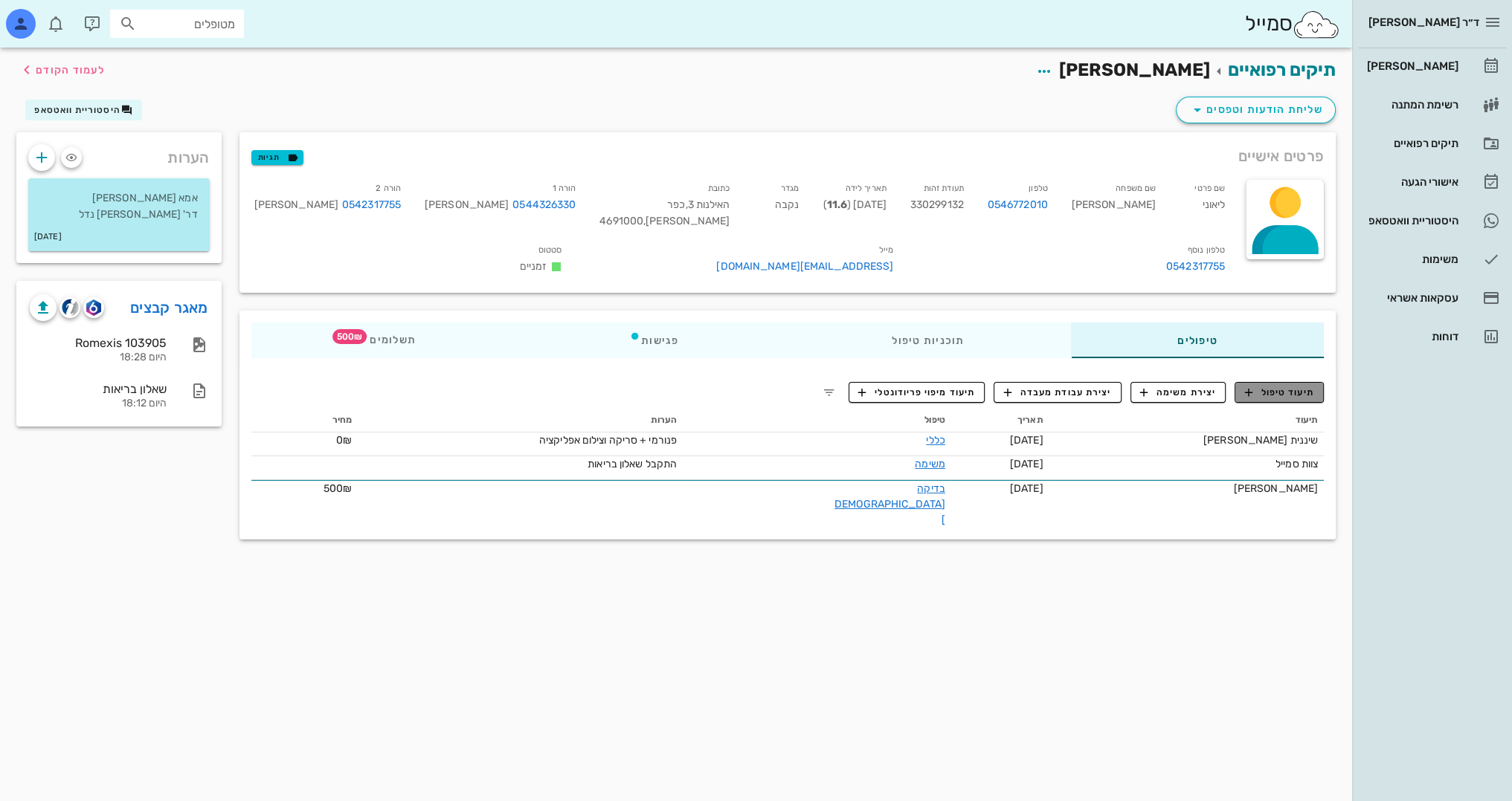
click at [1288, 392] on span "תיעוד טיפול" at bounding box center [1279, 392] width 69 height 14
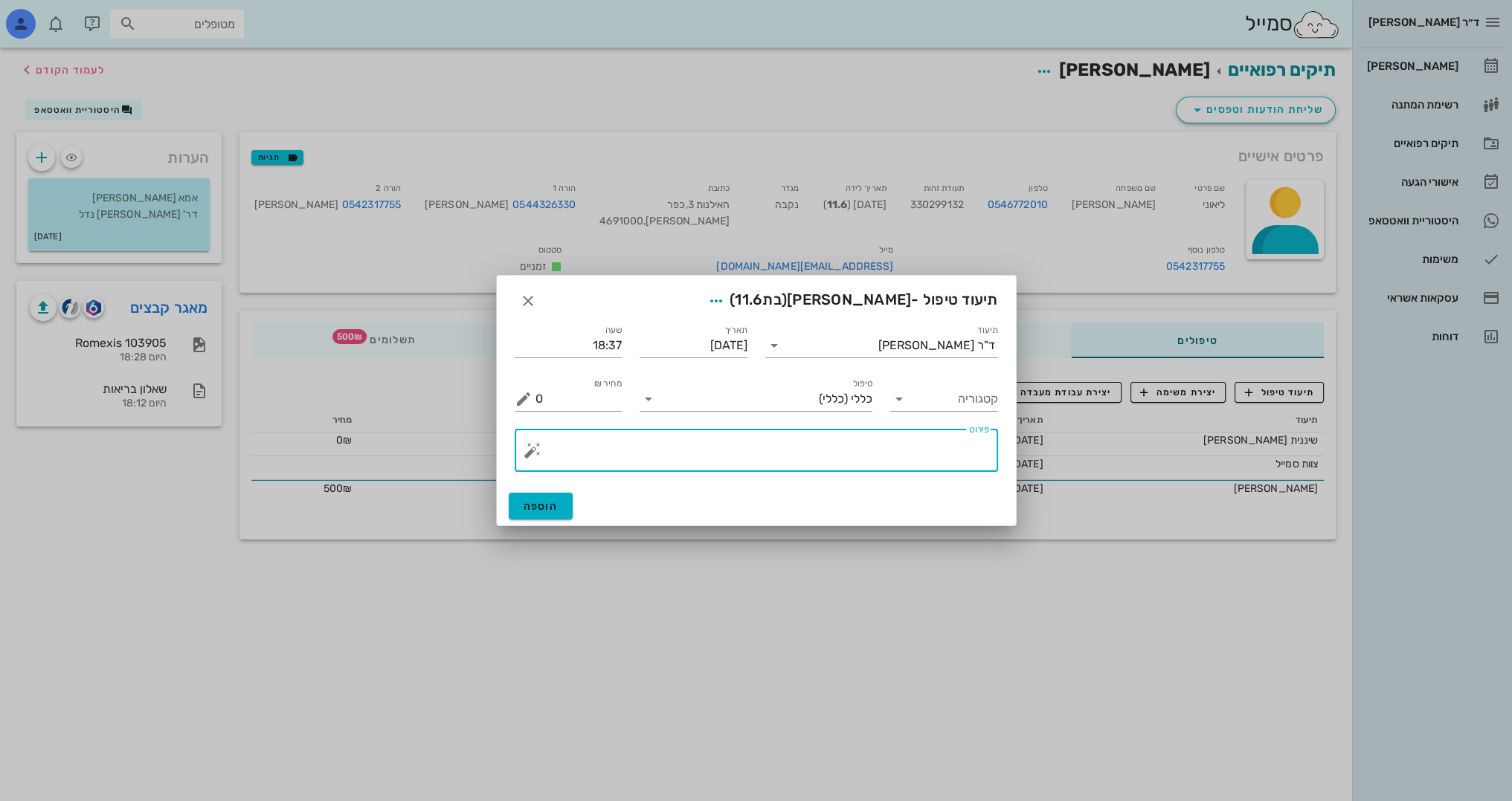
click at [927, 448] on textarea "פירוט" at bounding box center [762, 454] width 453 height 36
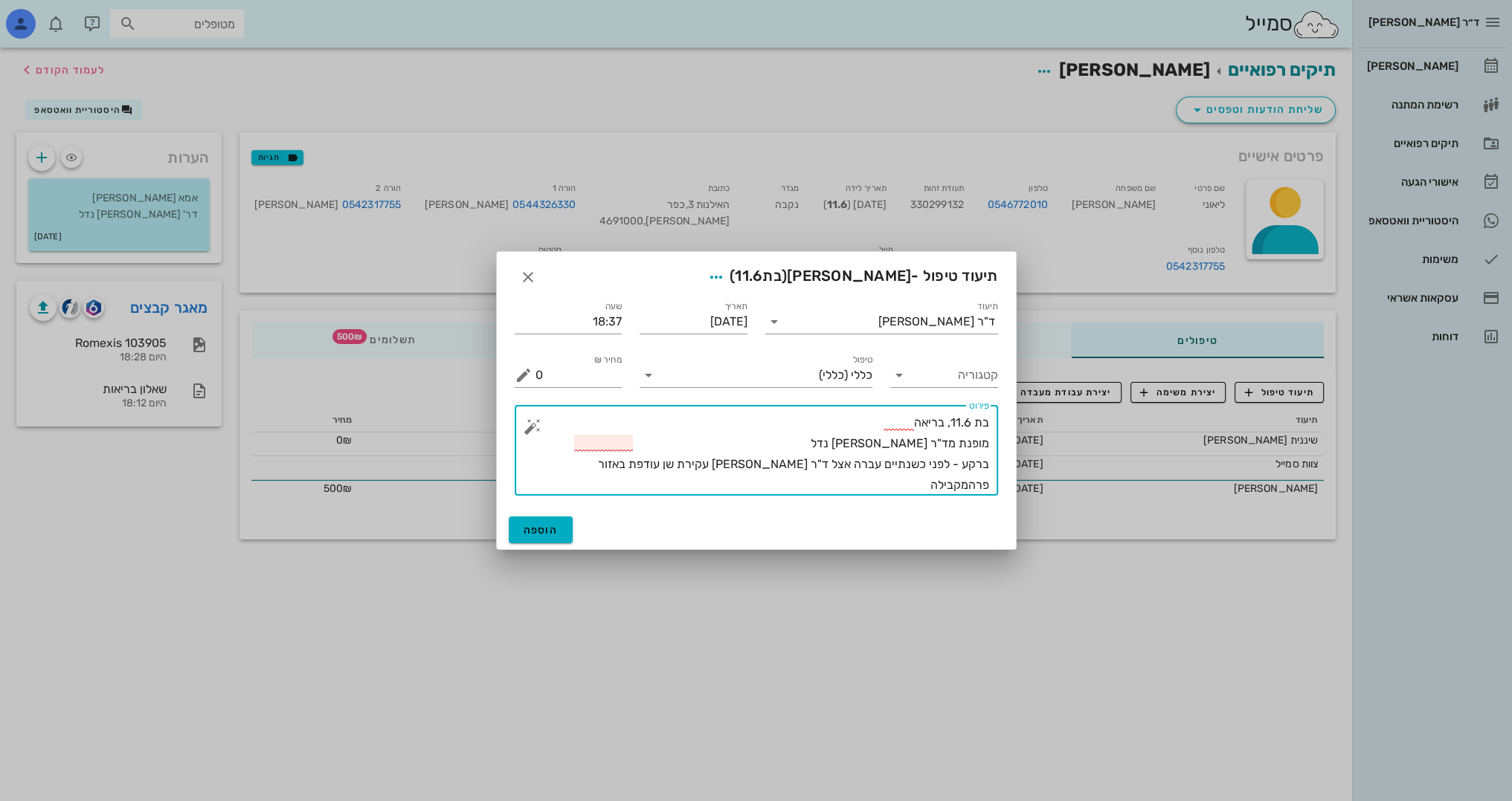
click at [621, 469] on textarea "בת 11.6, בריאה מופנת מד"ר [PERSON_NAME] נדל ברקע - לפני כשנתיים עברה אצל ד"ר [P…" at bounding box center [762, 454] width 453 height 84
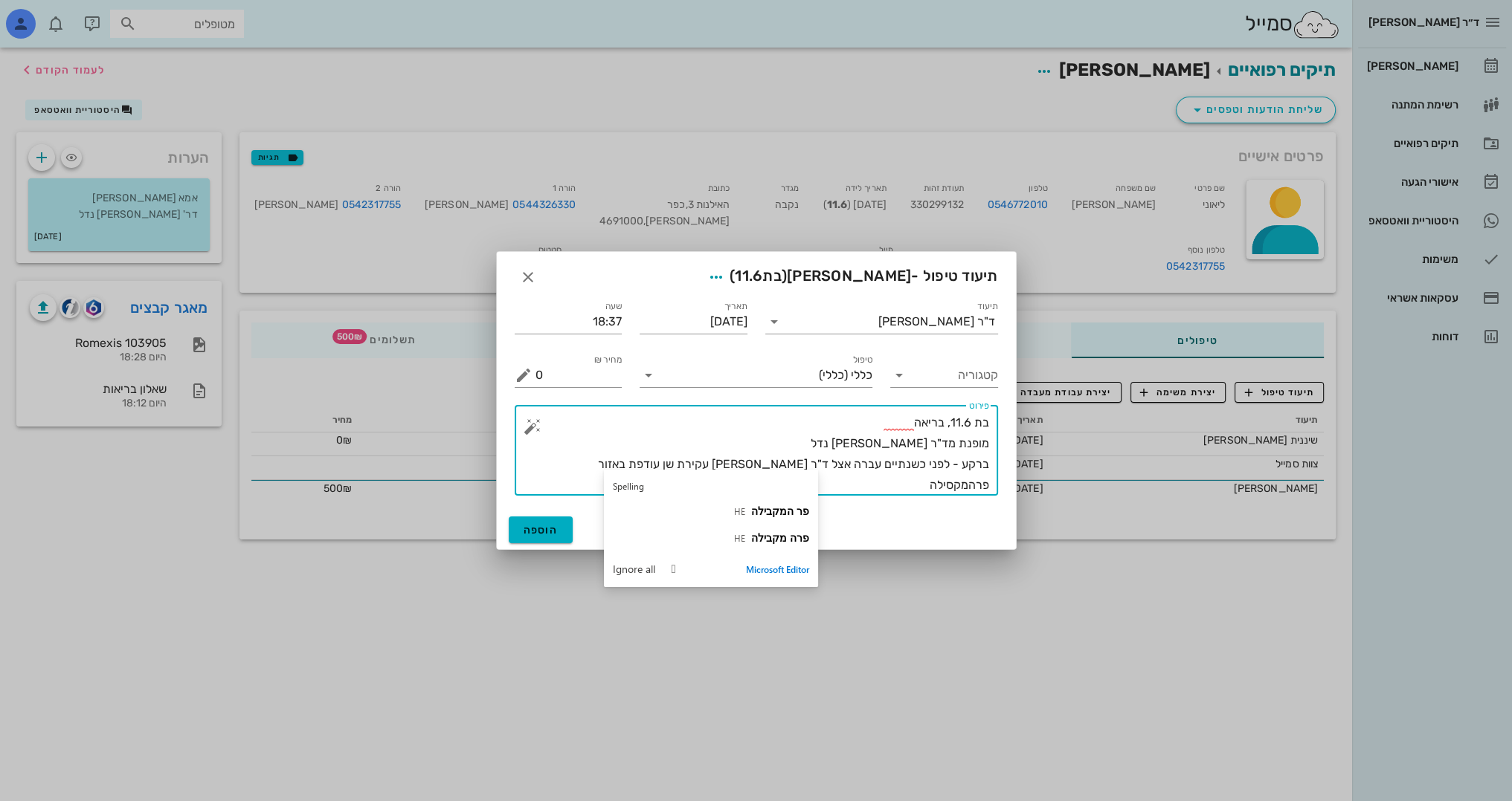
click at [589, 466] on textarea "בת 11.6, בריאה מופנת מד"ר [PERSON_NAME] נדל ברקע - לפני כשנתיים עברה אצל ד"ר [P…" at bounding box center [762, 454] width 453 height 84
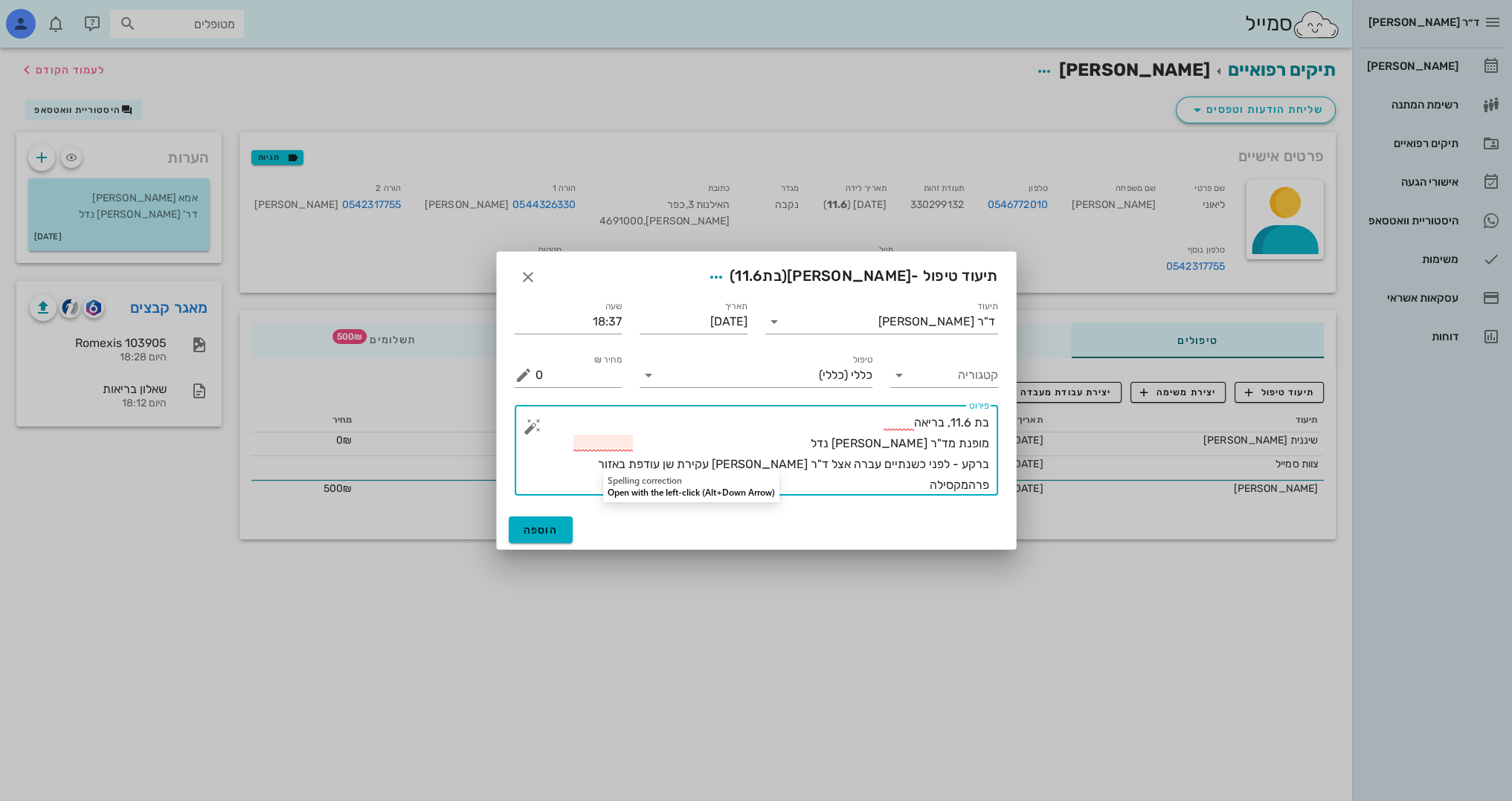
click at [988, 483] on textarea "בת 11.6, בריאה מופנת מד"ר [PERSON_NAME] נדל ברקע - לפני כשנתיים עברה אצל ד"ר [P…" at bounding box center [762, 454] width 453 height 84
click at [964, 442] on textarea "בת 11.6, בריאה מופנת מד"ר [PERSON_NAME] נדל ברקע - לפני כשנתיים עברה אצל ד"ר [P…" at bounding box center [762, 454] width 453 height 84
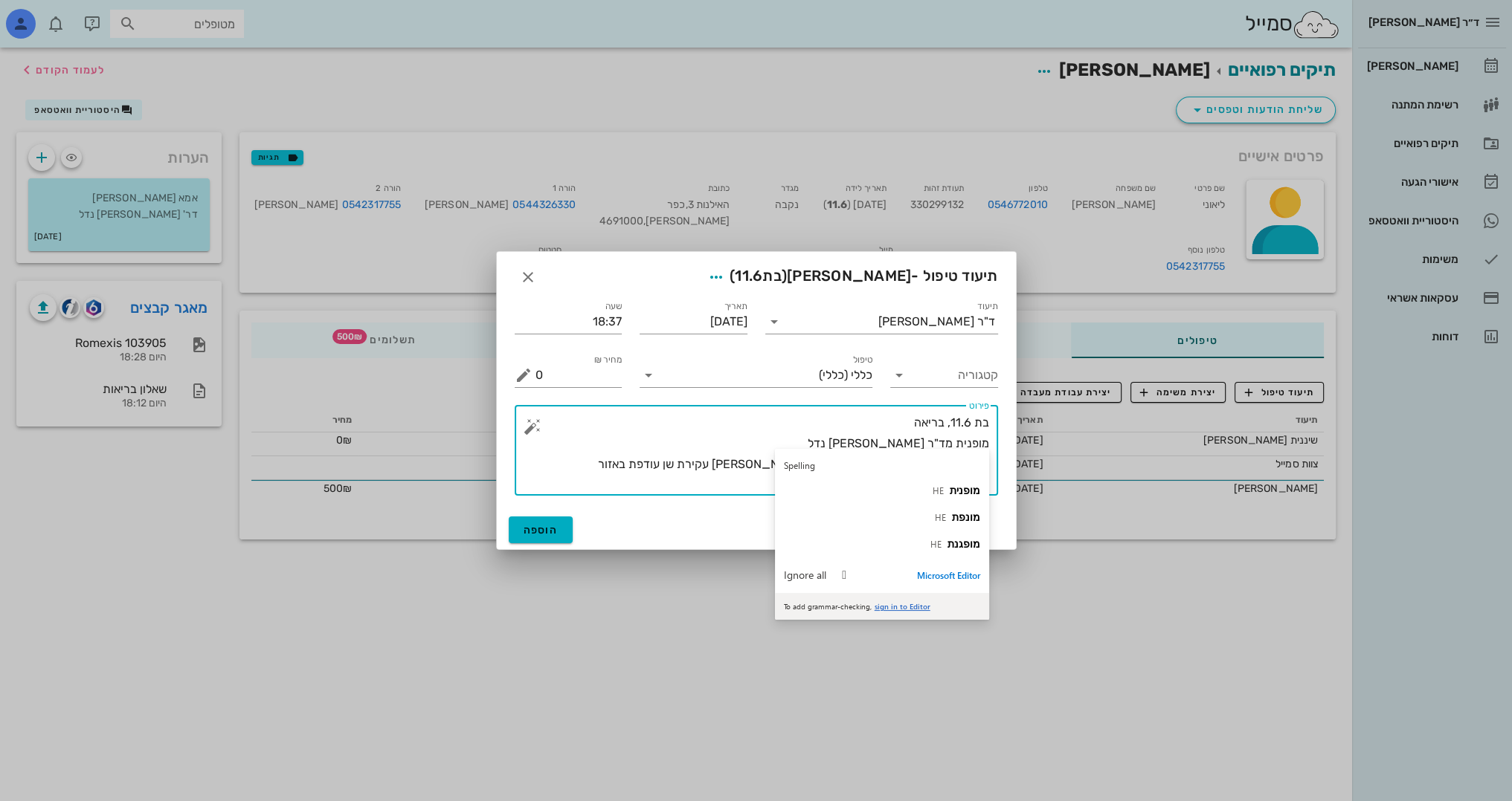
click at [863, 430] on textarea "בת 11.6, בריאה מופנית מד"ר [PERSON_NAME] נדל ברקע - לפני כשנתיים עברה אצל ד"ר […" at bounding box center [762, 454] width 453 height 84
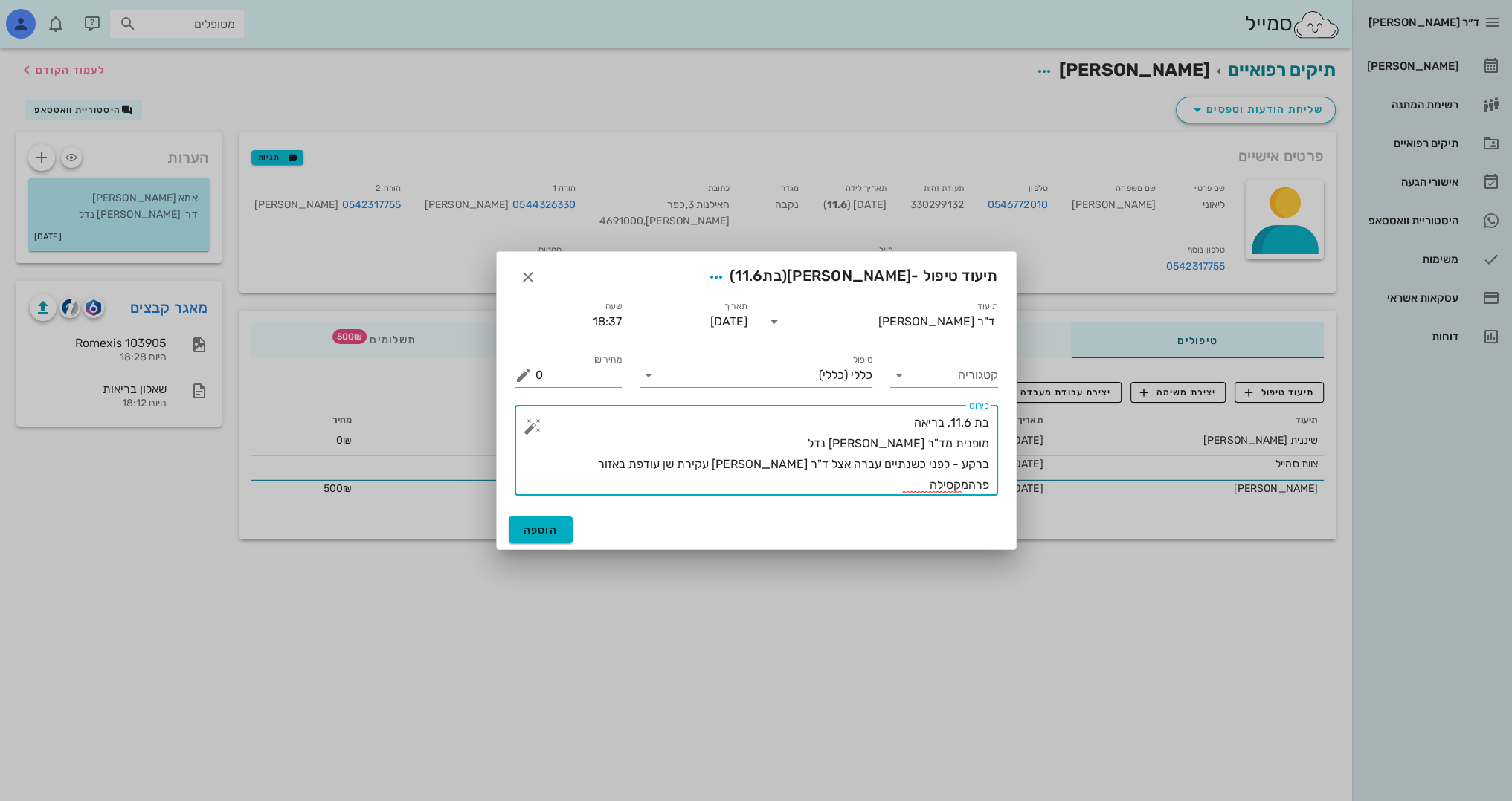
click at [583, 465] on textarea "בת 11.6, בריאה מופנית מד"ר [PERSON_NAME] נדל ברקע - לפני כשנתיים עברה אצל ד"ר […" at bounding box center [762, 454] width 453 height 84
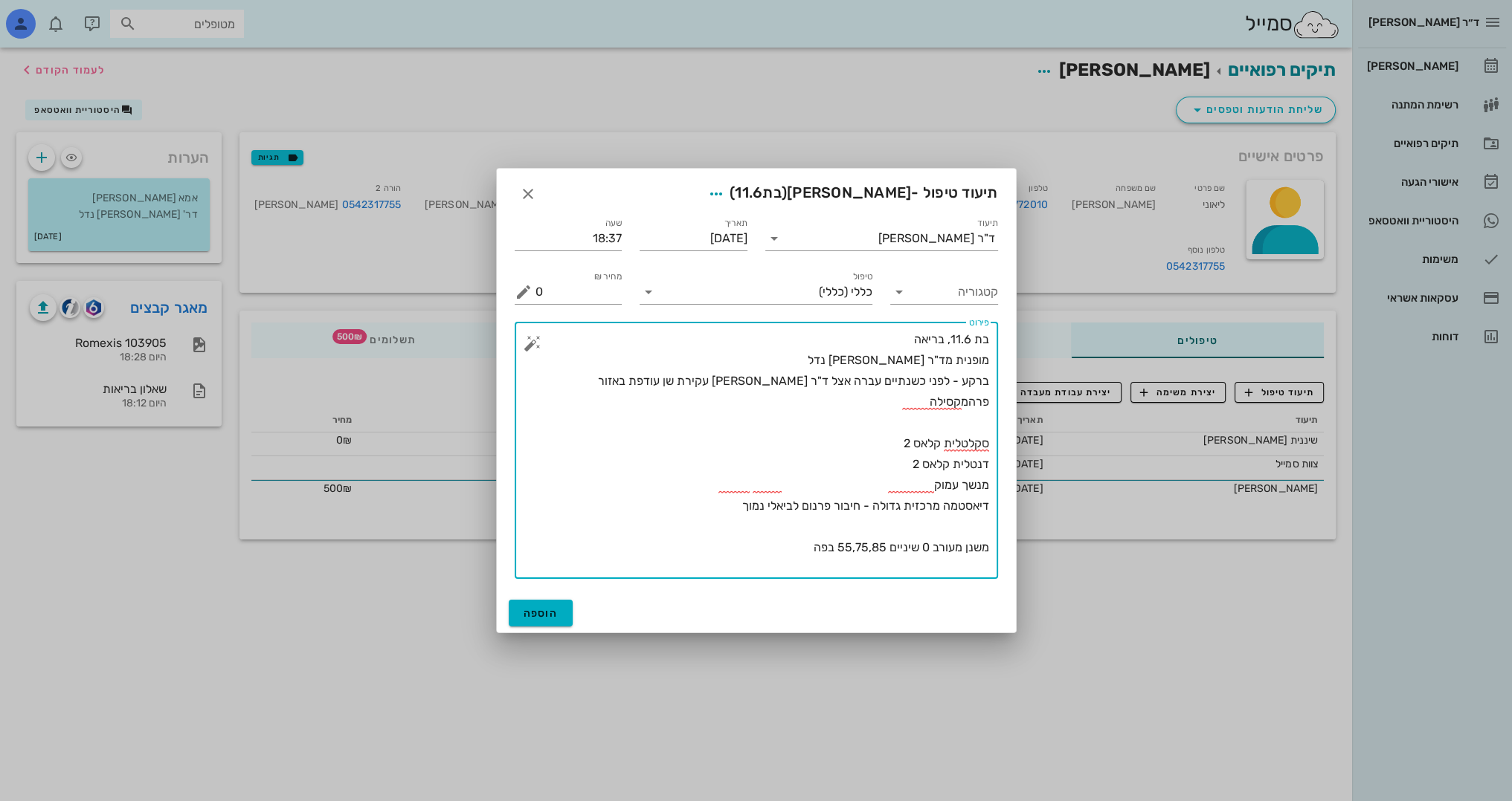
click at [919, 532] on textarea "בת 11.6, בריאה מופנית מד"ר [PERSON_NAME] נדל ברקע - לפני כשנתיים עברה אצל ד"ר […" at bounding box center [762, 454] width 453 height 250
click at [797, 537] on textarea "בת 11.6, בריאה מופנית מד"ר [PERSON_NAME] נדל ברקע - לפני כשנתיים עברה אצל ד"ר […" at bounding box center [762, 454] width 453 height 250
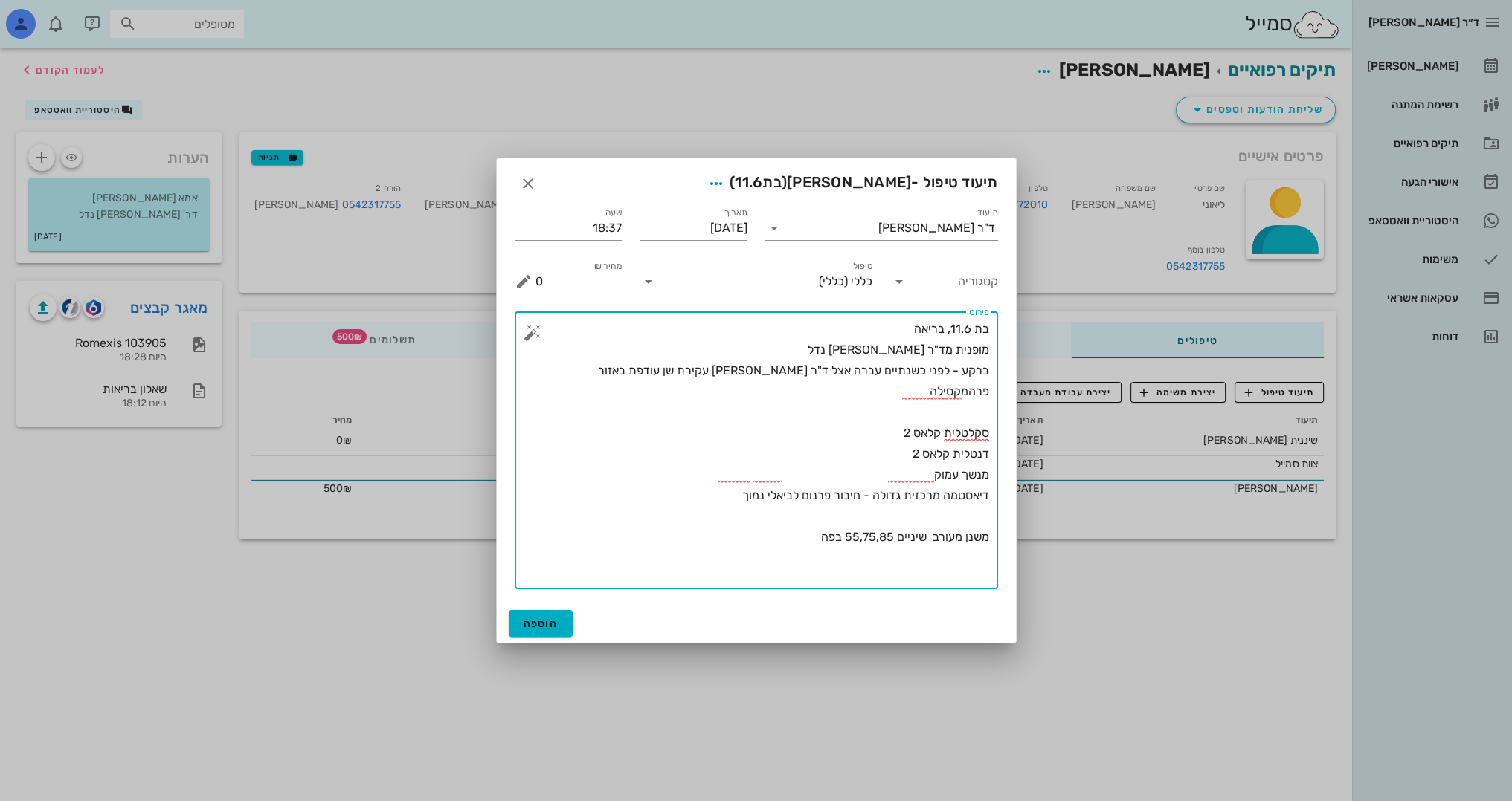
click at [740, 473] on textarea "בת 11.6, בריאה מופנית מד"ר [PERSON_NAME] נדל ברקע - לפני כשנתיים עברה אצל ד"ר […" at bounding box center [762, 454] width 453 height 271
click at [779, 522] on textarea "בת 11.6, בריאה מופנית מד"ר [PERSON_NAME] נדל ברקע - לפני כשנתיים עברה אצל ד"ר […" at bounding box center [762, 454] width 453 height 271
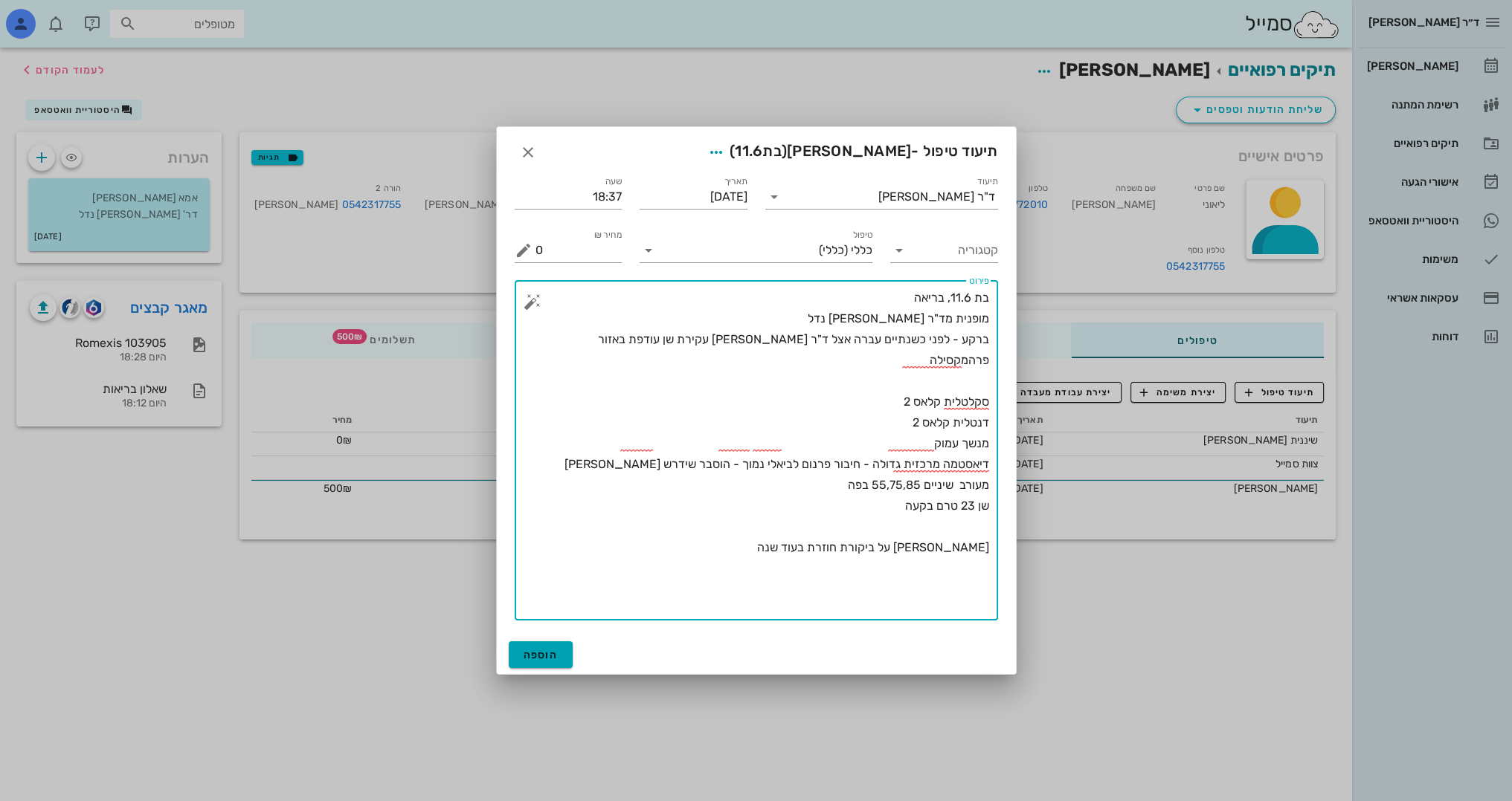
type textarea "בת 11.6, בריאה מופנית מד"ר [PERSON_NAME] נדל ברקע - לפני כשנתיים עברה אצל ד"ר […"
click at [550, 655] on span "הוספה" at bounding box center [540, 655] width 35 height 13
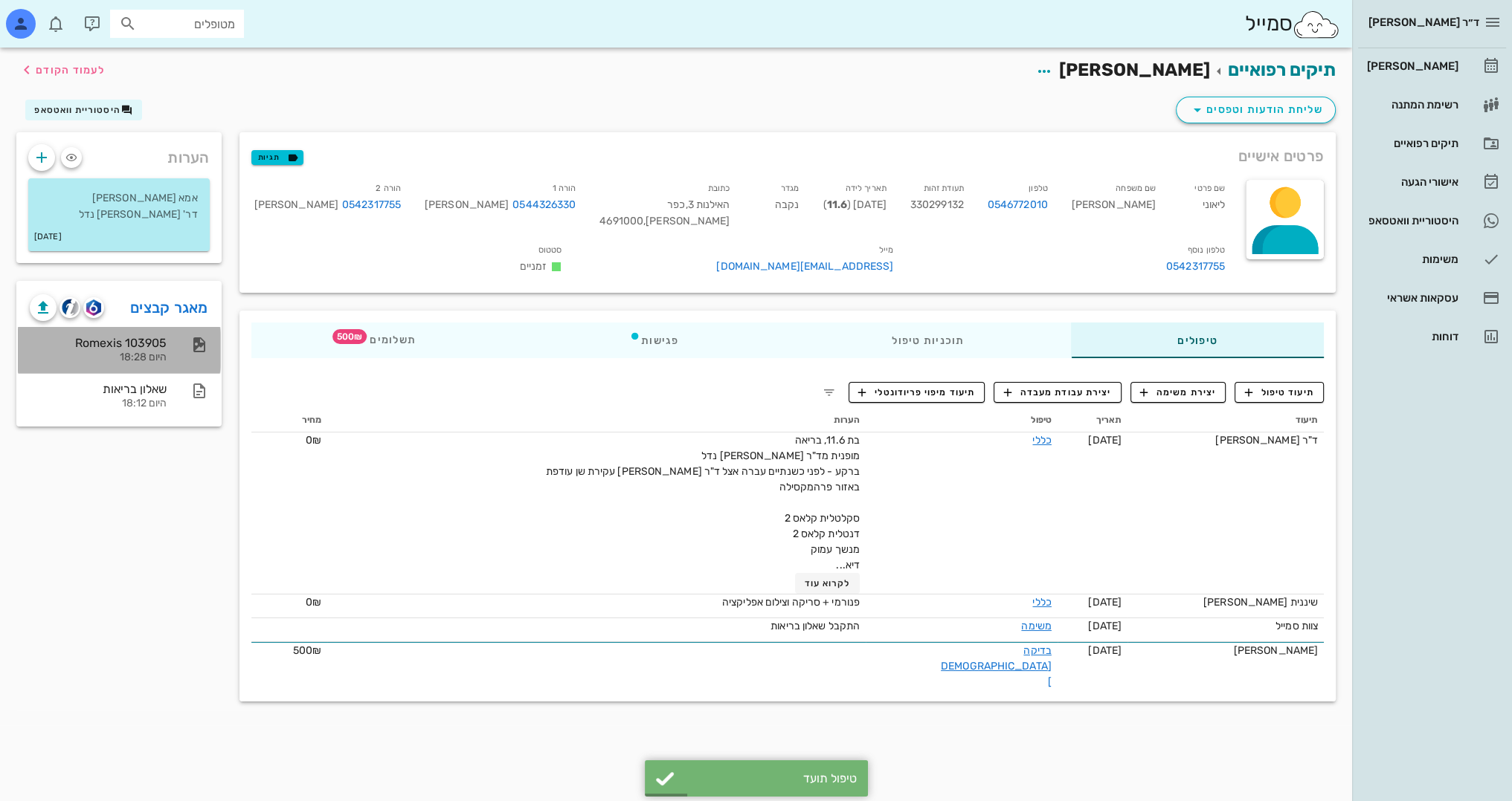
click at [143, 346] on div "Romexis 103905" at bounding box center [98, 342] width 137 height 14
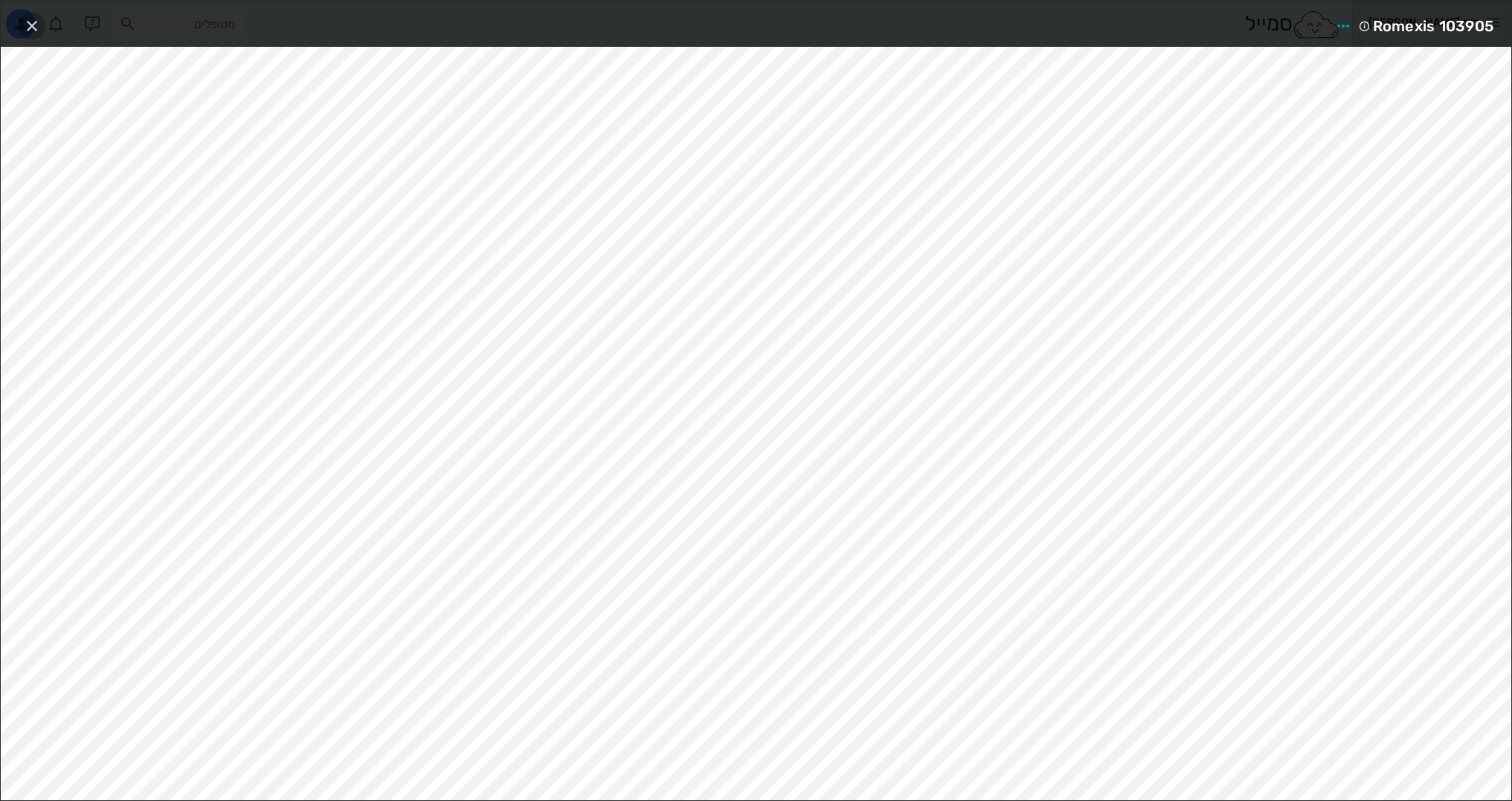
click at [36, 23] on icon "button" at bounding box center [32, 26] width 18 height 18
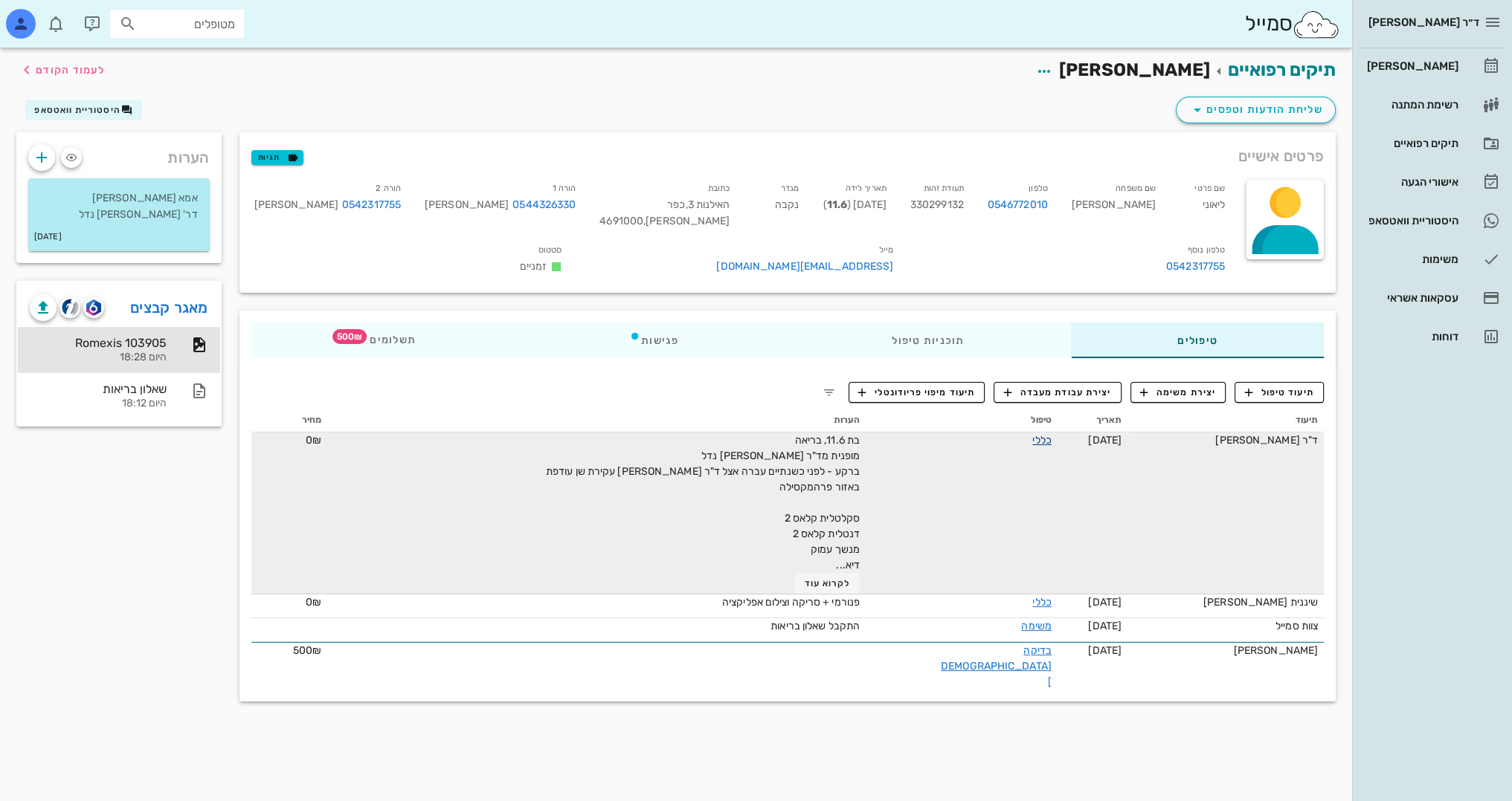
click at [1033, 441] on link "כללי" at bounding box center [1042, 440] width 19 height 13
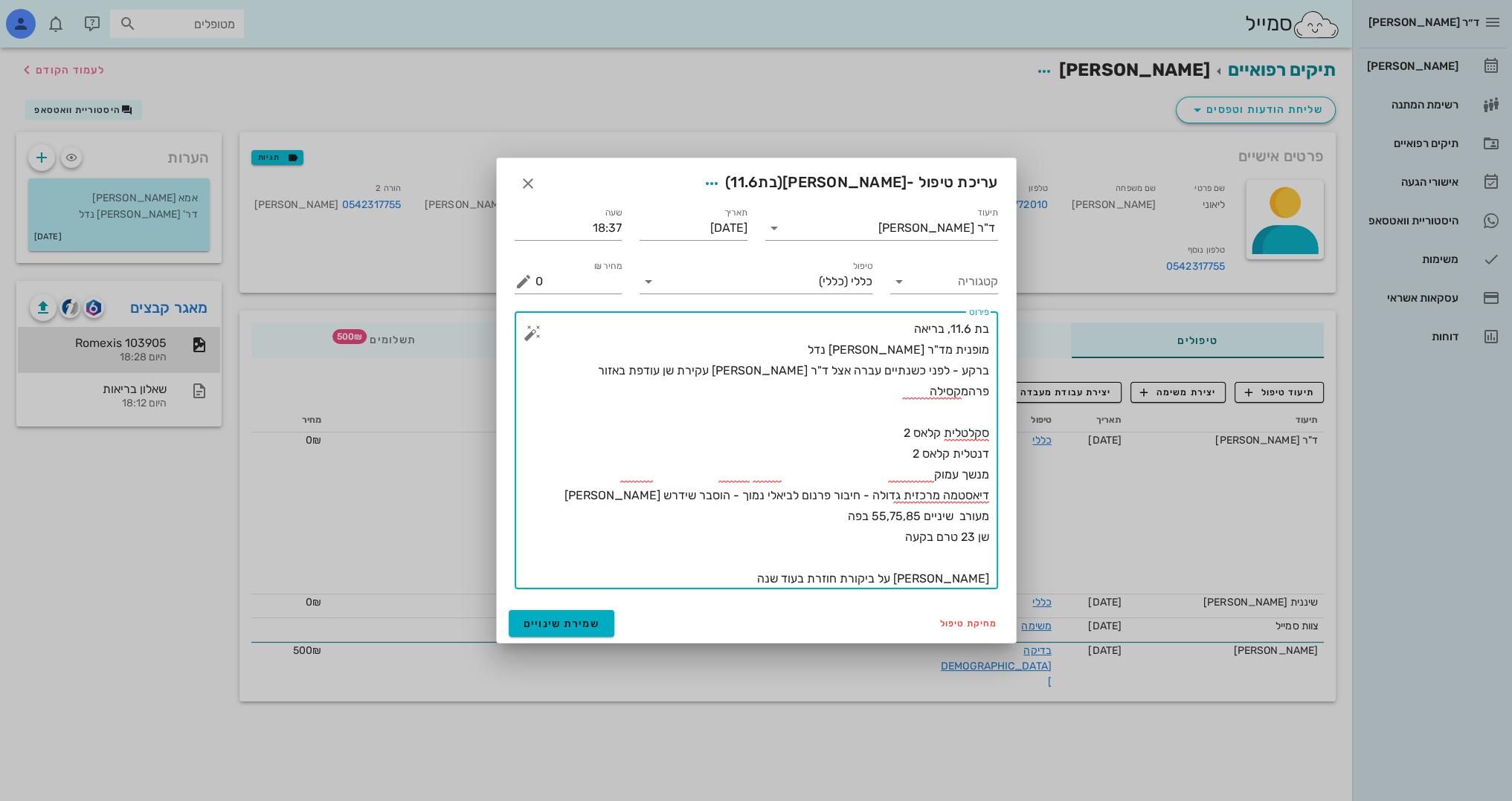
drag, startPoint x: 819, startPoint y: 576, endPoint x: 842, endPoint y: 569, distance: 24.0
click at [842, 569] on textarea "בת 11.6, בריאה מופנית מד"ר [PERSON_NAME] נדל ברקע - לפני כשנתיים עברה אצל ד"ר […" at bounding box center [762, 454] width 453 height 271
type textarea "בת 11.6, בריאה מופנית מד"ר [PERSON_NAME] נדל ברקע - לפני כשנתיים עברה אצל ד"ר […"
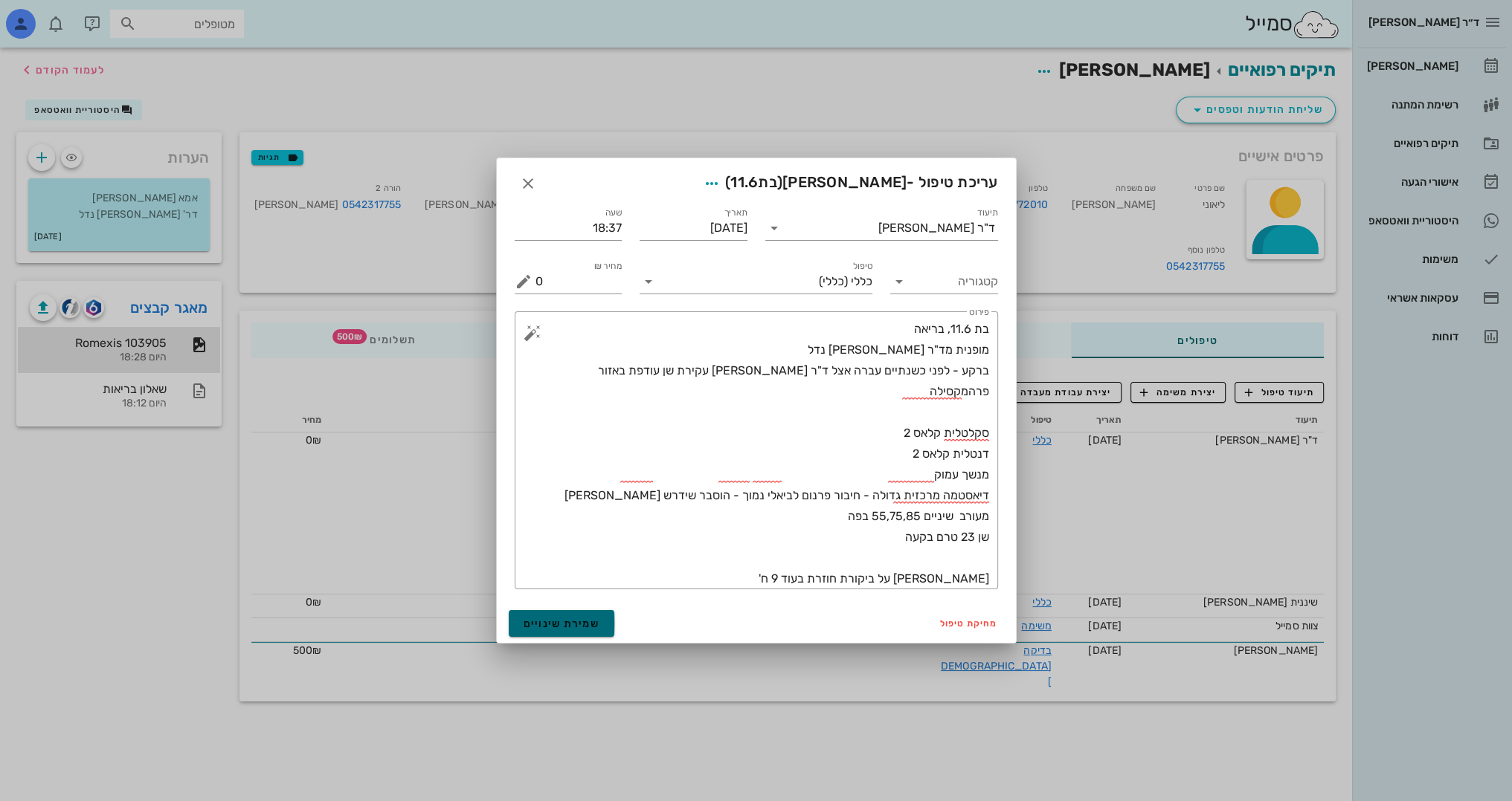
click at [578, 628] on span "שמירת שינויים" at bounding box center [561, 624] width 76 height 13
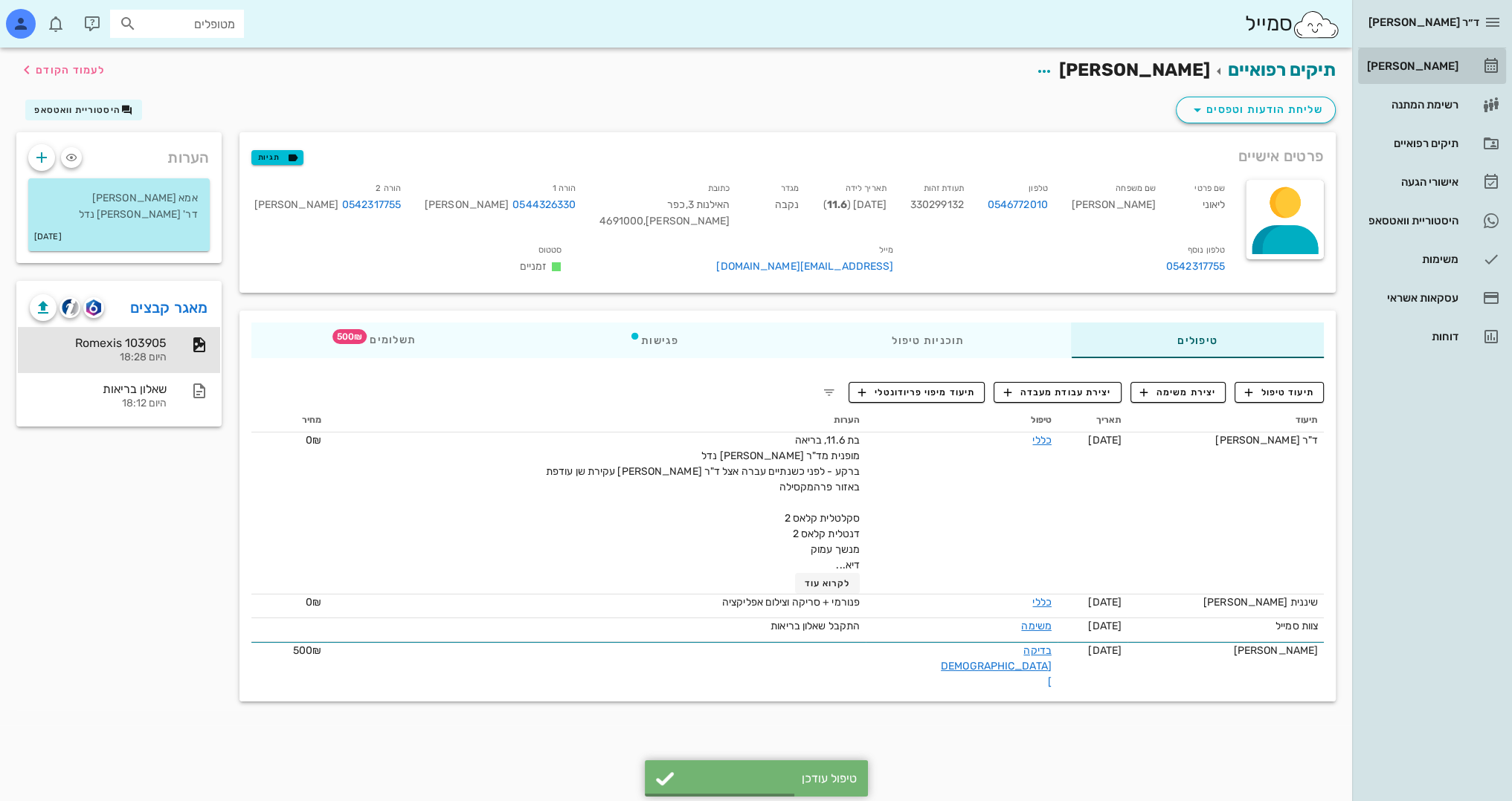
click at [1445, 66] on div "[PERSON_NAME]" at bounding box center [1411, 66] width 94 height 12
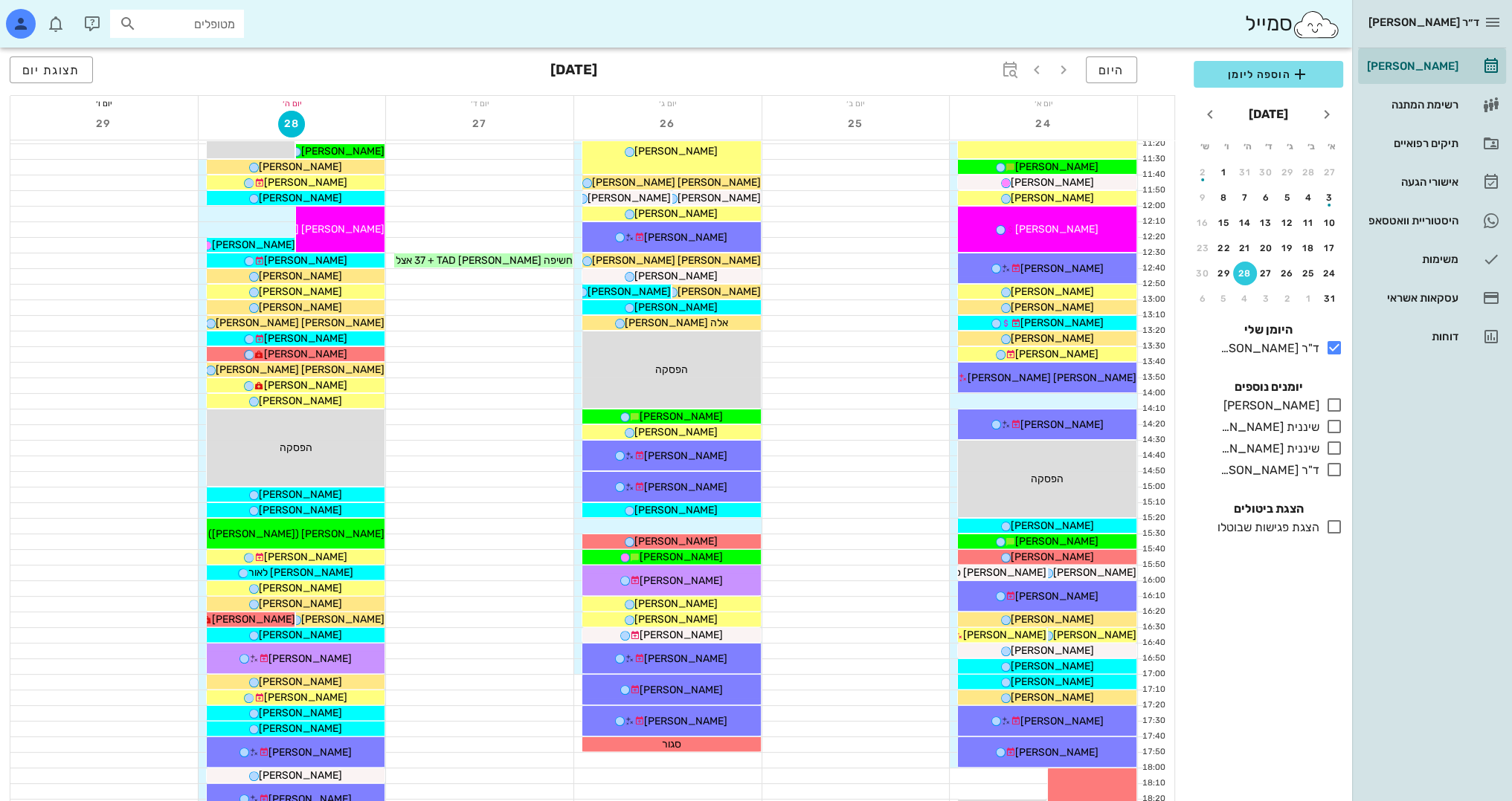
scroll to position [446, 0]
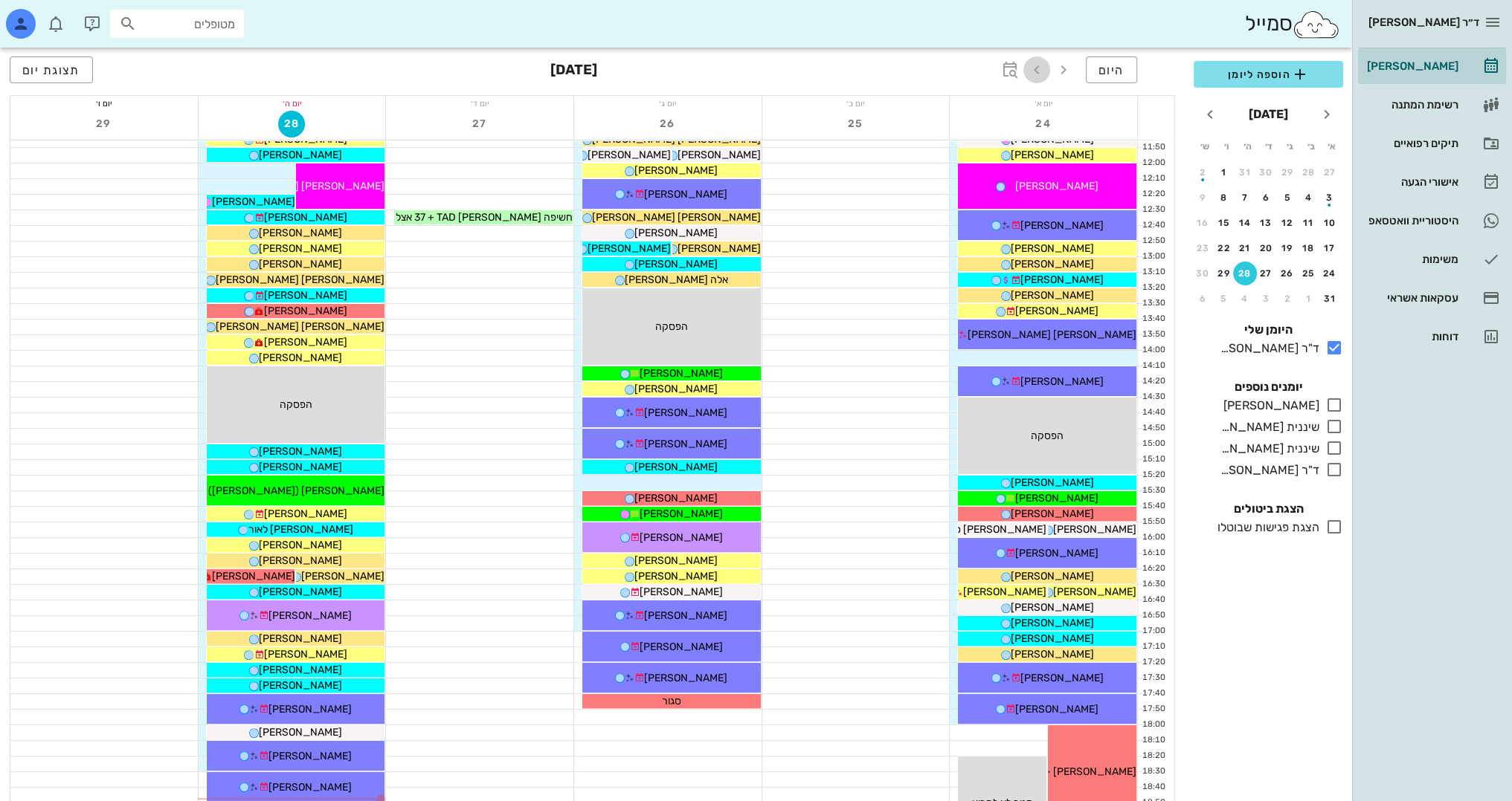
click at [1039, 67] on icon "button" at bounding box center [1037, 70] width 18 height 18
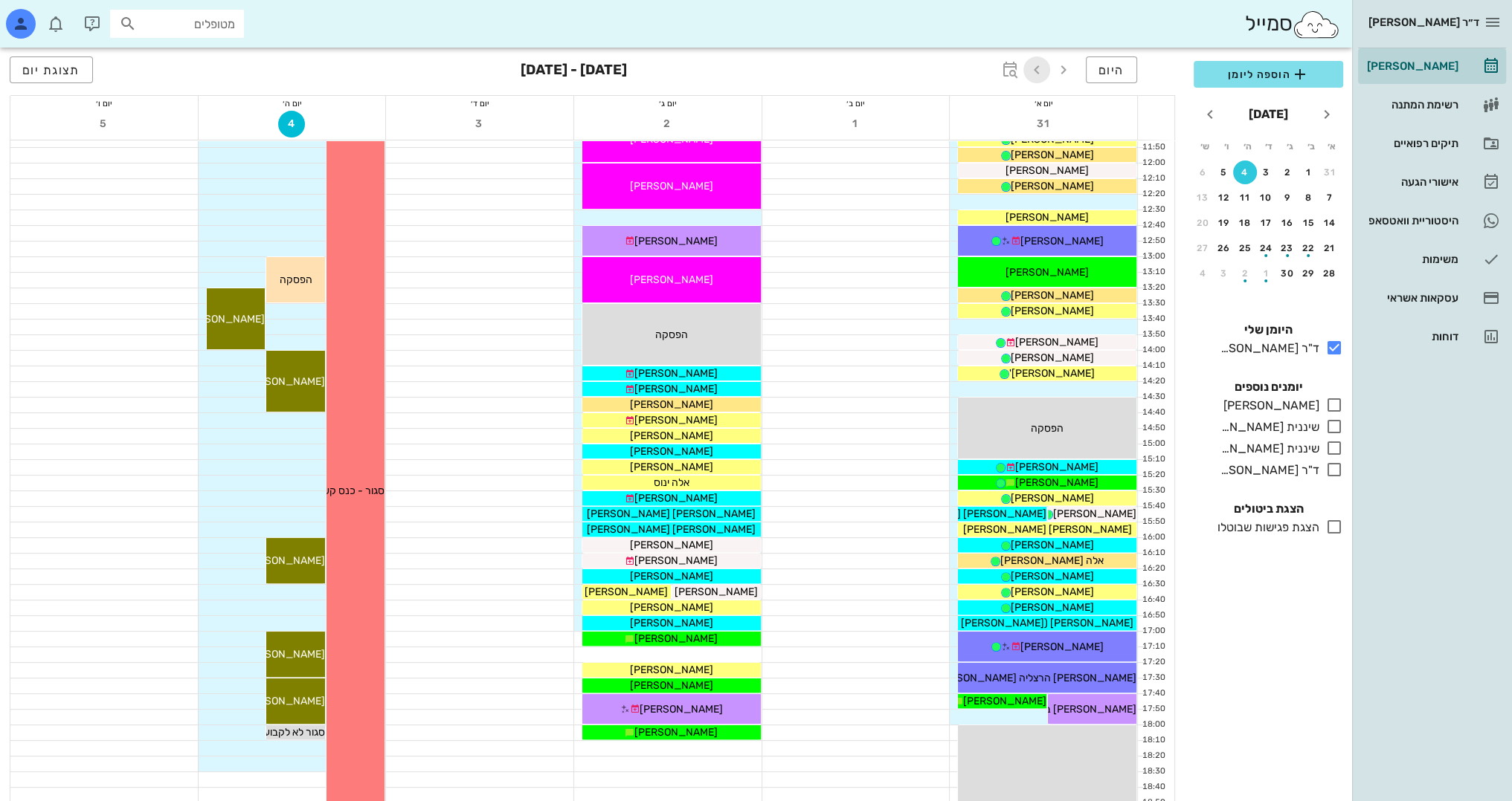
click at [1039, 67] on icon "button" at bounding box center [1037, 70] width 18 height 18
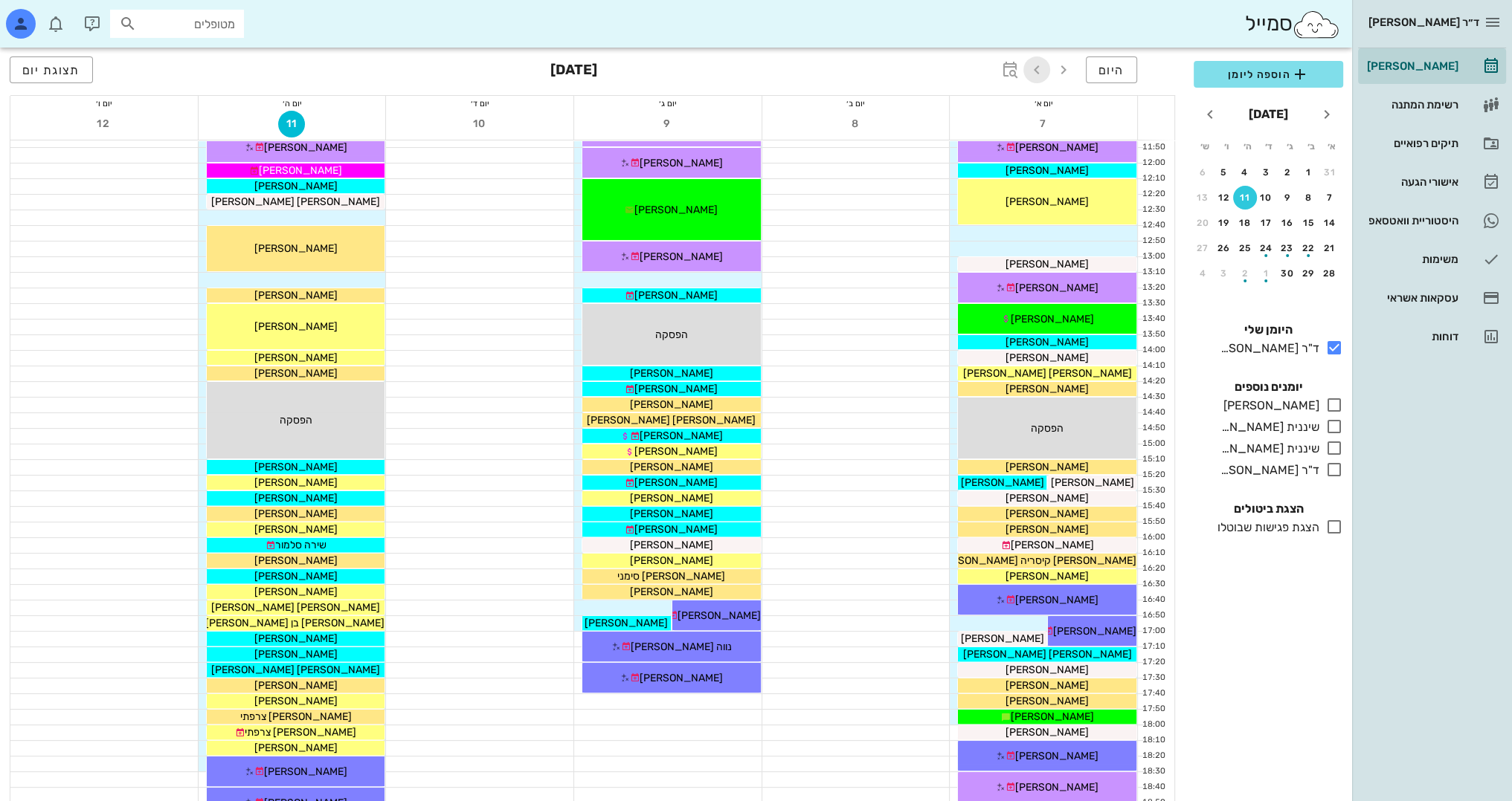
click at [1039, 67] on icon "button" at bounding box center [1037, 70] width 18 height 18
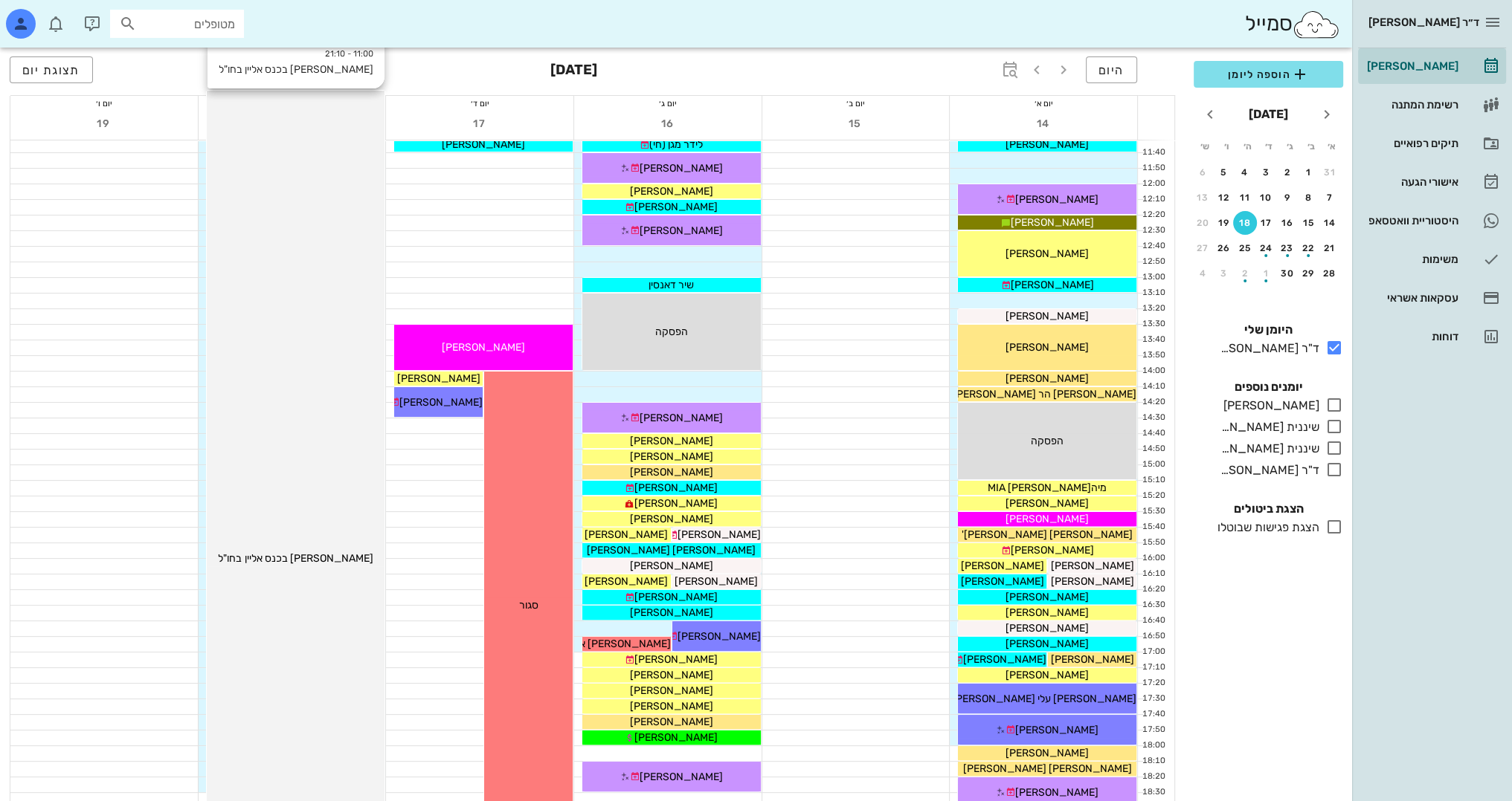
scroll to position [426, 0]
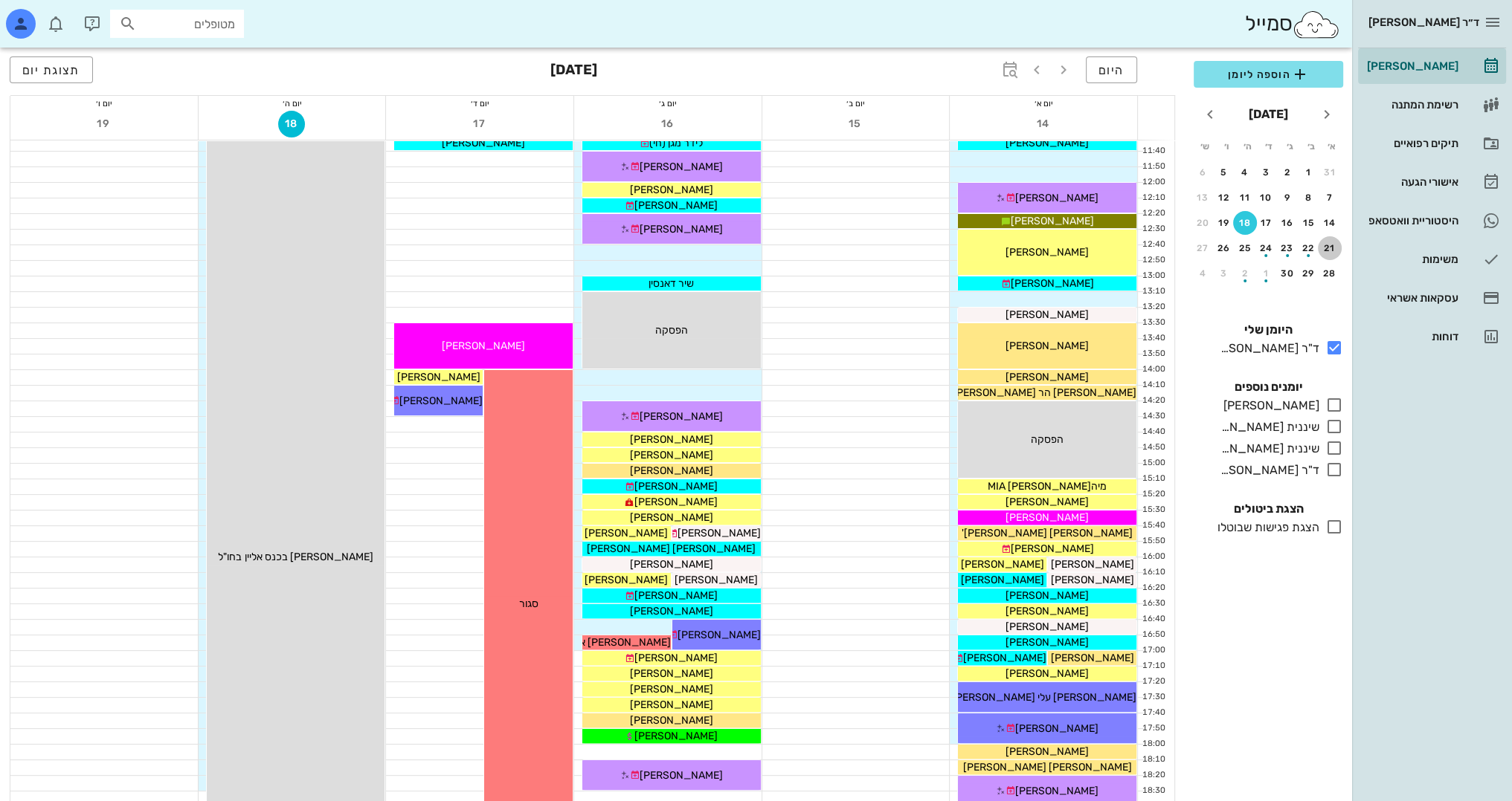
click at [1328, 254] on button "21" at bounding box center [1329, 248] width 24 height 24
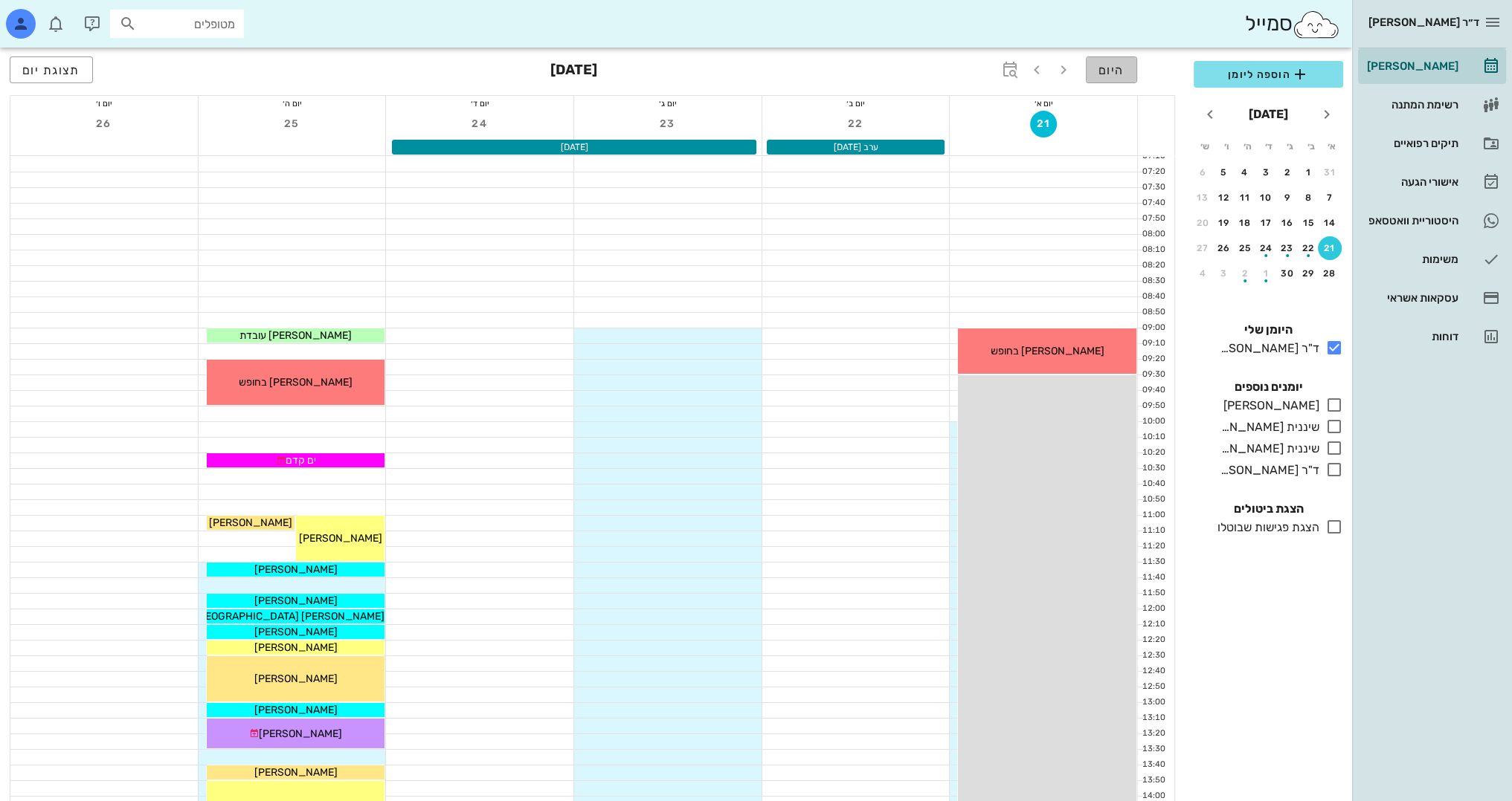
click at [1106, 73] on span "היום" at bounding box center [1111, 70] width 26 height 14
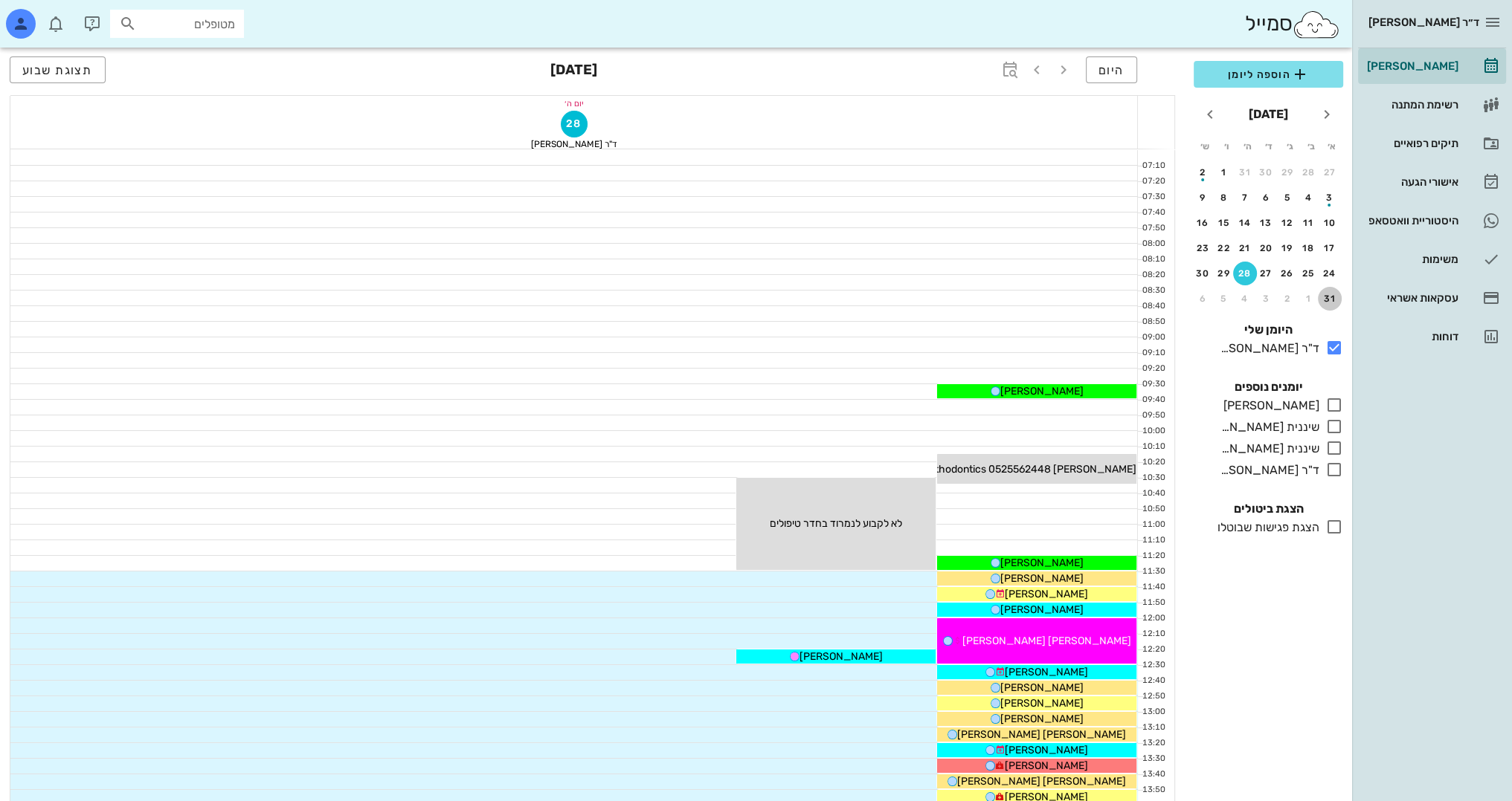
click at [1325, 297] on div "31" at bounding box center [1329, 298] width 24 height 11
